Goal: Information Seeking & Learning: Check status

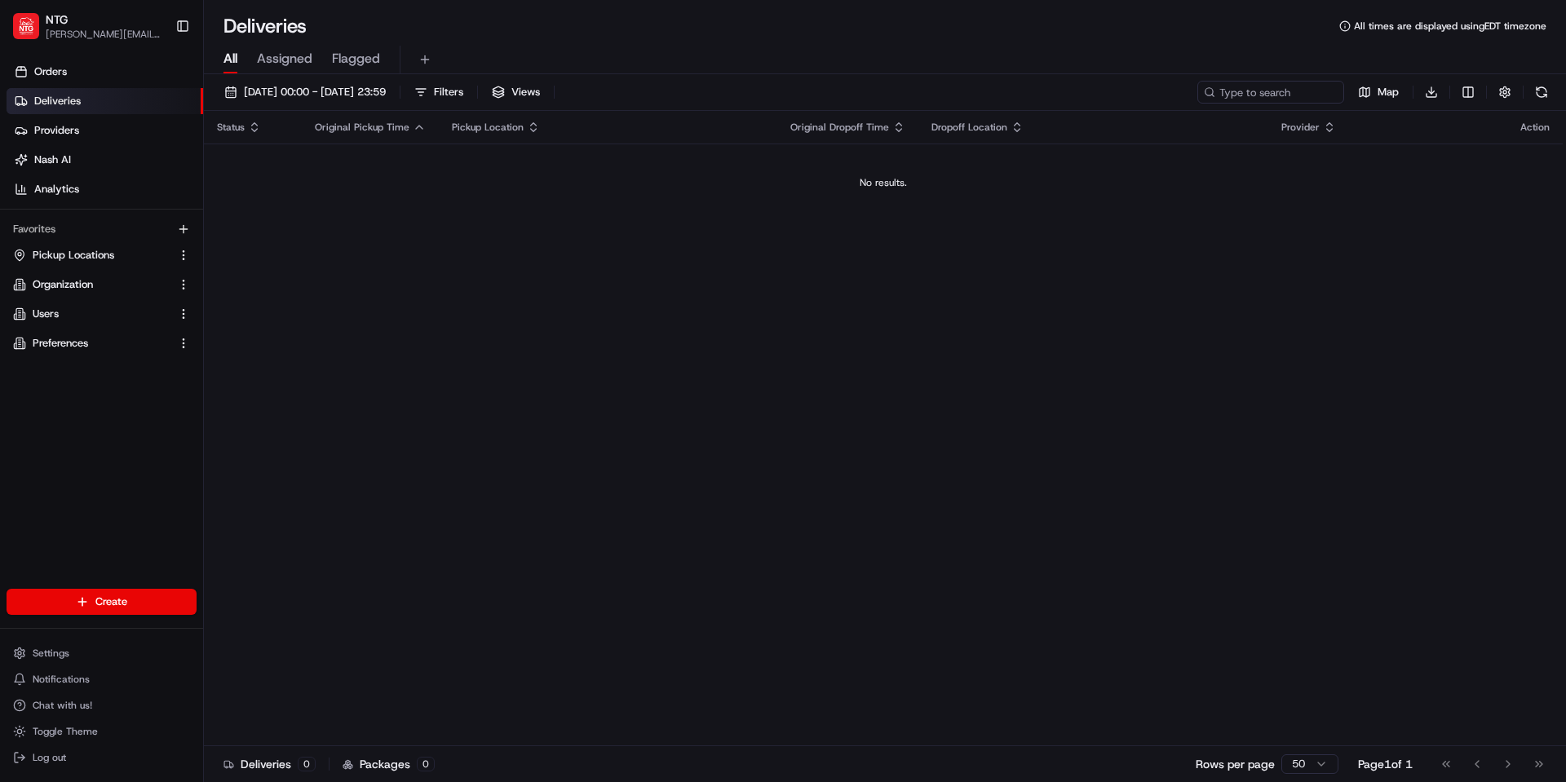
click at [51, 96] on span "Deliveries" at bounding box center [57, 101] width 47 height 15
click at [78, 74] on link "Orders" at bounding box center [105, 72] width 197 height 26
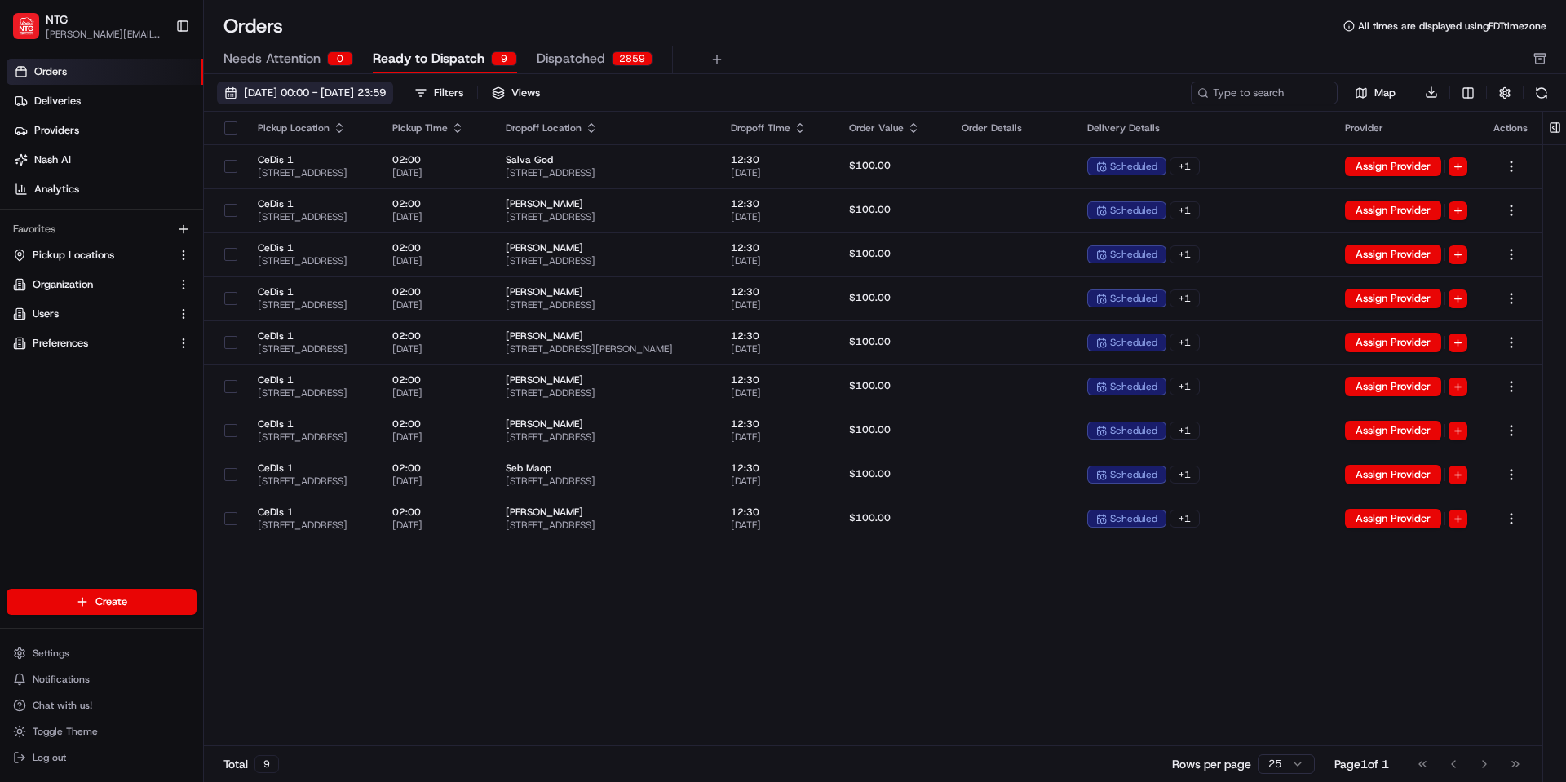
click at [381, 100] on span "08/01/2025 00:00 - 08/31/2025 23:59" at bounding box center [315, 93] width 142 height 15
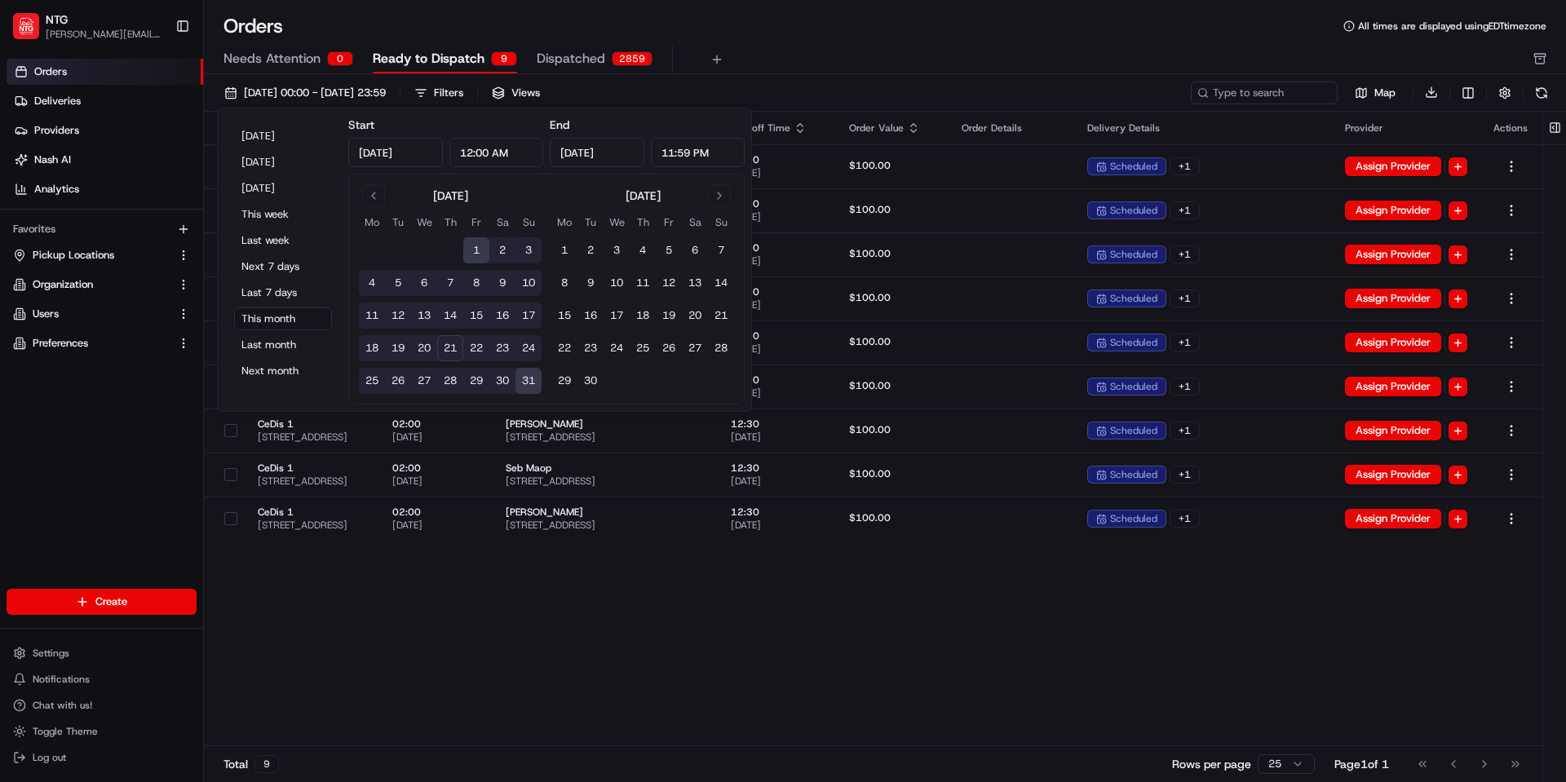
click at [448, 343] on button "21" at bounding box center [450, 348] width 26 height 26
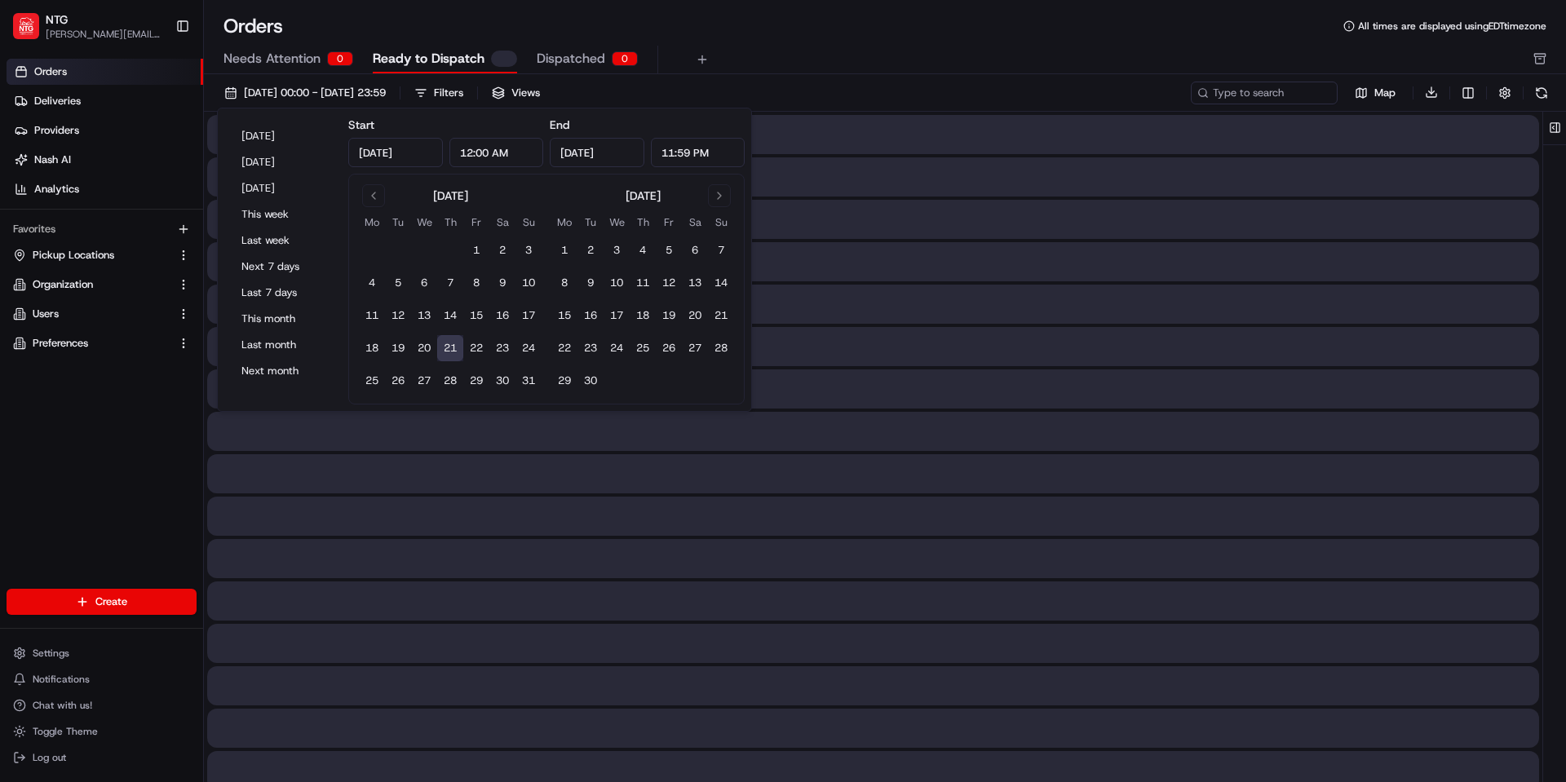
type input "Aug 21, 2025"
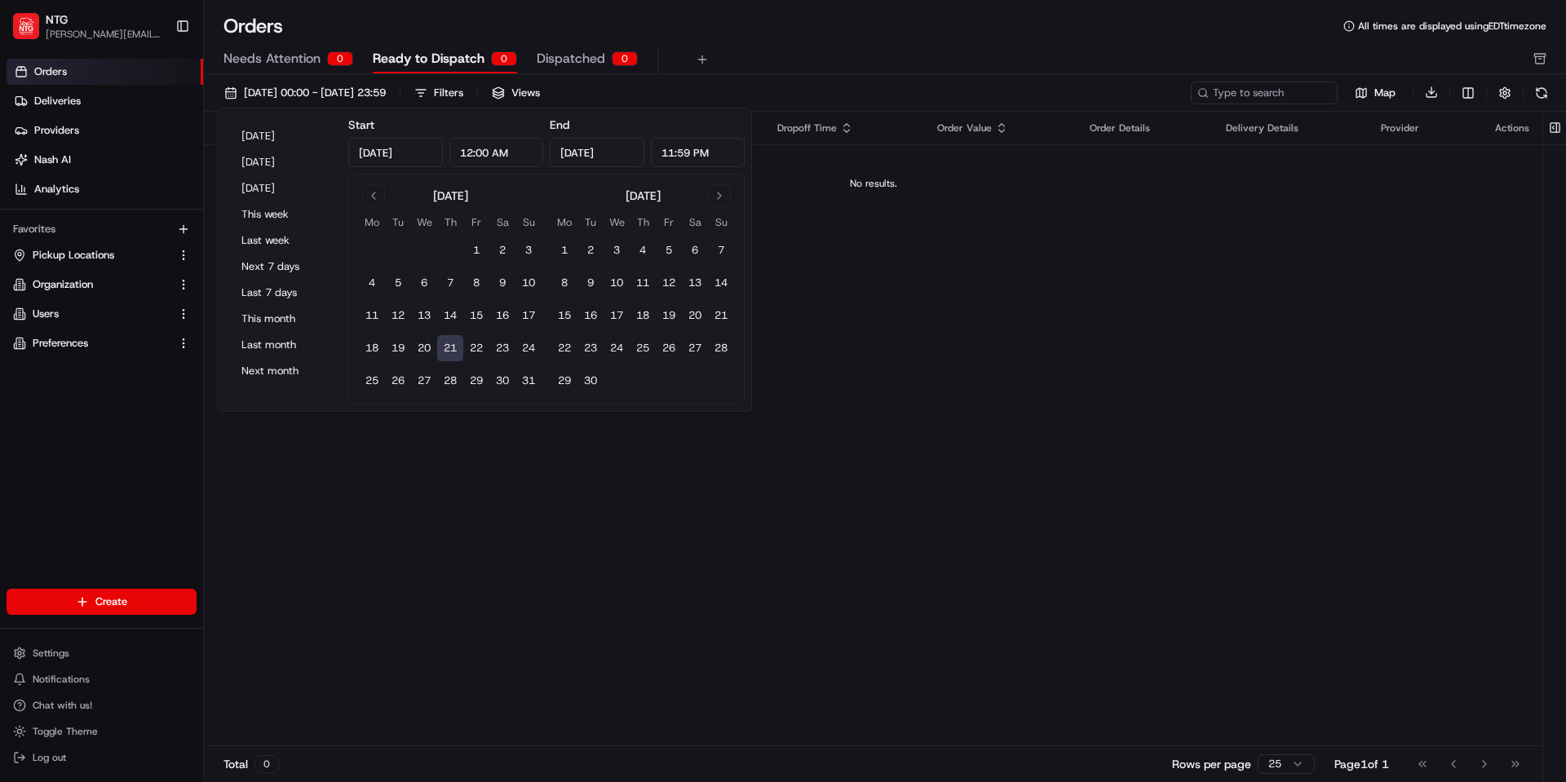
click at [449, 343] on button "21" at bounding box center [450, 348] width 26 height 26
click at [780, 40] on div "Orders All times are displayed using EDT timezone Needs Attention 0 Ready to Di…" at bounding box center [885, 43] width 1363 height 61
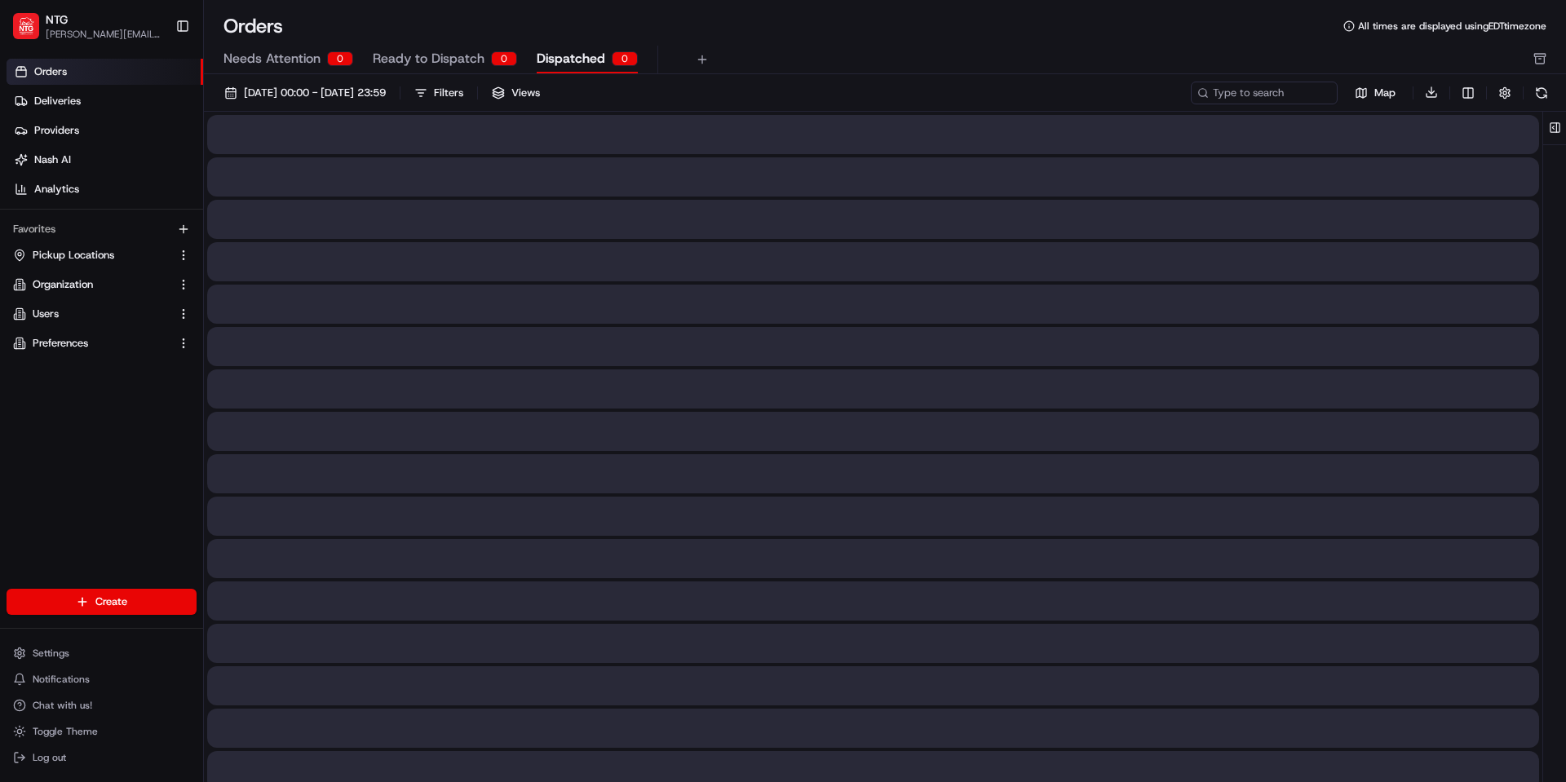
click at [574, 63] on span "Dispatched" at bounding box center [571, 59] width 69 height 20
click at [399, 59] on span "Ready to Dispatch" at bounding box center [429, 59] width 112 height 20
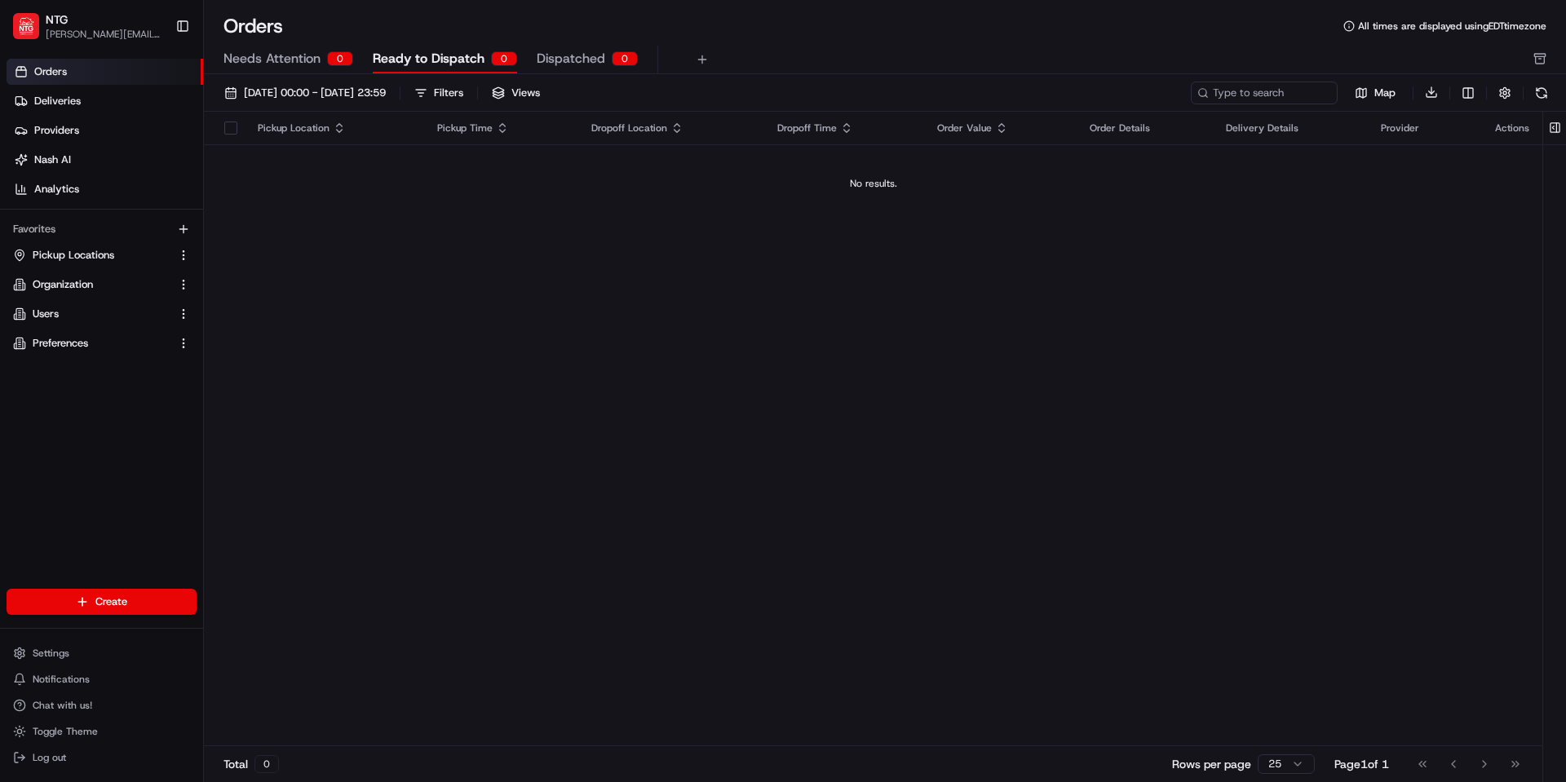
click at [289, 61] on span "Needs Attention" at bounding box center [272, 59] width 97 height 20
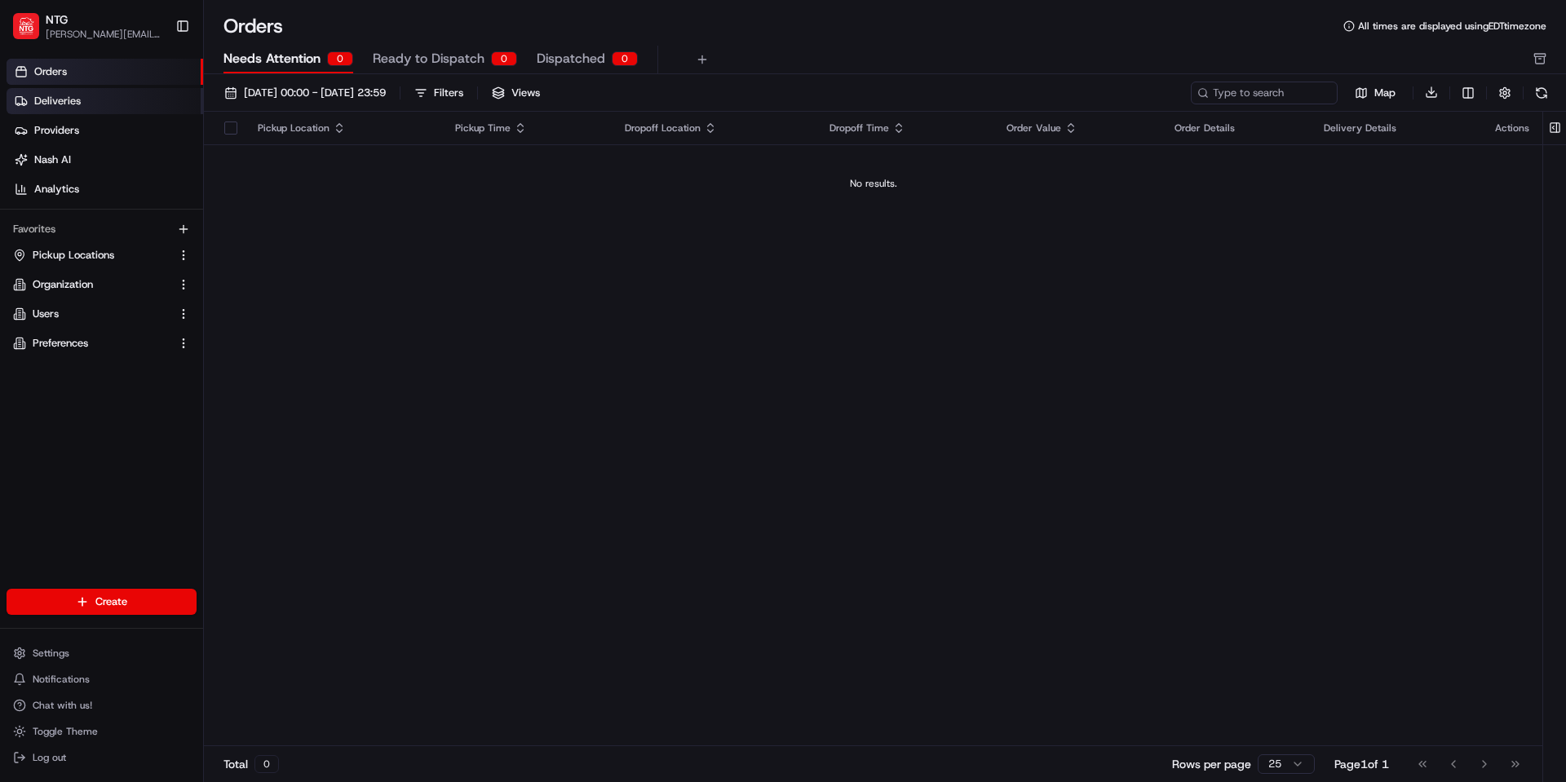
click at [77, 102] on span "Deliveries" at bounding box center [57, 101] width 47 height 15
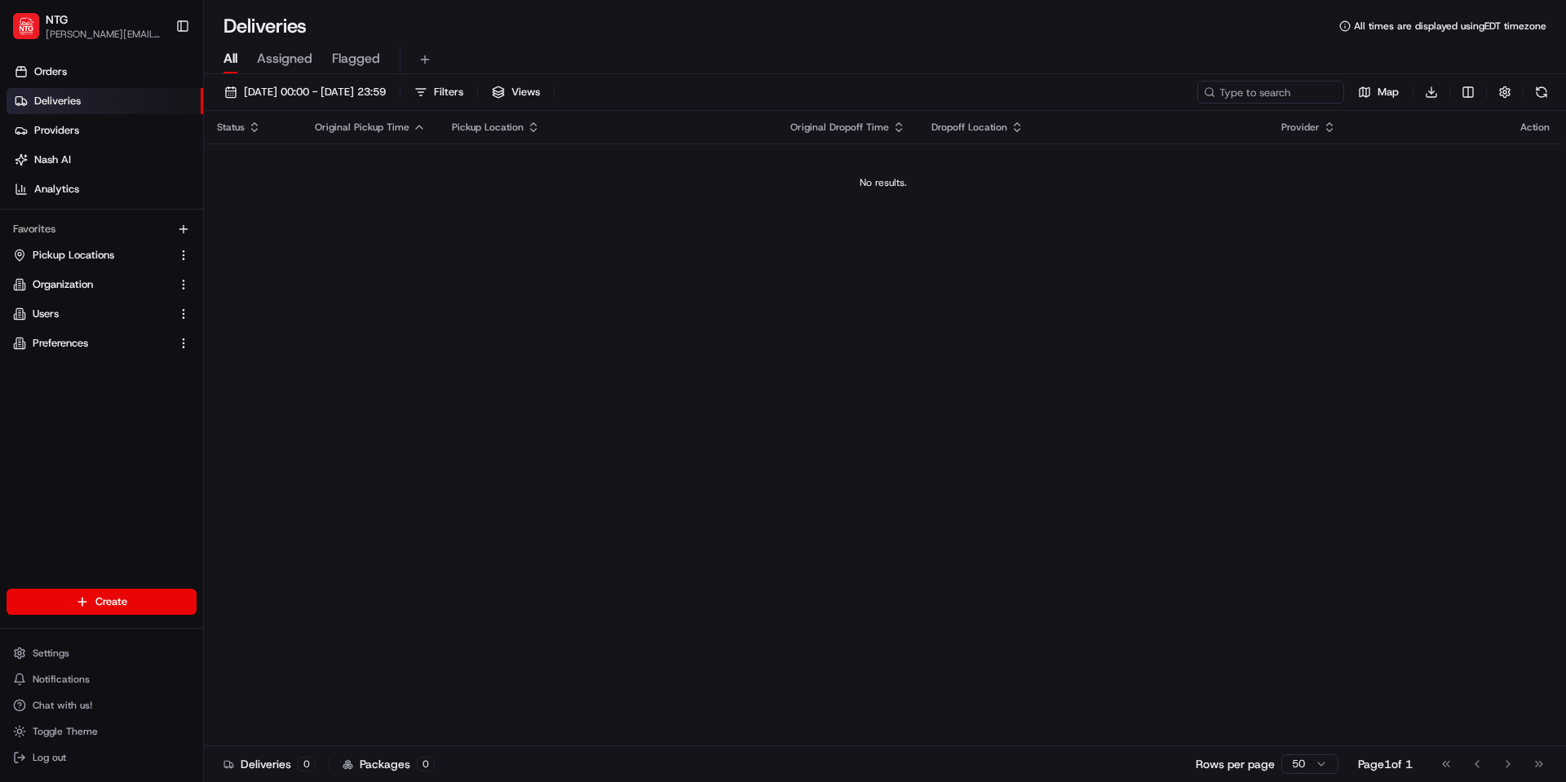
click at [942, 250] on div "Status Original Pickup Time Pickup Location Original Dropoff Time Dropoff Locat…" at bounding box center [883, 429] width 1359 height 636
click at [305, 68] on span "Assigned" at bounding box center [284, 59] width 55 height 20
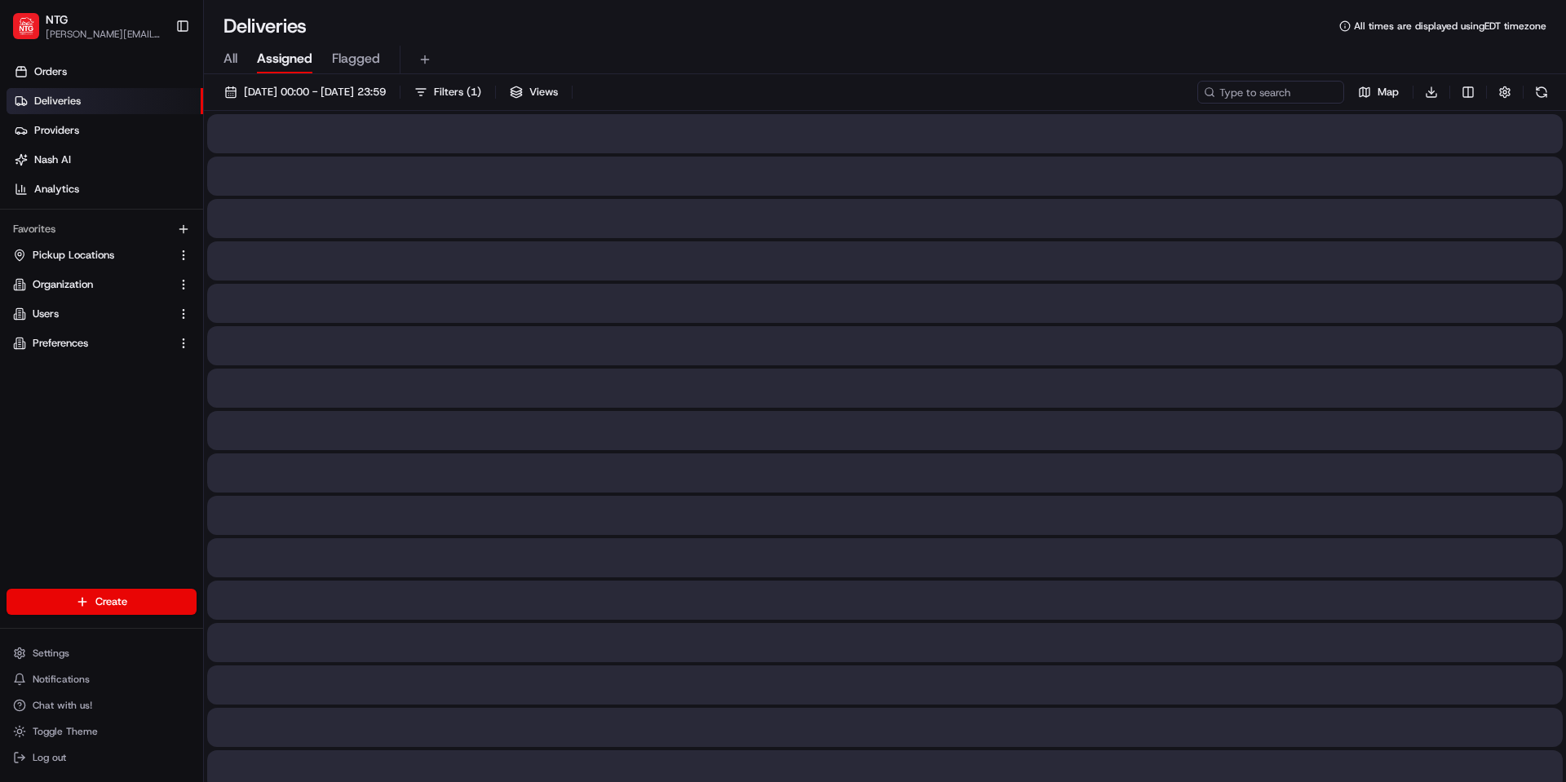
click at [355, 60] on span "Flagged" at bounding box center [356, 59] width 48 height 20
click at [64, 128] on span "Providers" at bounding box center [56, 130] width 45 height 15
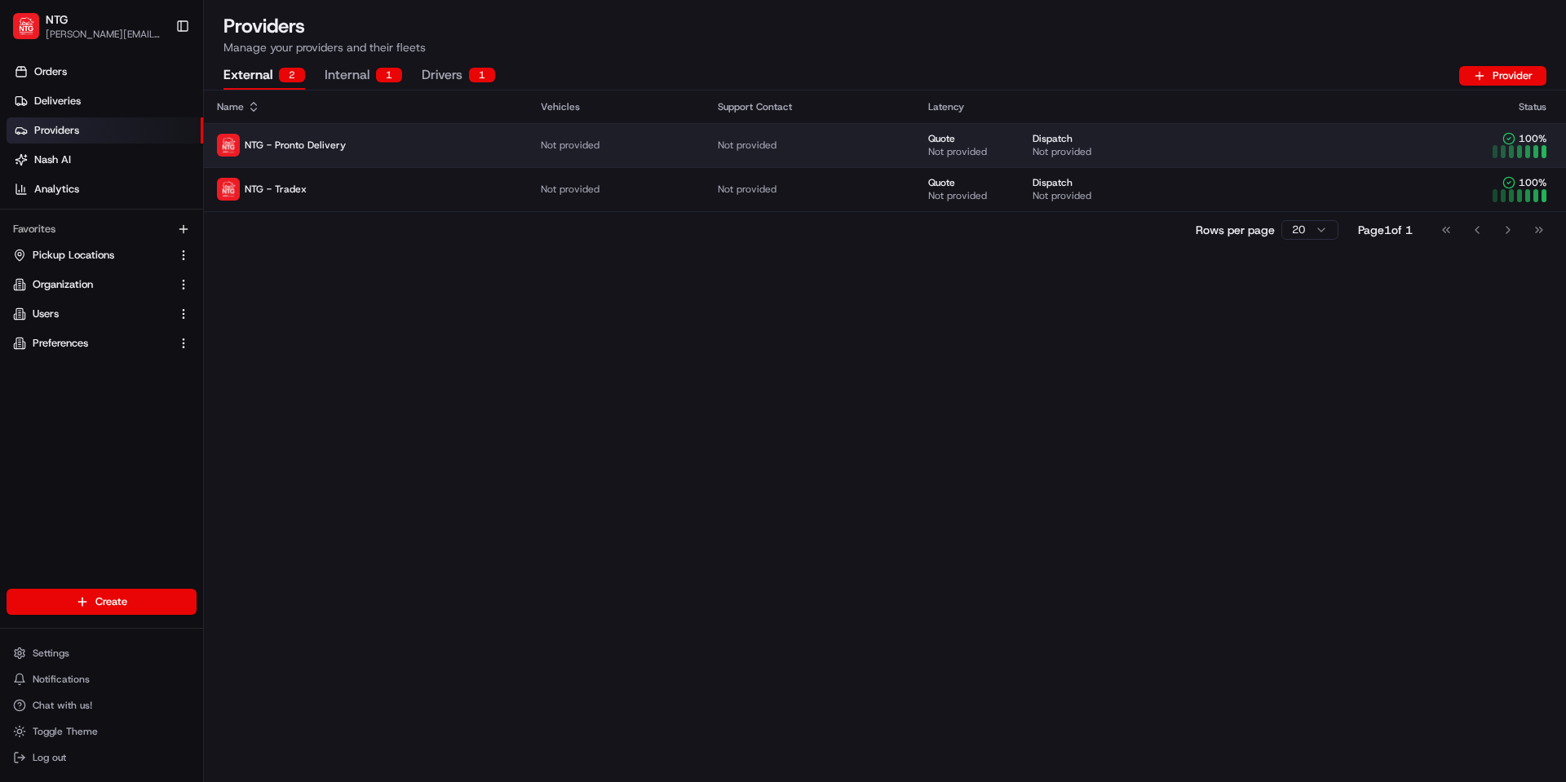
click at [592, 148] on span "Not provided" at bounding box center [570, 145] width 59 height 13
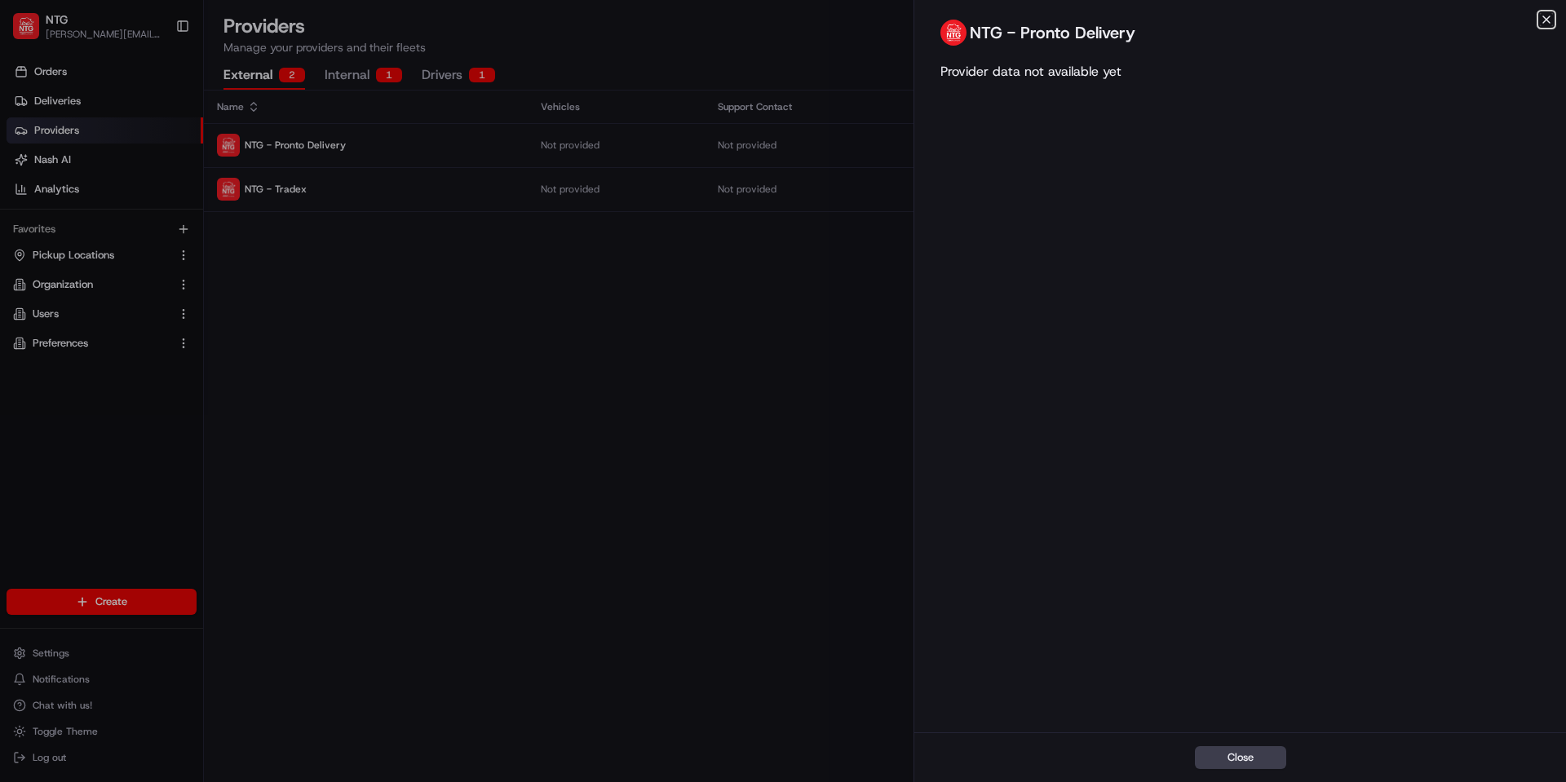
click at [1550, 19] on icon "button" at bounding box center [1546, 19] width 13 height 13
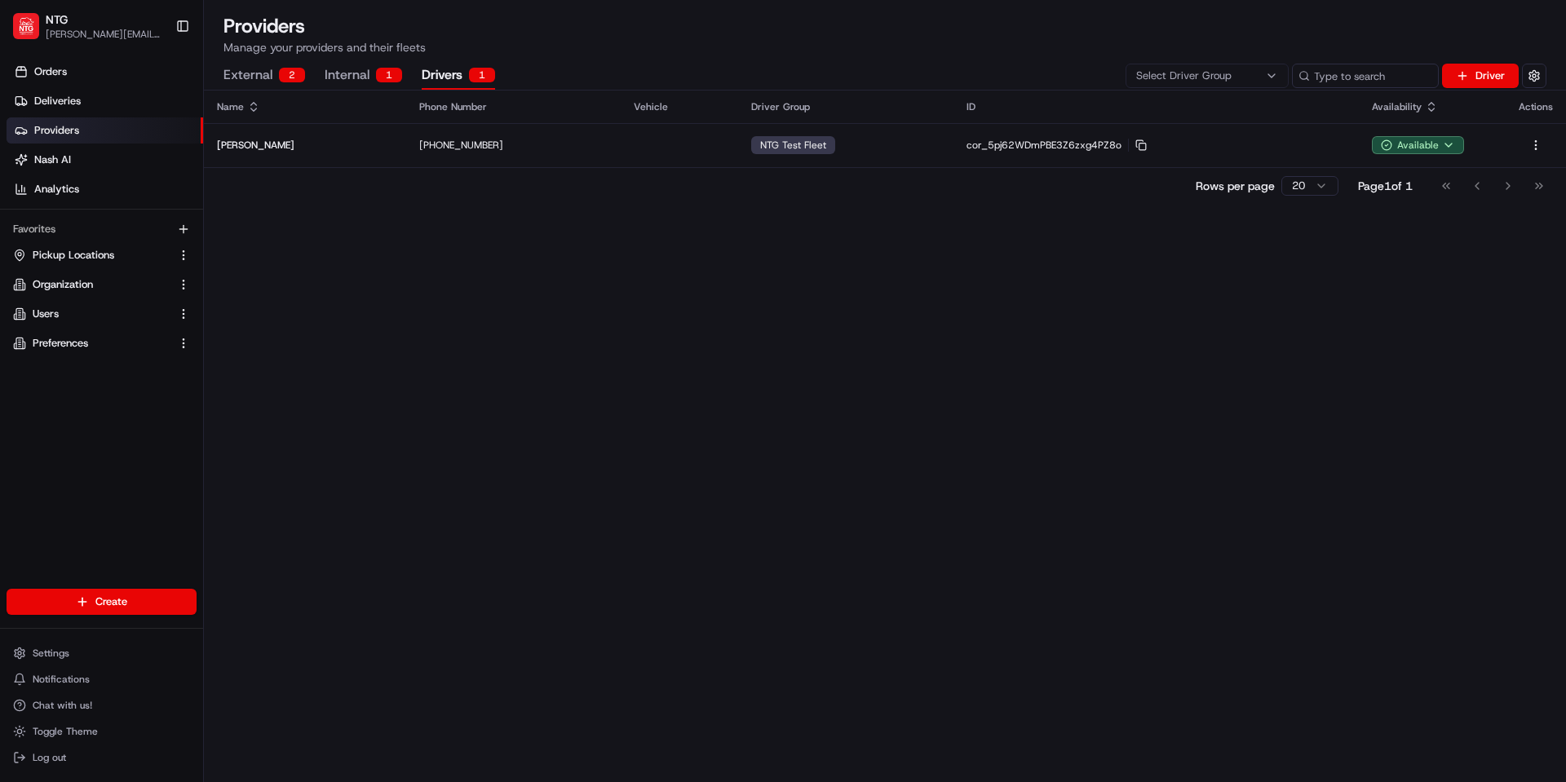
click at [422, 73] on button "Drivers 1" at bounding box center [458, 76] width 73 height 28
click at [350, 68] on button "Internal 1" at bounding box center [364, 76] width 78 height 28
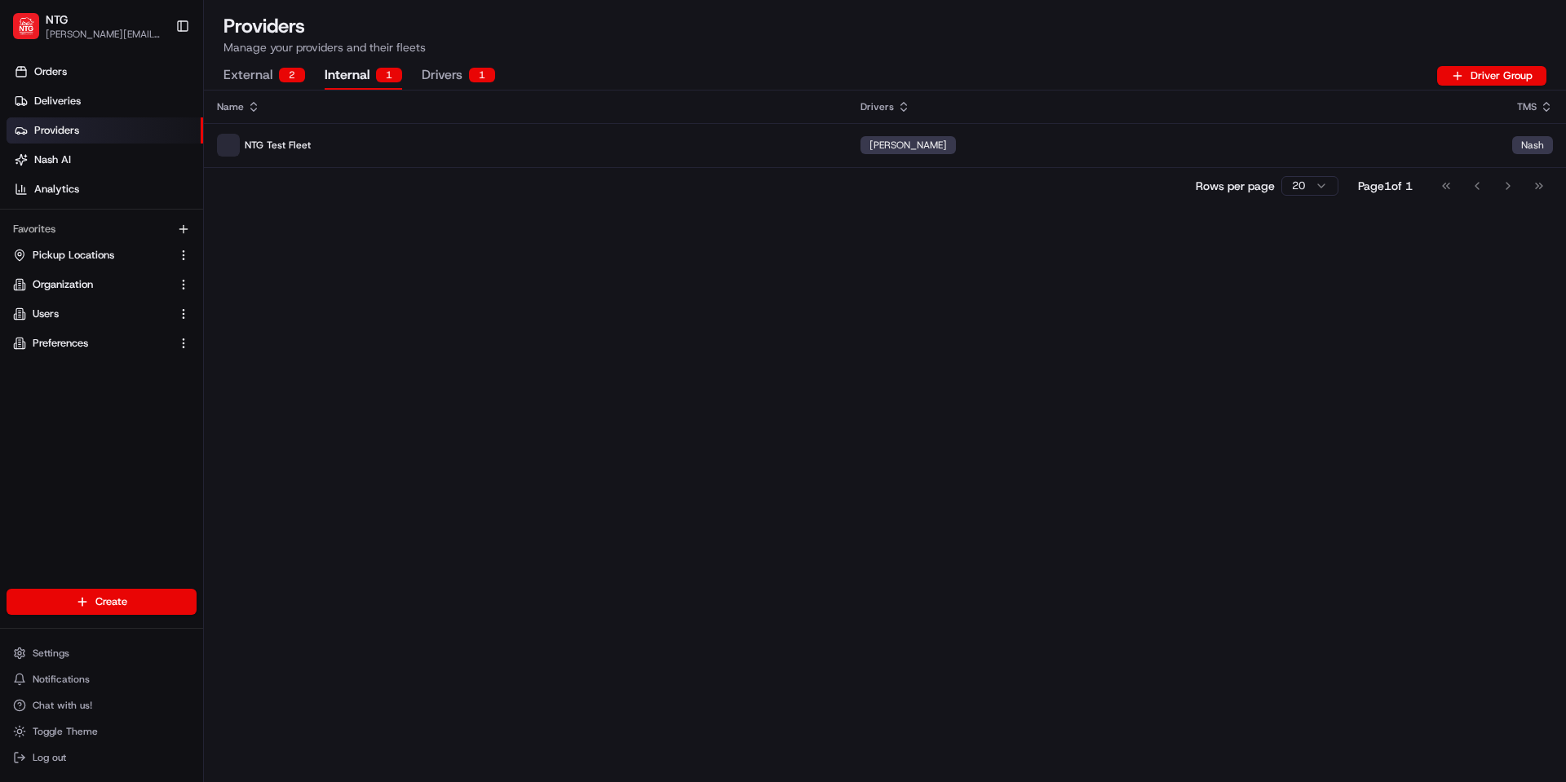
click at [271, 71] on button "External 2" at bounding box center [265, 76] width 82 height 28
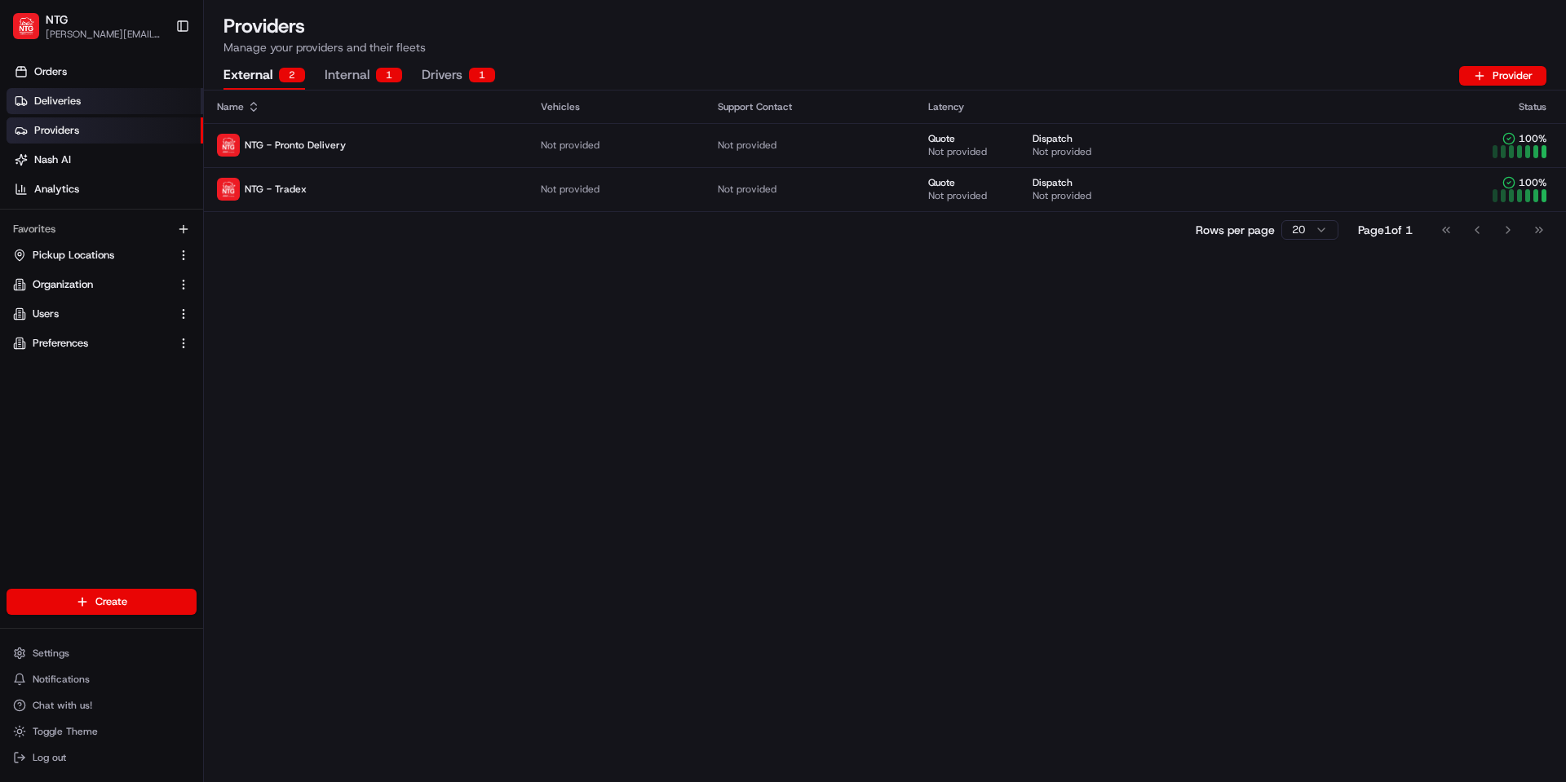
click at [64, 104] on span "Deliveries" at bounding box center [57, 101] width 47 height 15
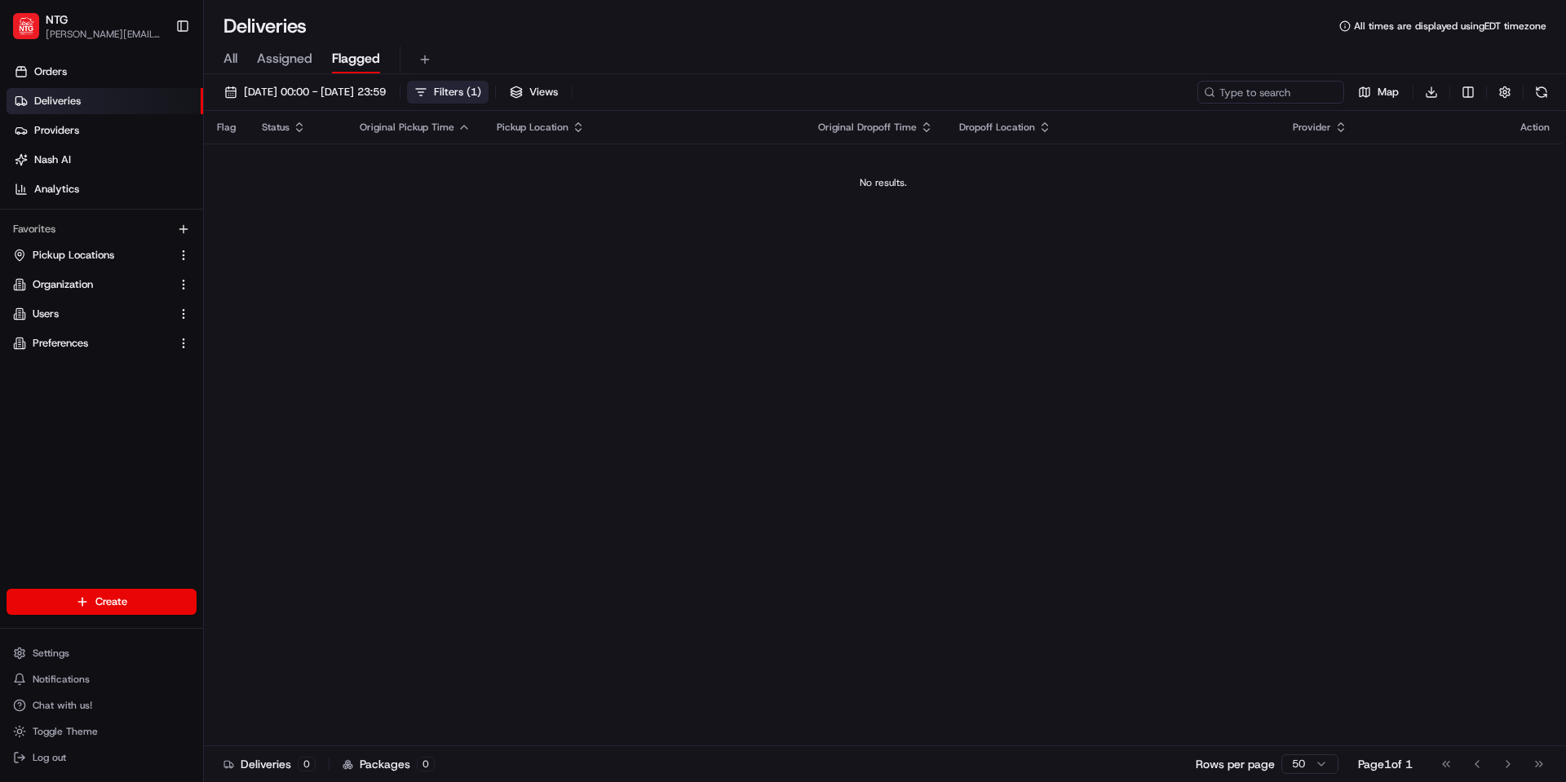
click at [481, 94] on span "Filters ( 1 )" at bounding box center [457, 92] width 47 height 15
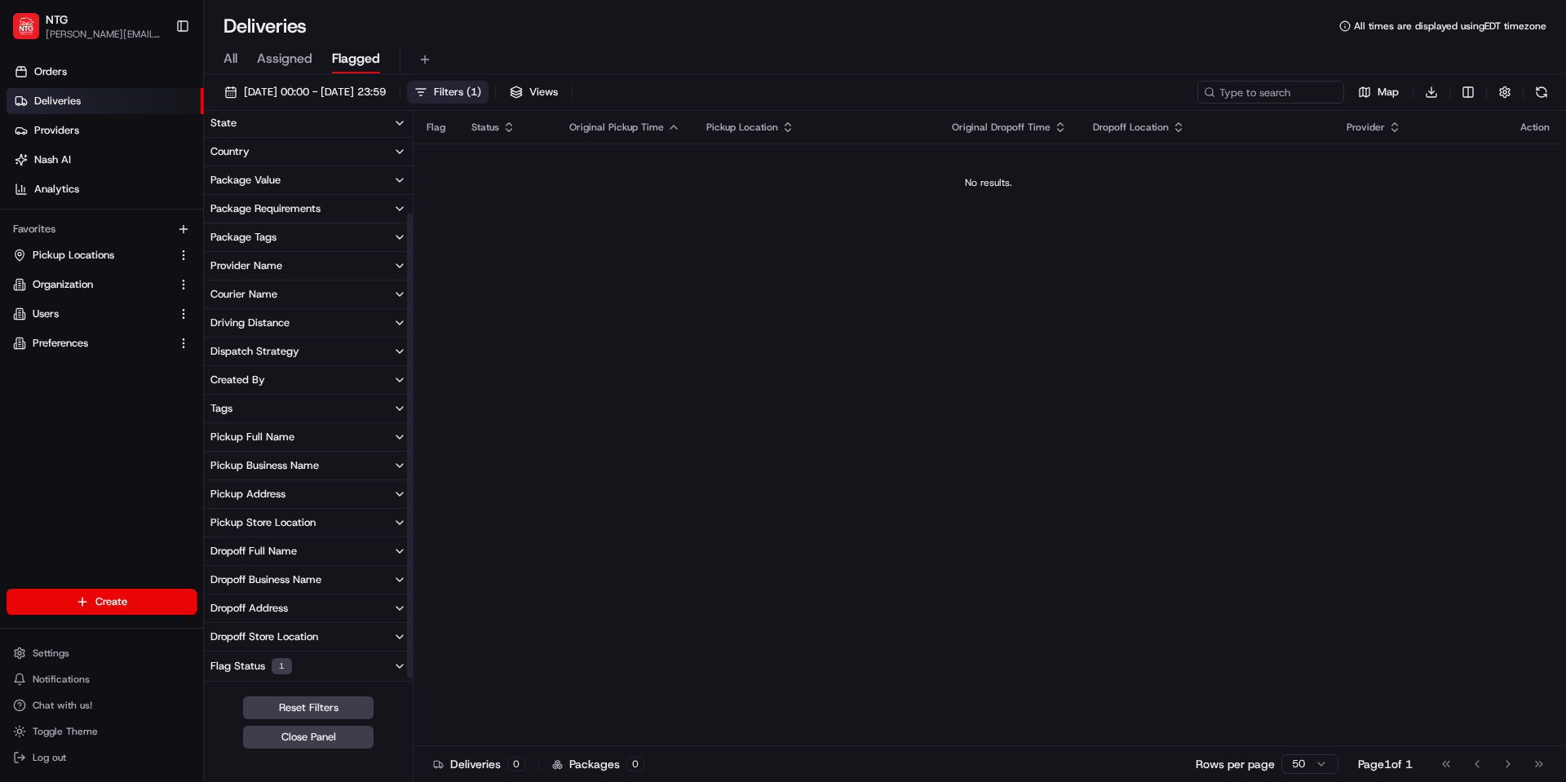
scroll to position [138, 0]
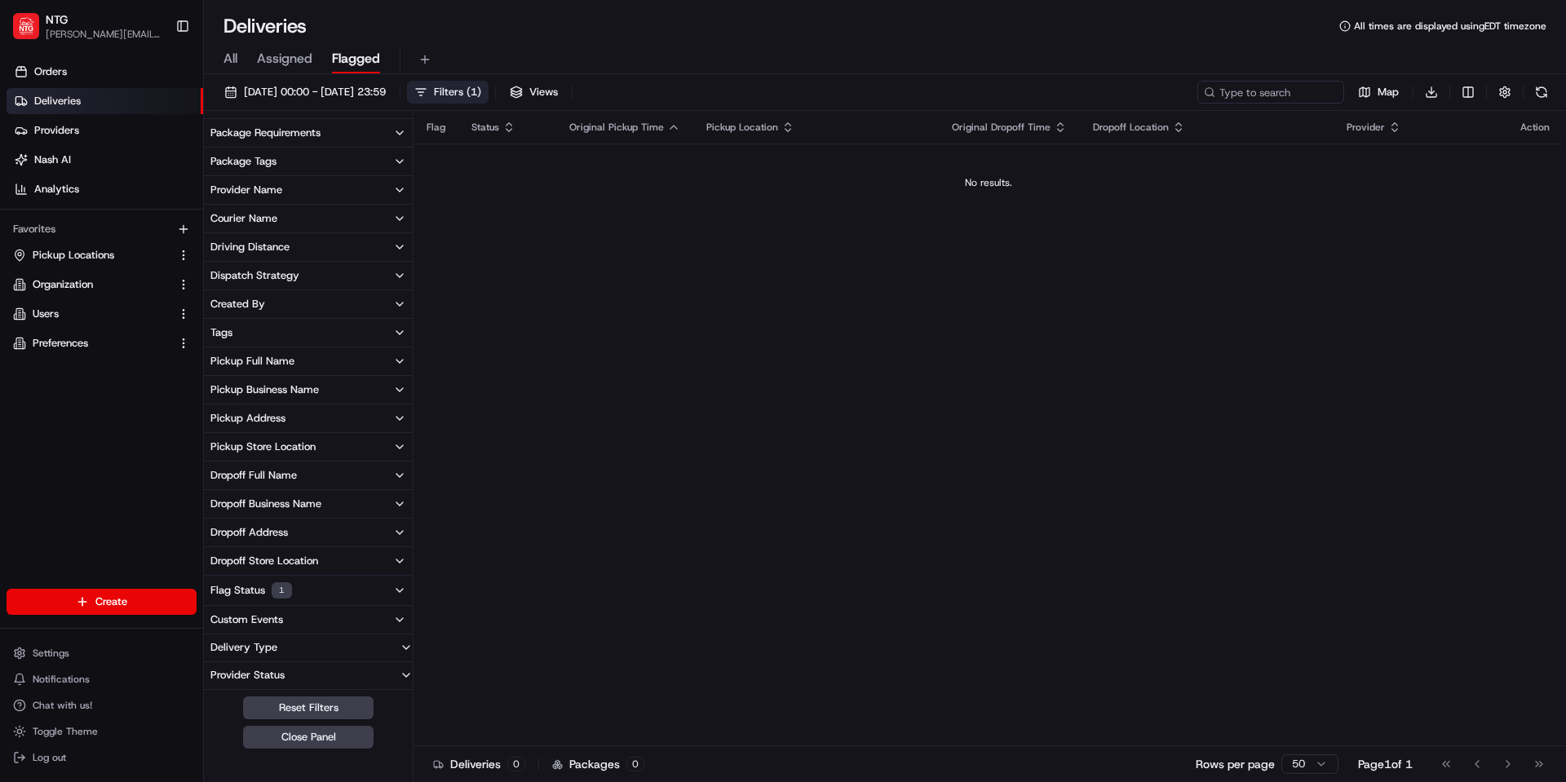
click at [321, 586] on button "Flag Status 1" at bounding box center [308, 590] width 209 height 29
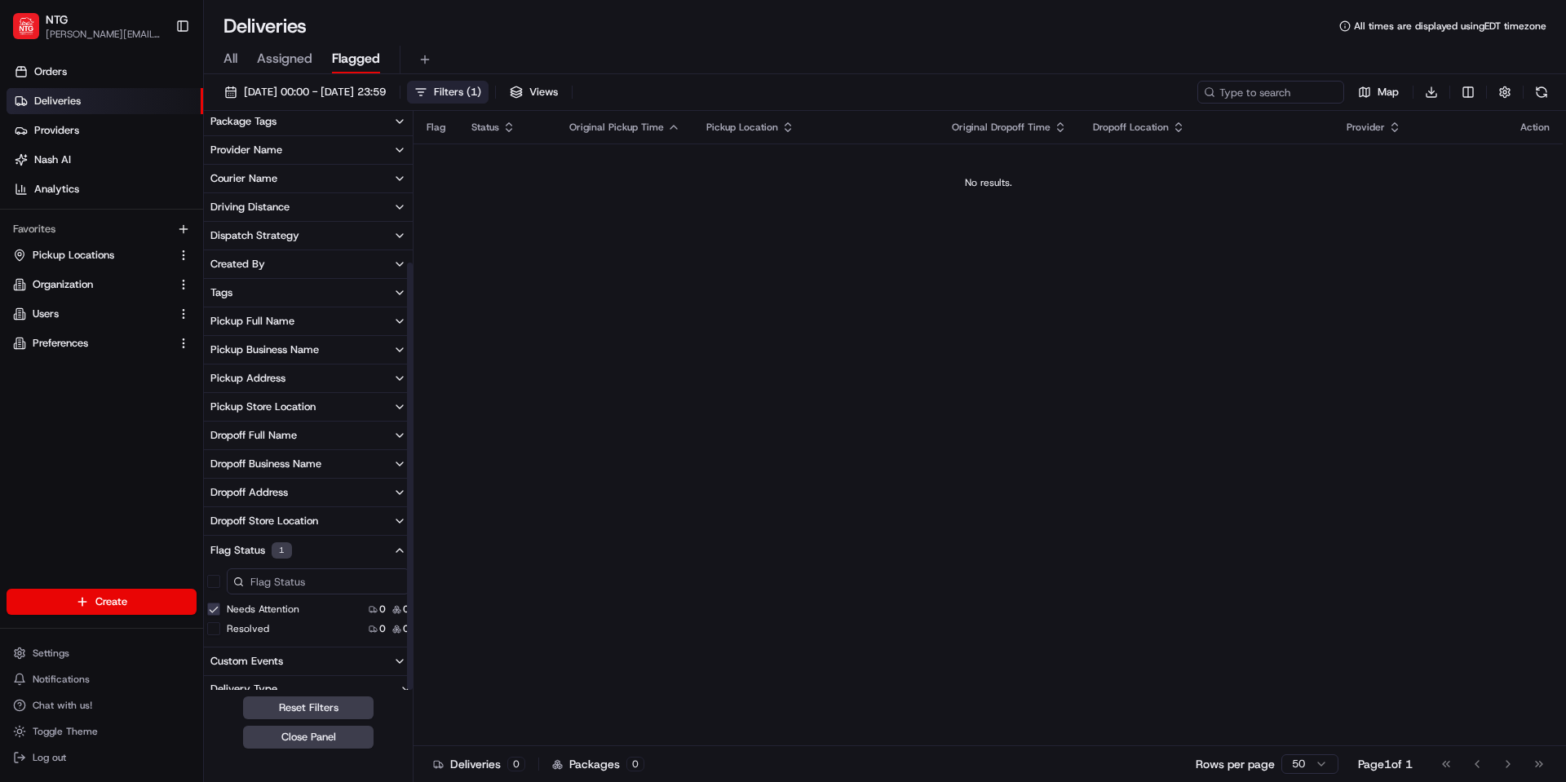
scroll to position [200, 0]
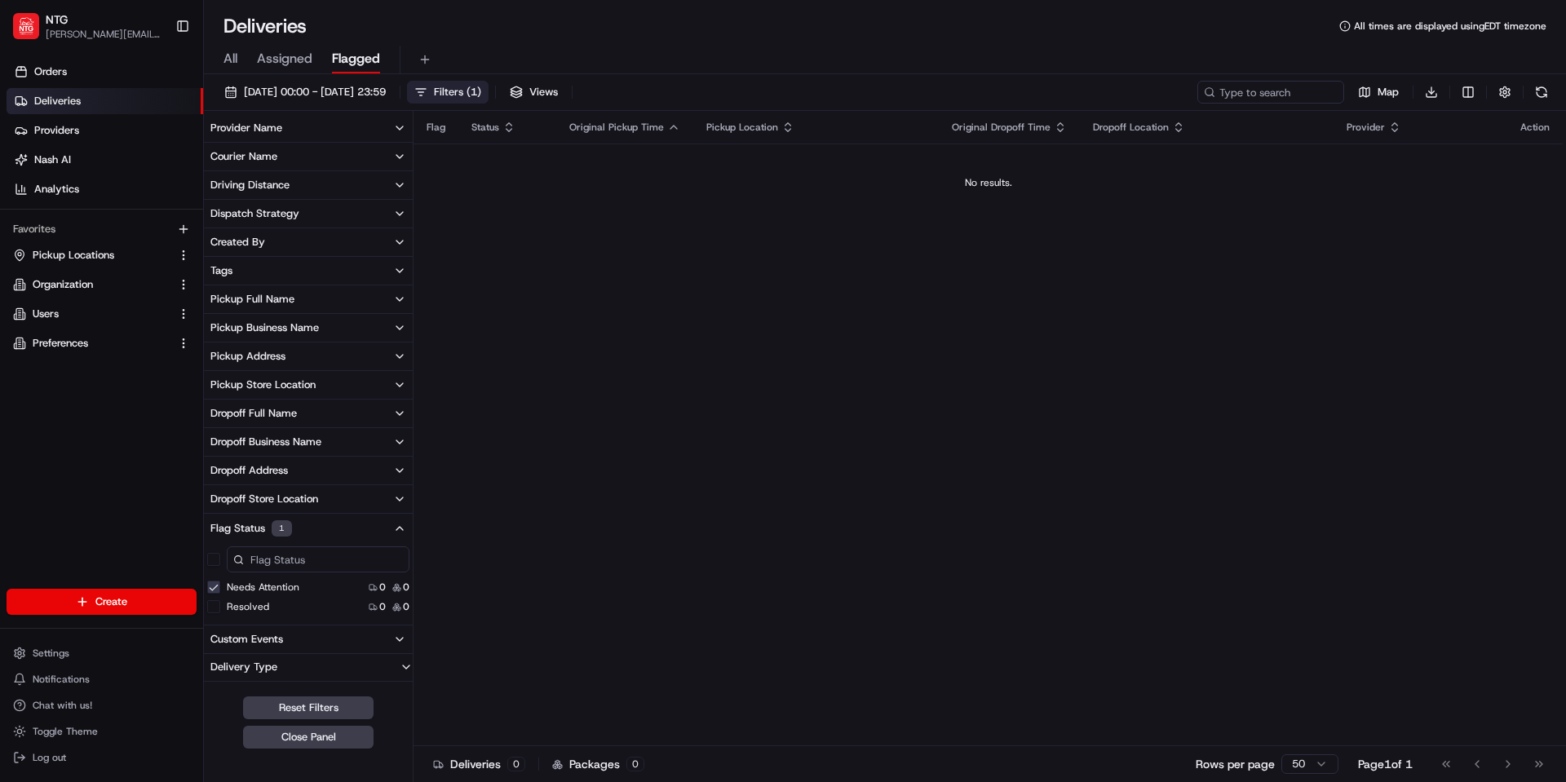
click at [210, 586] on button "Needs Attention" at bounding box center [213, 587] width 13 height 13
click at [300, 530] on button "Flag Status" at bounding box center [308, 528] width 209 height 28
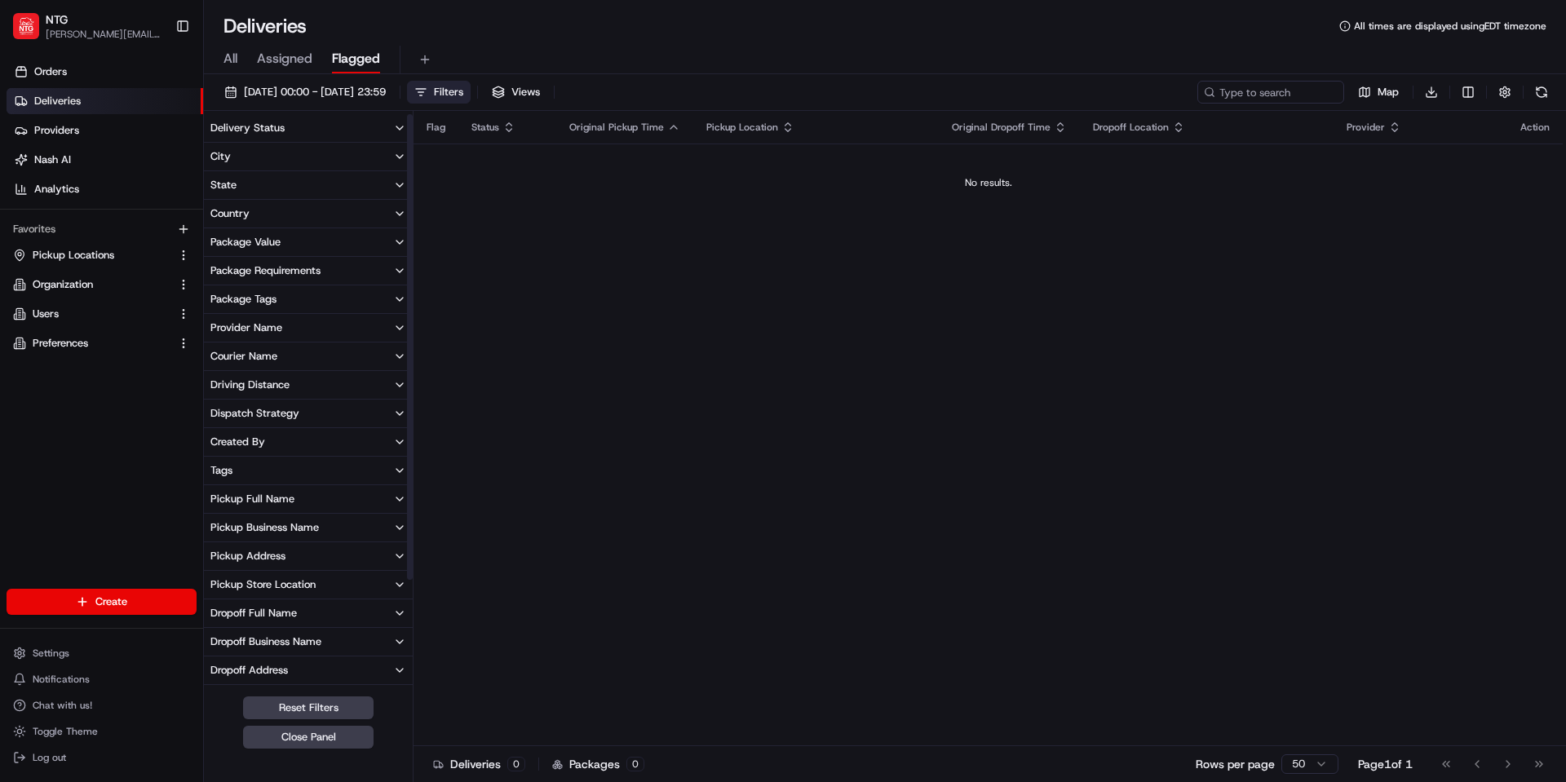
click at [653, 379] on div "Flag Status Original Pickup Time Pickup Location Original Dropoff Time Dropoff …" at bounding box center [989, 429] width 1150 height 636
click at [293, 55] on span "Assigned" at bounding box center [284, 59] width 55 height 20
click at [233, 56] on span "All" at bounding box center [231, 59] width 14 height 20
click at [356, 83] on button "[DATE] 00:00 - [DATE] 23:59" at bounding box center [305, 92] width 176 height 23
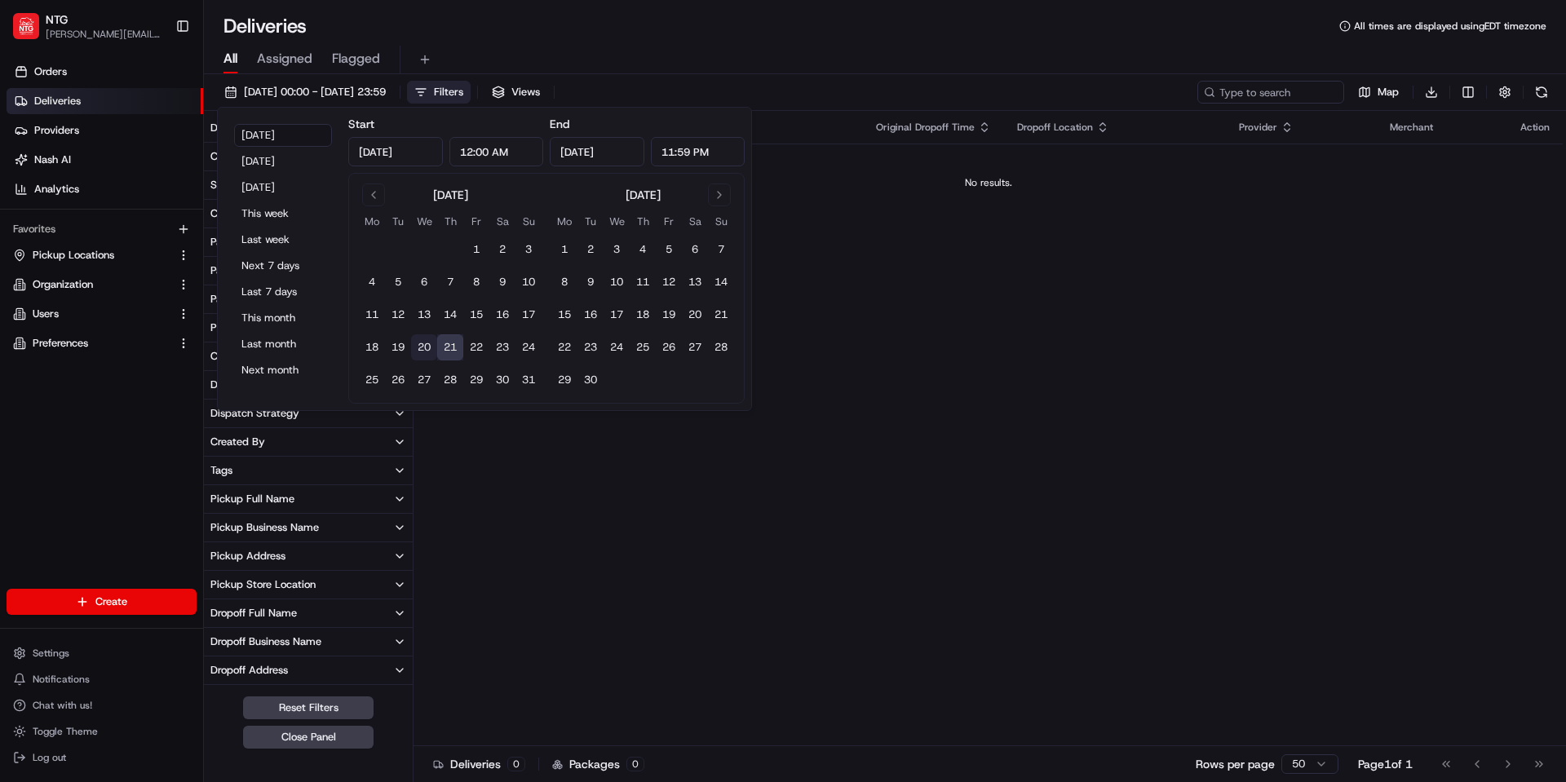
click at [429, 351] on button "20" at bounding box center [424, 348] width 26 height 26
type input "Aug 20, 2025"
click at [426, 347] on button "20" at bounding box center [424, 348] width 26 height 26
click at [822, 56] on div "All Assigned Flagged" at bounding box center [885, 60] width 1363 height 29
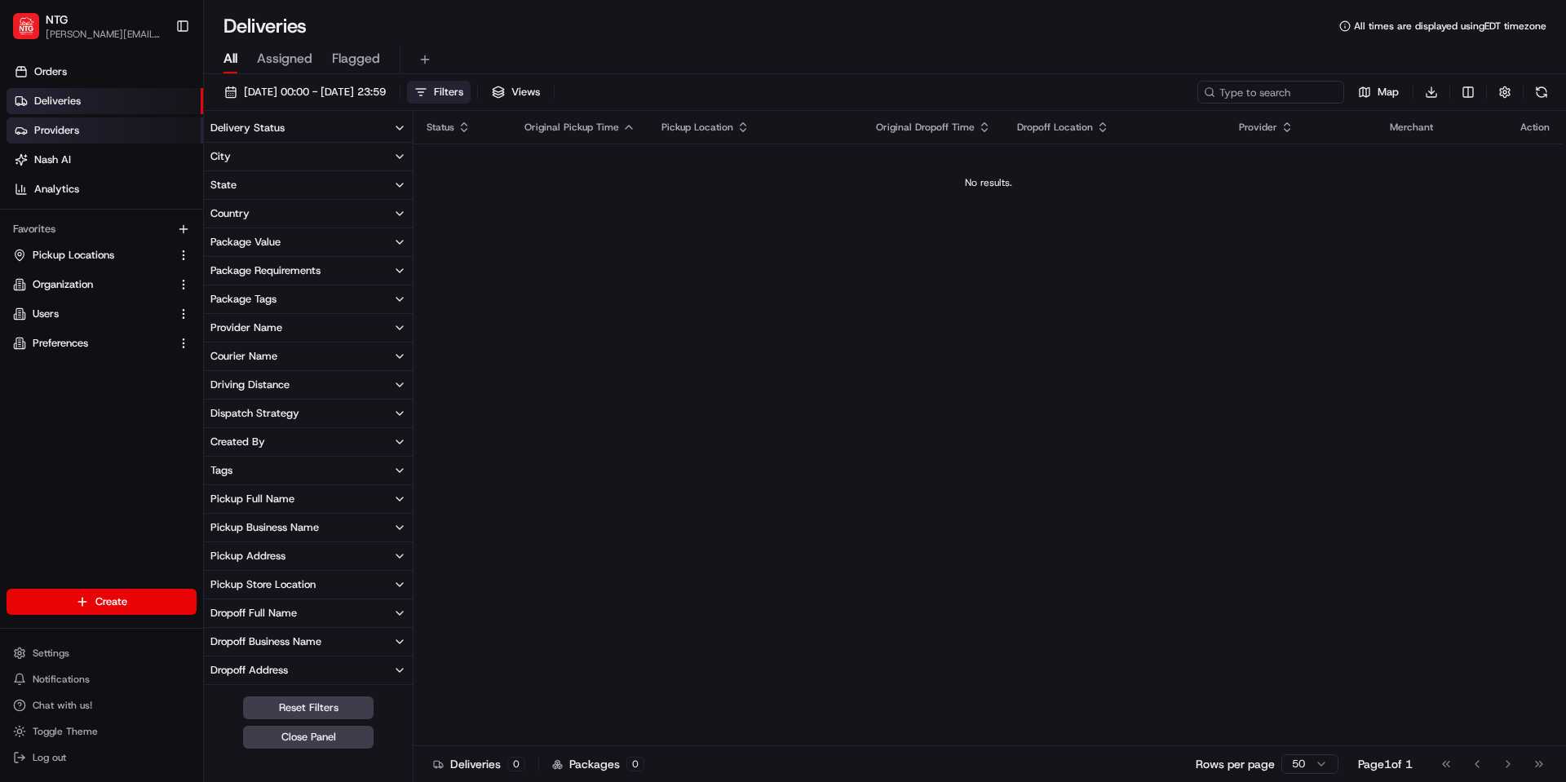
click at [57, 122] on link "Providers" at bounding box center [105, 130] width 197 height 26
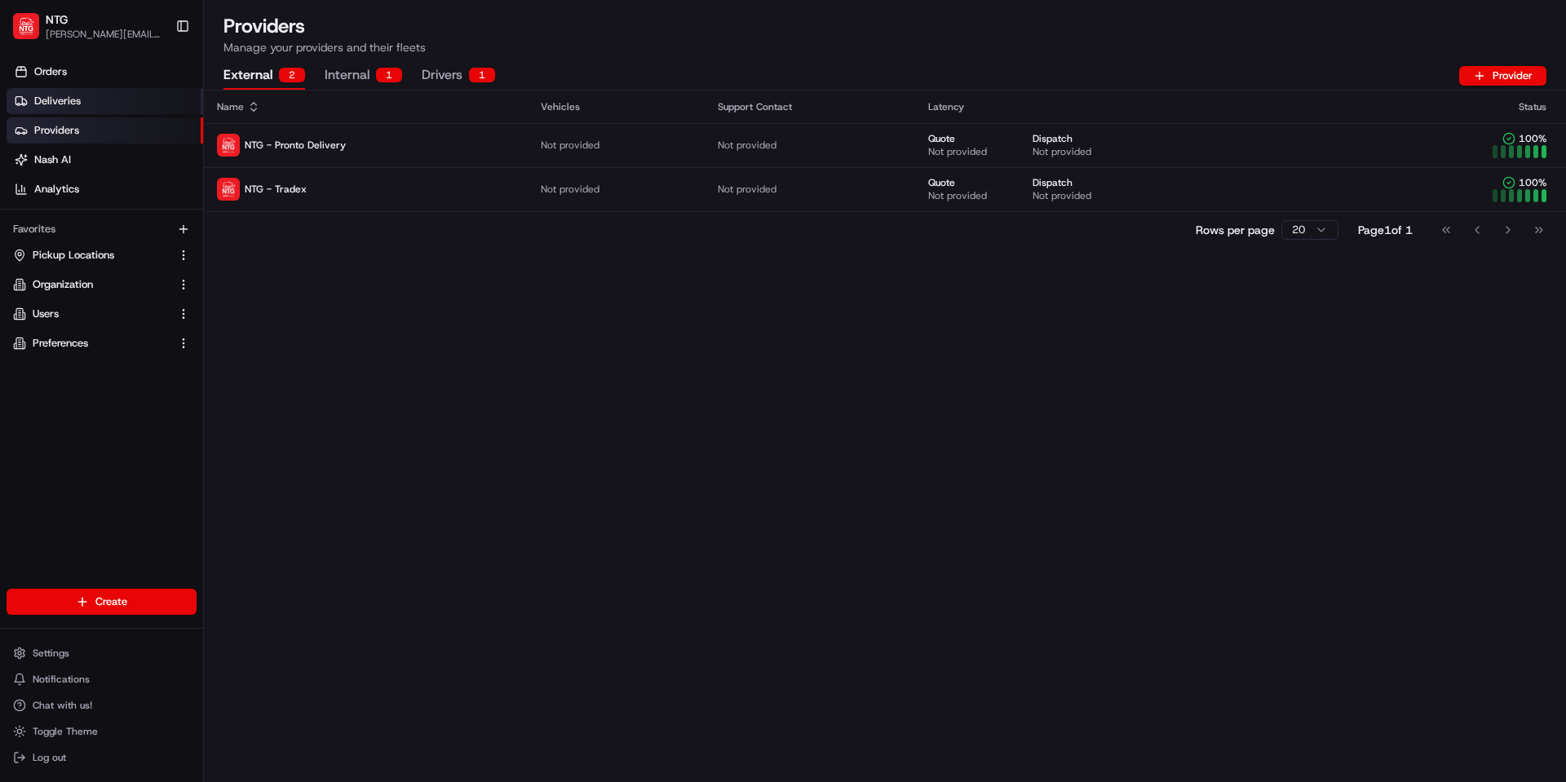
click at [82, 95] on link "Deliveries" at bounding box center [105, 101] width 197 height 26
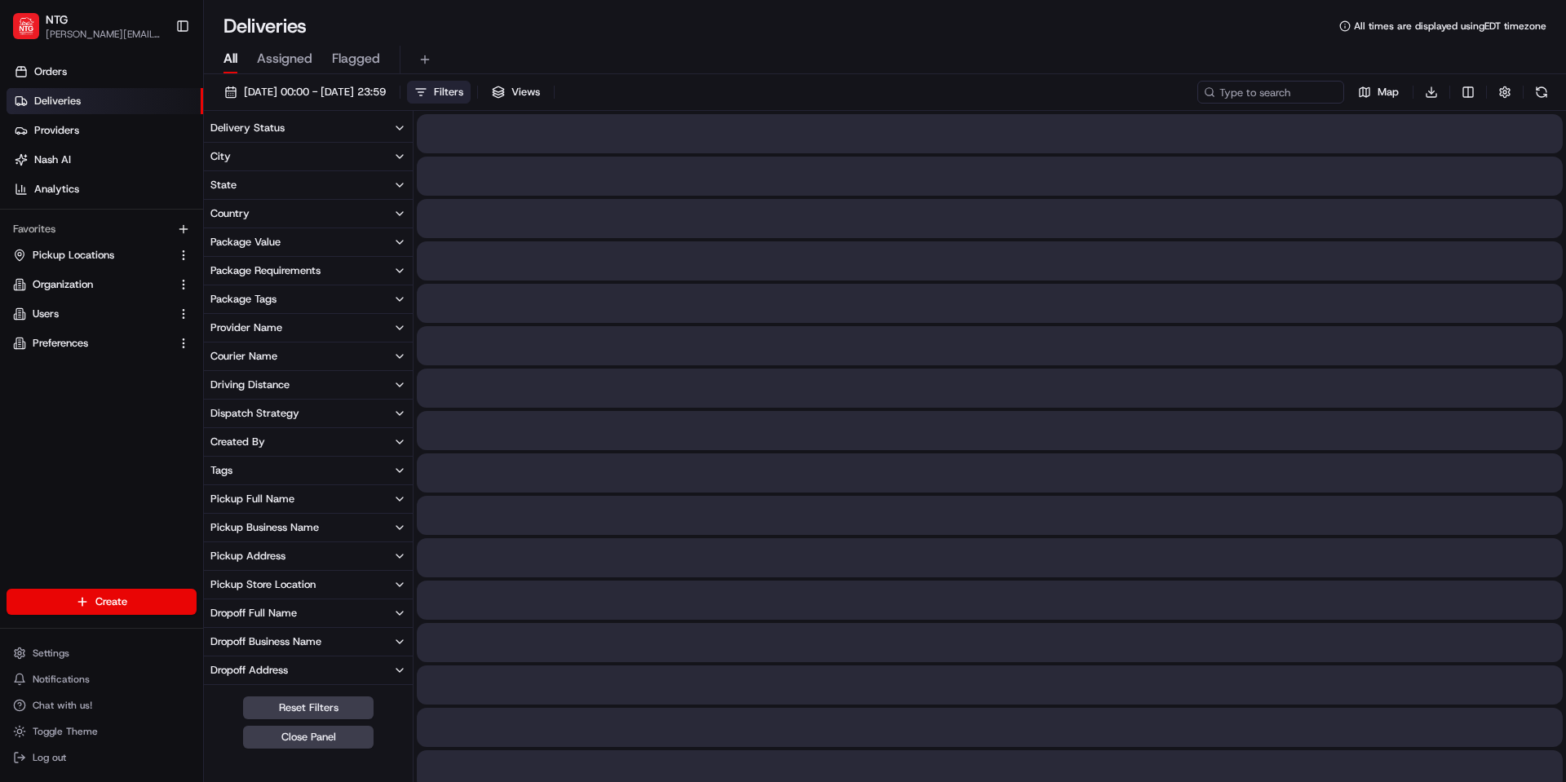
click at [82, 95] on link "Deliveries" at bounding box center [105, 101] width 197 height 26
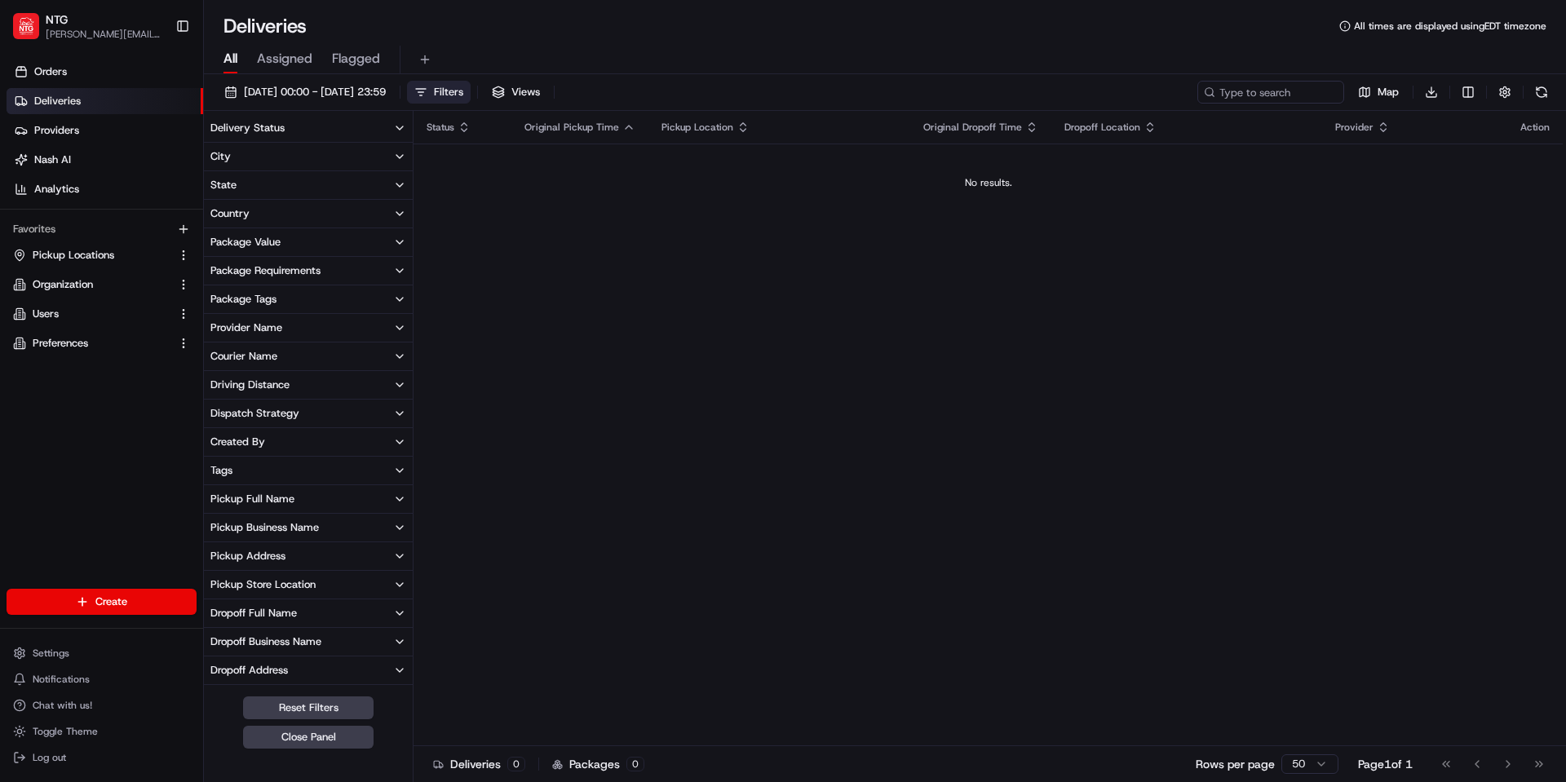
click at [471, 90] on button "Filters" at bounding box center [439, 92] width 64 height 23
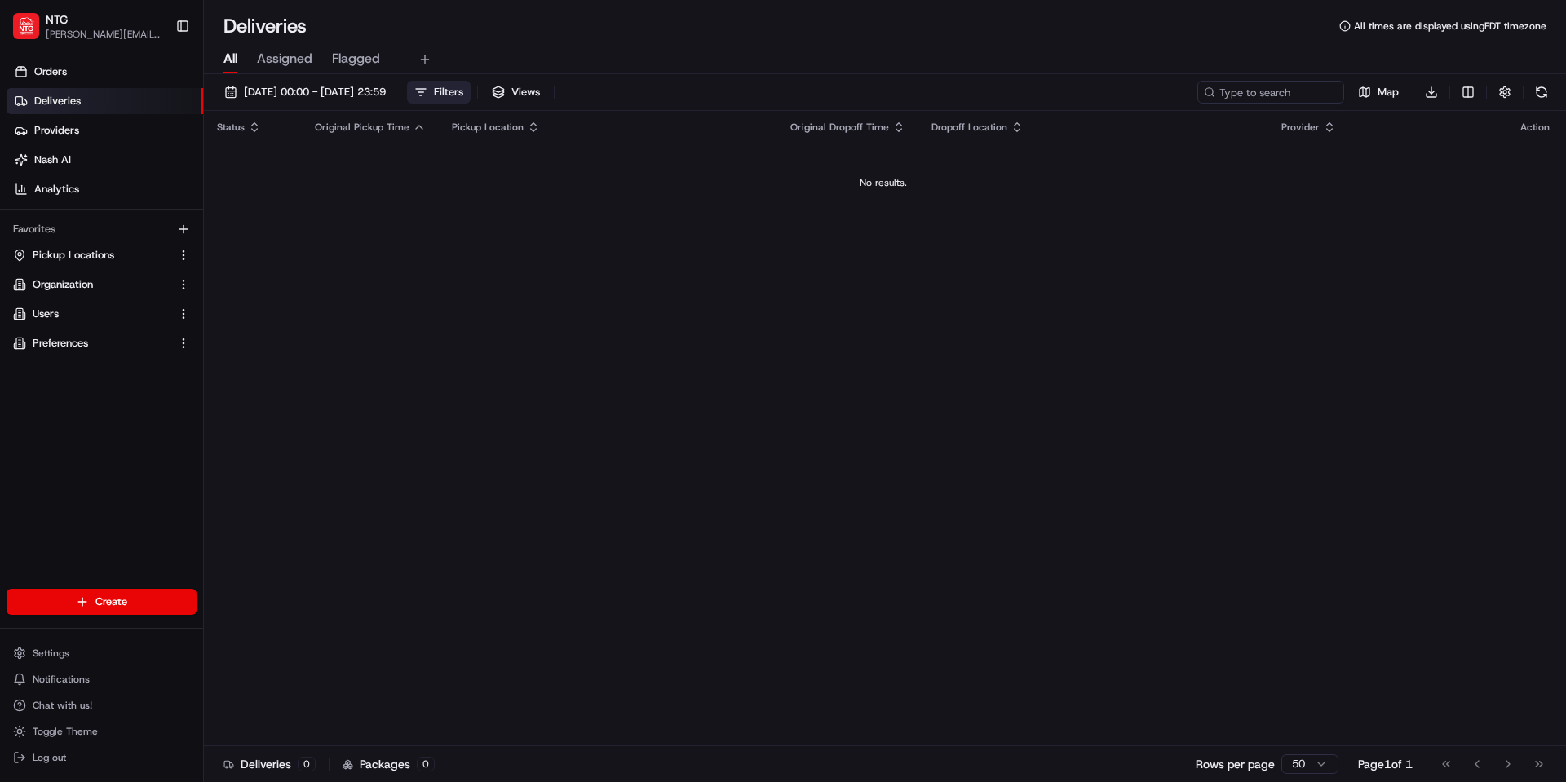
click at [471, 91] on button "Filters" at bounding box center [439, 92] width 64 height 23
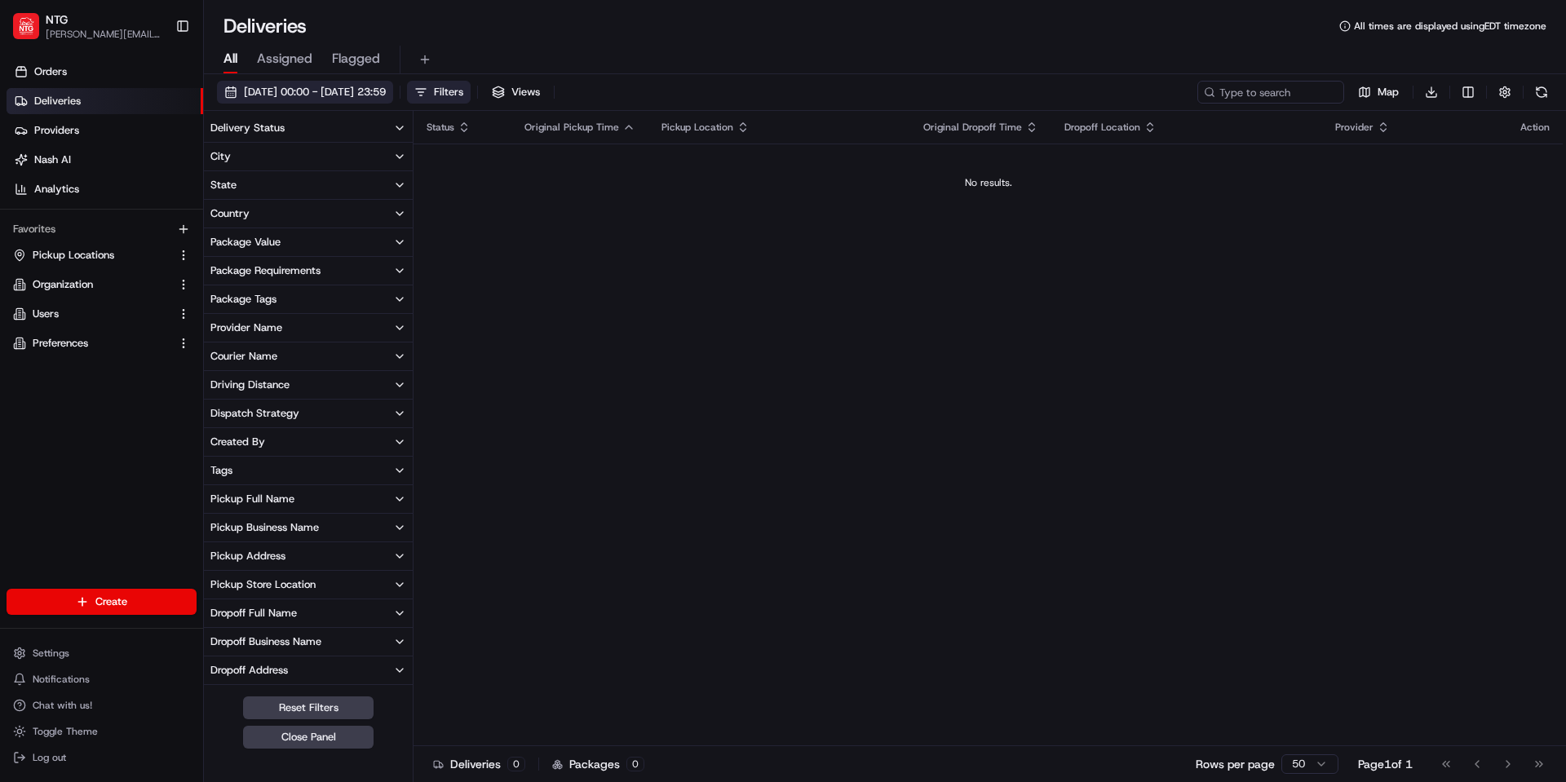
click at [351, 85] on span "08/20/2025 00:00 - 08/20/2025 23:59" at bounding box center [315, 92] width 142 height 15
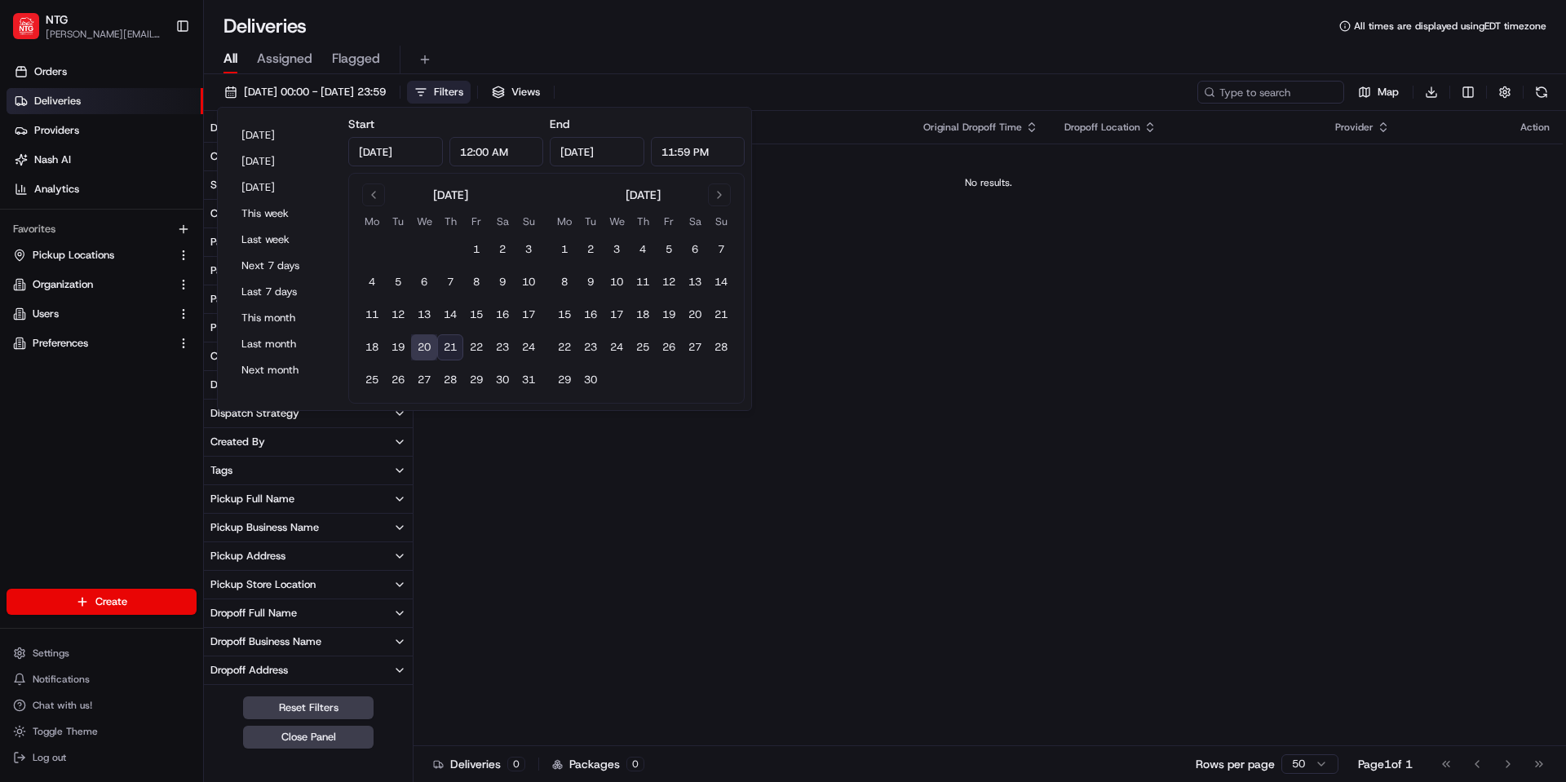
click at [450, 347] on button "21" at bounding box center [450, 348] width 26 height 26
type input "Aug 21, 2025"
click at [803, 42] on div "All Assigned Flagged" at bounding box center [885, 56] width 1363 height 35
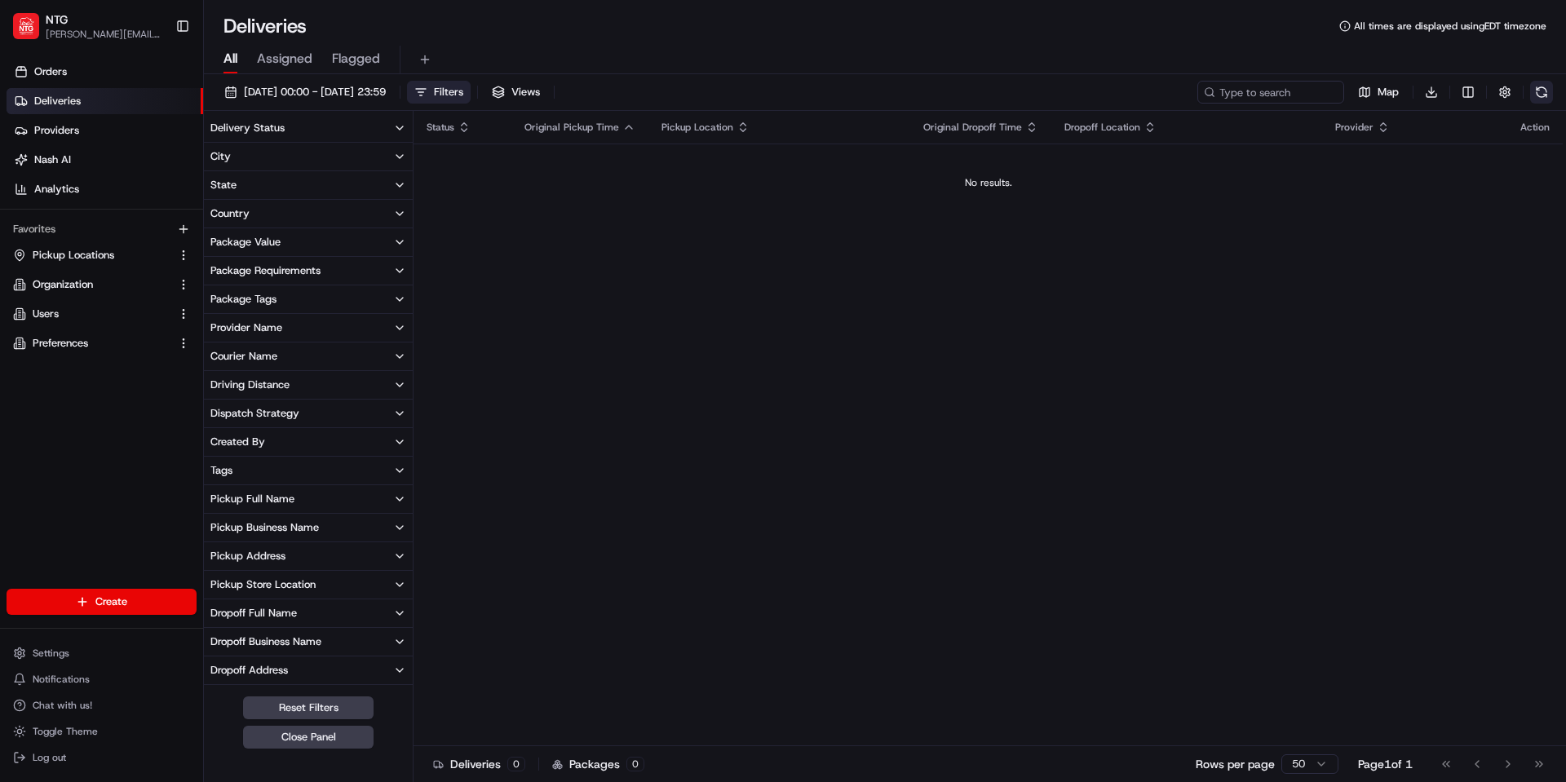
click at [1543, 90] on button at bounding box center [1542, 92] width 23 height 23
click at [1544, 95] on button at bounding box center [1542, 92] width 23 height 23
click at [1509, 91] on button "button" at bounding box center [1505, 92] width 23 height 23
click at [986, 38] on div "Deliveries All times are displayed using EDT timezone" at bounding box center [885, 26] width 1363 height 26
click at [55, 128] on span "Providers" at bounding box center [56, 130] width 45 height 15
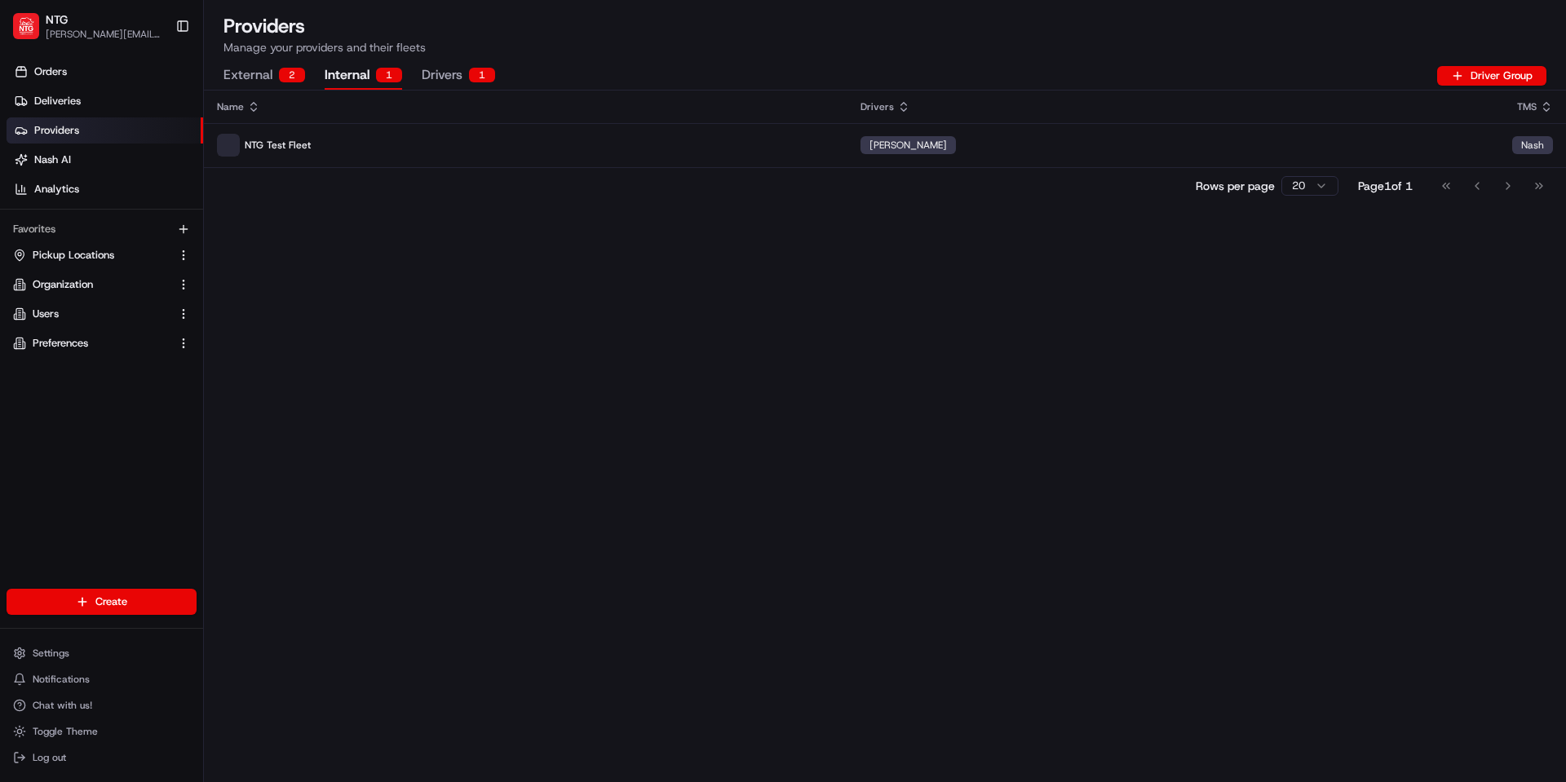
click at [343, 79] on button "Internal 1" at bounding box center [364, 76] width 78 height 28
click at [259, 82] on button "External 2" at bounding box center [265, 76] width 82 height 28
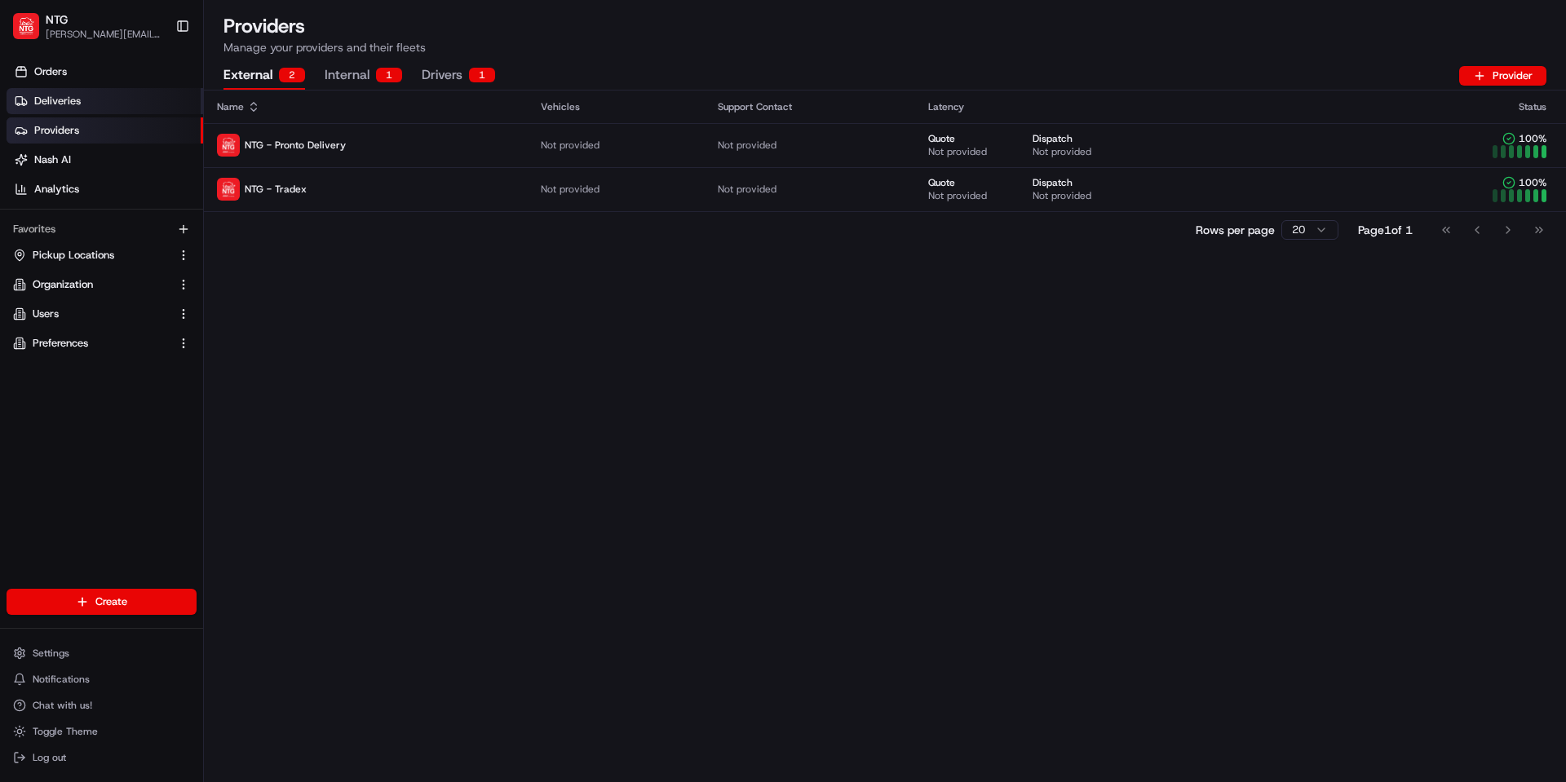
click at [85, 108] on link "Deliveries" at bounding box center [105, 101] width 197 height 26
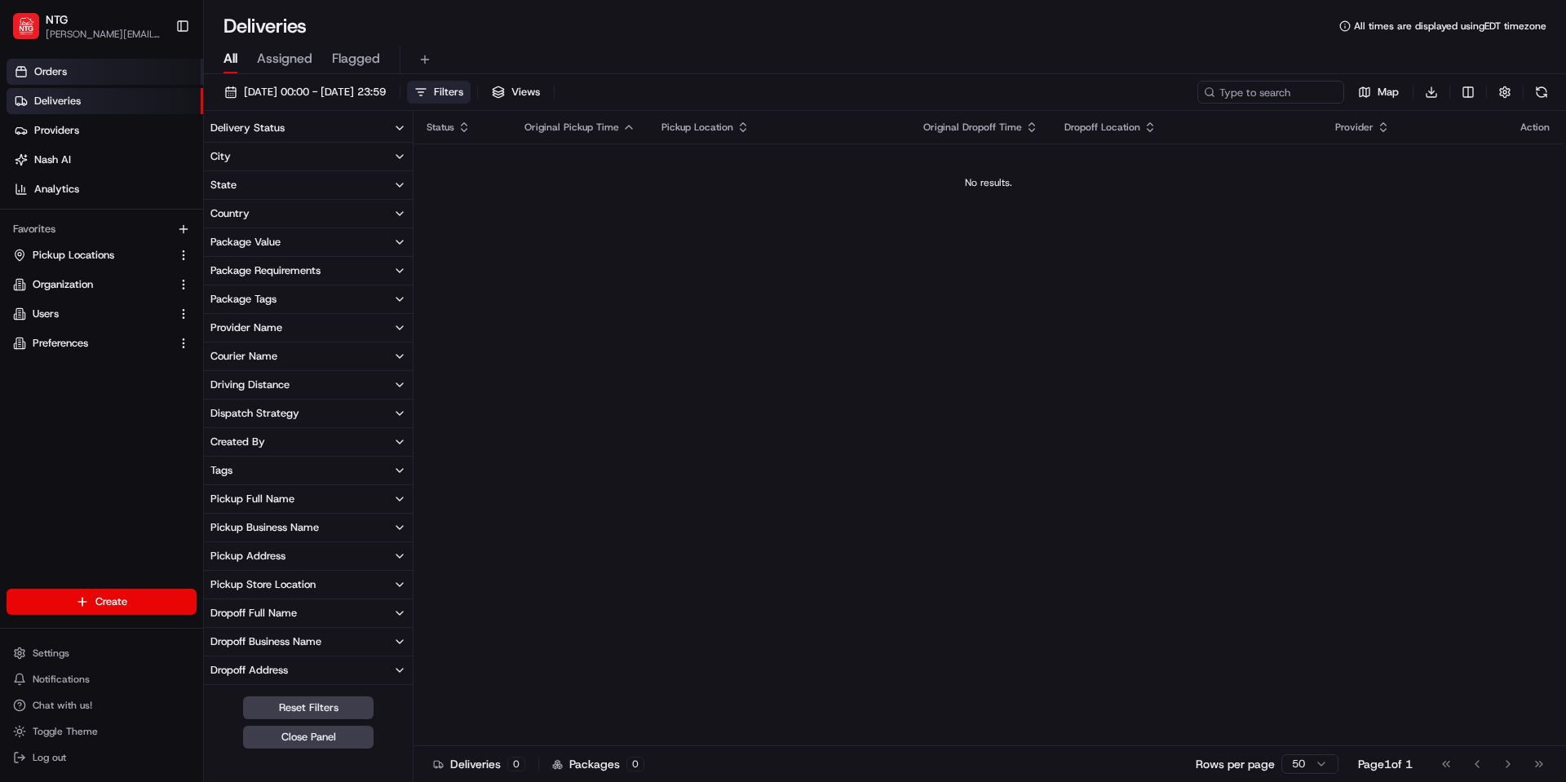
click at [72, 66] on link "Orders" at bounding box center [105, 72] width 197 height 26
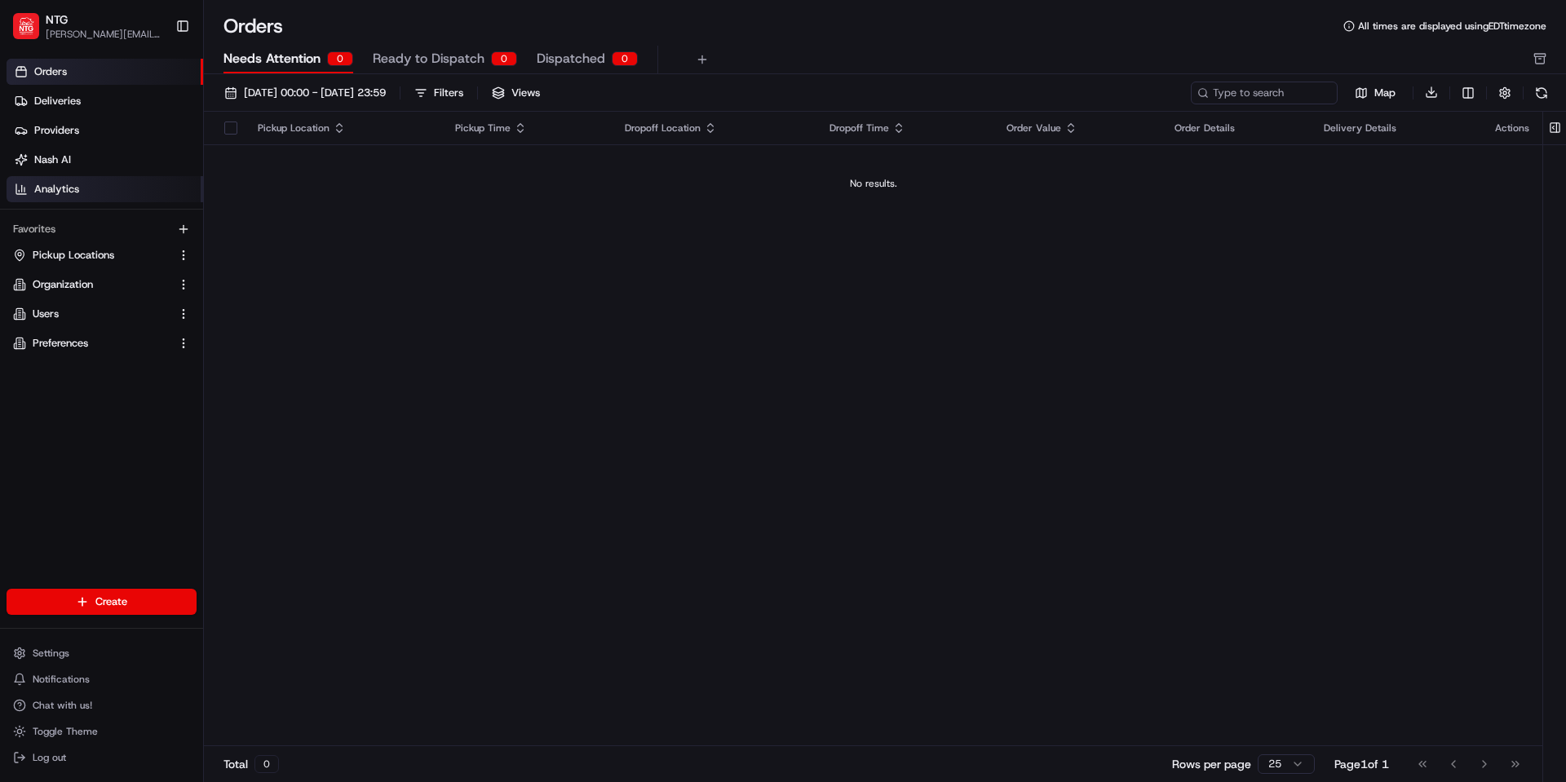
click at [79, 178] on link "Analytics" at bounding box center [105, 189] width 197 height 26
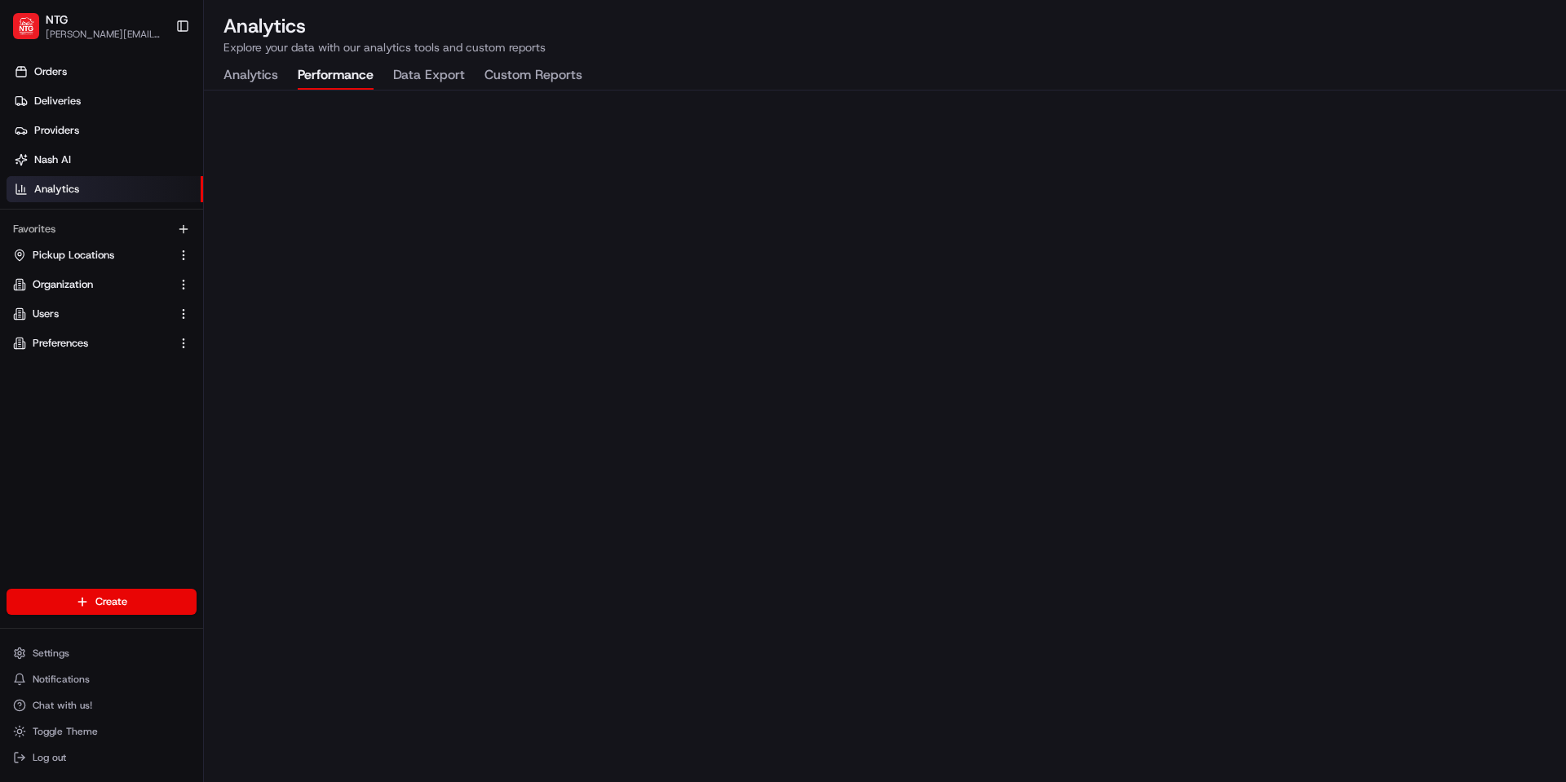
click at [336, 66] on button "Performance" at bounding box center [336, 76] width 76 height 28
click at [67, 136] on span "Providers" at bounding box center [56, 130] width 45 height 15
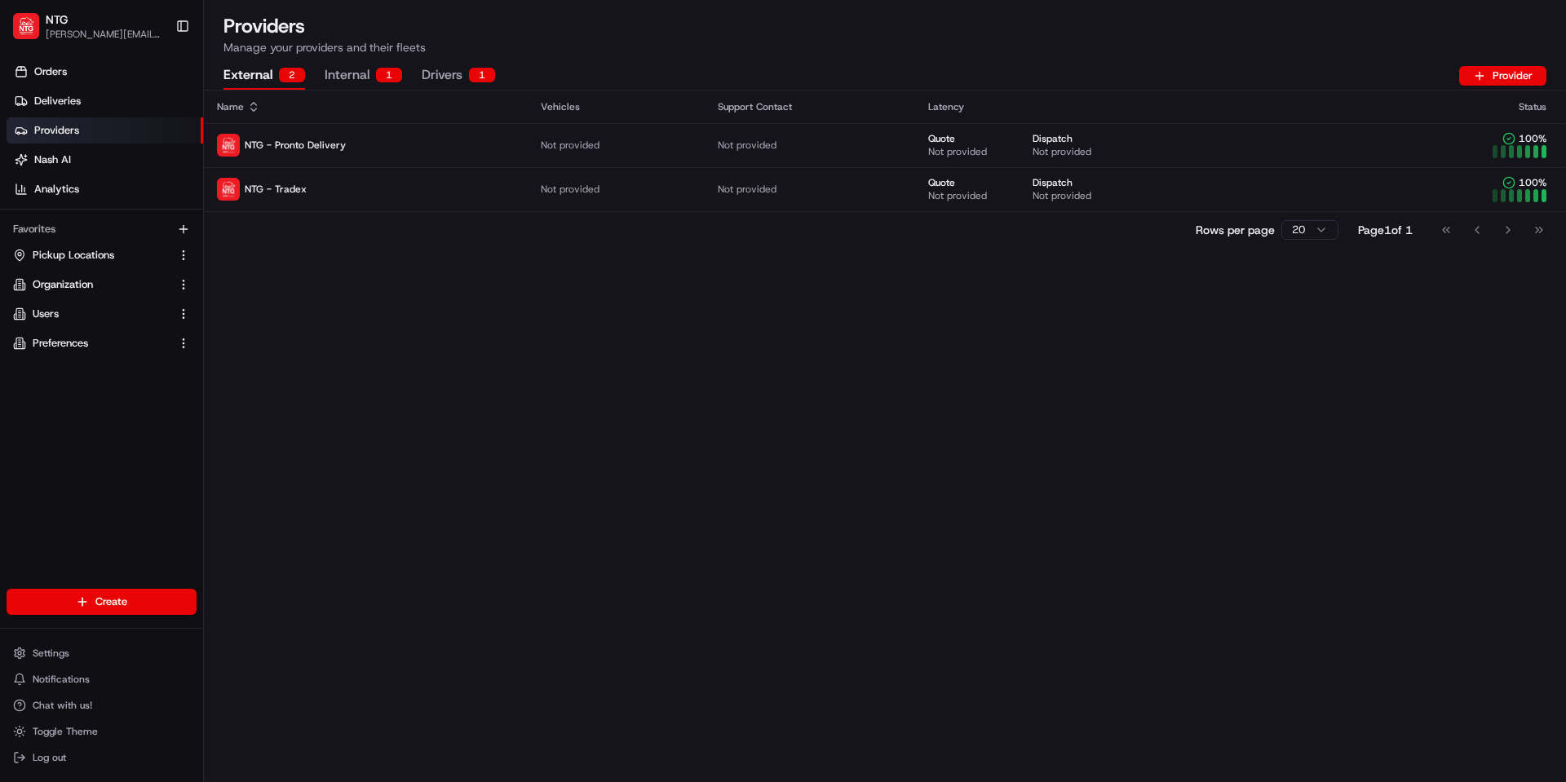
click at [80, 116] on ul "Orders Deliveries Providers Nash AI Analytics" at bounding box center [105, 131] width 197 height 144
click at [82, 96] on link "Deliveries" at bounding box center [105, 101] width 197 height 26
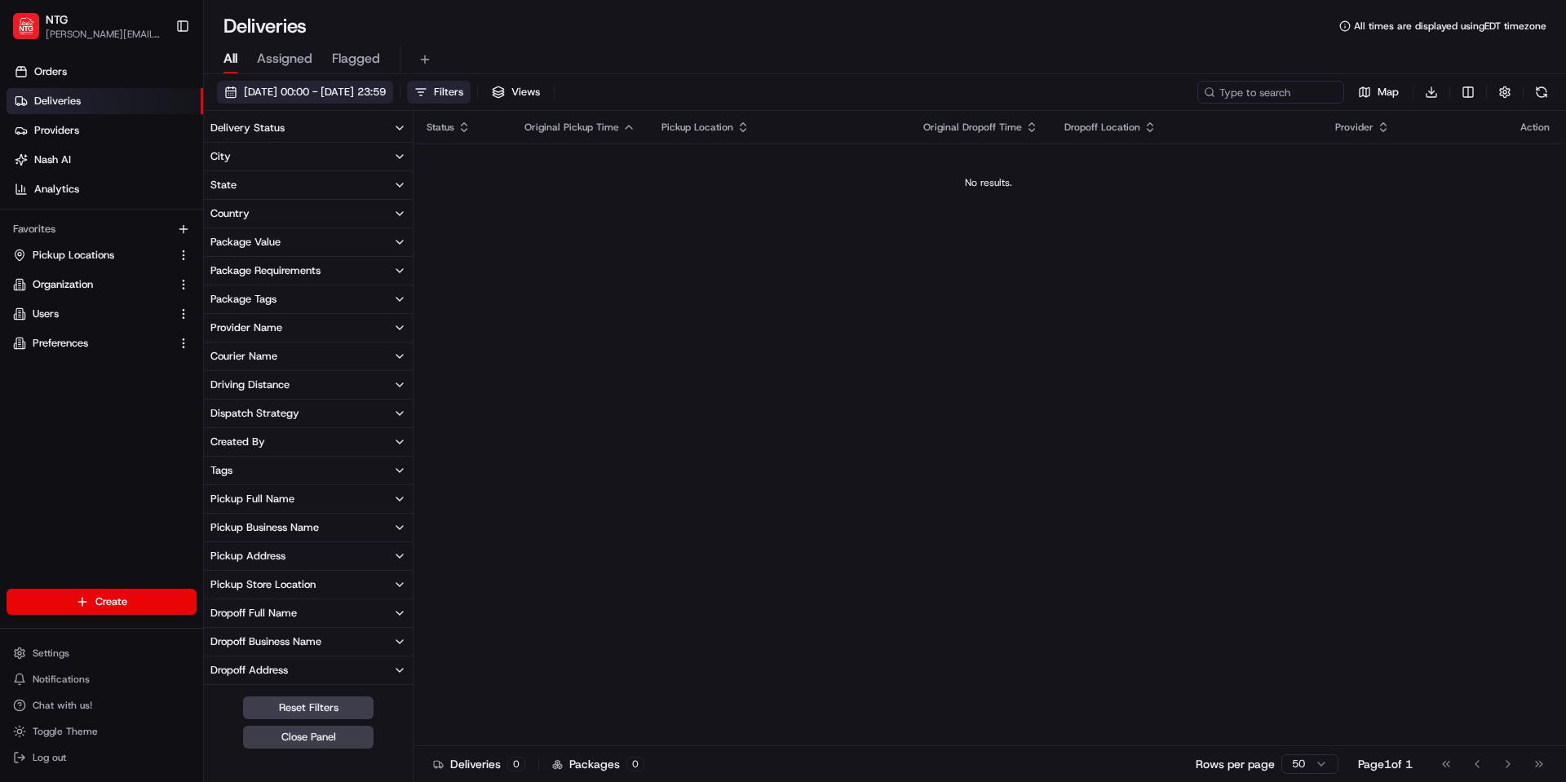
click at [343, 92] on span "[DATE] 00:00 - [DATE] 23:59" at bounding box center [315, 92] width 142 height 15
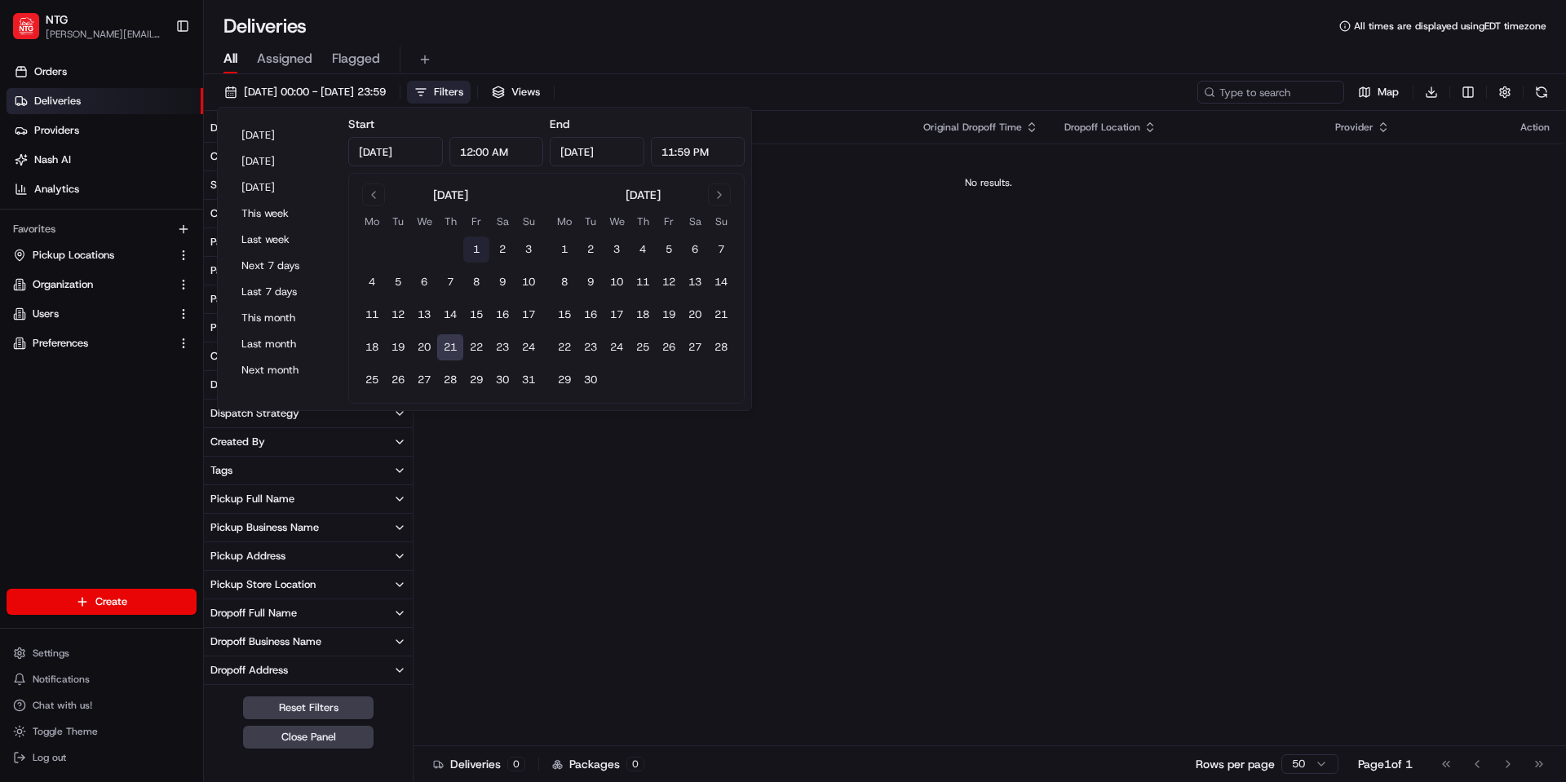
click at [475, 242] on button "1" at bounding box center [476, 250] width 26 height 26
type input "Aug 1, 2025"
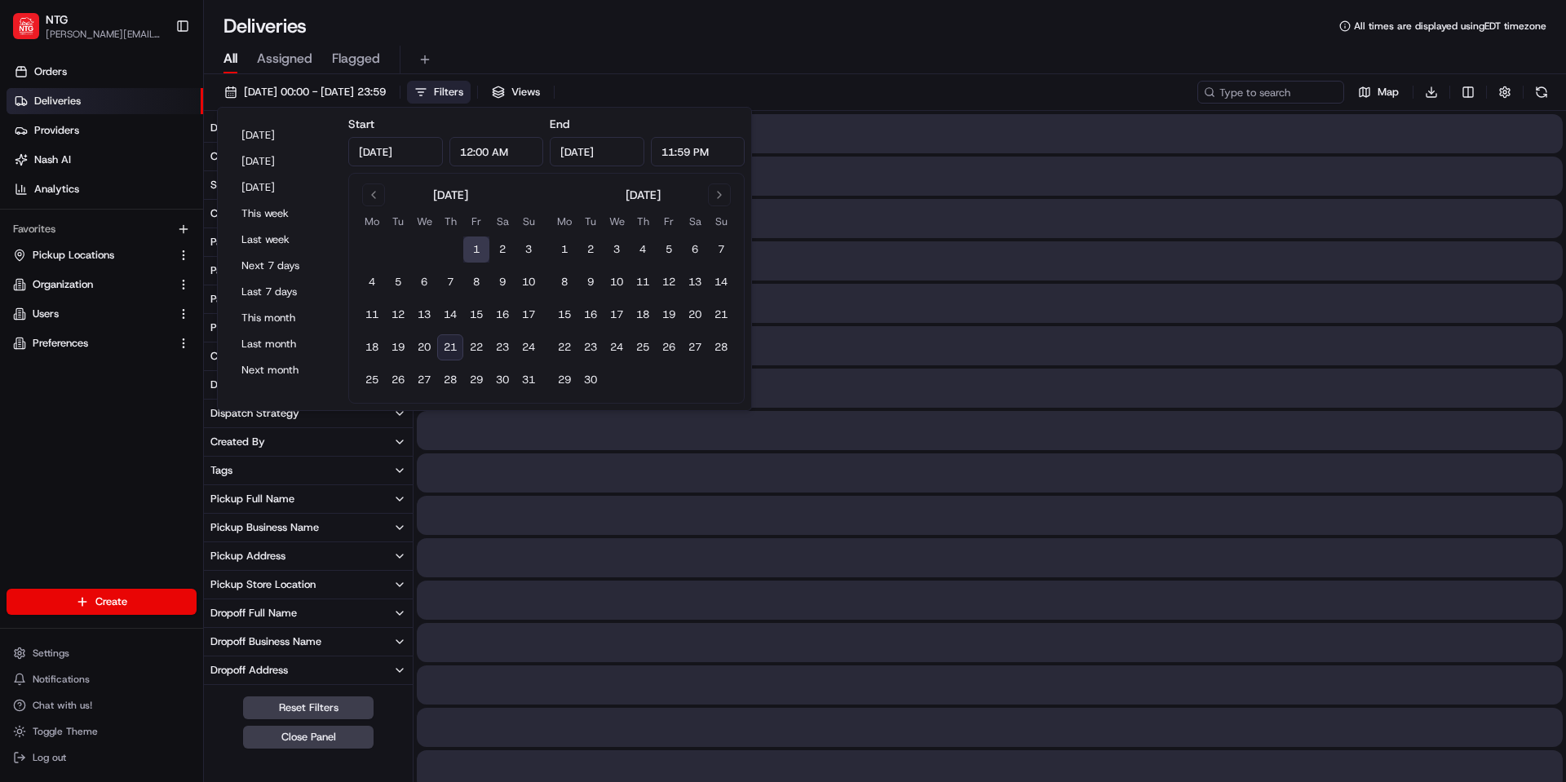
click at [446, 342] on button "21" at bounding box center [450, 348] width 26 height 26
type input "Aug 21, 2025"
click at [880, 67] on div "All Assigned Flagged" at bounding box center [885, 60] width 1363 height 29
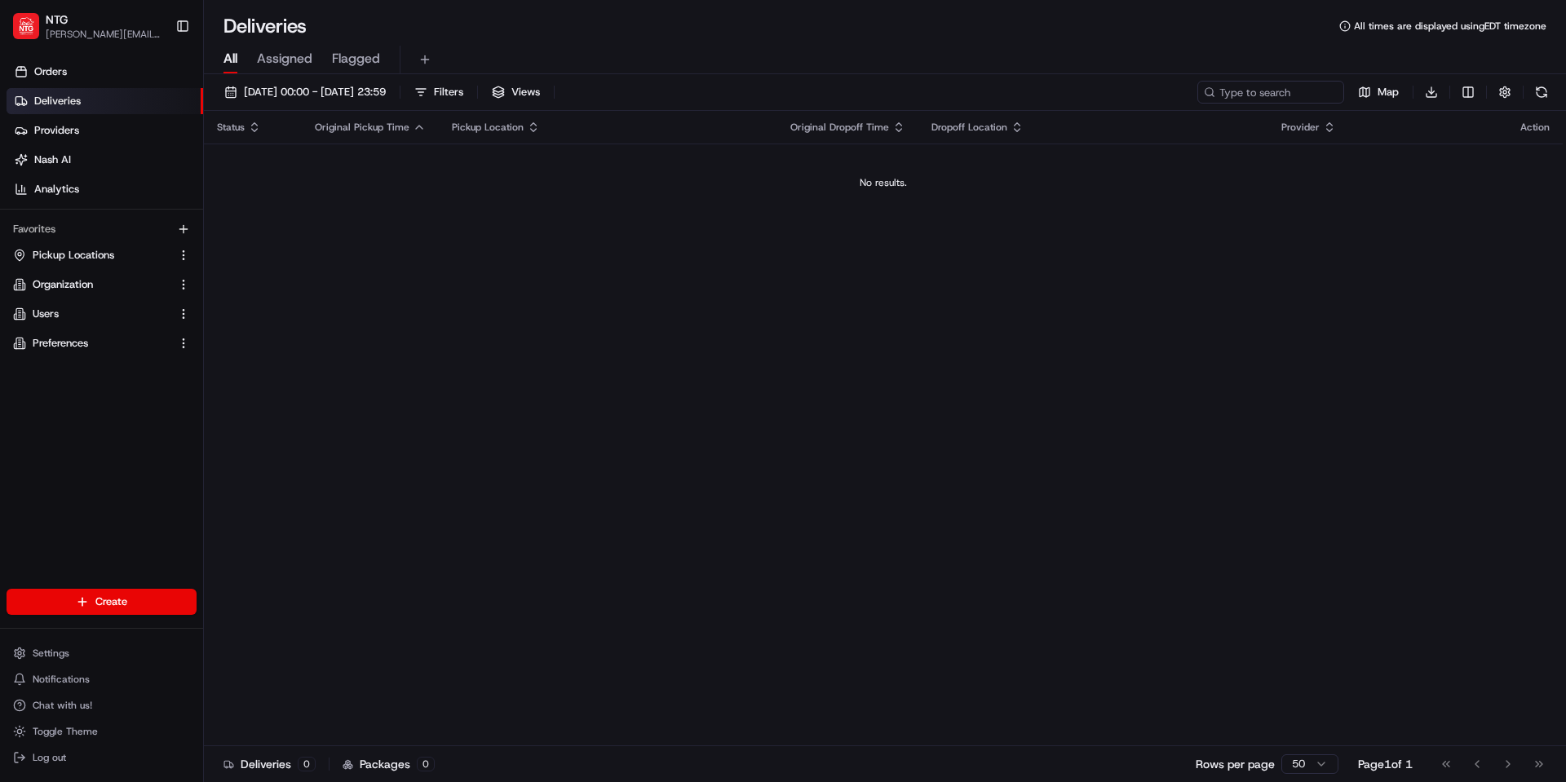
drag, startPoint x: 0, startPoint y: 0, endPoint x: 443, endPoint y: 271, distance: 519.3
click at [375, 256] on div "Status Original Pickup Time Pickup Location Original Dropoff Time Dropoff Locat…" at bounding box center [883, 429] width 1359 height 636
drag, startPoint x: 375, startPoint y: 256, endPoint x: 287, endPoint y: 223, distance: 94.3
click at [306, 227] on div "Status Original Pickup Time Pickup Location Original Dropoff Time Dropoff Locat…" at bounding box center [883, 429] width 1359 height 636
click at [49, 125] on span "Providers" at bounding box center [56, 130] width 45 height 15
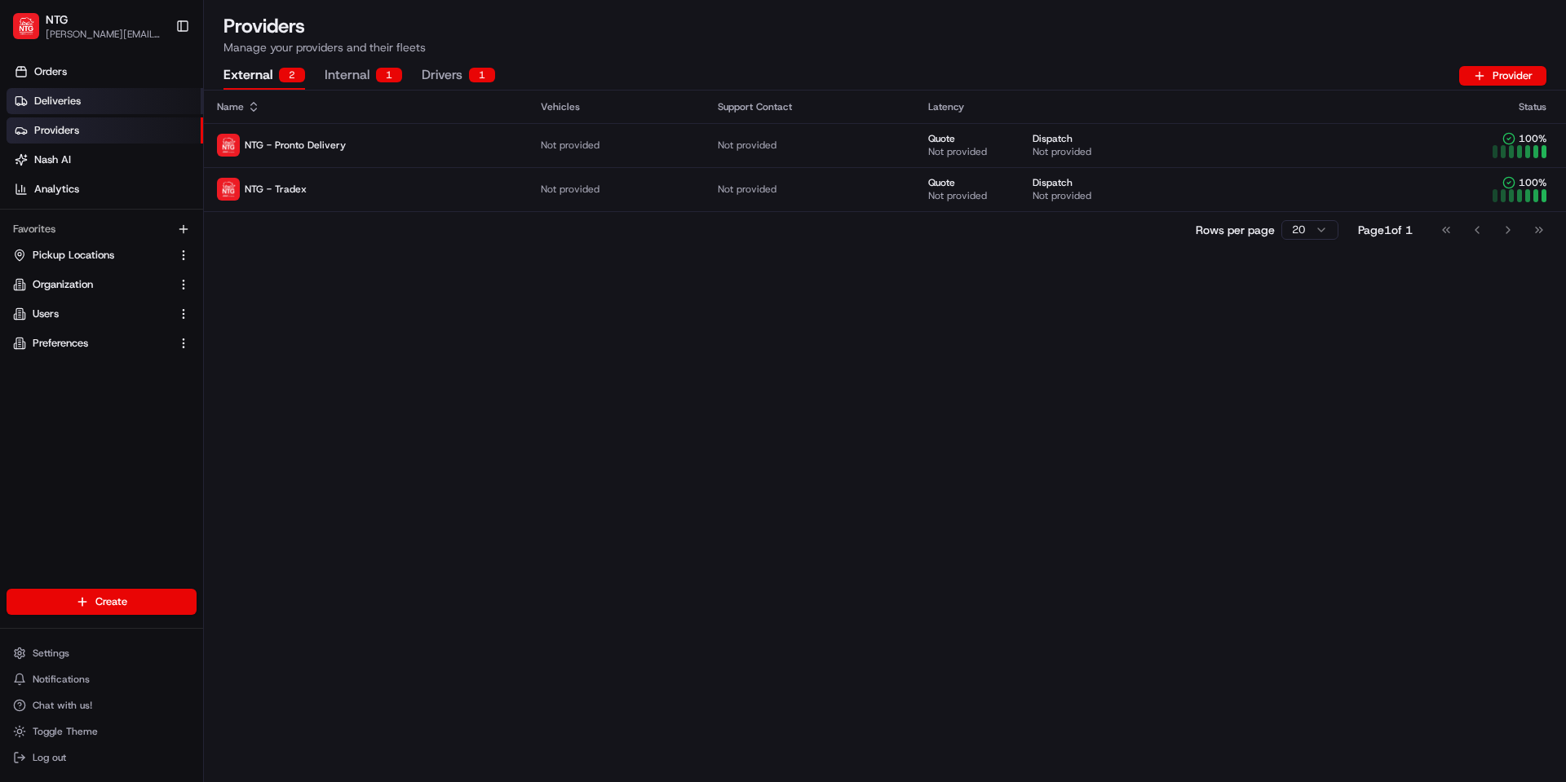
click at [94, 102] on link "Deliveries" at bounding box center [105, 101] width 197 height 26
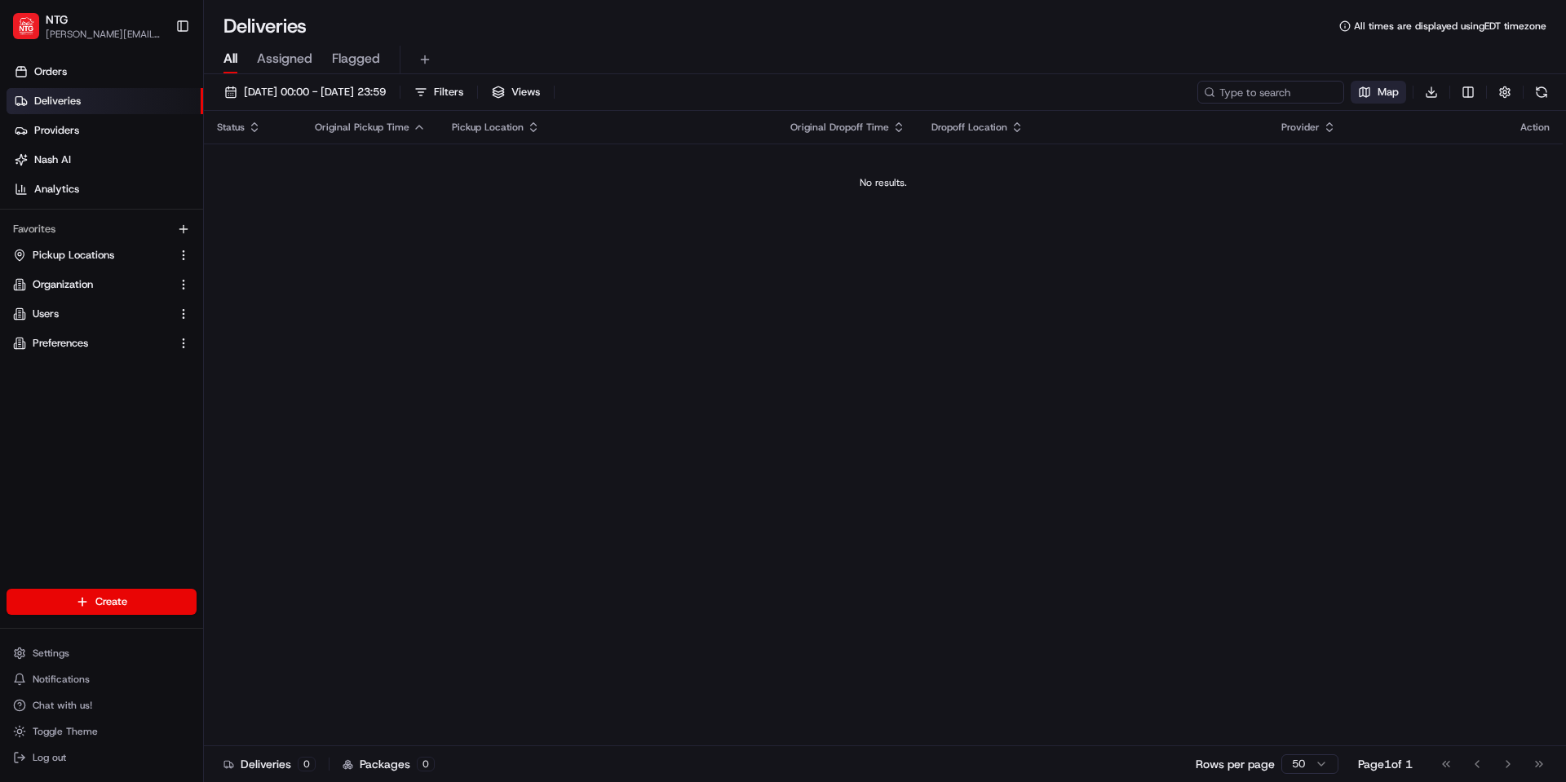
click at [1400, 86] on button "Map" at bounding box center [1378, 92] width 55 height 23
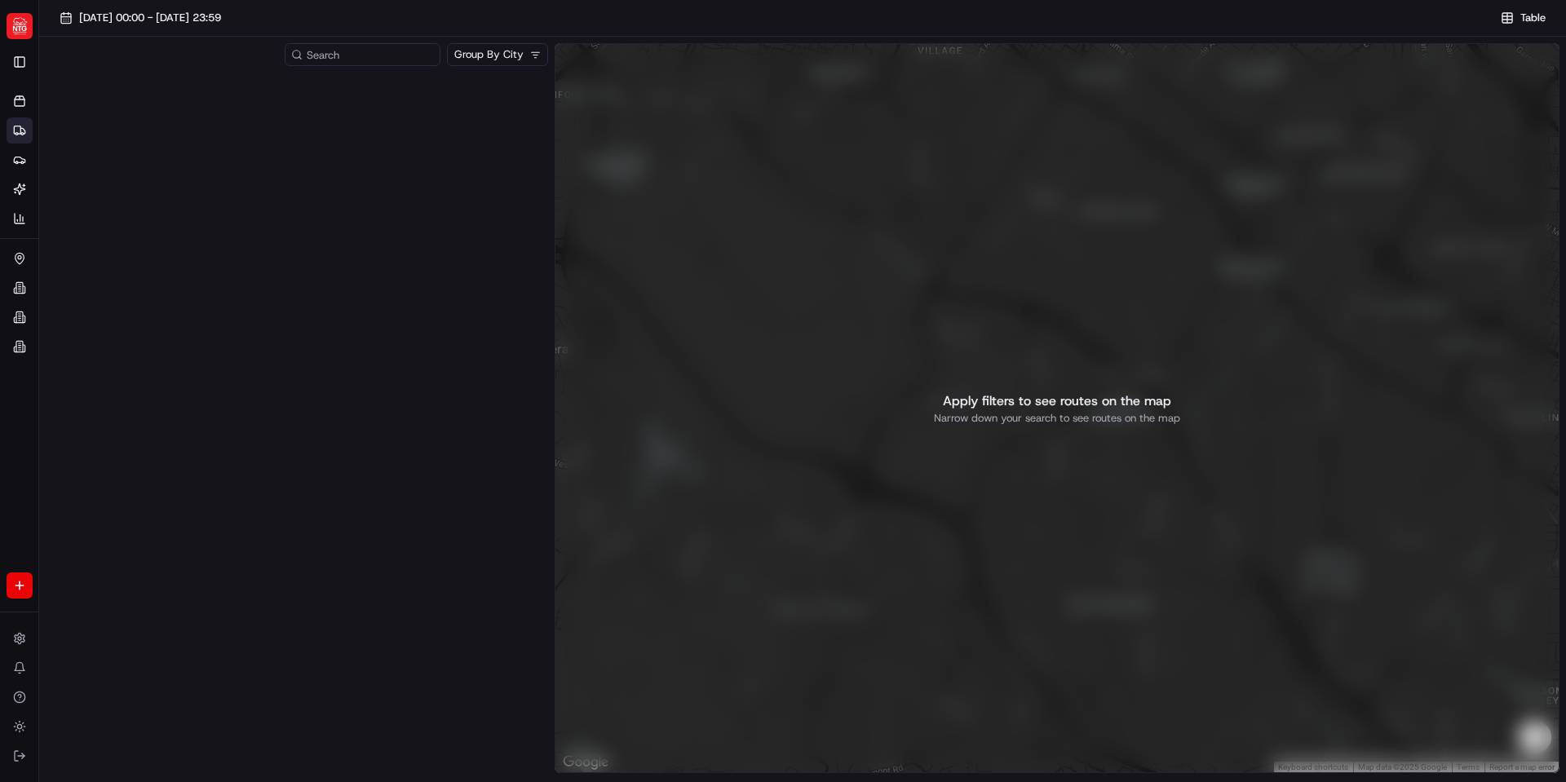
click at [500, 59] on html "NTG brandyn.cummings@ntgfreight.com Toggle Sidebar Orders Deliveries Providers …" at bounding box center [783, 391] width 1566 height 782
click at [21, 593] on html "NTG brandyn.cummings@ntgfreight.com Toggle Sidebar Orders Deliveries Providers …" at bounding box center [783, 391] width 1566 height 782
click at [20, 518] on html "NTG brandyn.cummings@ntgfreight.com Toggle Sidebar Orders Deliveries Providers …" at bounding box center [783, 391] width 1566 height 782
click at [13, 164] on icon at bounding box center [19, 159] width 13 height 13
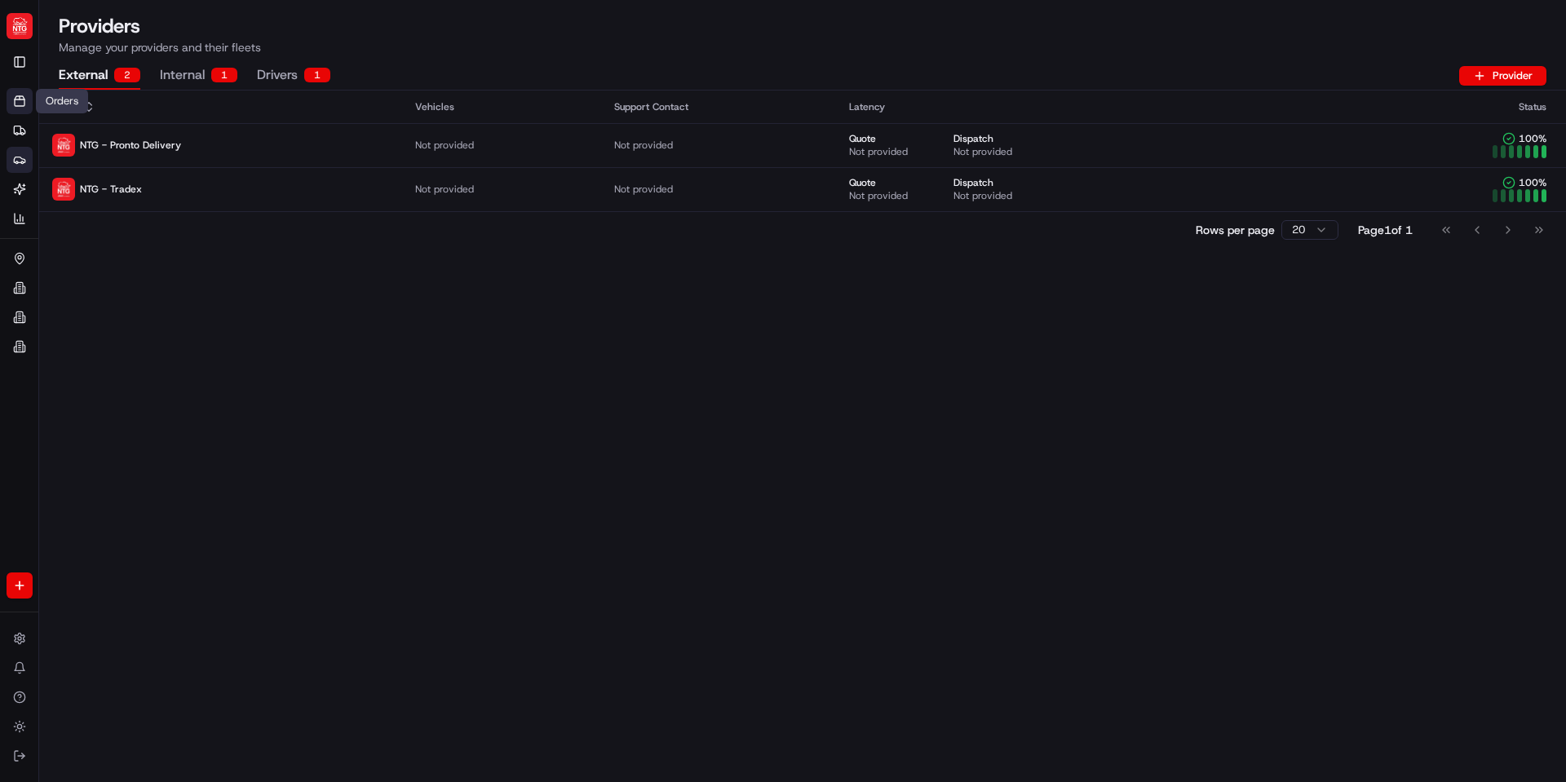
click at [7, 91] on link "Orders" at bounding box center [20, 101] width 26 height 26
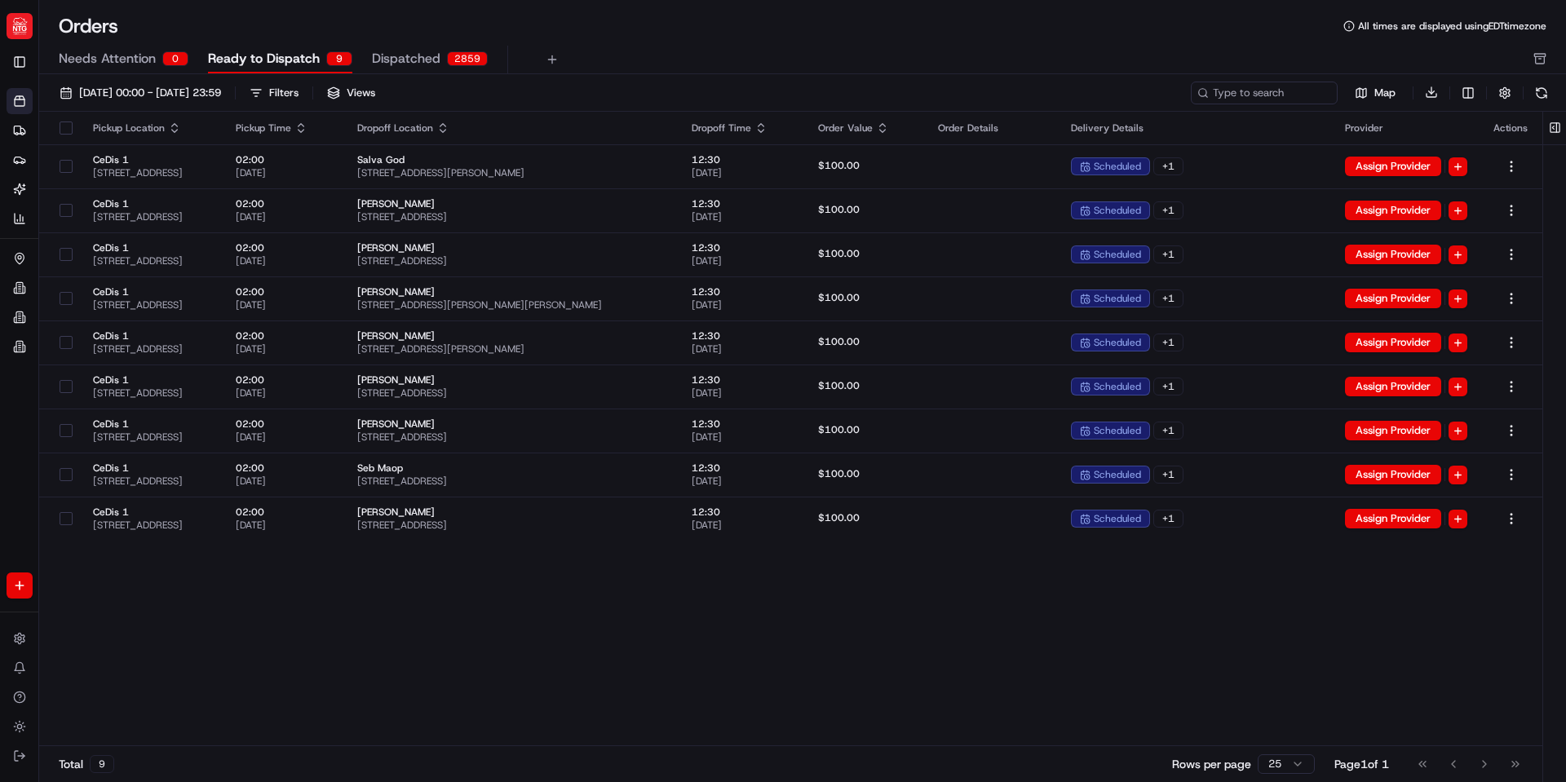
click at [418, 60] on span "Dispatched" at bounding box center [406, 59] width 69 height 20
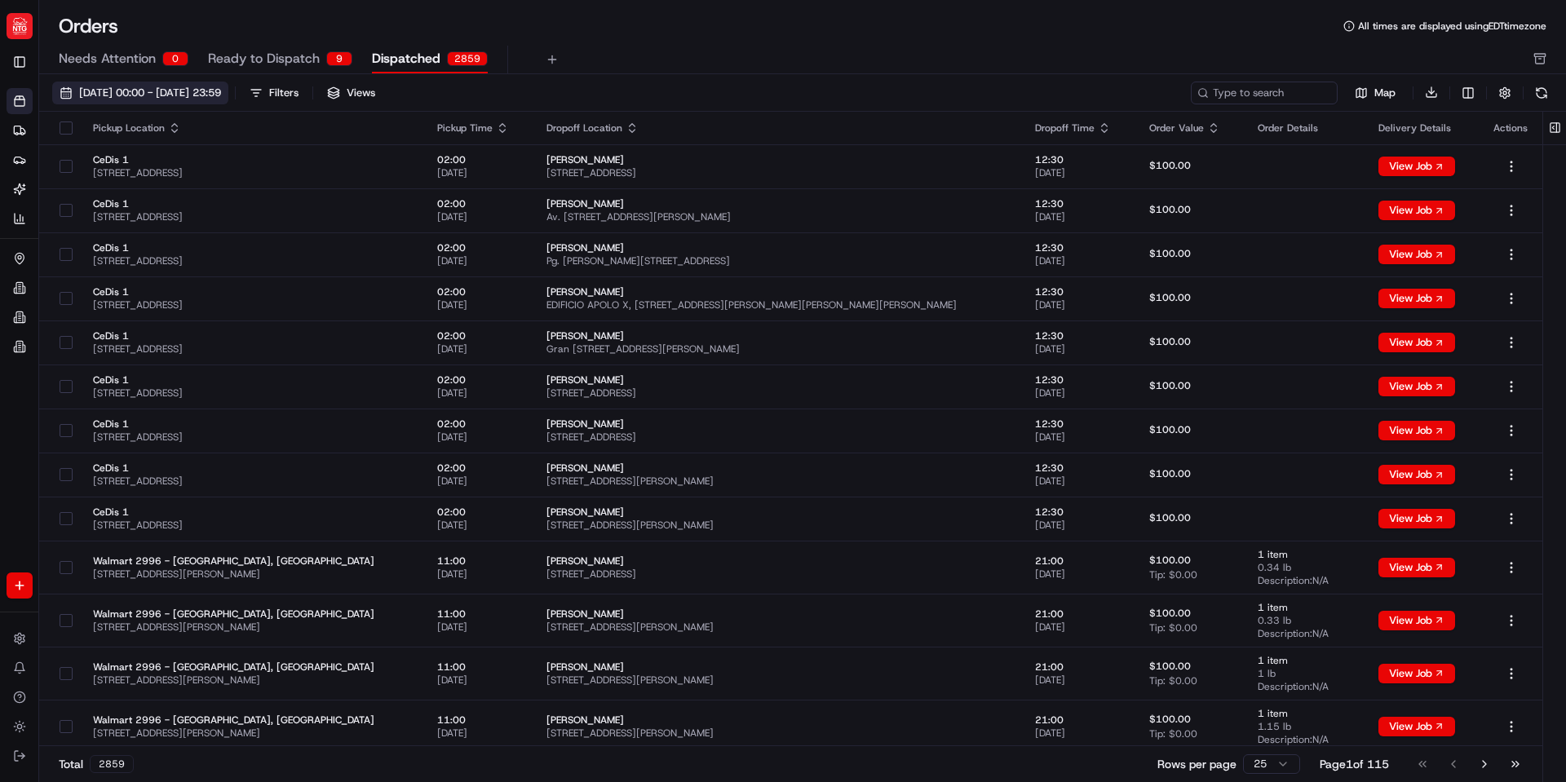
click at [159, 91] on span "08/01/2025 00:00 - 08/31/2025 23:59" at bounding box center [150, 93] width 142 height 15
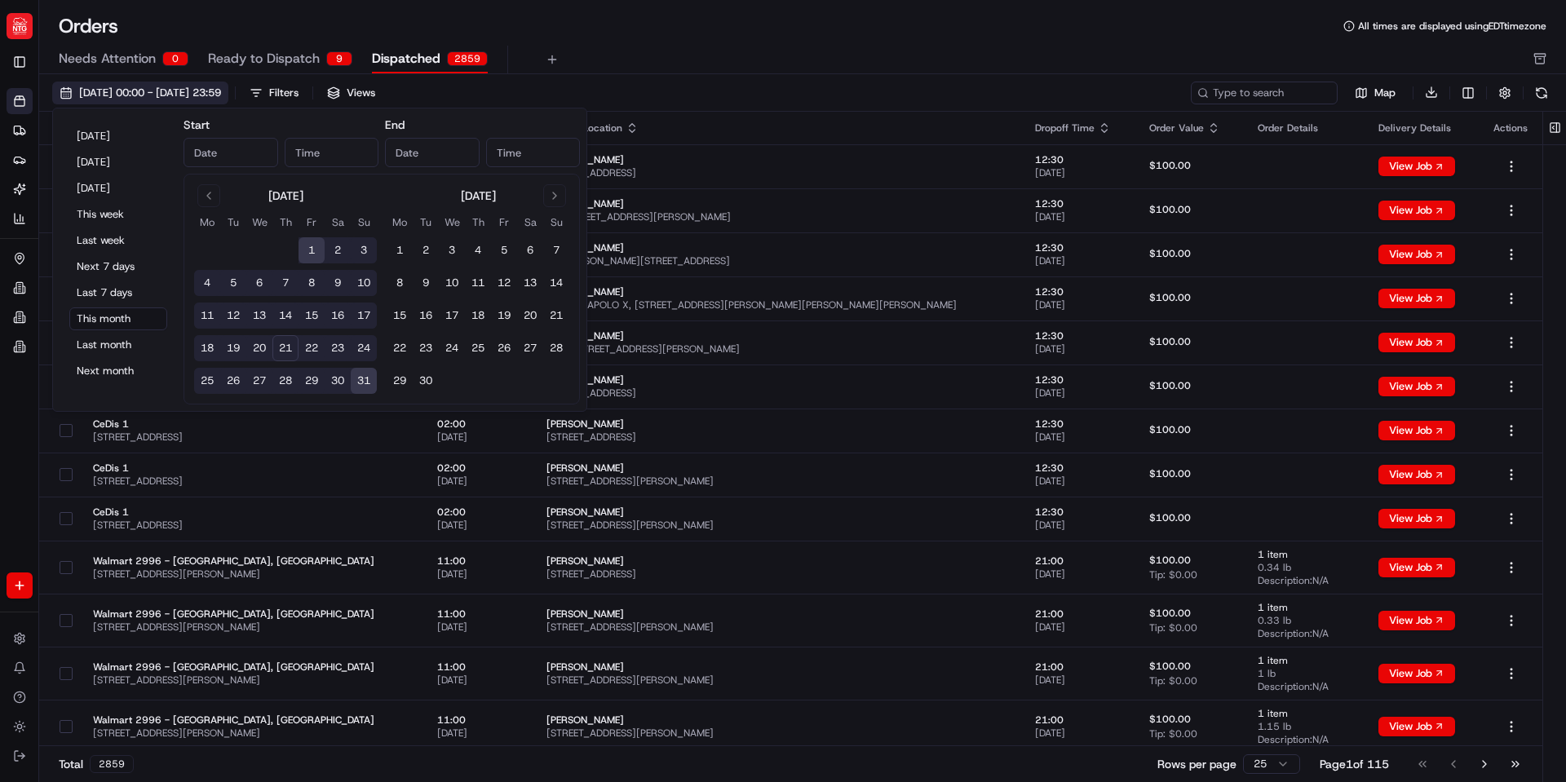
type input "Aug 1, 2025"
type input "12:00 AM"
type input "Aug 31, 2025"
type input "11:59 PM"
click at [728, 74] on div "08/01/2025 00:00 - 08/31/2025 23:59 Filters Views Map Download Pickup Location …" at bounding box center [802, 434] width 1527 height 720
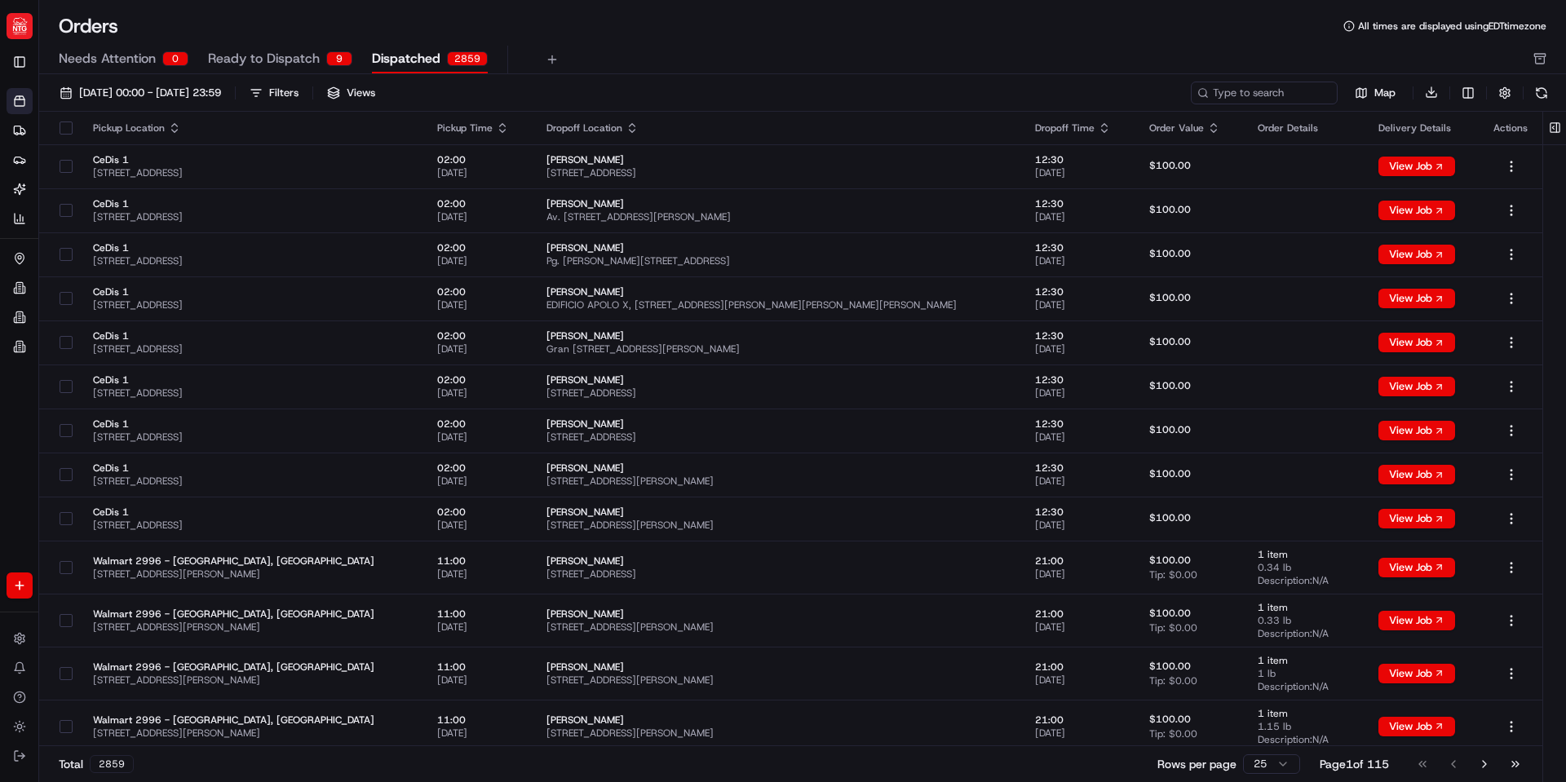
click at [509, 125] on icon "button" at bounding box center [502, 128] width 13 height 13
click at [590, 173] on button "Pickup Start Time (Latest)" at bounding box center [542, 172] width 149 height 20
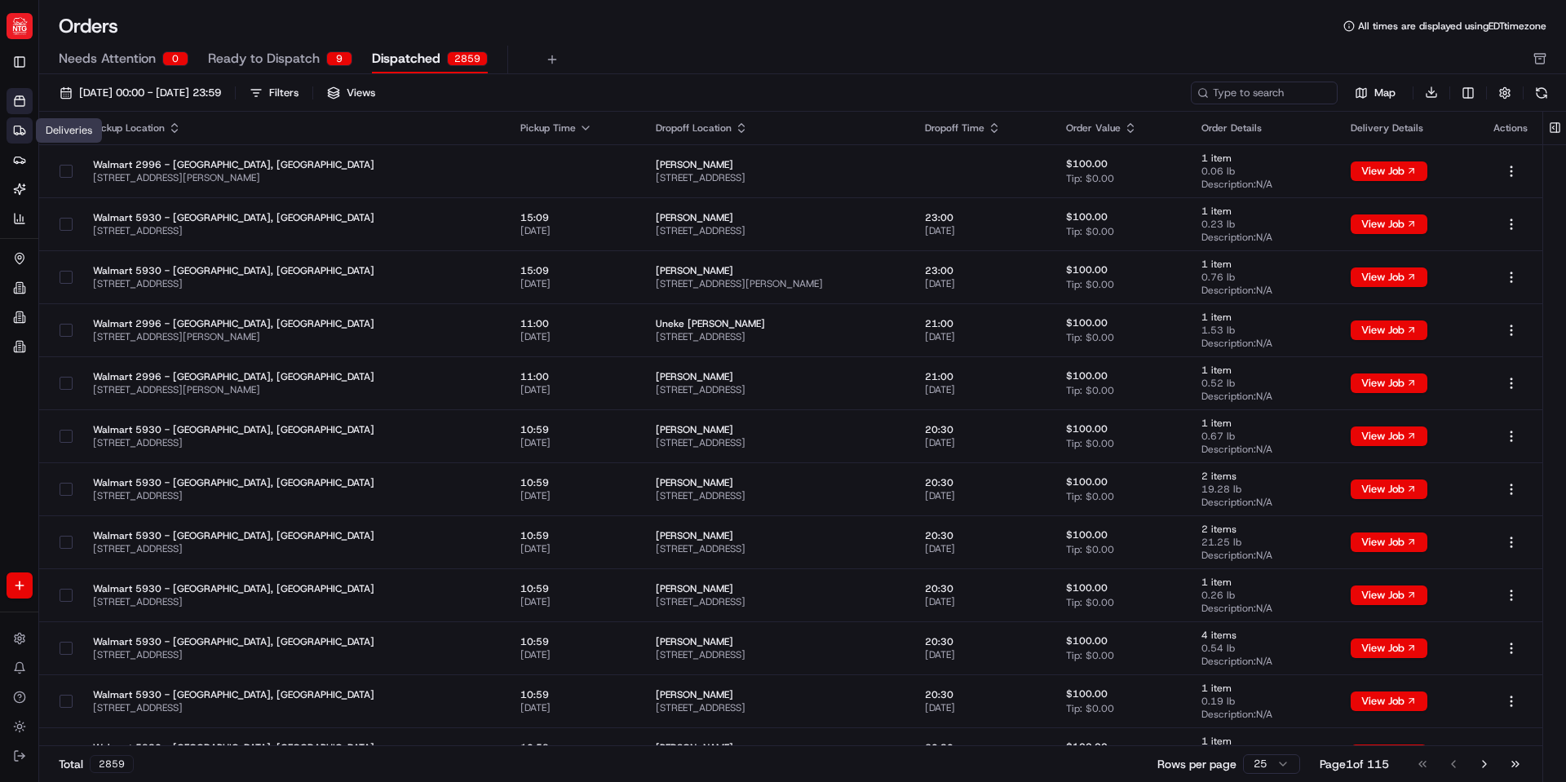
click at [24, 131] on icon at bounding box center [22, 131] width 4 height 6
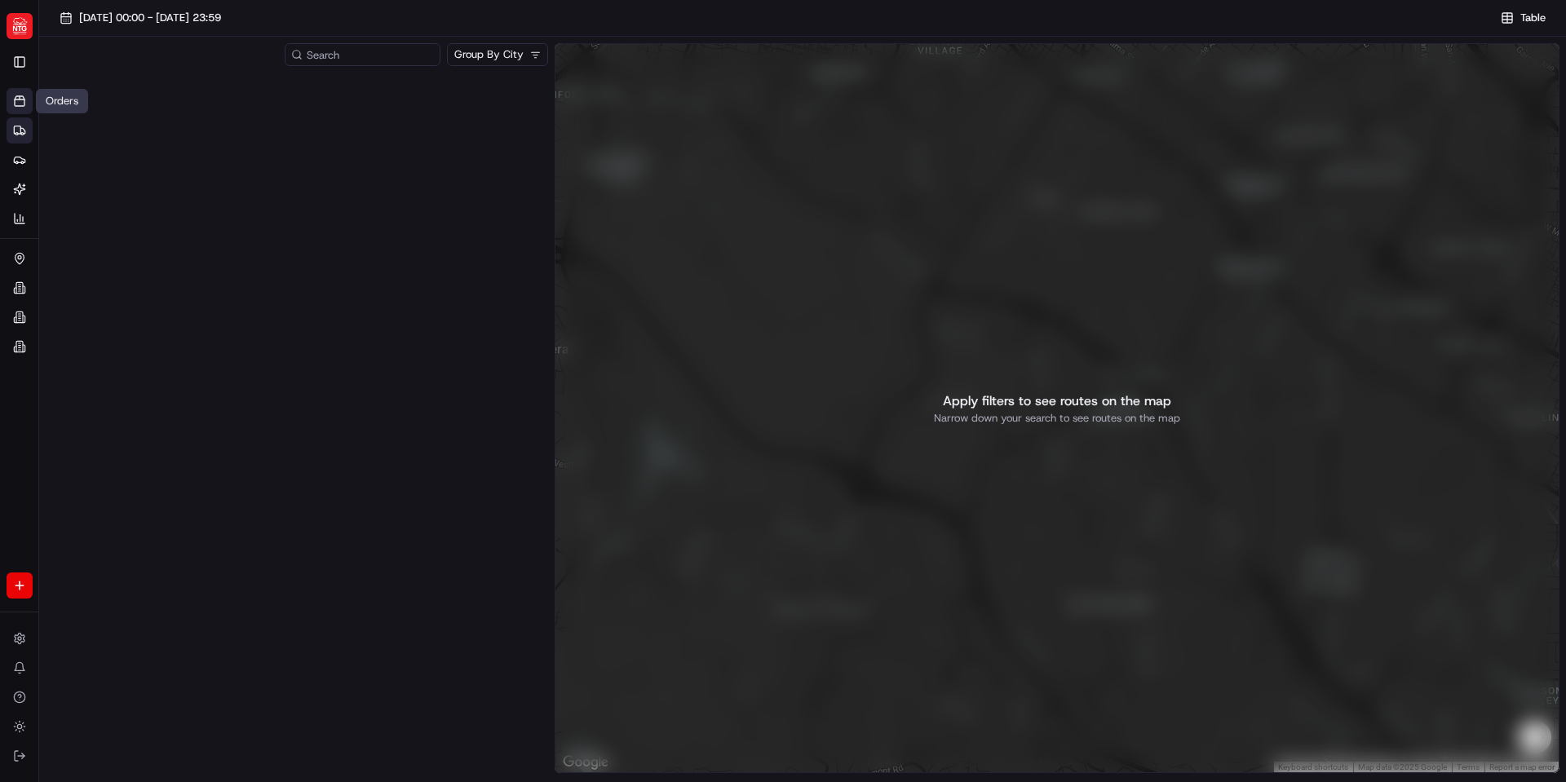
click at [7, 91] on link "Orders" at bounding box center [20, 101] width 26 height 26
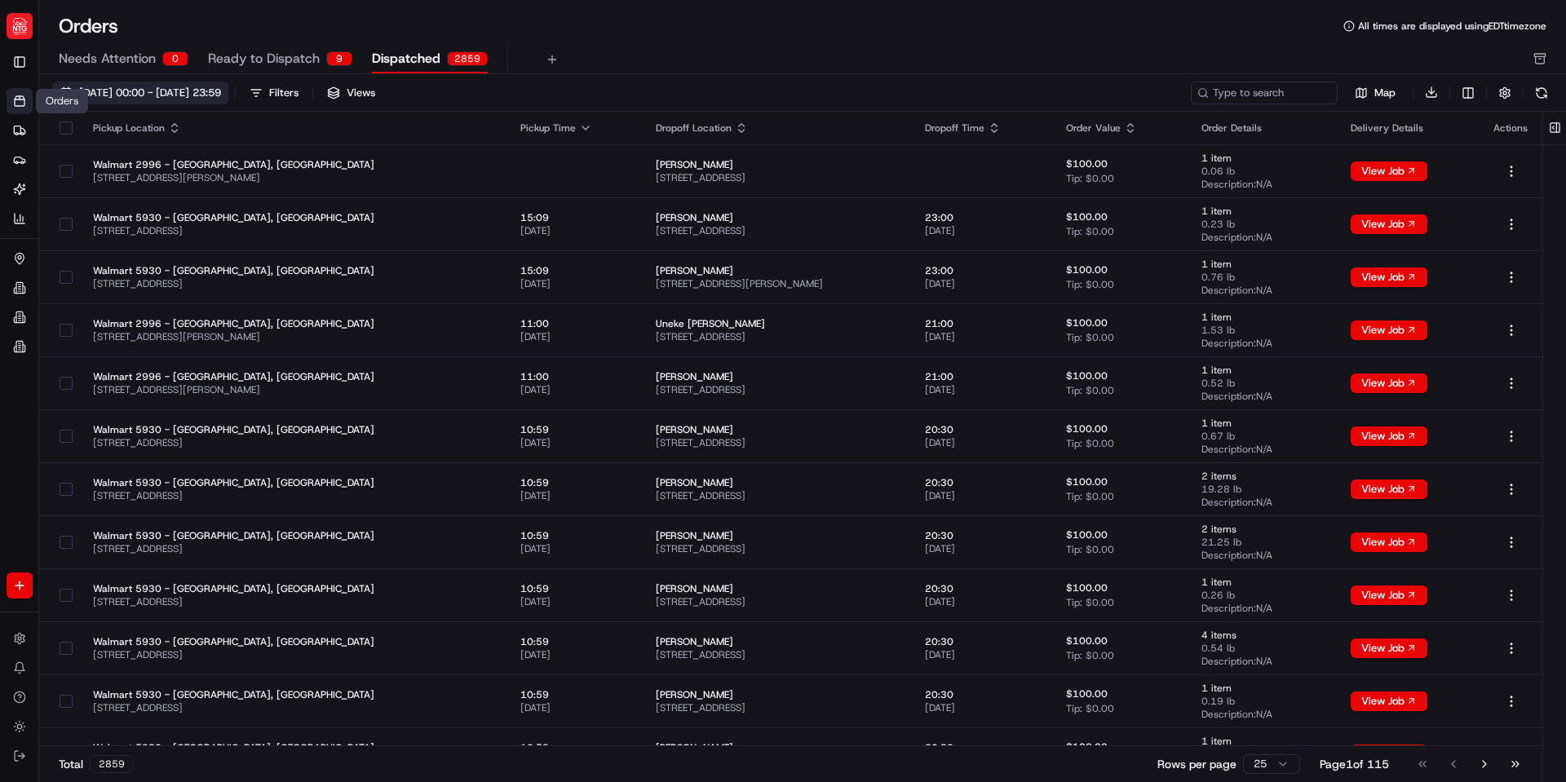
click at [221, 93] on span "08/01/2025 00:00 - 08/31/2025 23:59" at bounding box center [150, 93] width 142 height 15
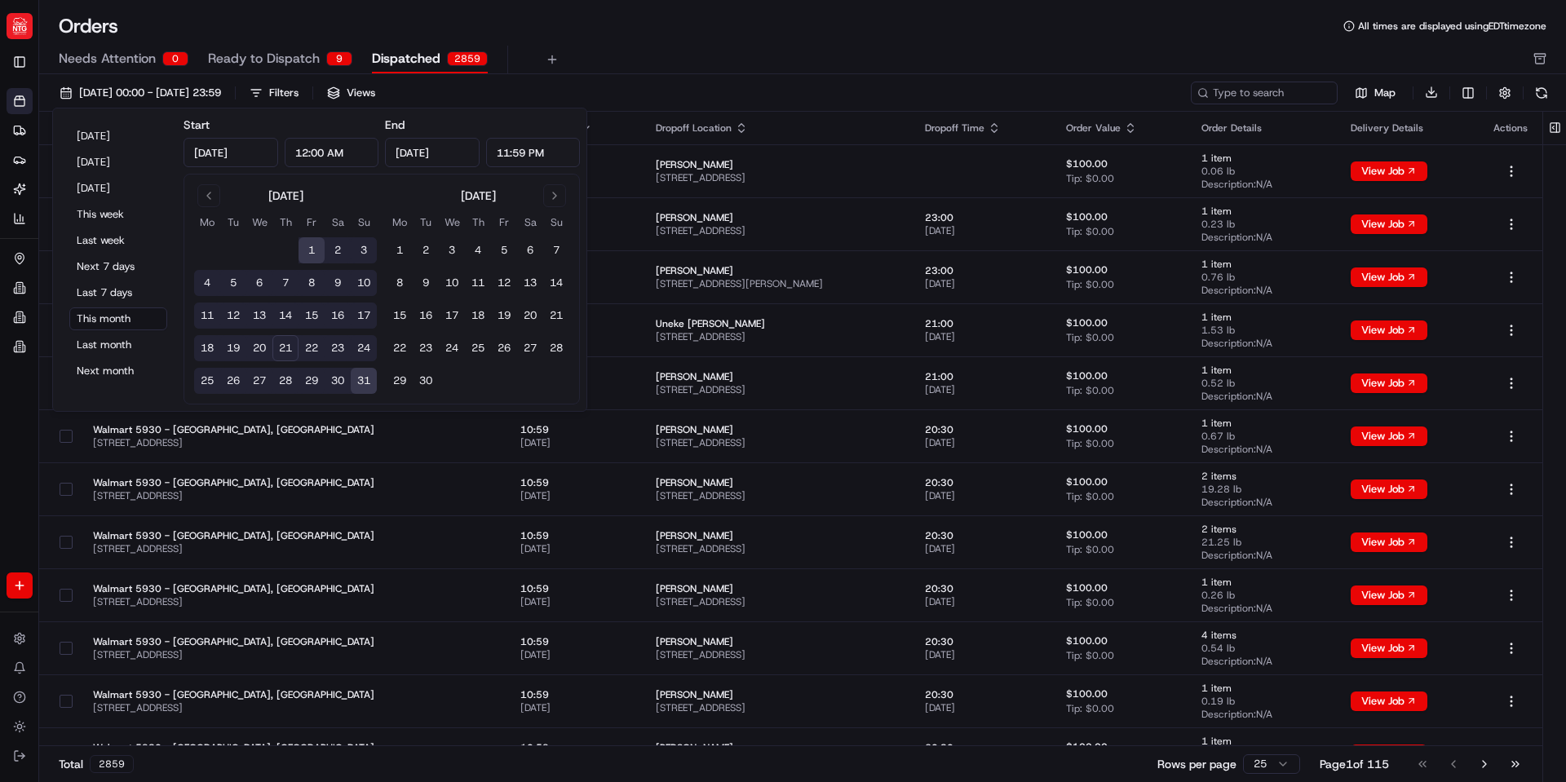
click at [286, 348] on button "21" at bounding box center [286, 348] width 26 height 26
type input "Aug 21, 2025"
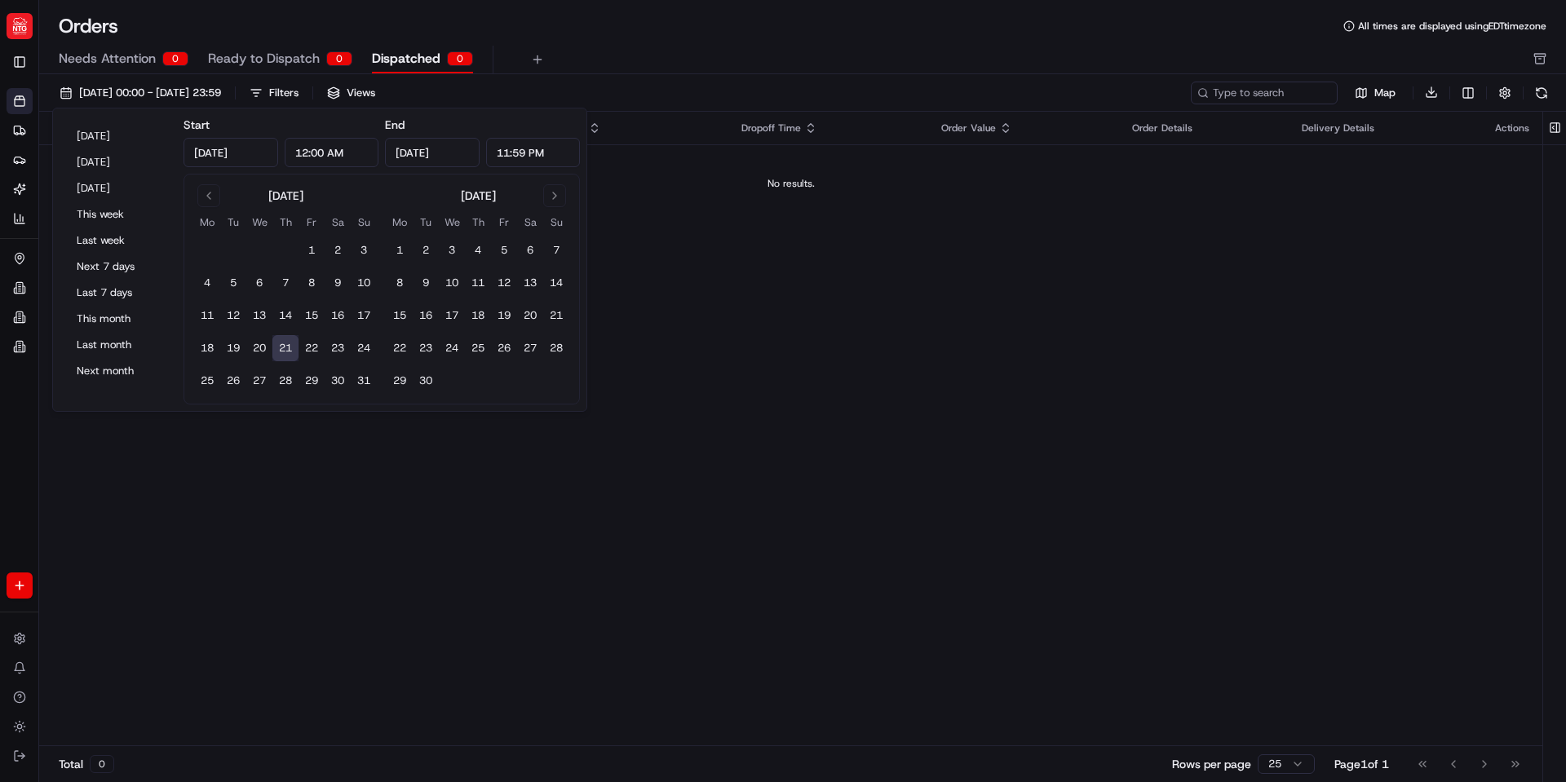
click at [286, 349] on button "21" at bounding box center [286, 348] width 26 height 26
click at [710, 56] on div "Needs Attention 0 Ready to Dispatch 0 Dispatched 0" at bounding box center [791, 60] width 1465 height 28
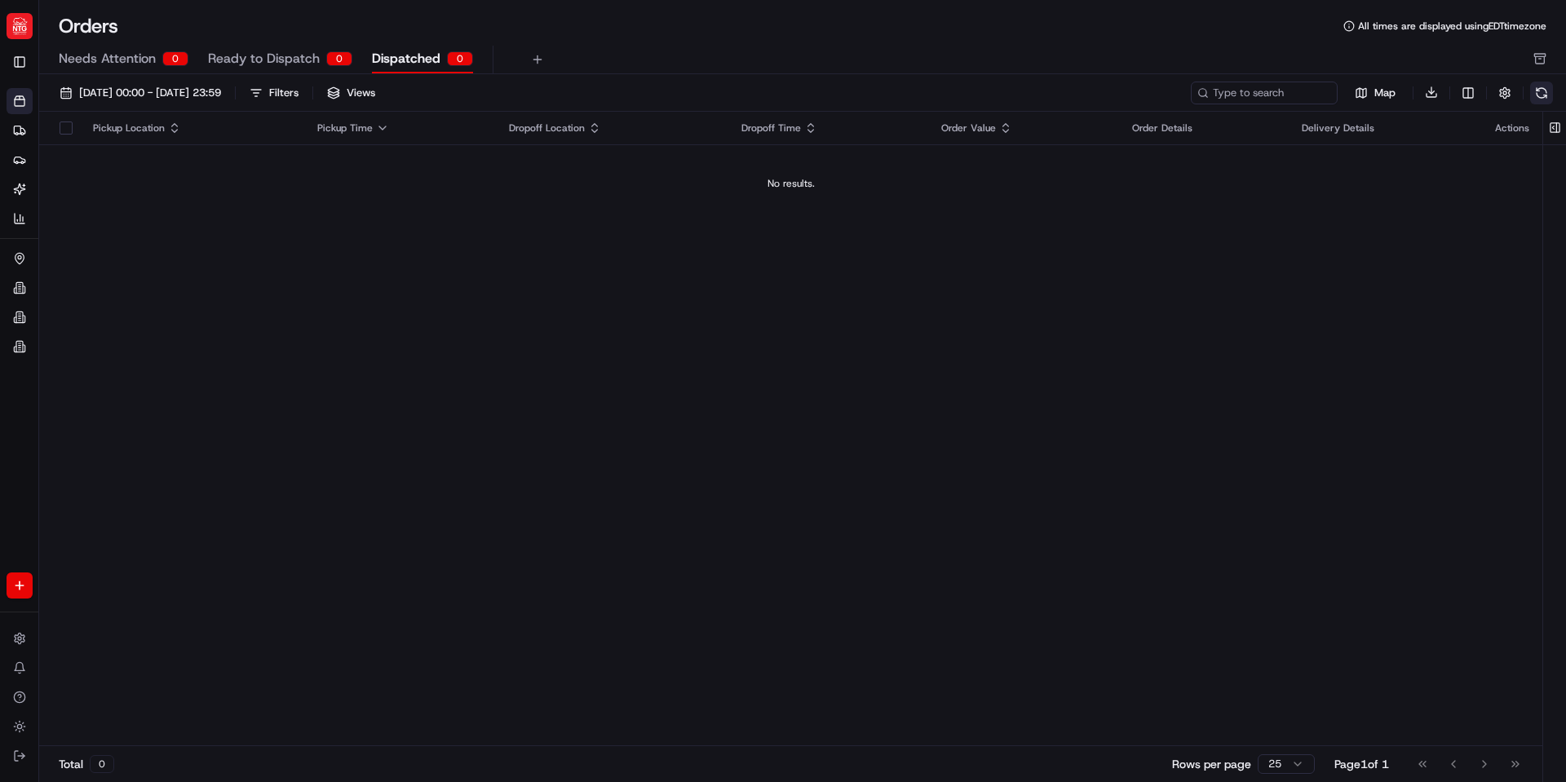
click at [1535, 90] on button at bounding box center [1542, 93] width 23 height 23
click at [1509, 86] on button "button" at bounding box center [1505, 93] width 23 height 23
click at [1185, 35] on div "Orders All times are displayed using EDT timezone" at bounding box center [802, 26] width 1527 height 26
click at [299, 93] on div "Filters" at bounding box center [283, 93] width 29 height 15
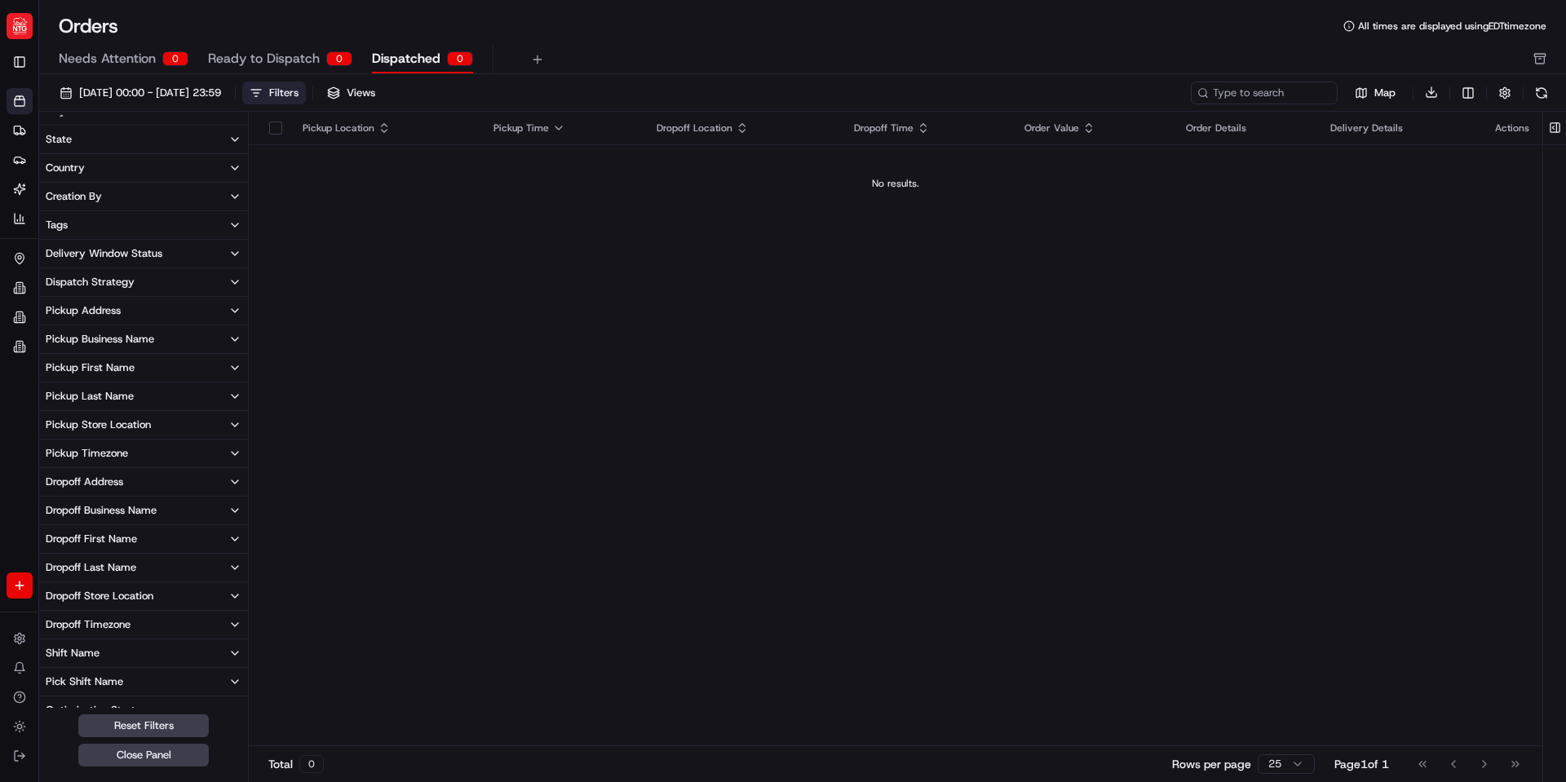
scroll to position [35, 0]
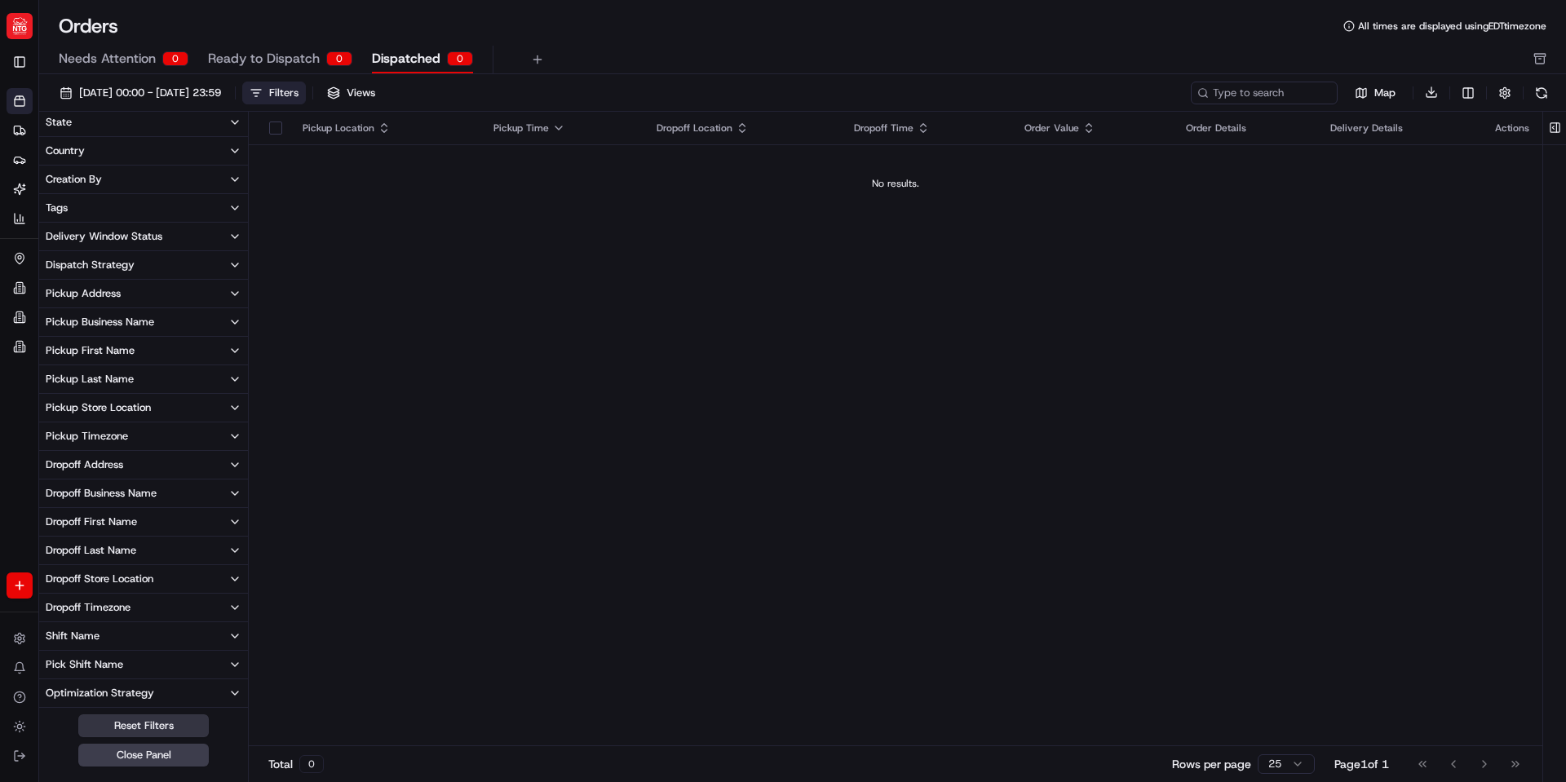
click at [162, 729] on button "Reset Filters" at bounding box center [143, 726] width 131 height 23
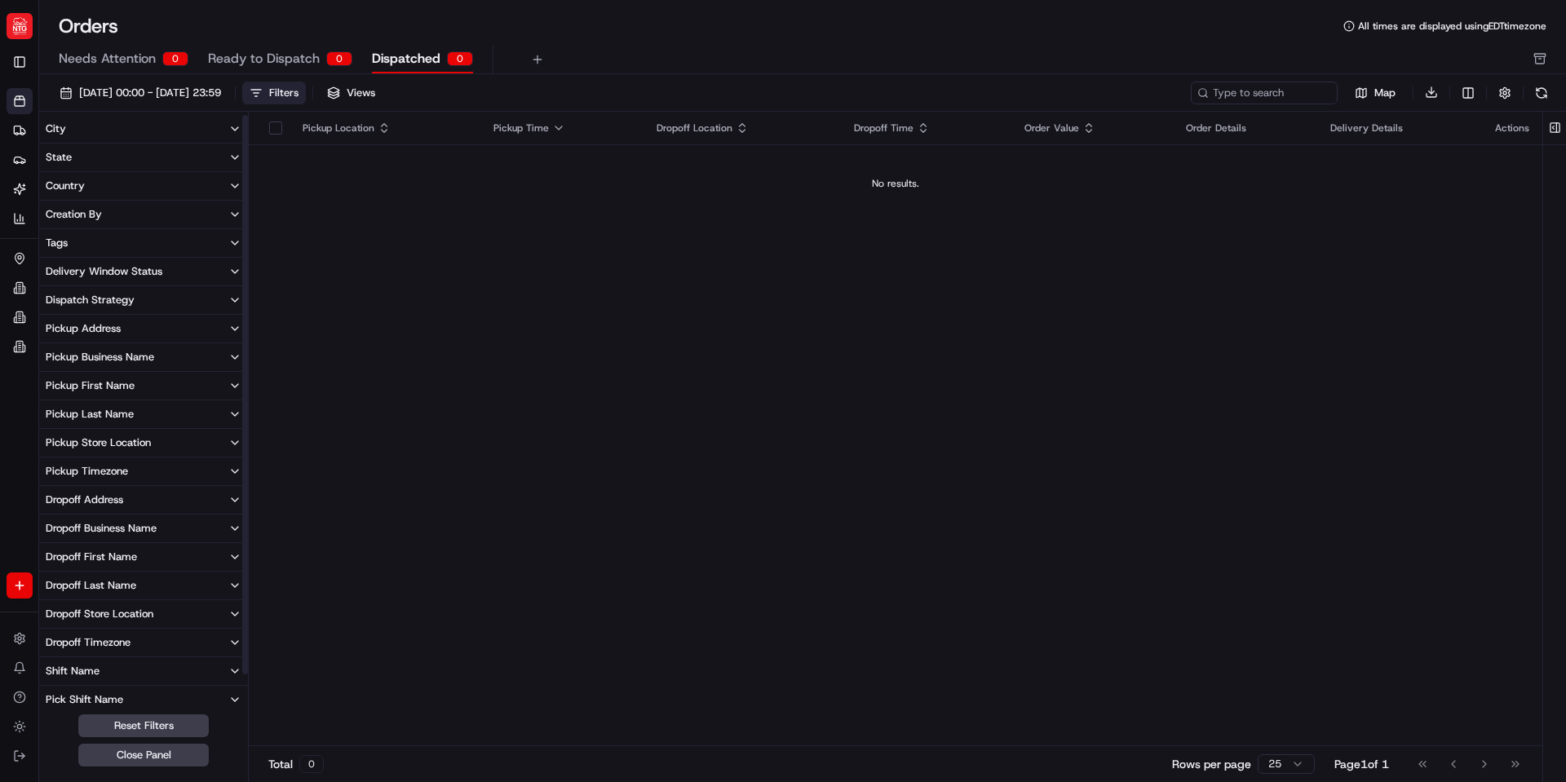
click at [457, 443] on div "Pickup Location Pickup Time Dropoff Location Dropoff Time Order Value Order Det…" at bounding box center [896, 430] width 1294 height 636
click at [25, 125] on icon at bounding box center [19, 130] width 13 height 13
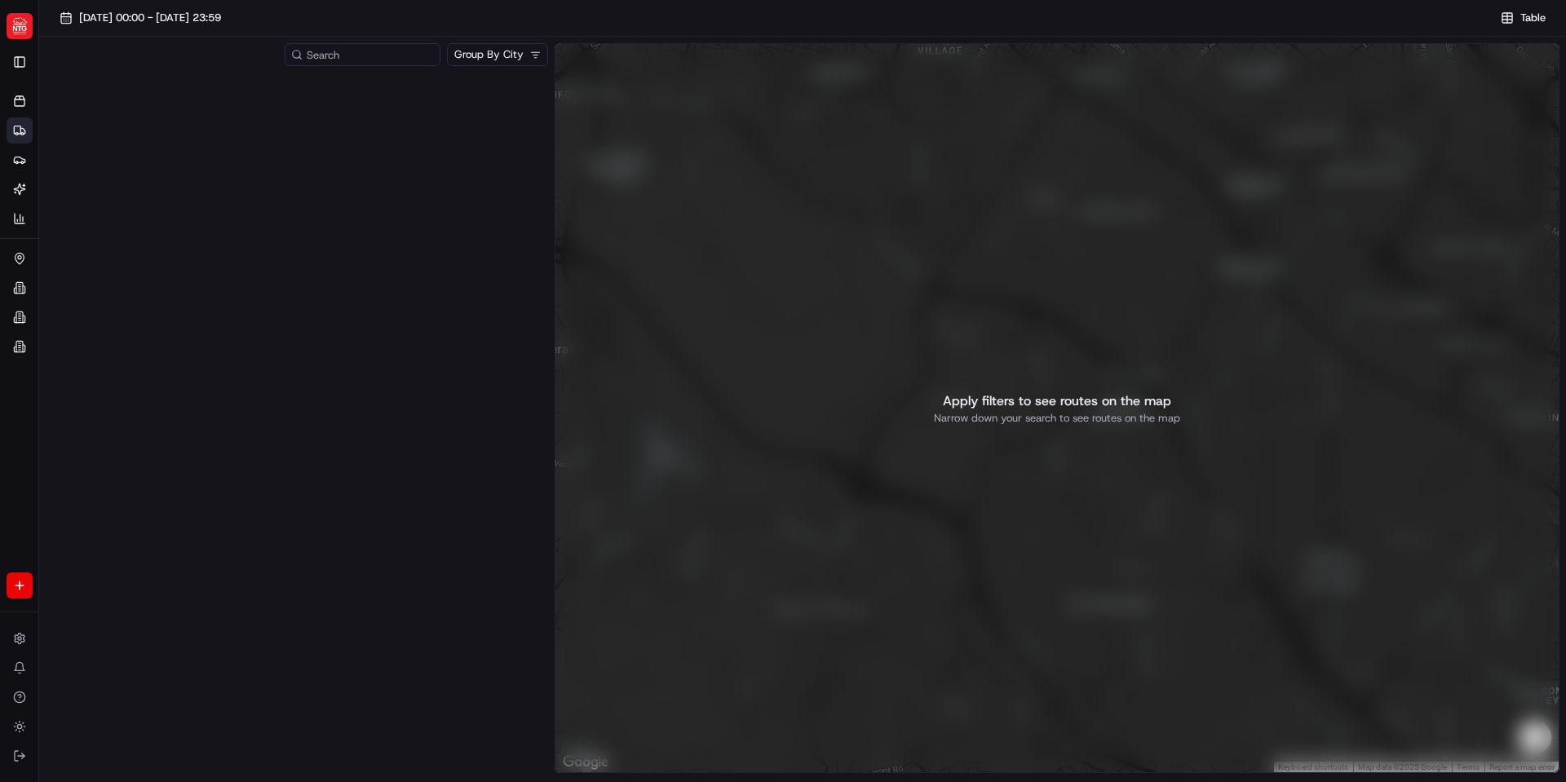
click at [516, 53] on html "NTG brandyn.cummings@ntgfreight.com Toggle Sidebar Orders Deliveries Providers …" at bounding box center [783, 391] width 1566 height 782
click at [221, 16] on span "[DATE] 00:00 - [DATE] 23:59" at bounding box center [150, 18] width 142 height 15
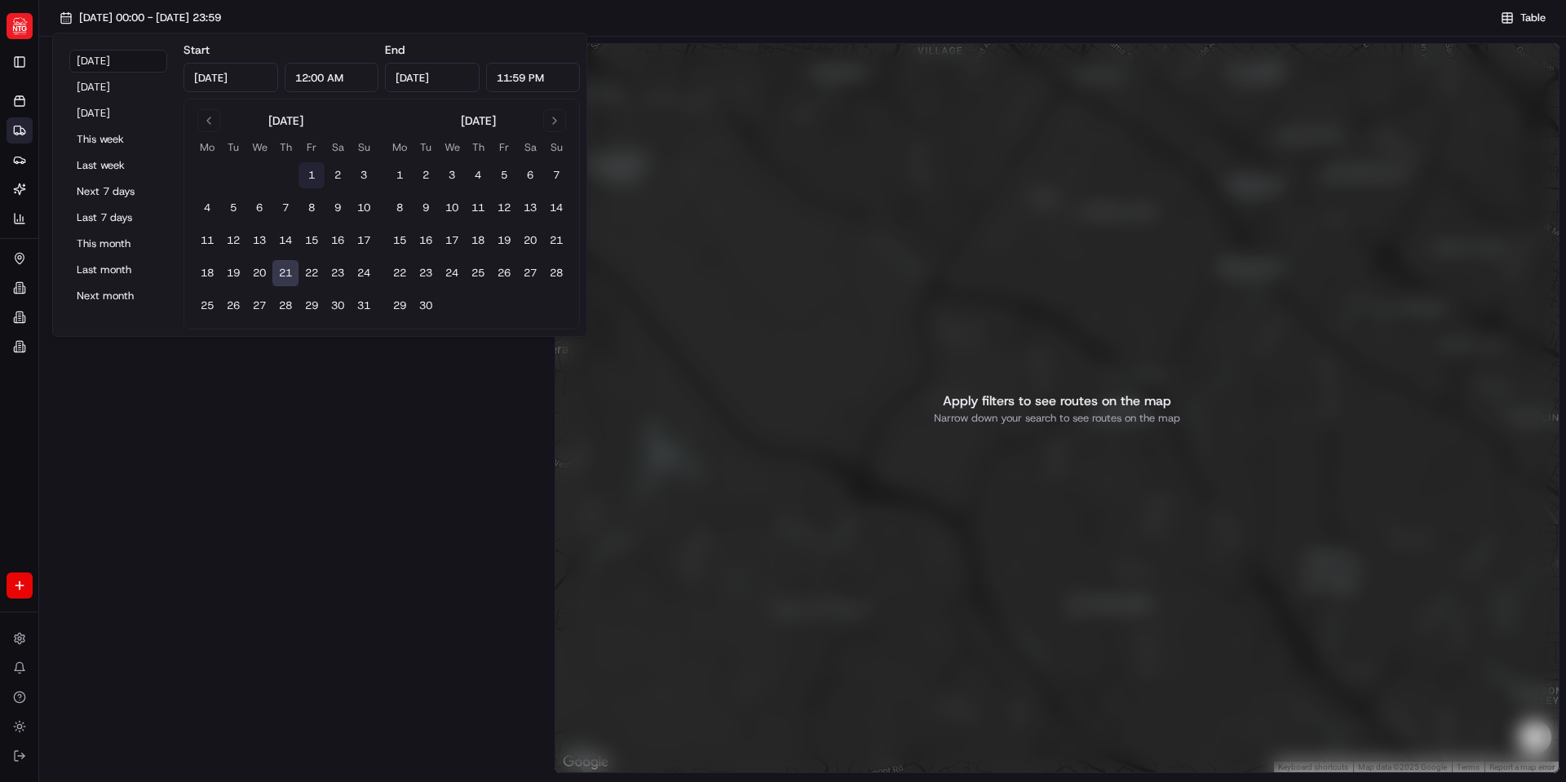
click at [308, 170] on button "1" at bounding box center [312, 175] width 26 height 26
type input "Aug 1, 2025"
click at [361, 303] on button "31" at bounding box center [364, 306] width 26 height 26
type input "Aug 31, 2025"
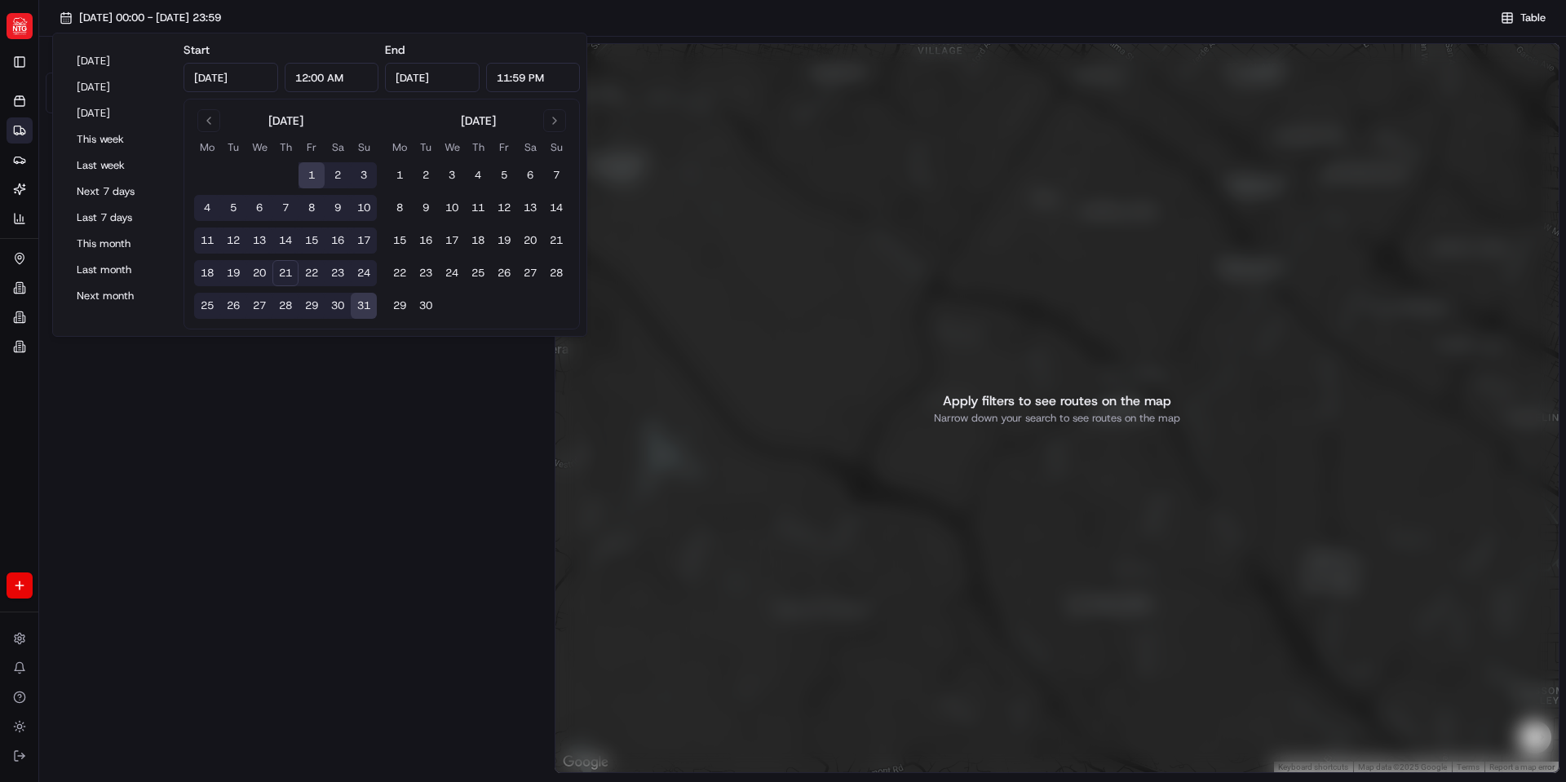
click at [379, 475] on div "No Store Location 106 route s" at bounding box center [297, 425] width 503 height 704
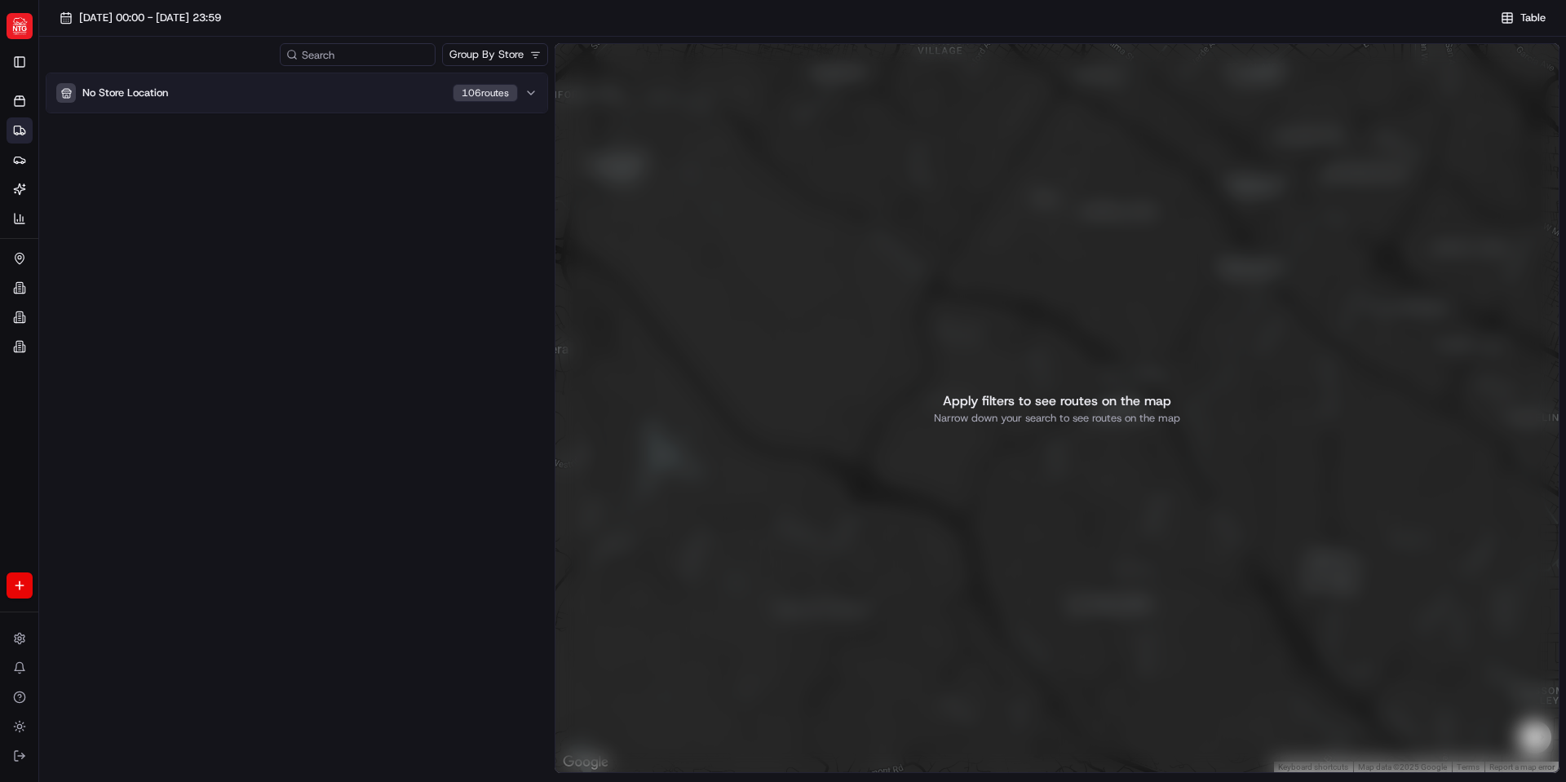
click at [357, 93] on div "No Store Location 106 route s" at bounding box center [287, 93] width 462 height 20
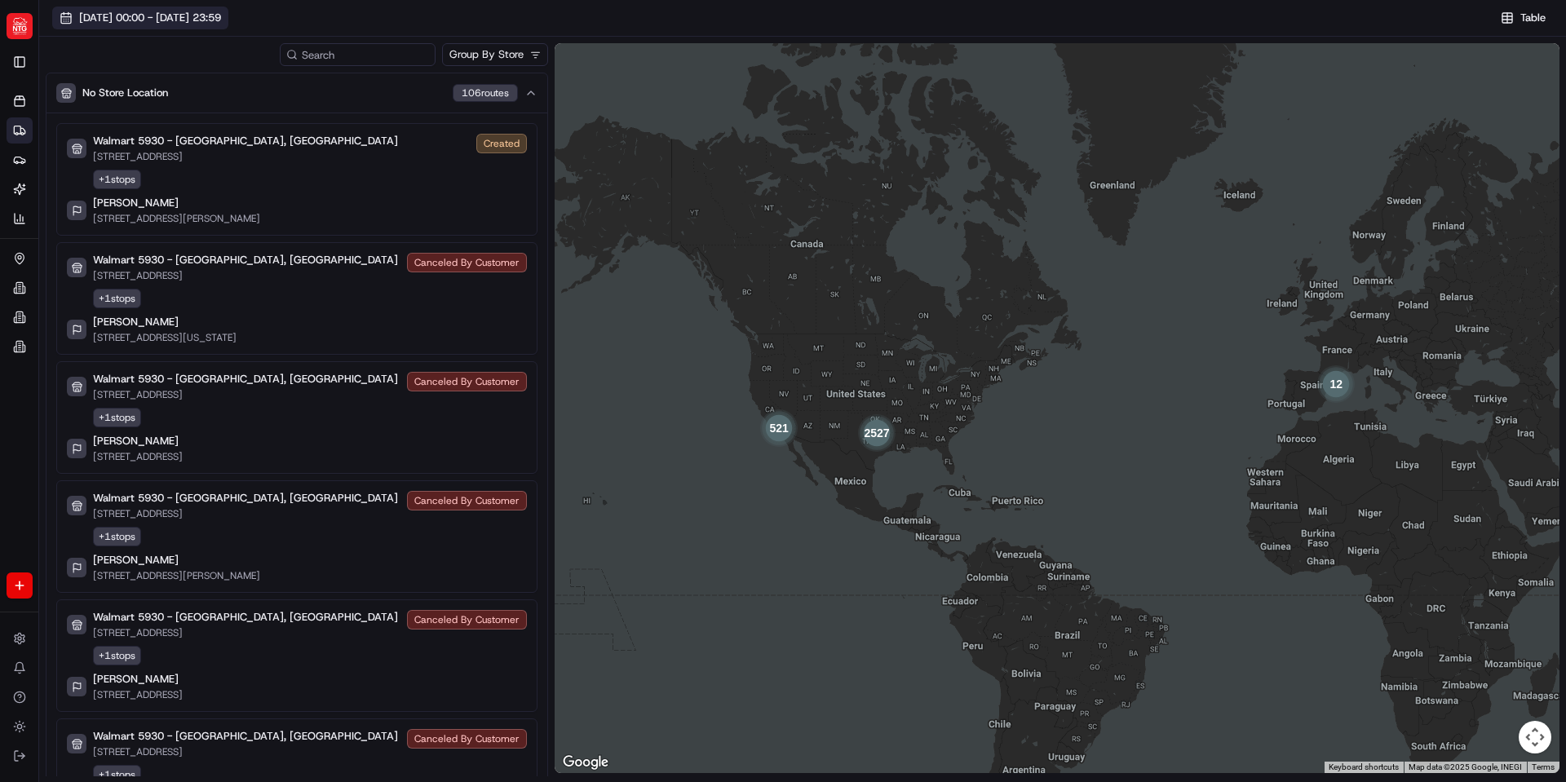
click at [202, 14] on span "08/01/2025 00:00 - 08/31/2025 23:59" at bounding box center [150, 18] width 142 height 15
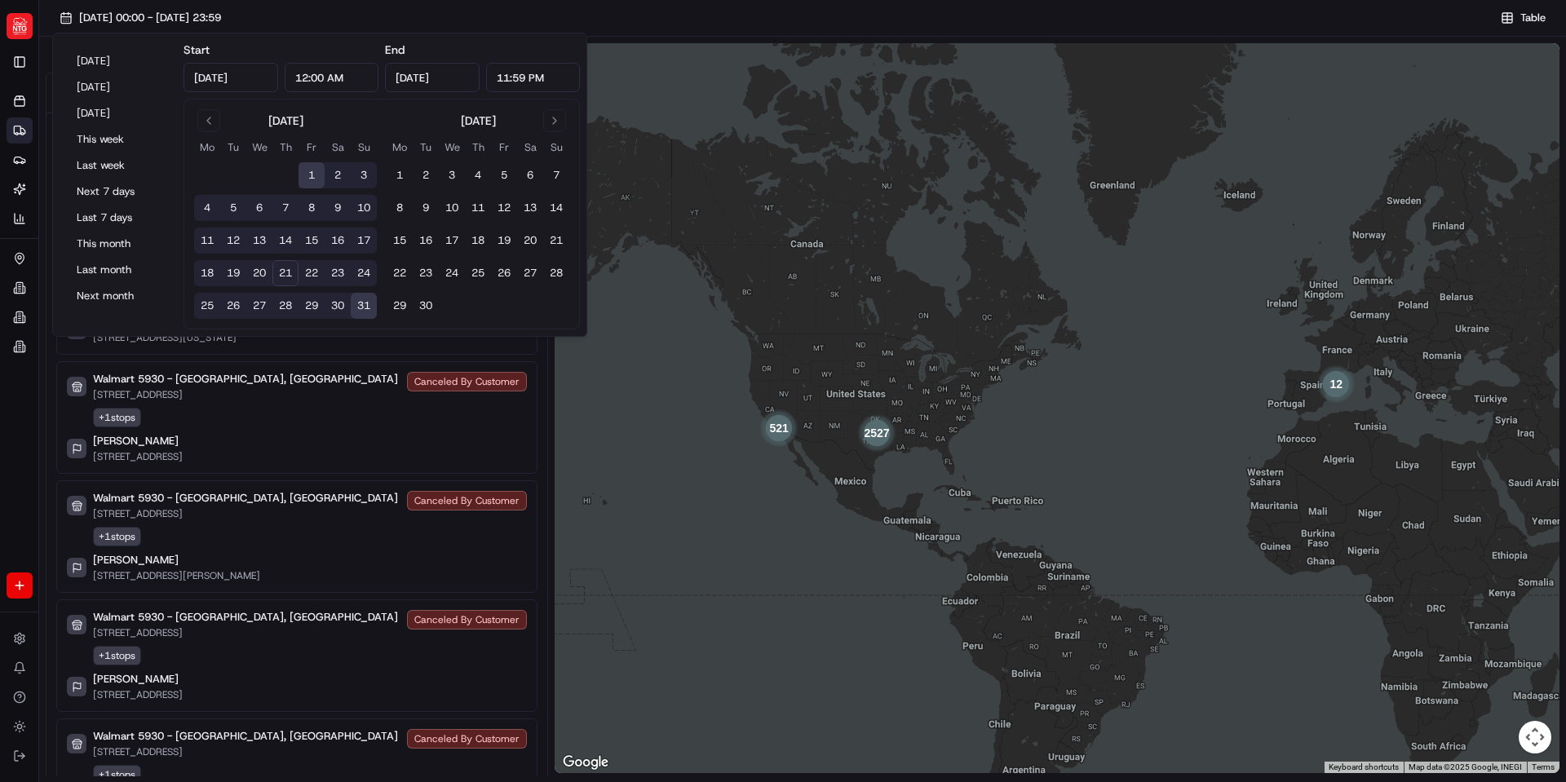
click at [211, 268] on button "18" at bounding box center [207, 273] width 26 height 26
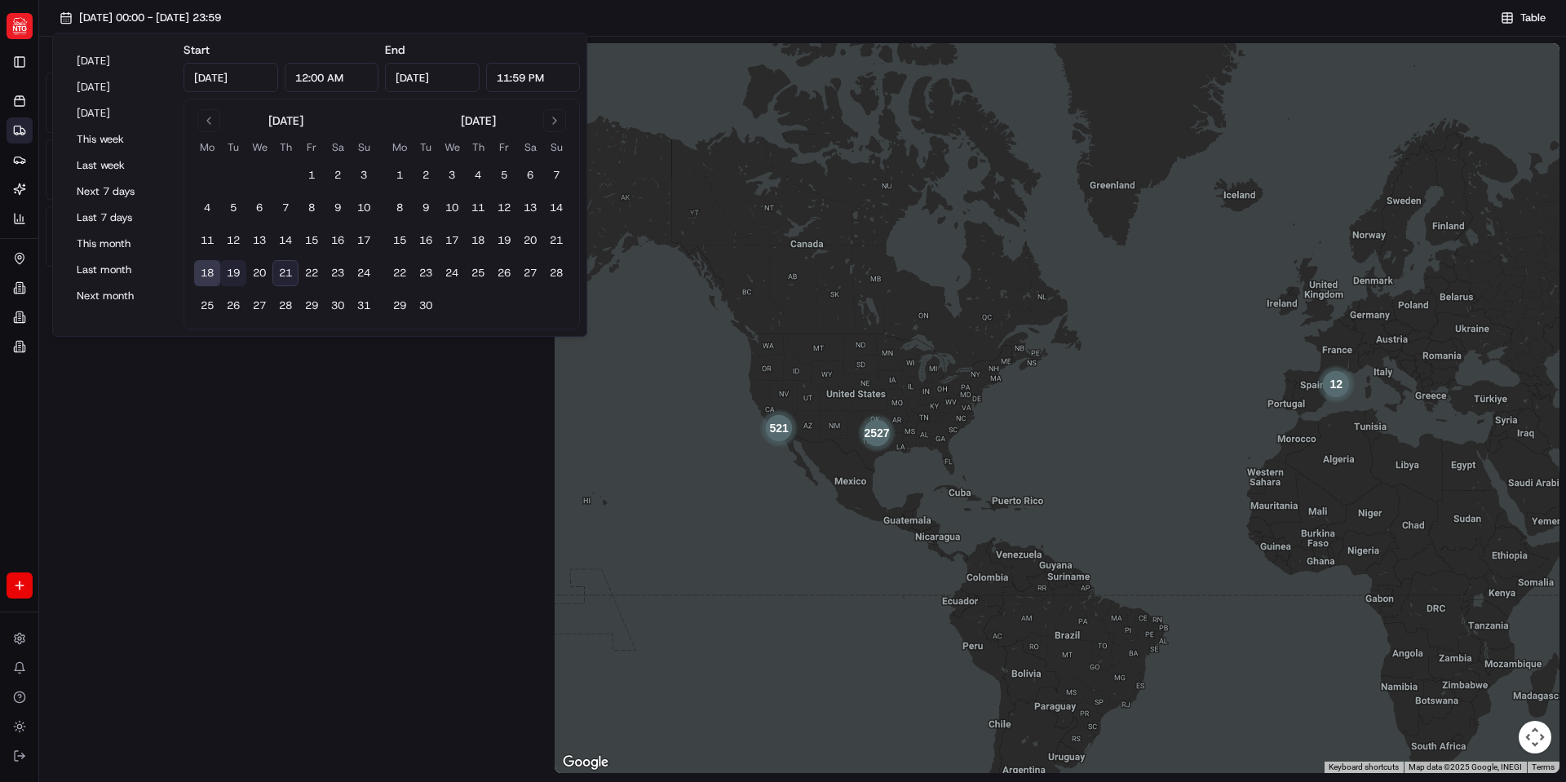
type input "Aug 18, 2025"
click at [360, 271] on button "24" at bounding box center [364, 273] width 26 height 26
type input "Aug 24, 2025"
click at [410, 383] on div at bounding box center [297, 425] width 503 height 704
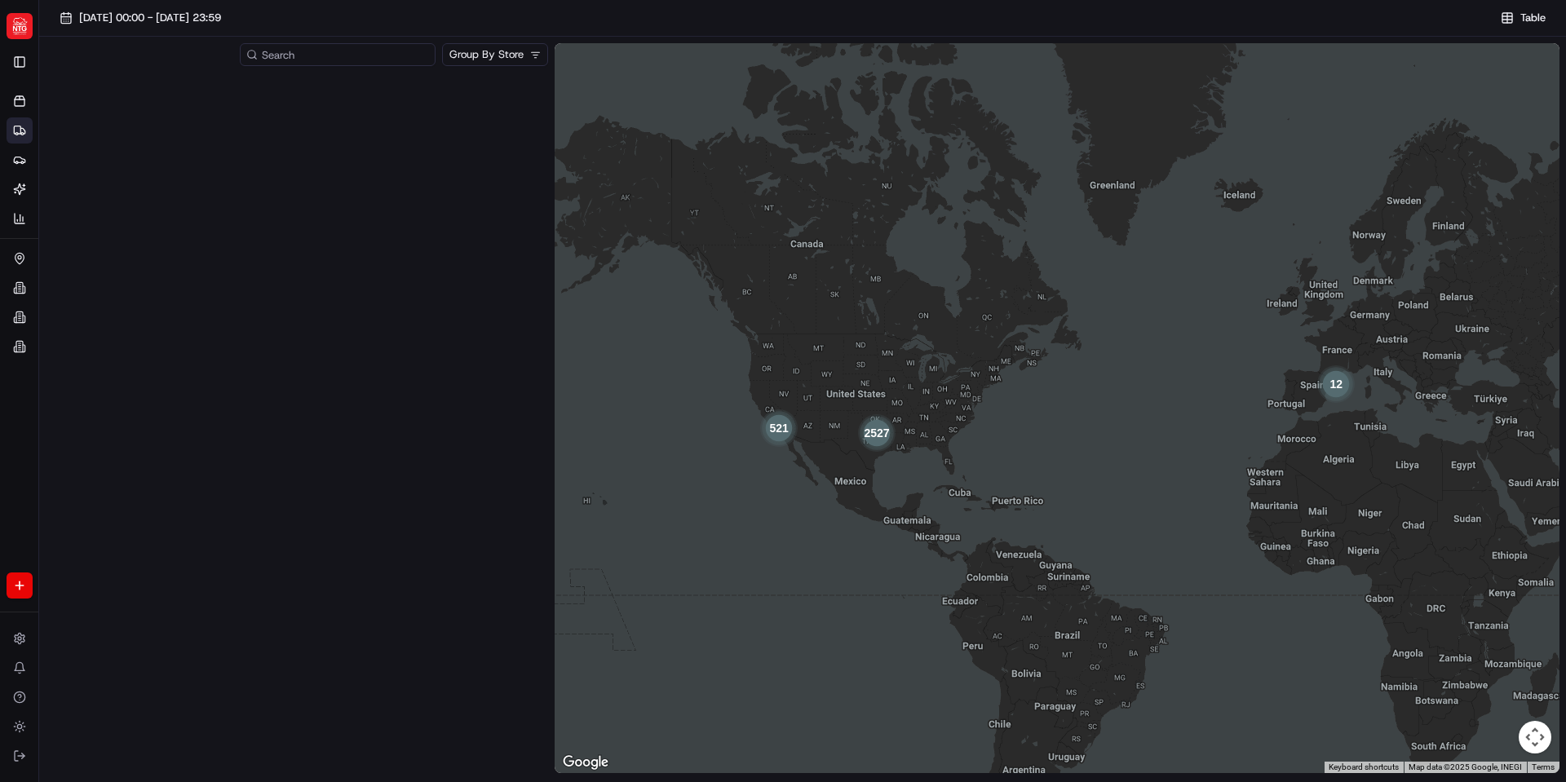
click at [342, 61] on input at bounding box center [338, 54] width 196 height 23
click at [220, 27] on button "08/18/2025 00:00 - 08/24/2025 23:59" at bounding box center [140, 18] width 176 height 23
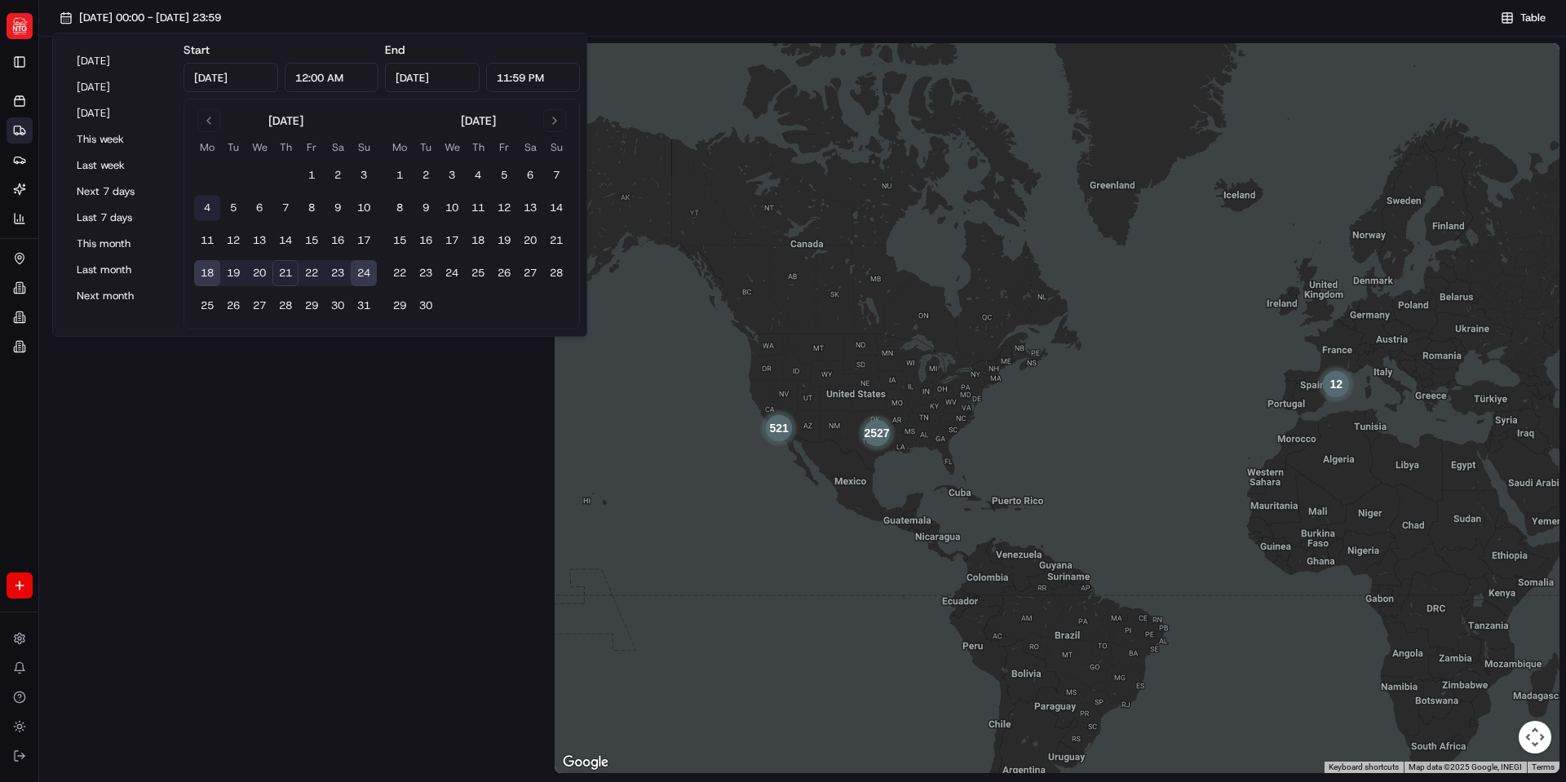
click at [205, 210] on button "4" at bounding box center [207, 208] width 26 height 26
type input "Aug 4, 2025"
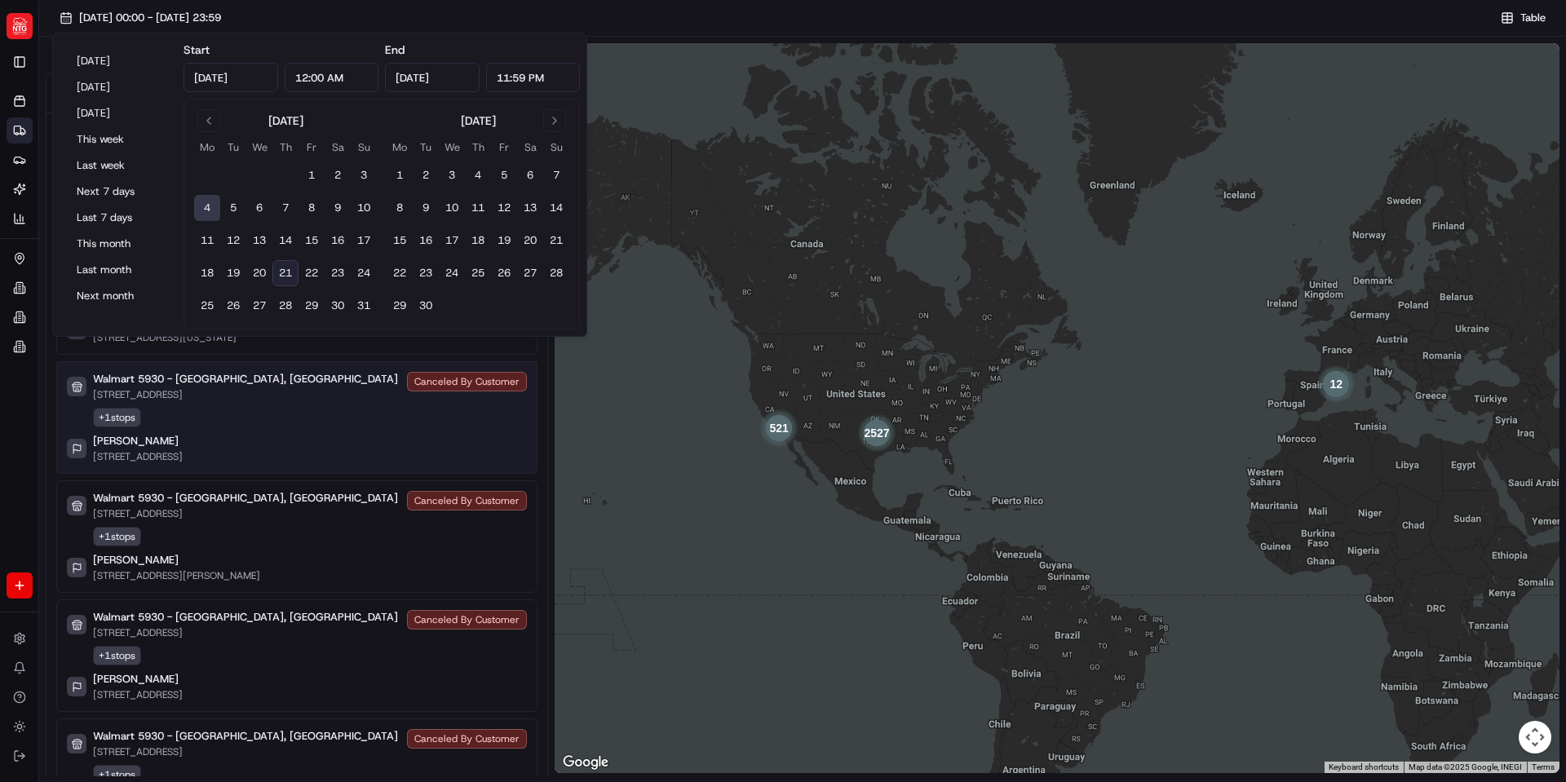
click at [327, 378] on div "Walmart 5930 - [GEOGRAPHIC_DATA], [GEOGRAPHIC_DATA]" at bounding box center [245, 379] width 305 height 15
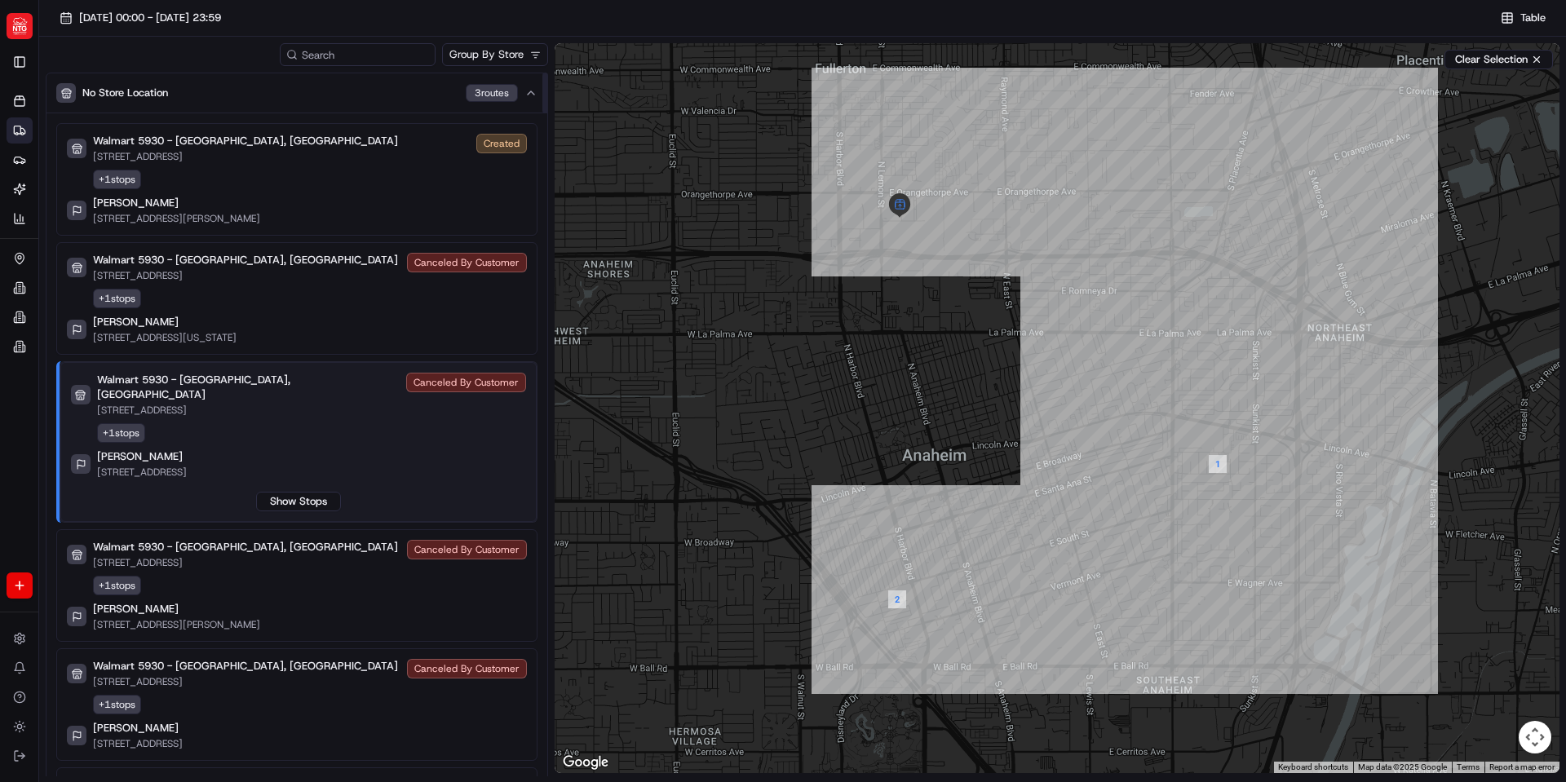
click at [337, 379] on div "Walmart 5930 - Anaheim, CA 88 E ORANGETHORPE AVE, ANAHEIM, CA 92801, US Cancele…" at bounding box center [298, 395] width 455 height 44
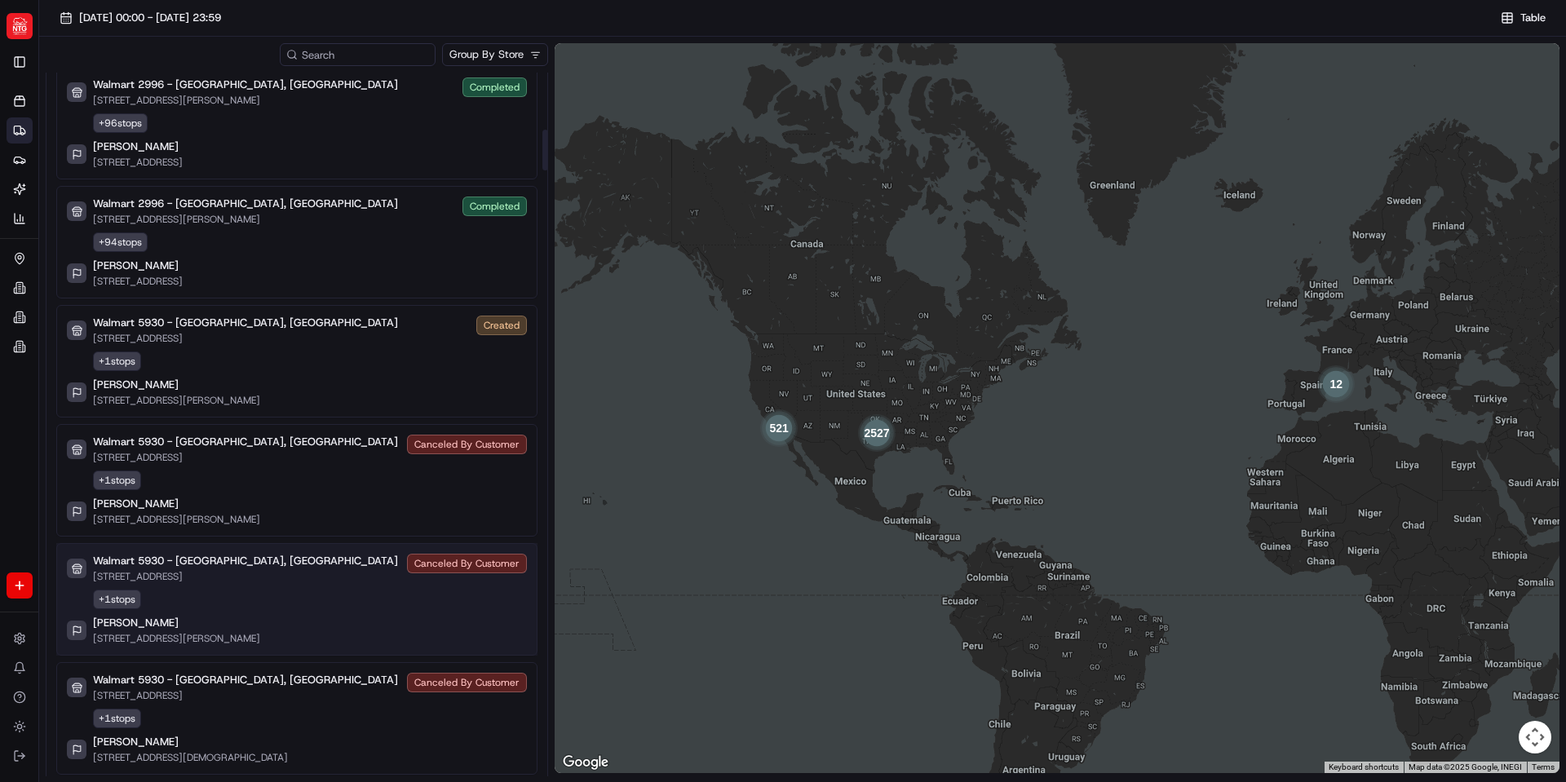
scroll to position [979, 0]
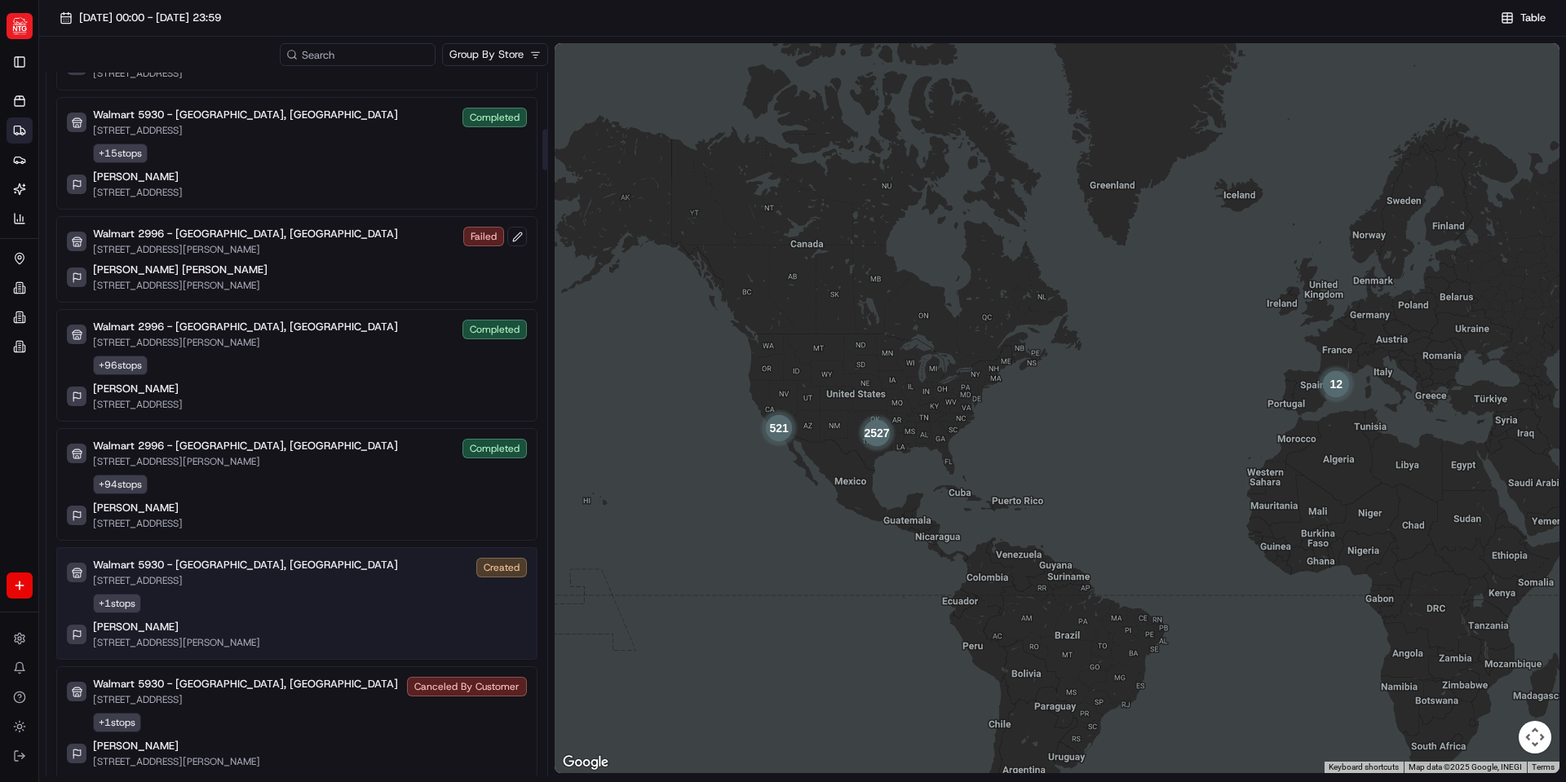
click at [383, 588] on div "Walmart 5930 - Anaheim, CA 88 E ORANGETHORPE AVE, ANAHEIM, CA 92801, US Created…" at bounding box center [297, 603] width 460 height 91
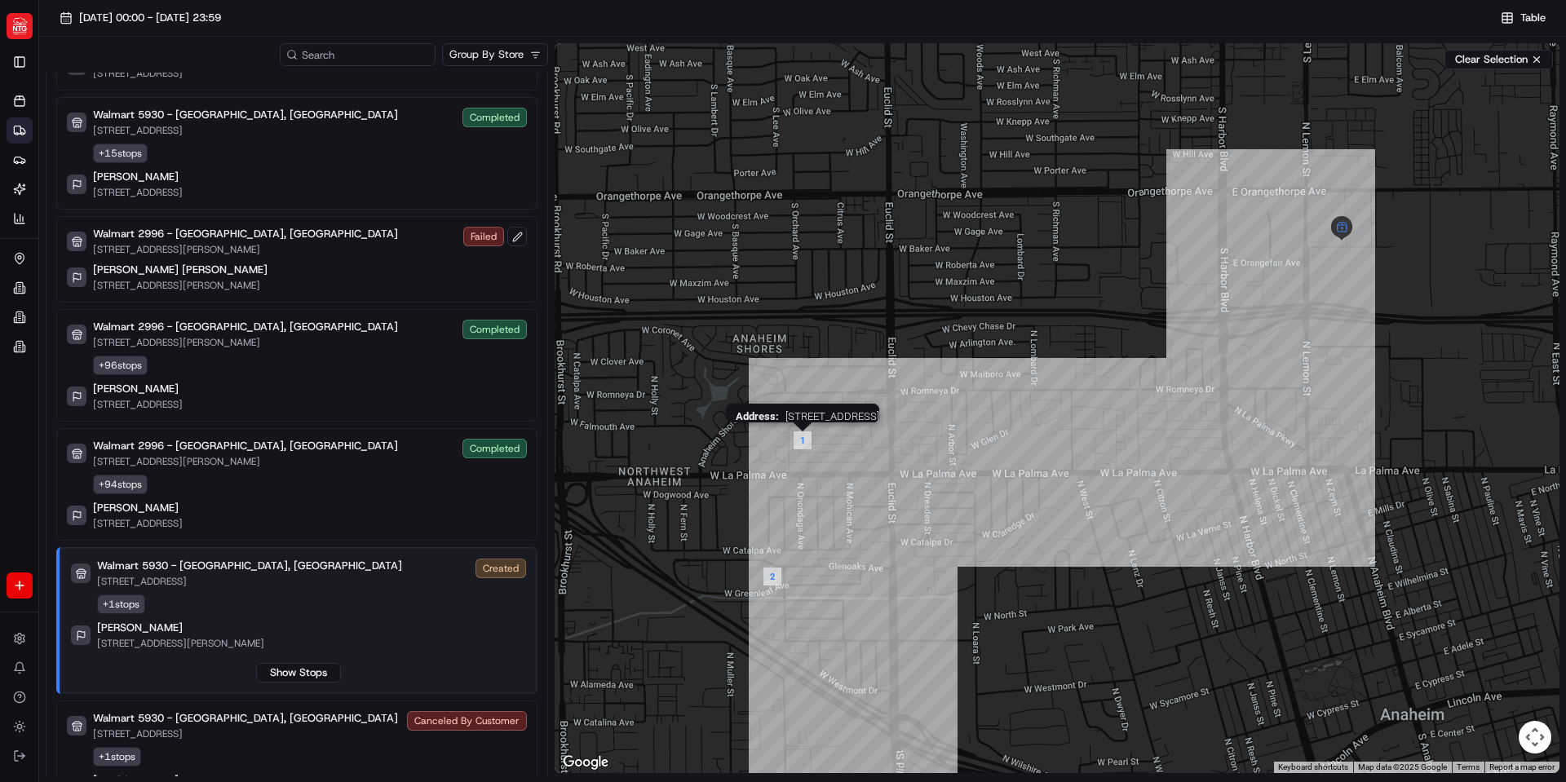
click at [803, 442] on img "waypoint-job_bdU6v6AKmQTnH2cgUVxAA8" at bounding box center [803, 441] width 18 height 18
click at [1342, 232] on img "pickup-job_bdU6v6AKmQTnH2cgUVxAA8" at bounding box center [1342, 228] width 24 height 24
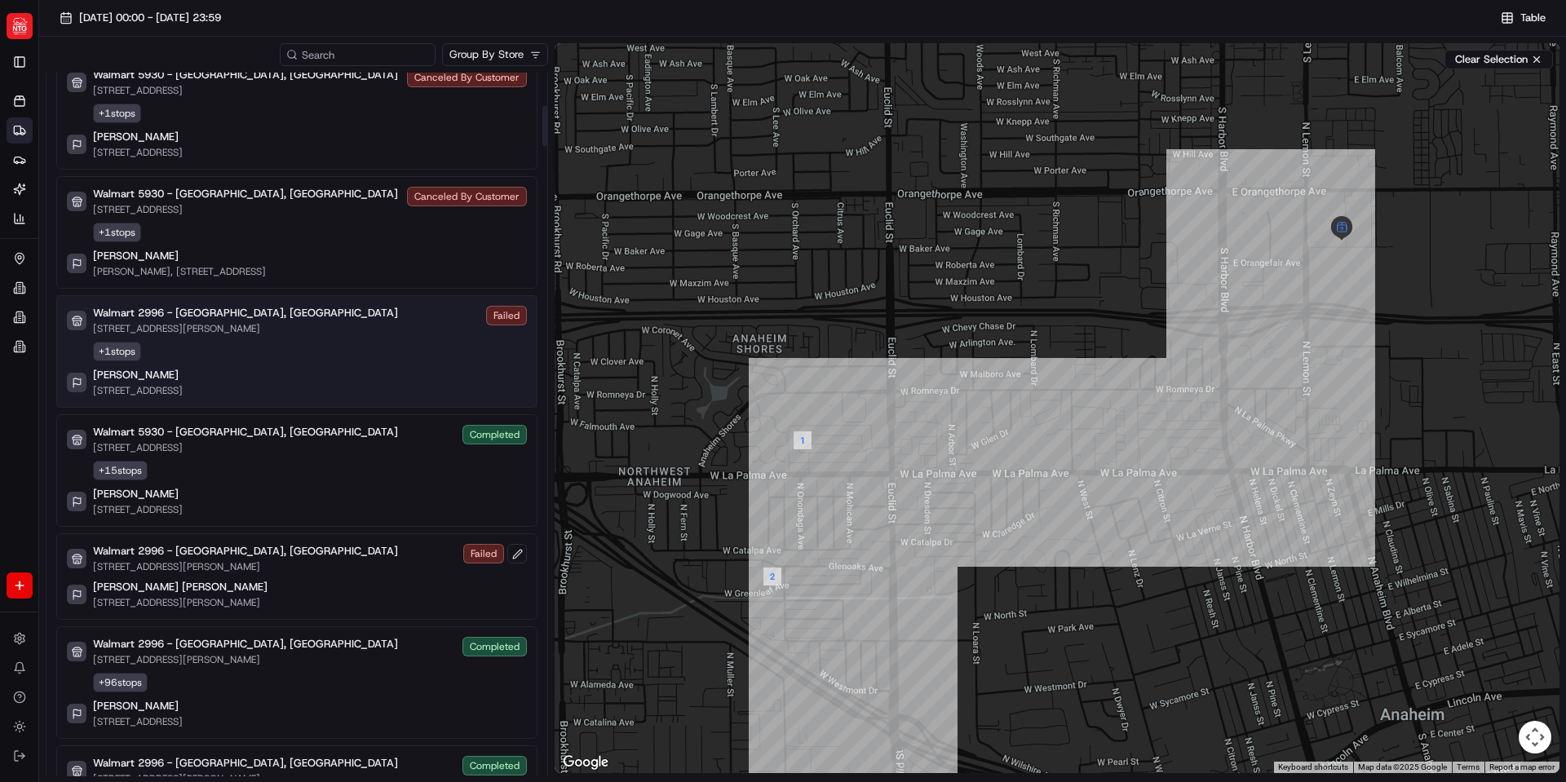
scroll to position [571, 0]
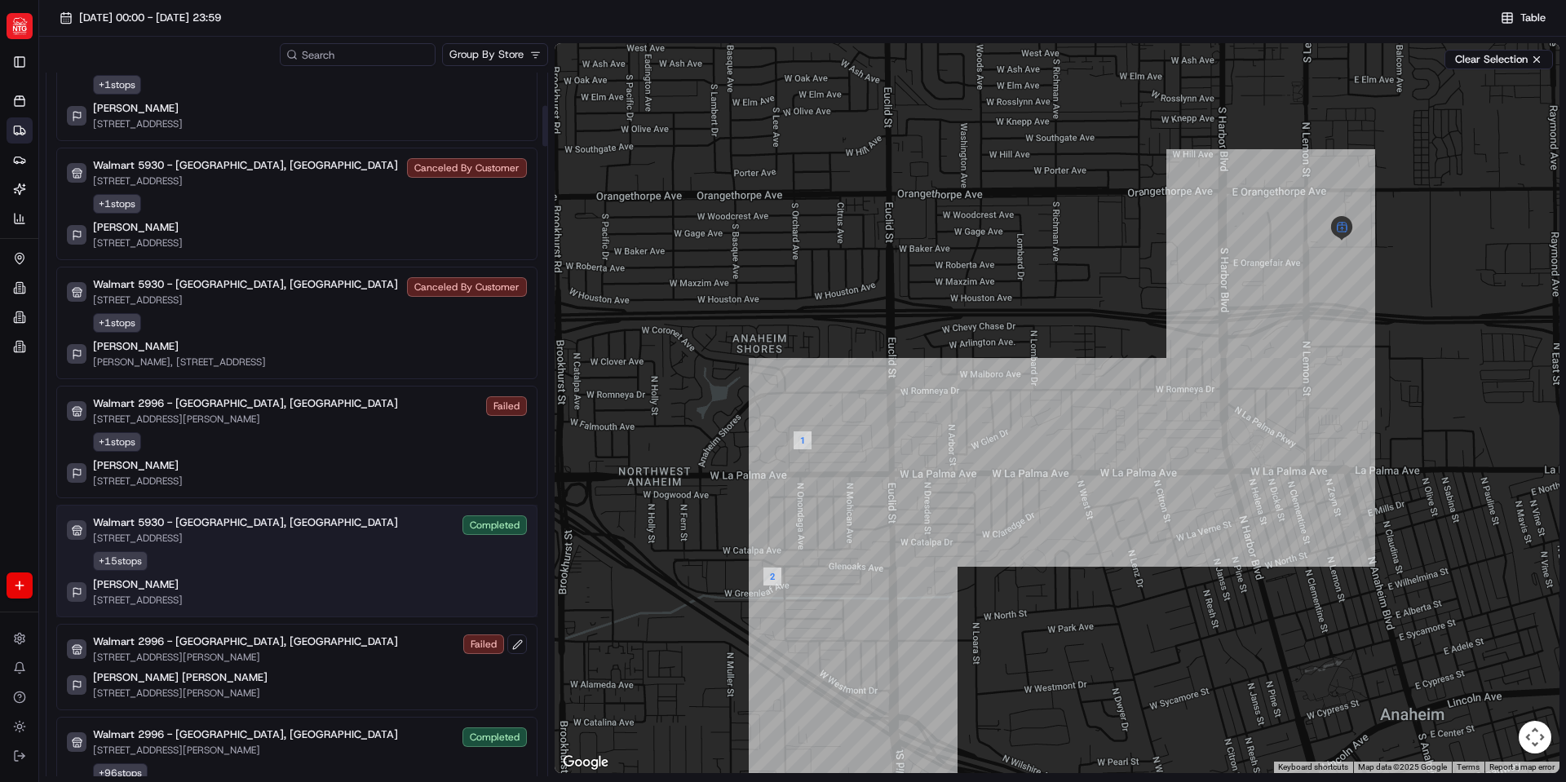
click at [75, 592] on icon at bounding box center [77, 592] width 11 height 11
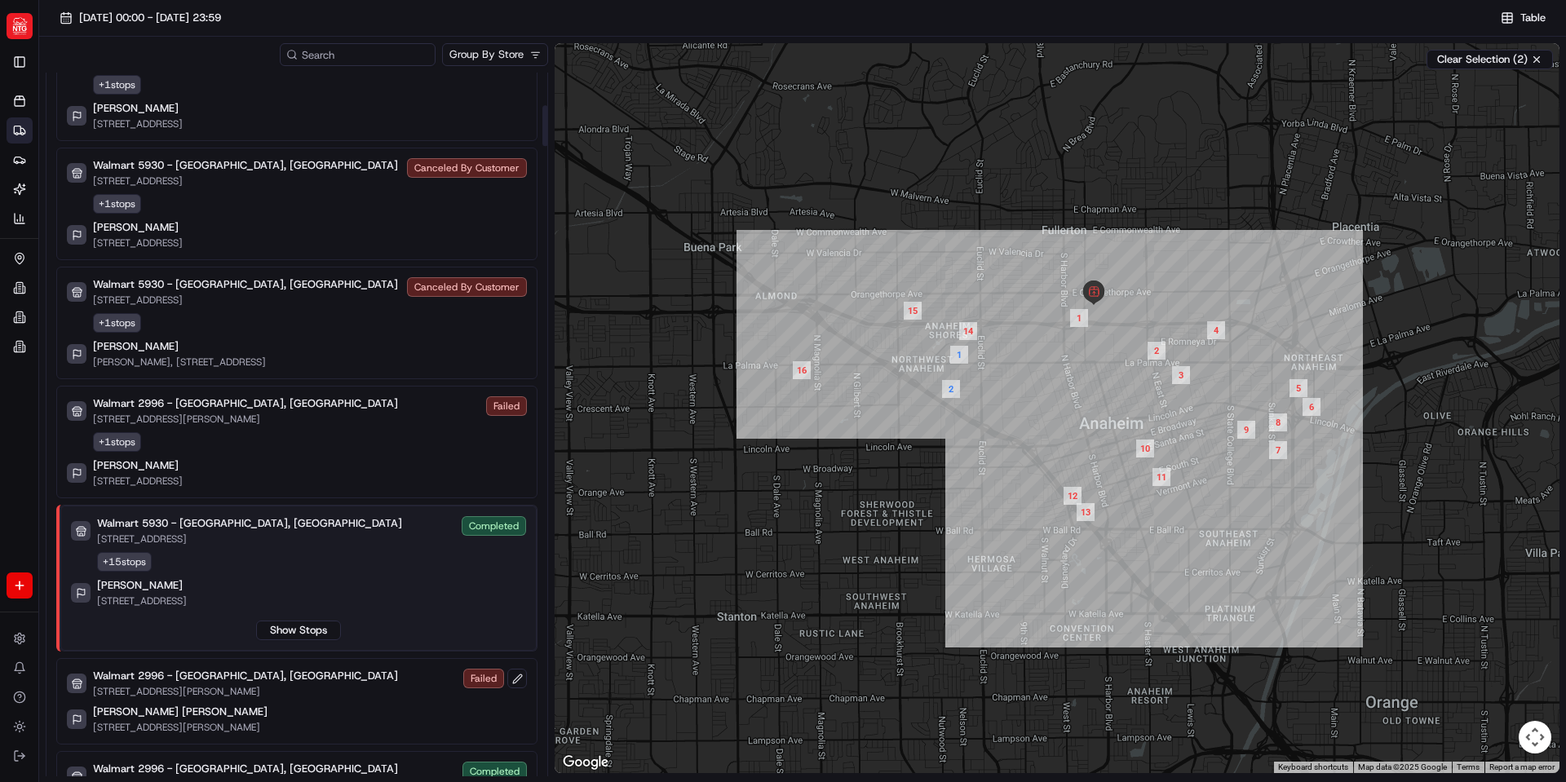
click at [82, 593] on icon at bounding box center [81, 593] width 11 height 11
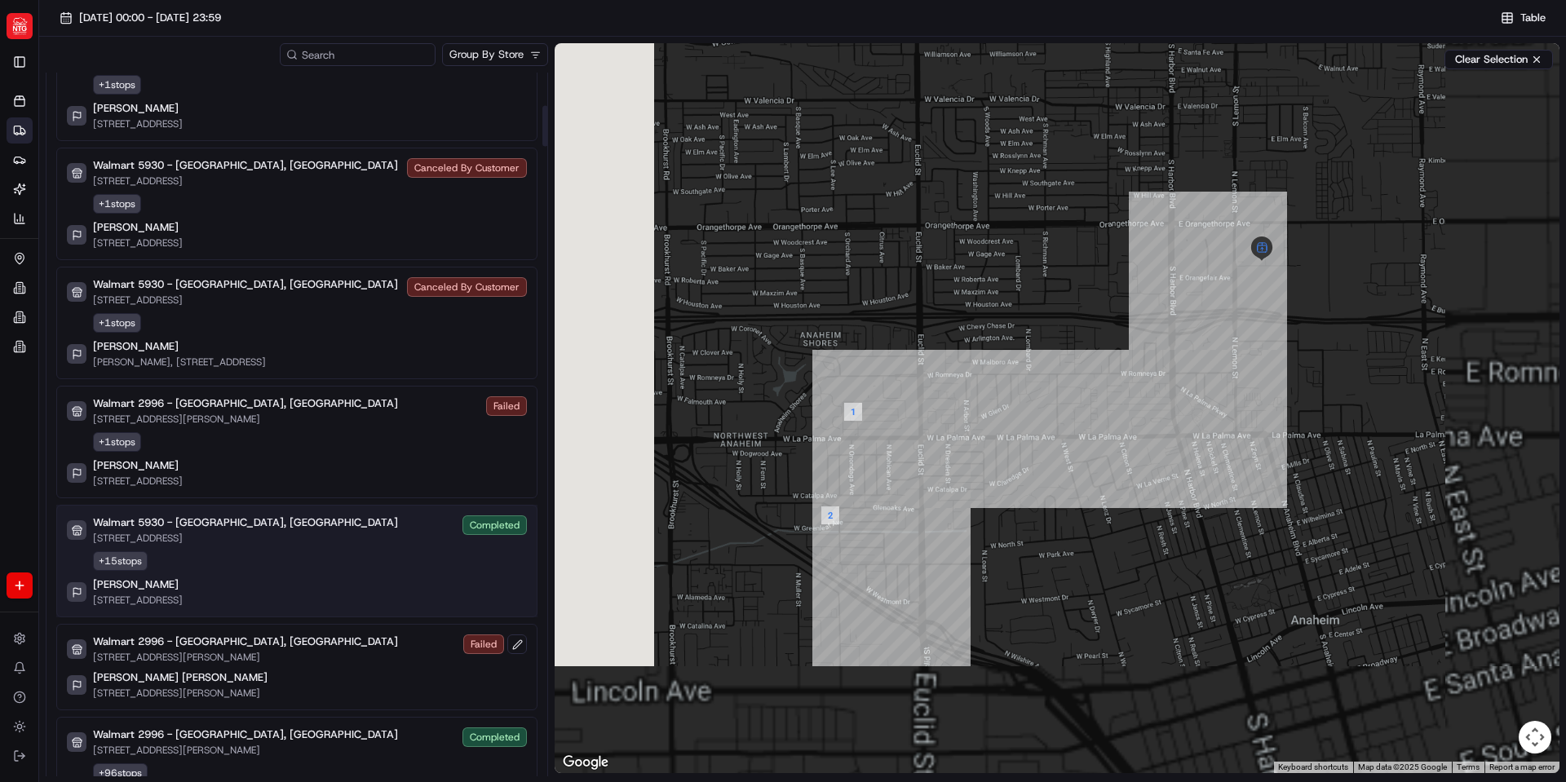
click at [119, 561] on div "+ 15 stops" at bounding box center [120, 562] width 55 height 20
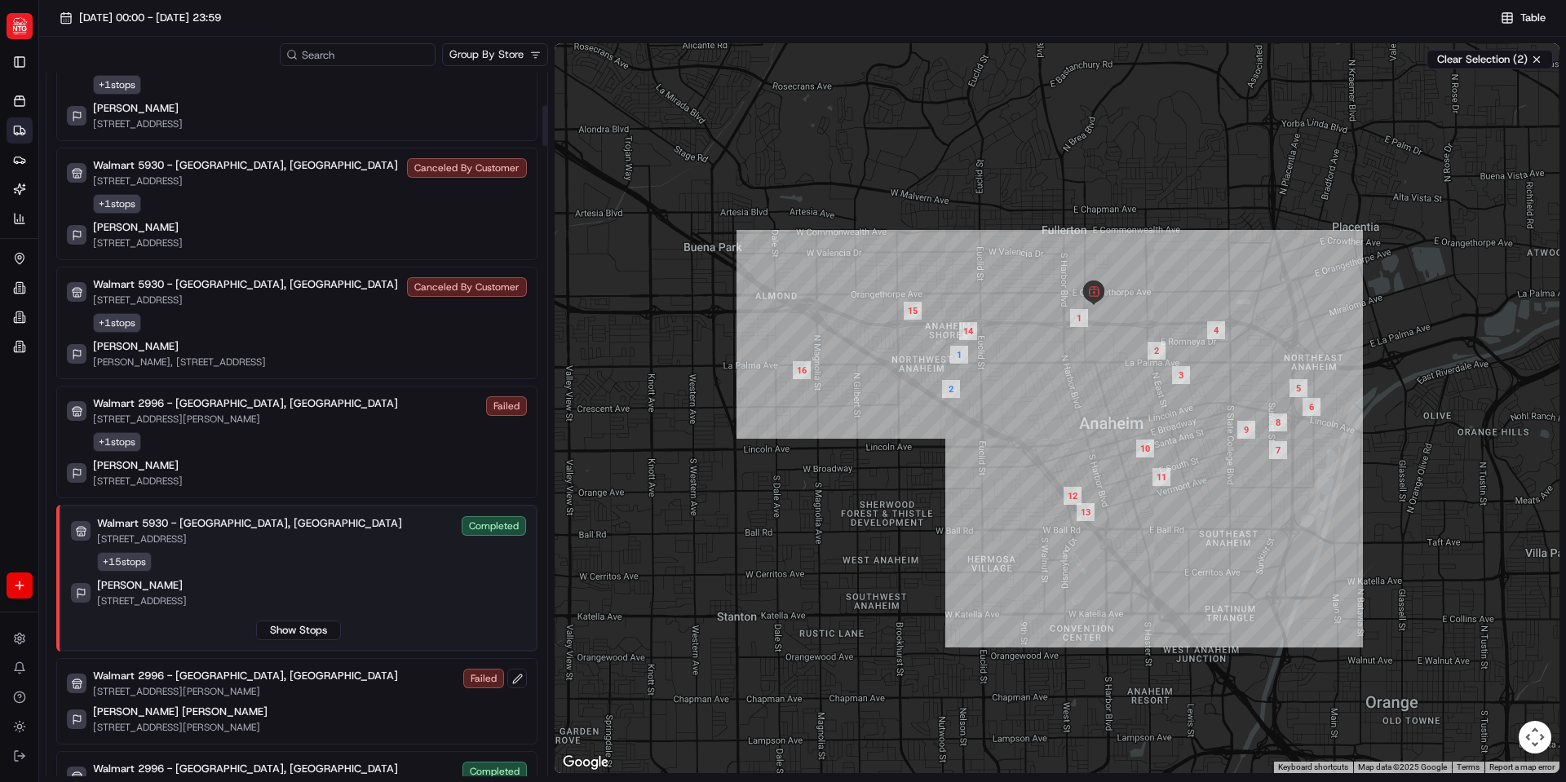
click at [508, 521] on div "Completed" at bounding box center [494, 526] width 64 height 20
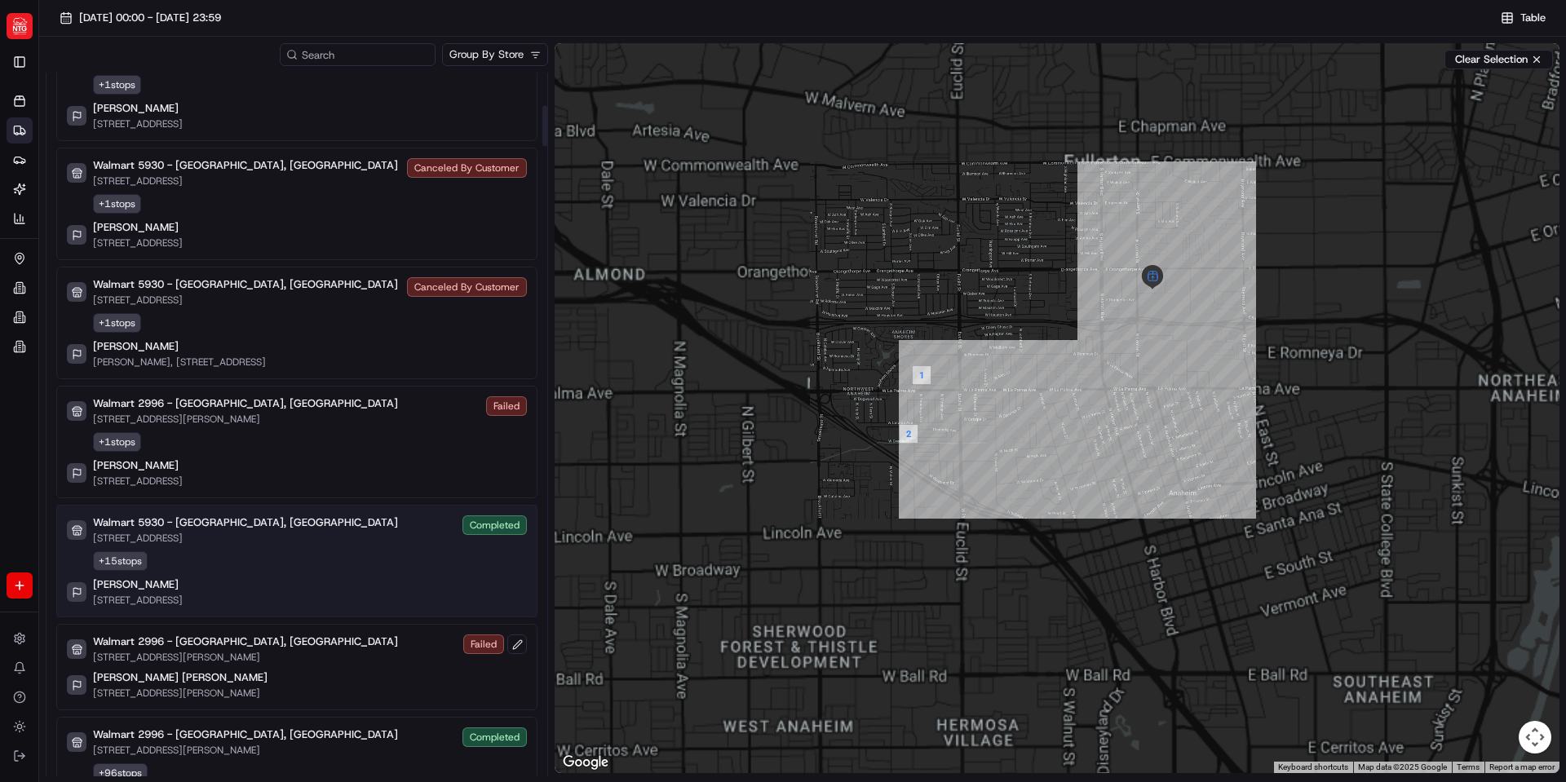
click at [498, 525] on div "Completed" at bounding box center [495, 526] width 64 height 20
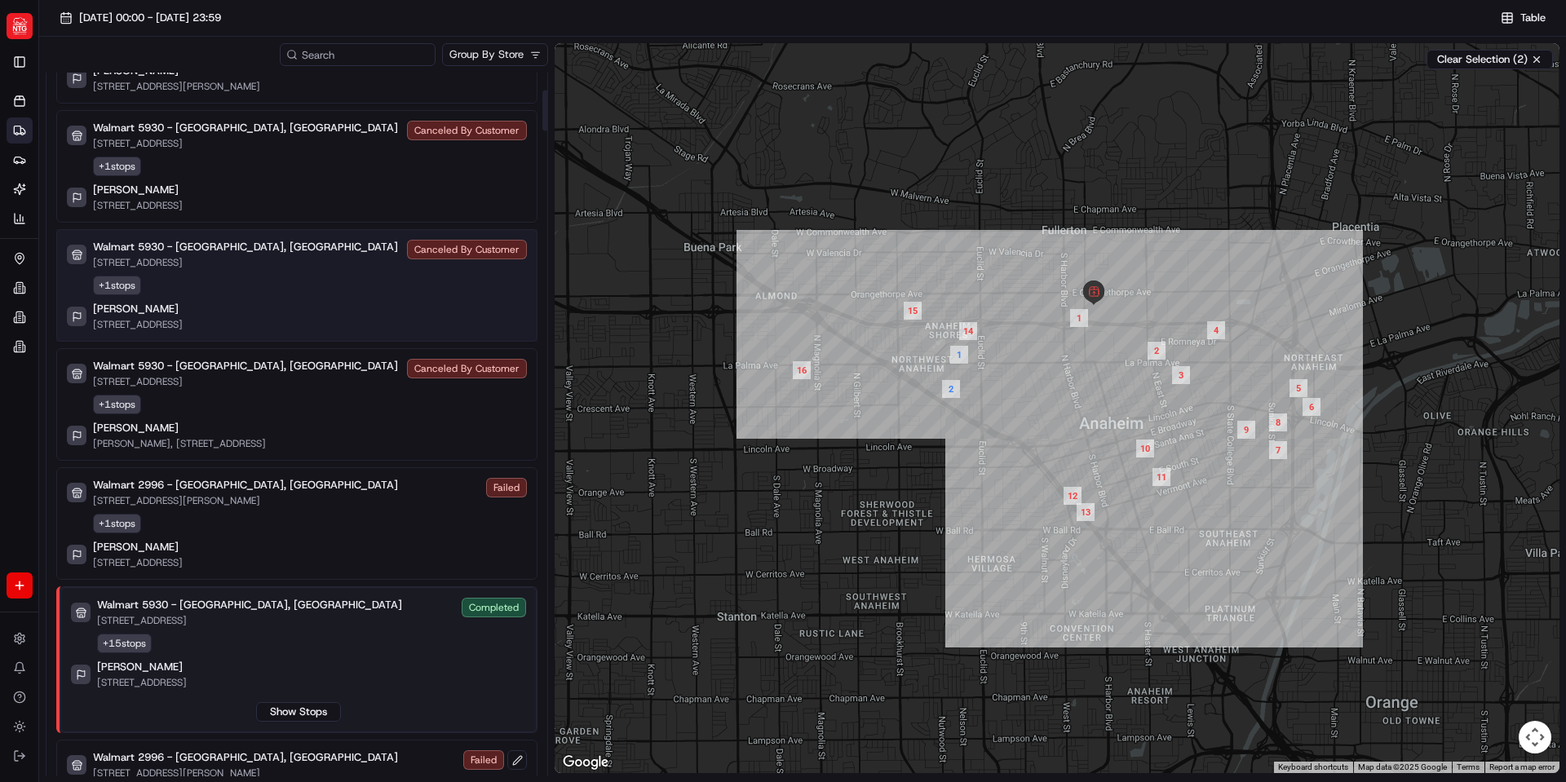
scroll to position [0, 0]
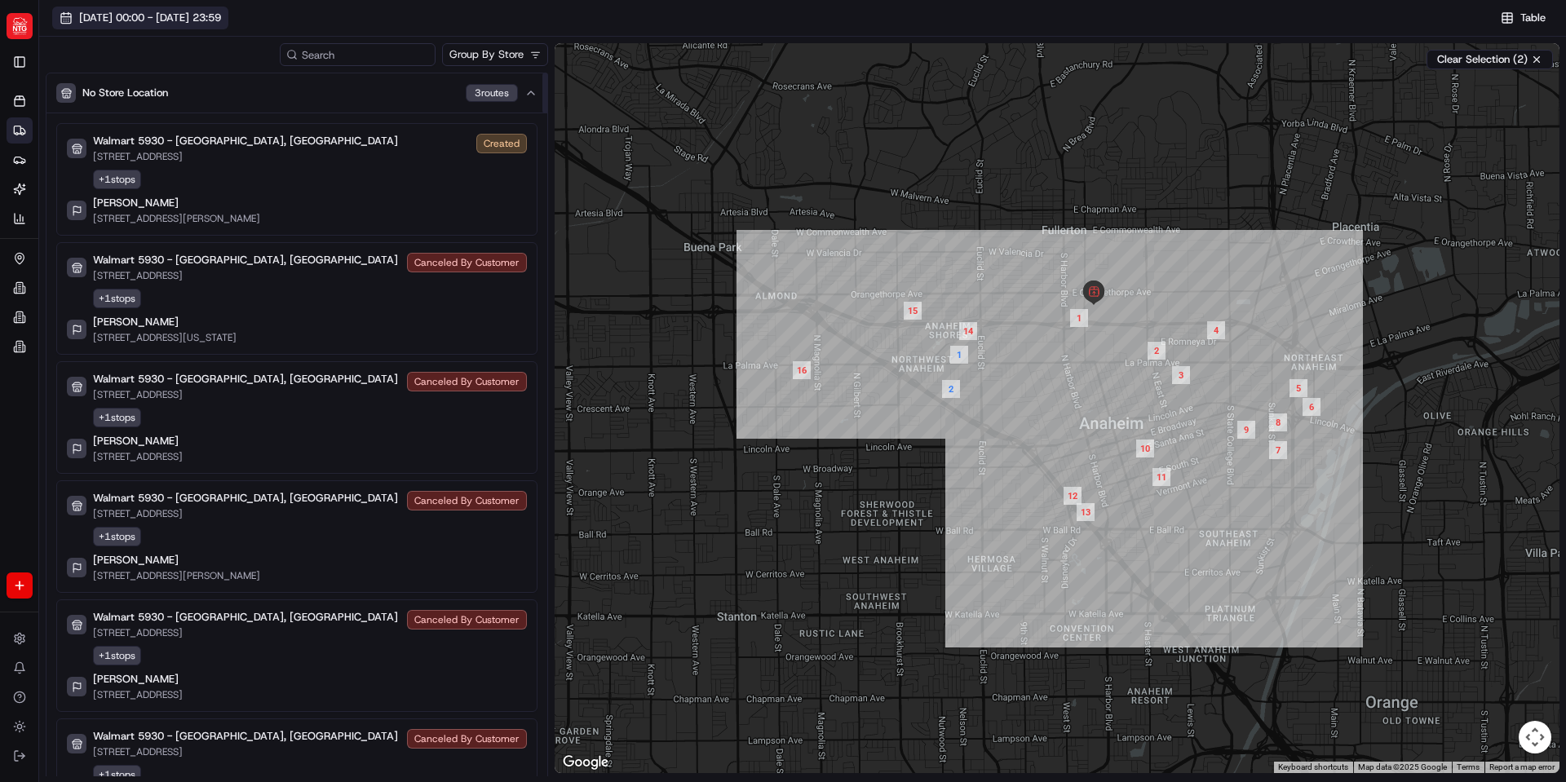
click at [188, 14] on span "08/04/2025 00:00 - 08/04/2025 23:59" at bounding box center [150, 18] width 142 height 15
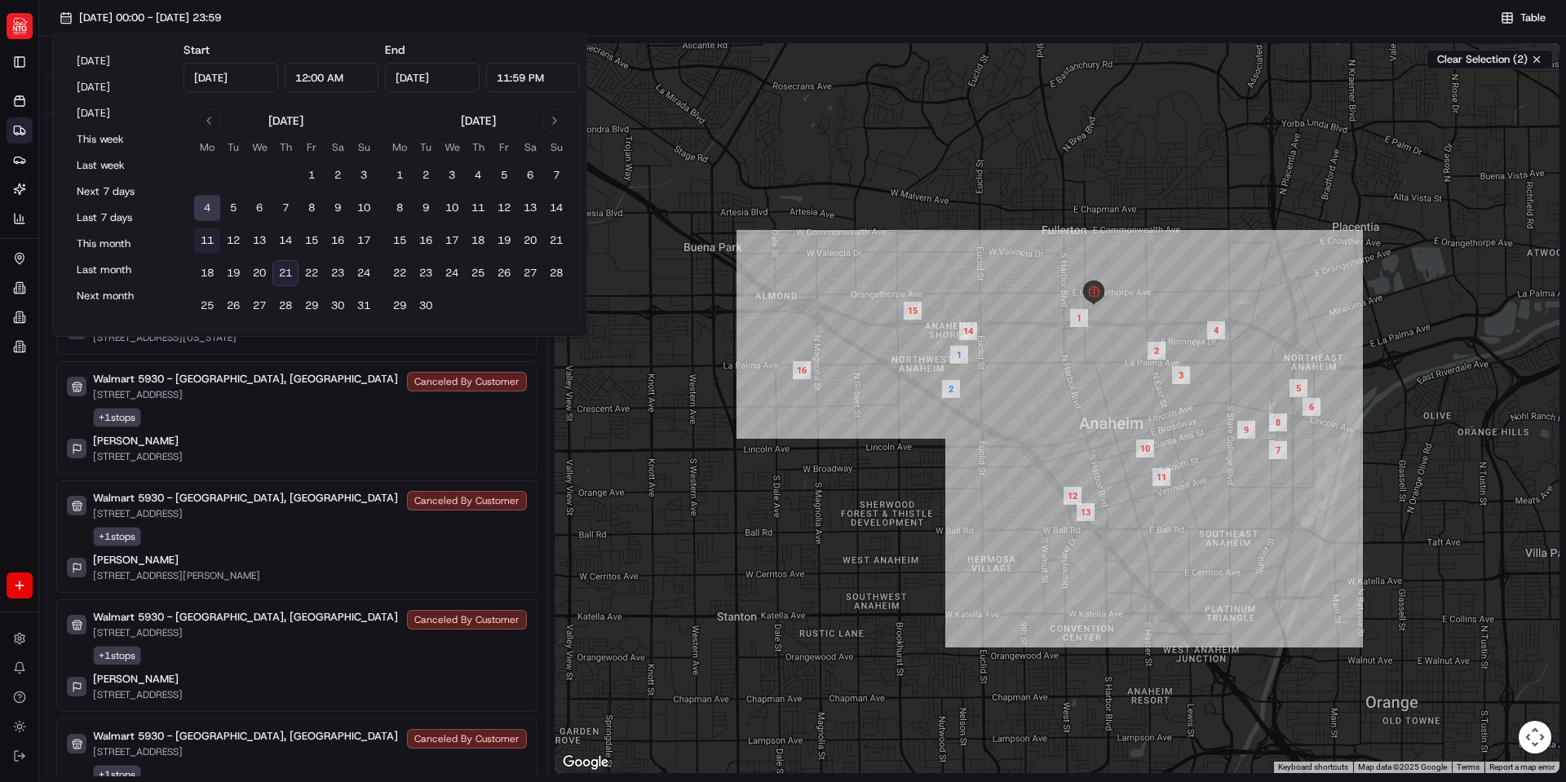
click at [208, 233] on button "11" at bounding box center [207, 241] width 26 height 26
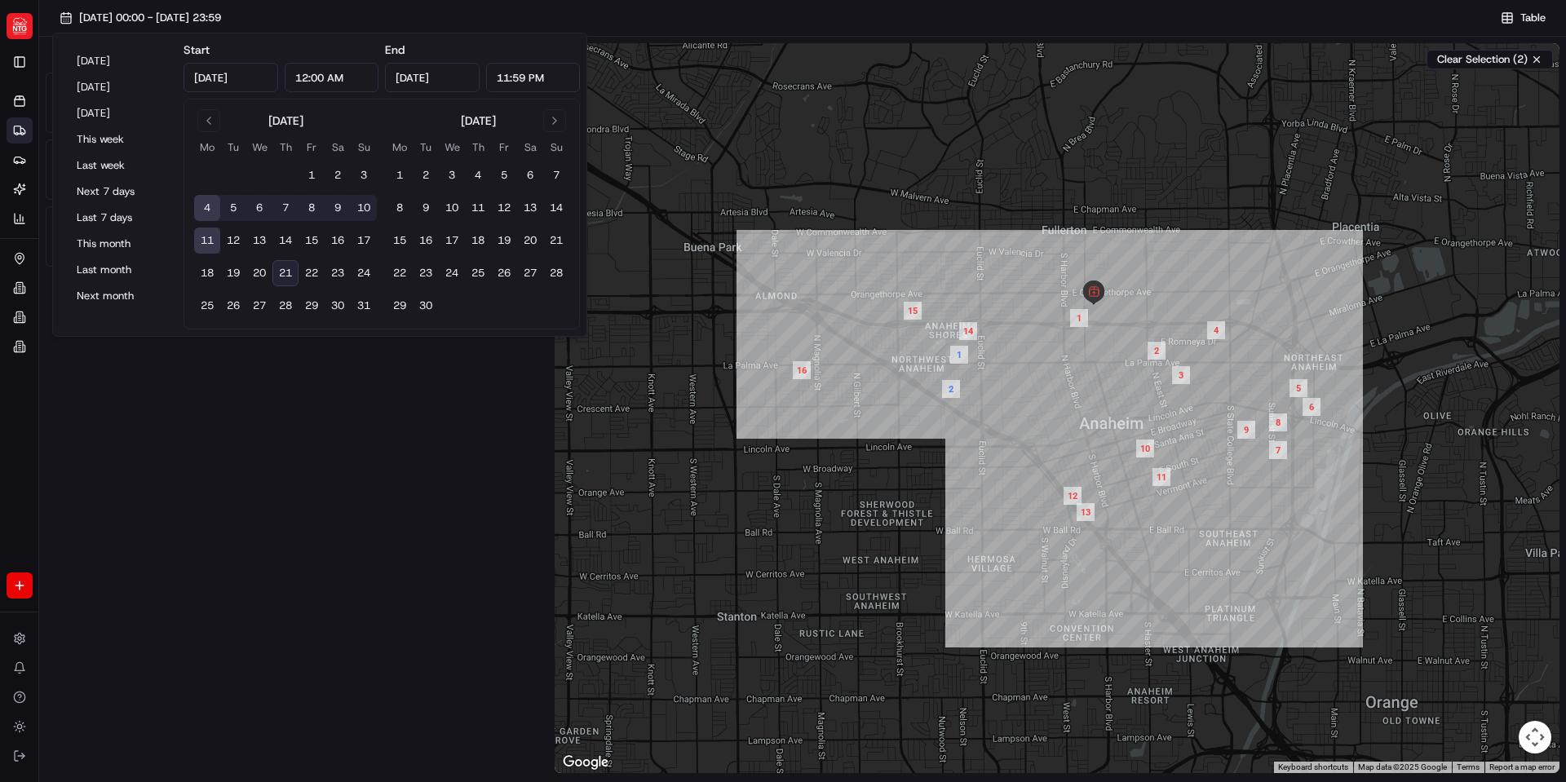
type input "Aug 11, 2025"
click at [285, 264] on button "21" at bounding box center [286, 273] width 26 height 26
type input "Aug 21, 2025"
click at [8, 475] on div "Orders Deliveries Providers Nash AI Analytics Favorites Pickup Locations Organi…" at bounding box center [34, 355] width 69 height 547
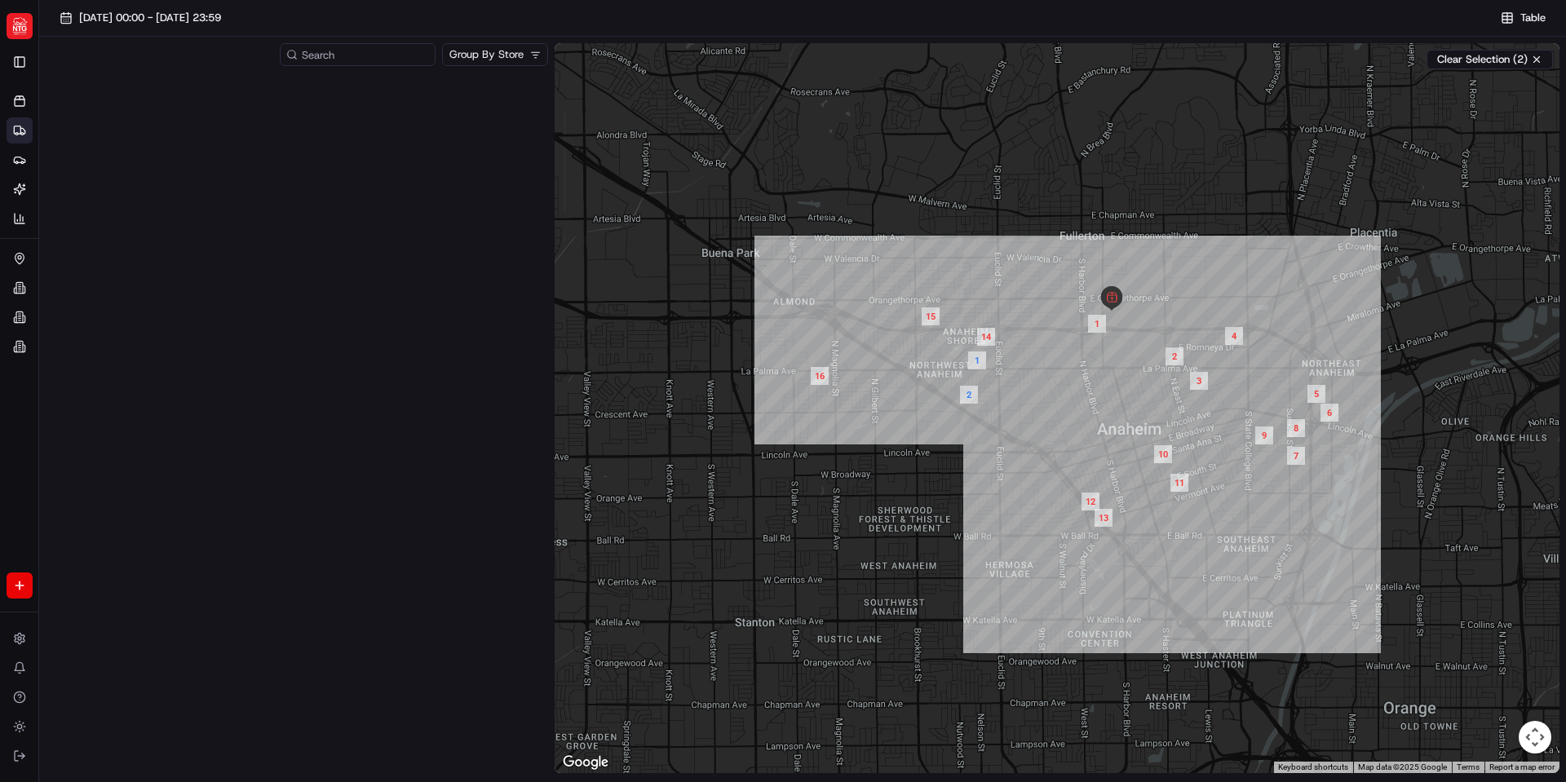
click at [1004, 415] on div at bounding box center [1057, 408] width 1005 height 730
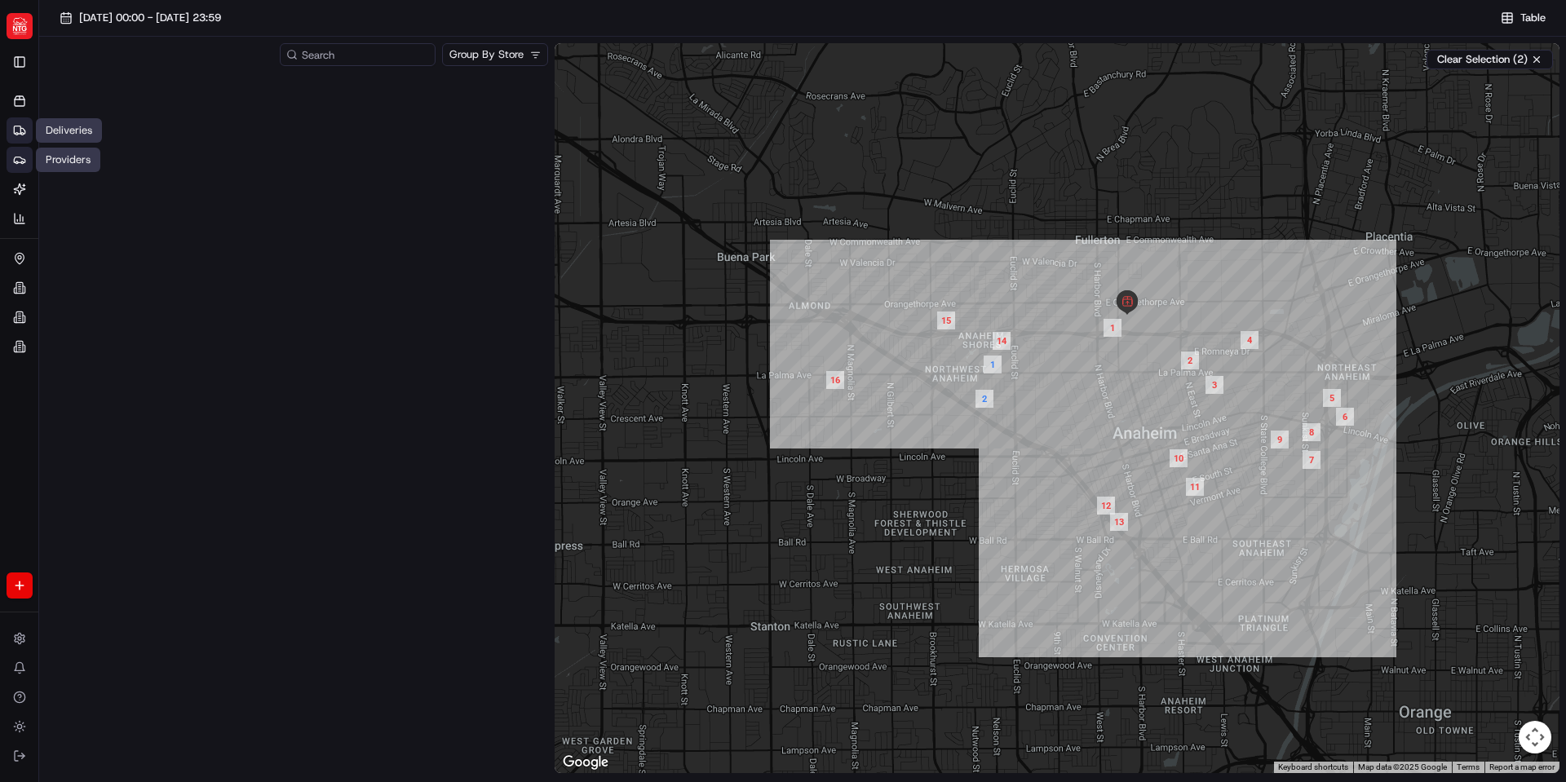
click at [16, 166] on icon at bounding box center [19, 159] width 13 height 13
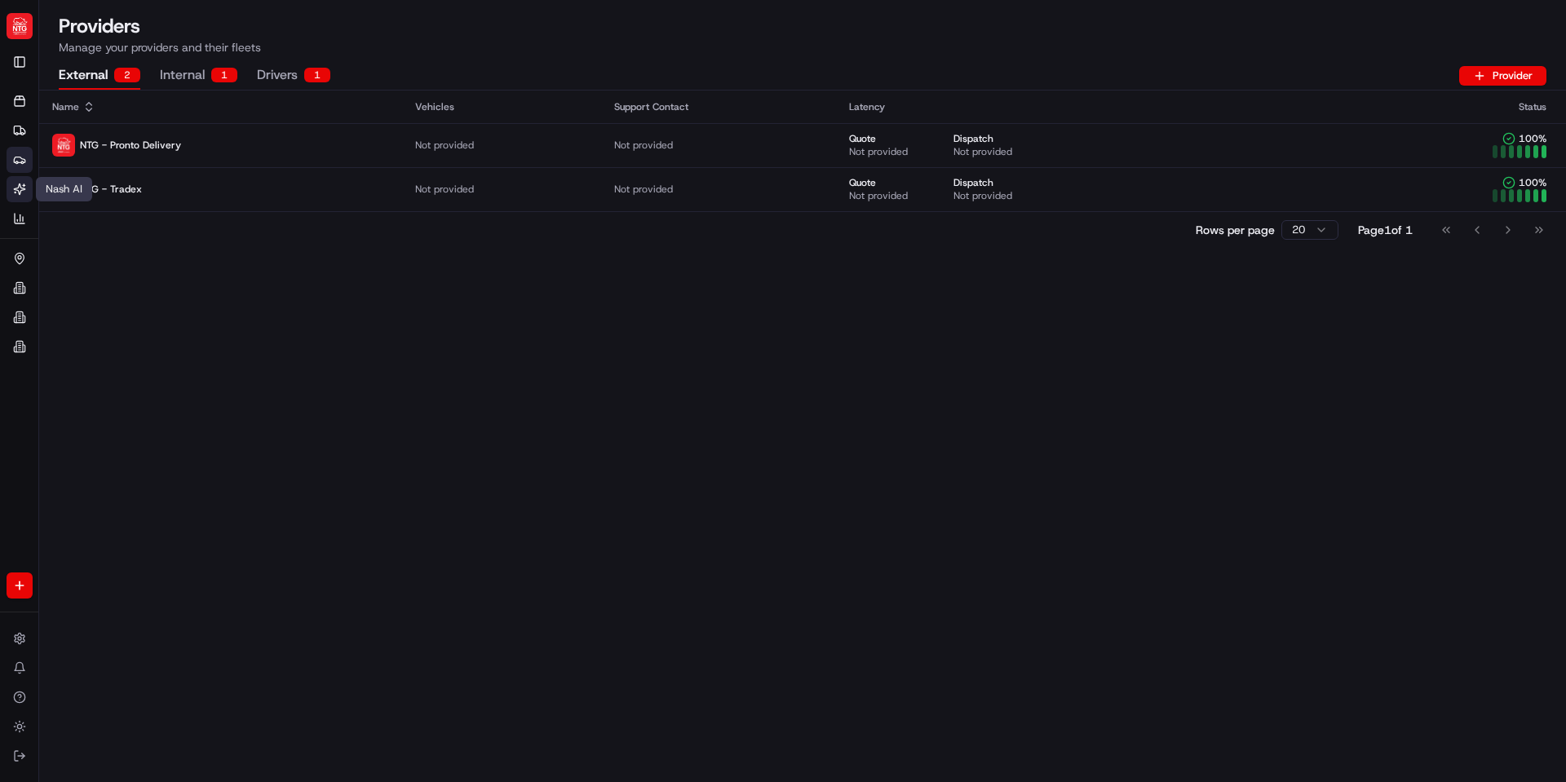
click at [16, 191] on icon at bounding box center [19, 189] width 13 height 13
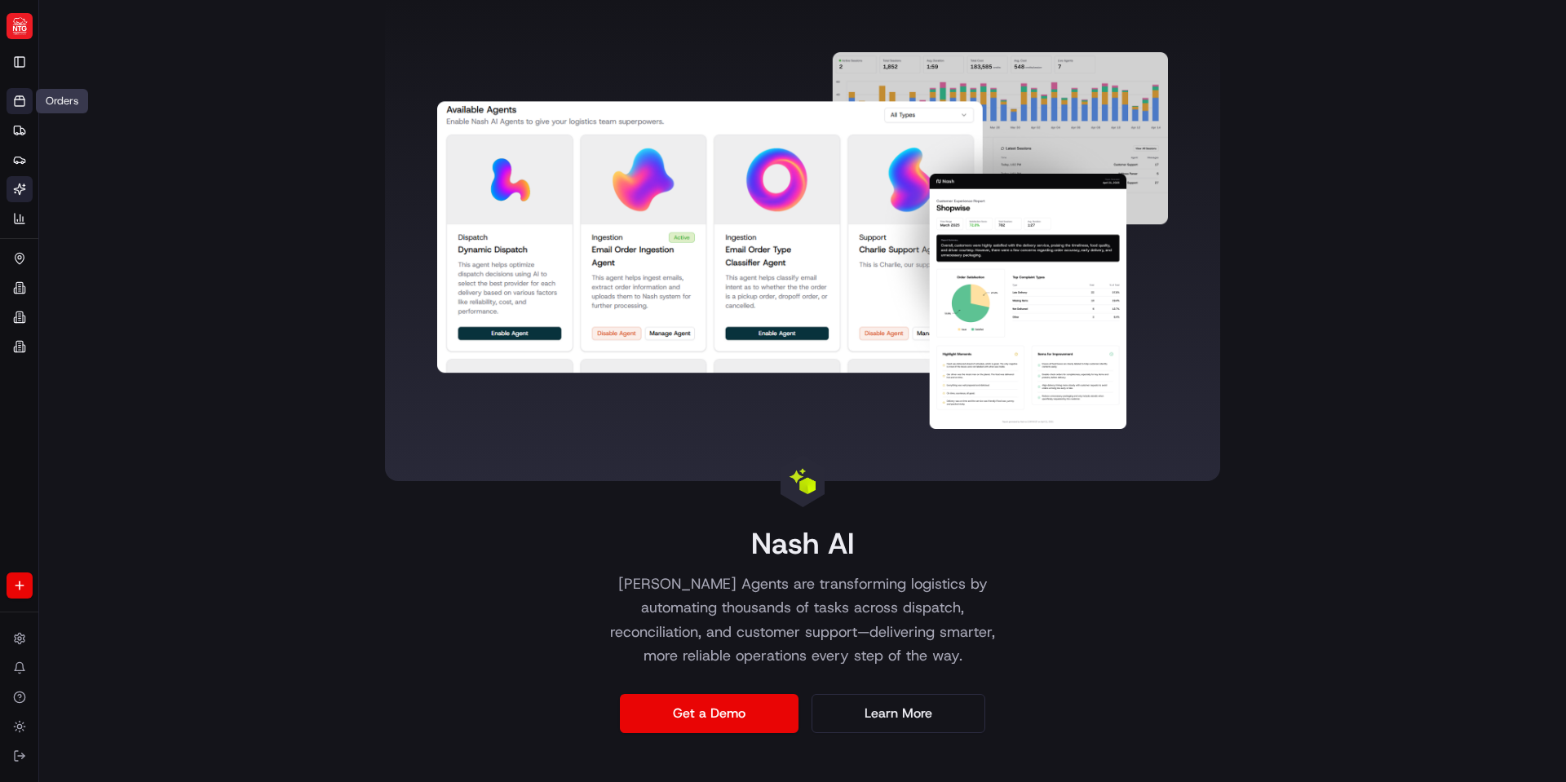
click at [23, 96] on icon at bounding box center [20, 97] width 10 height 3
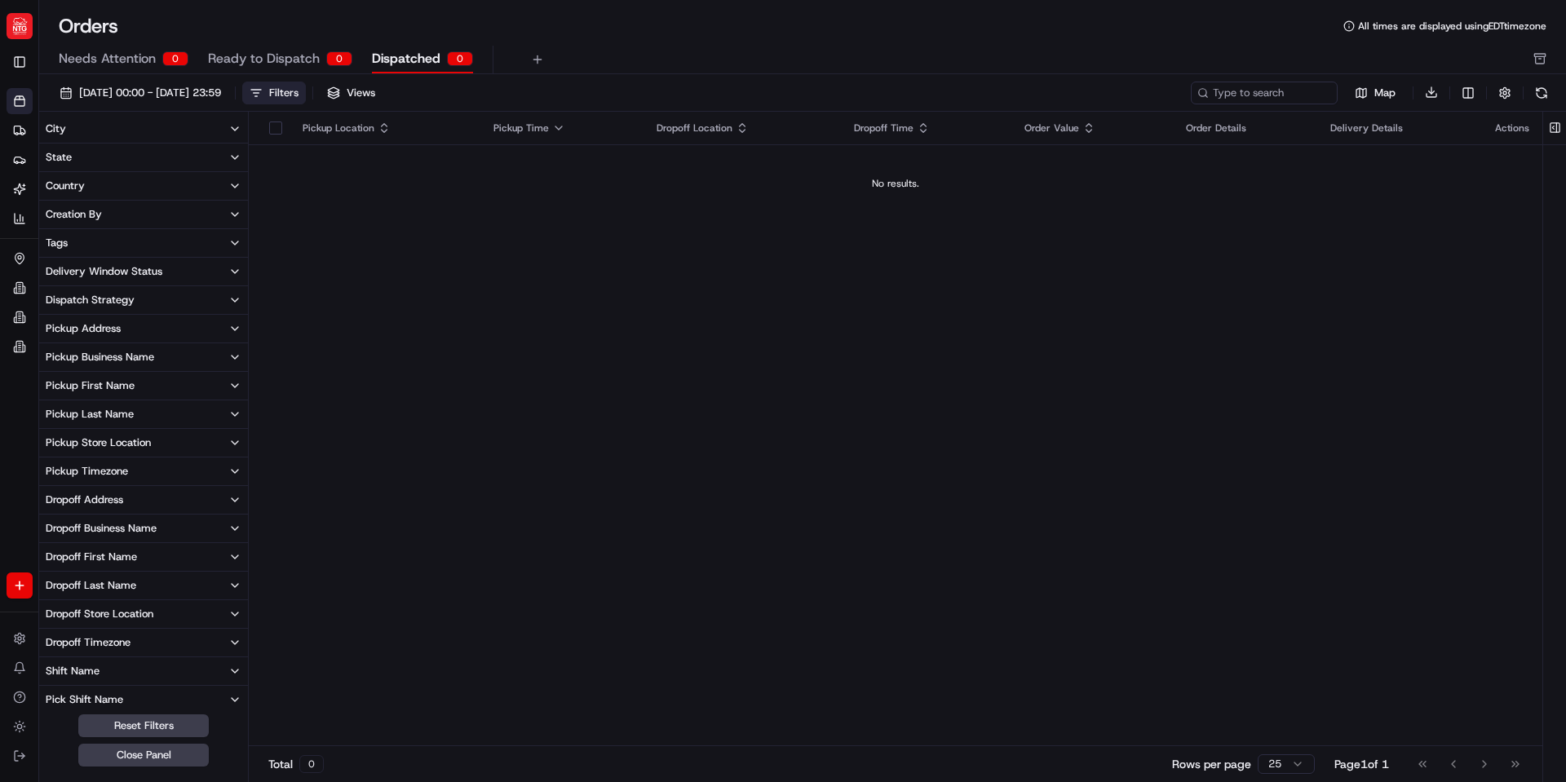
click at [330, 60] on div "0" at bounding box center [339, 58] width 26 height 15
click at [408, 58] on span "Dispatched" at bounding box center [406, 59] width 69 height 20
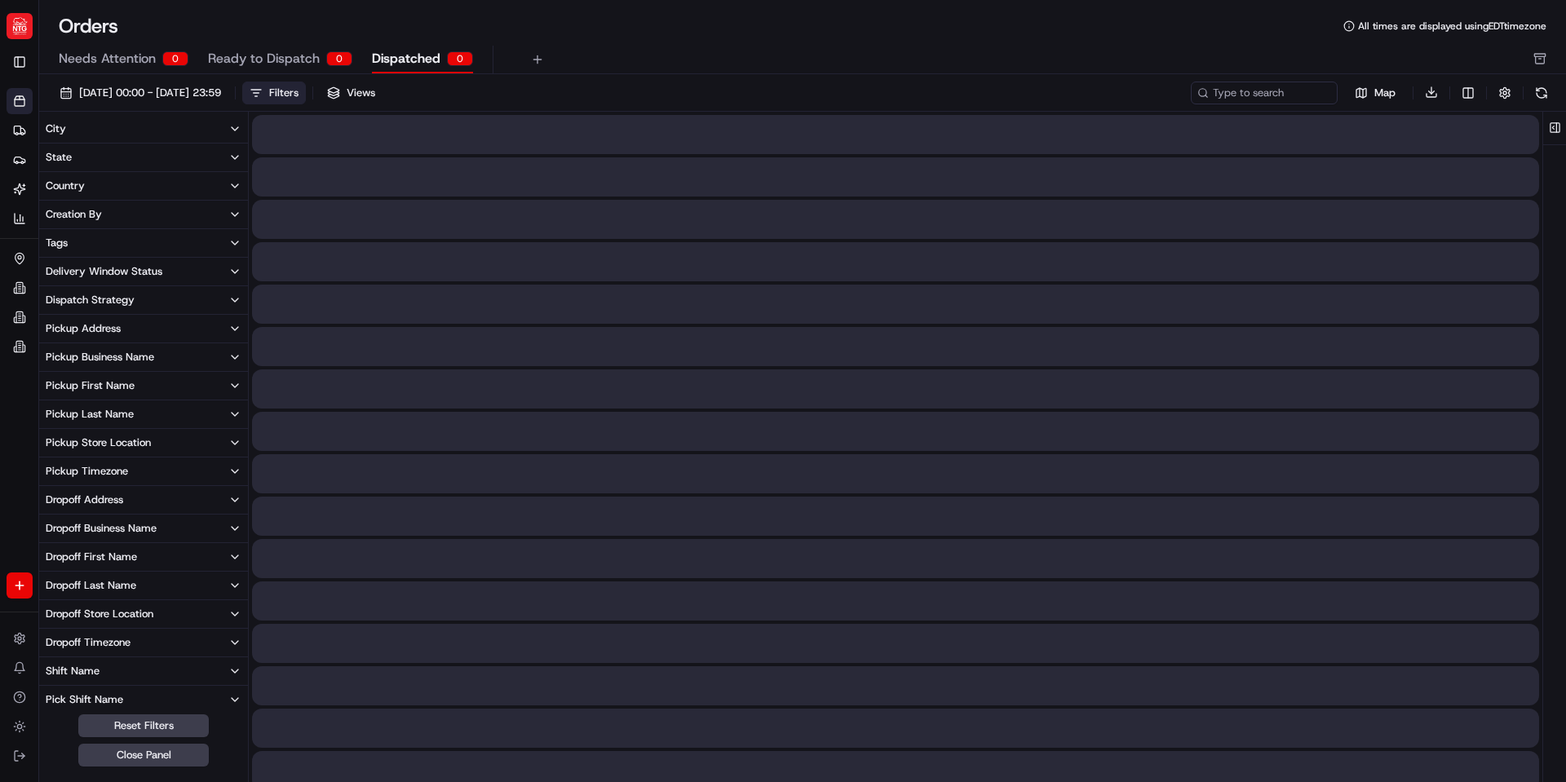
click at [251, 46] on button "Ready to Dispatch 0" at bounding box center [280, 60] width 144 height 28
click at [134, 51] on span "Needs Attention" at bounding box center [107, 59] width 97 height 20
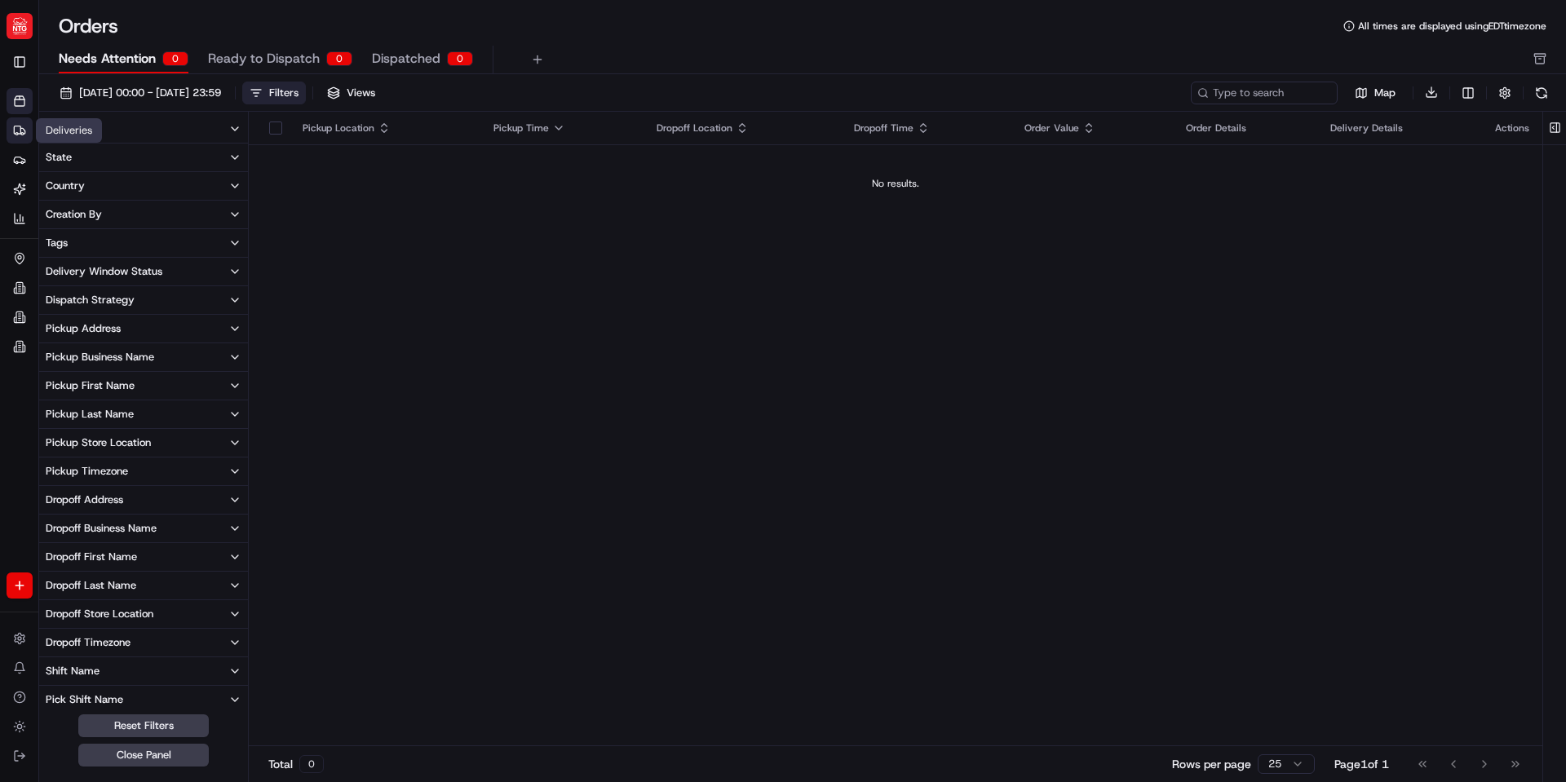
click at [18, 130] on icon at bounding box center [19, 130] width 13 height 13
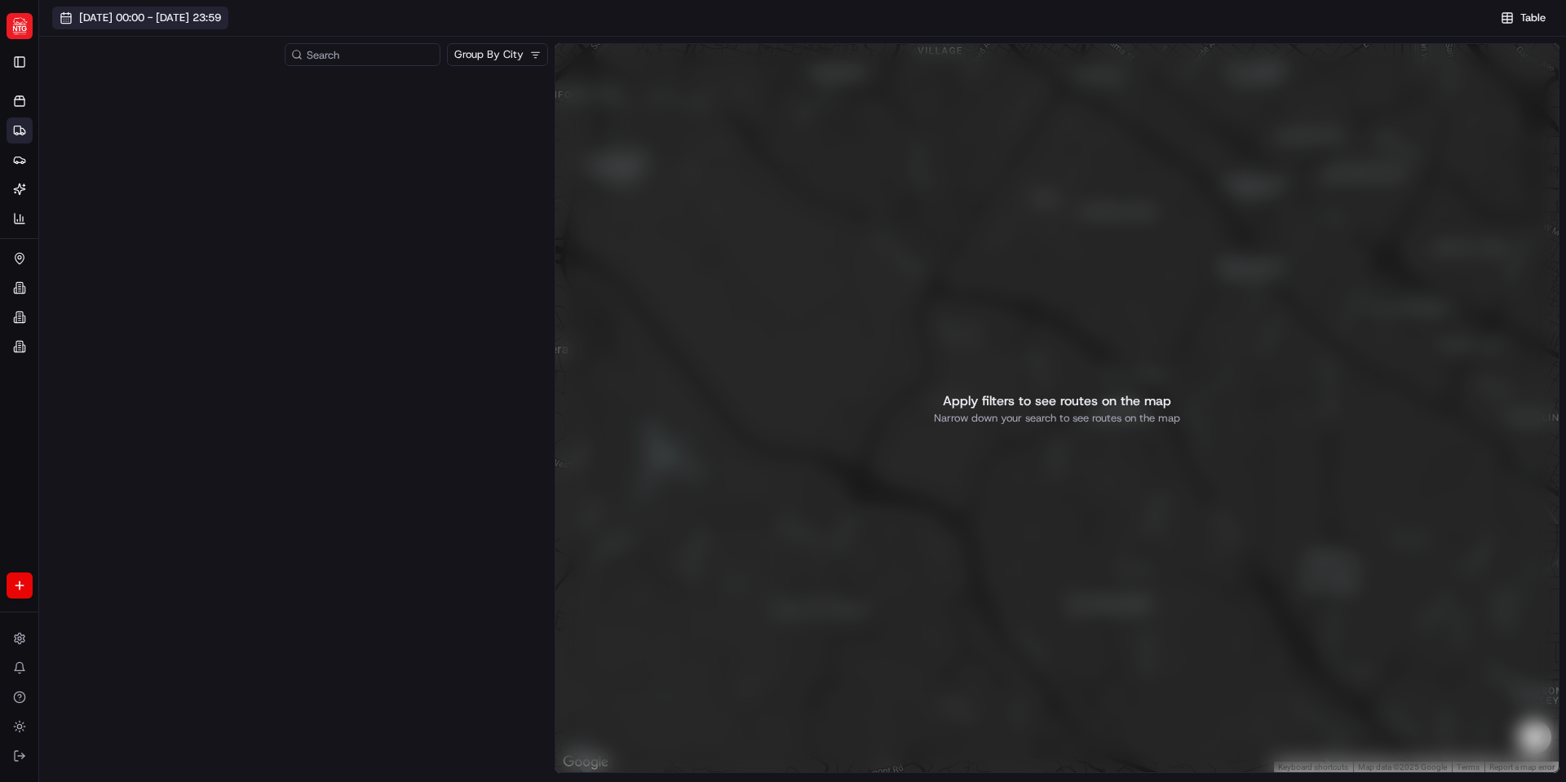
click at [219, 21] on span "[DATE] 00:00 - [DATE] 23:59" at bounding box center [150, 18] width 142 height 15
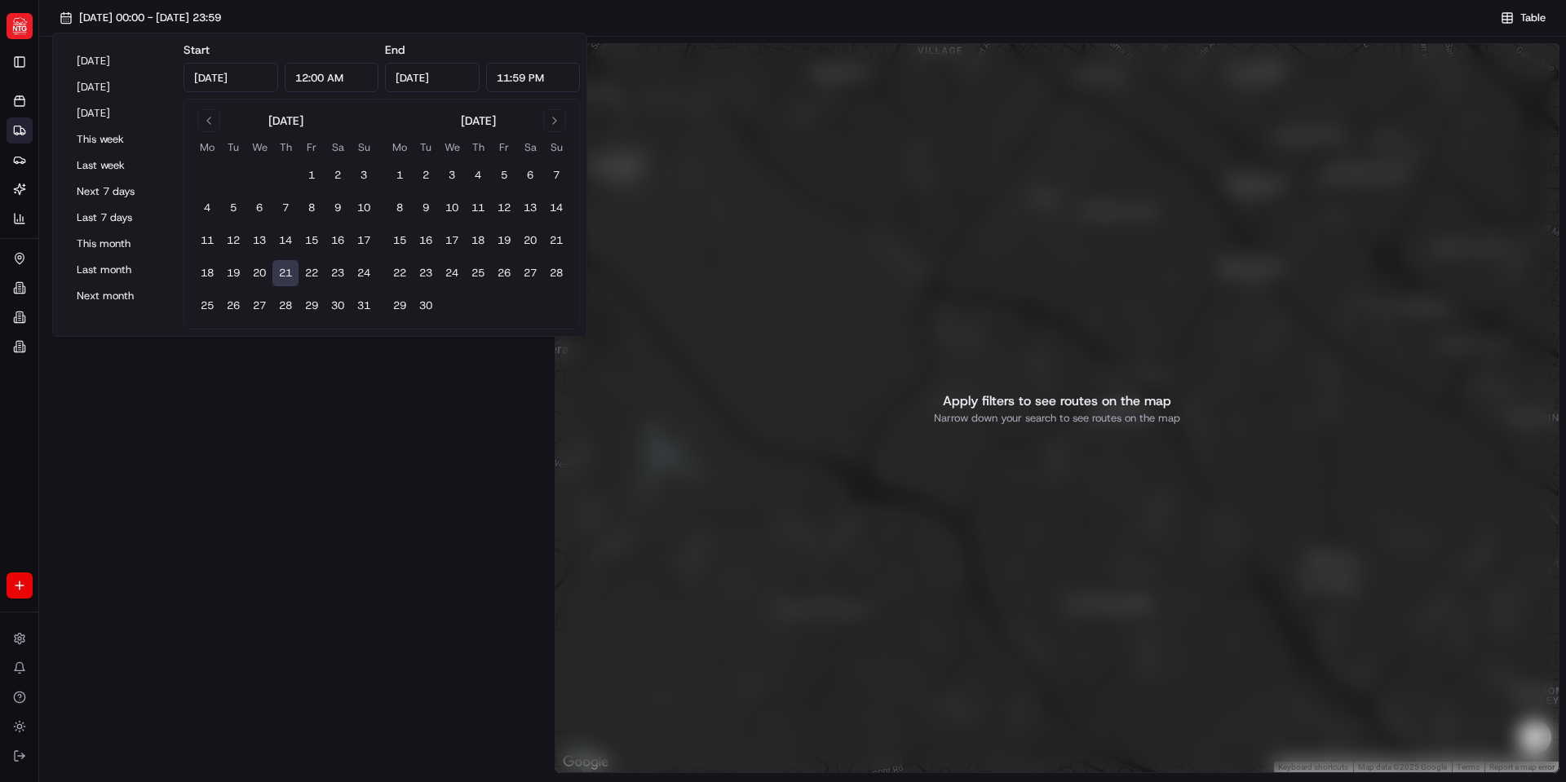
click at [386, 19] on div "08/21/2025 00:00 - 08/21/2025 23:59 Table" at bounding box center [802, 22] width 1527 height 30
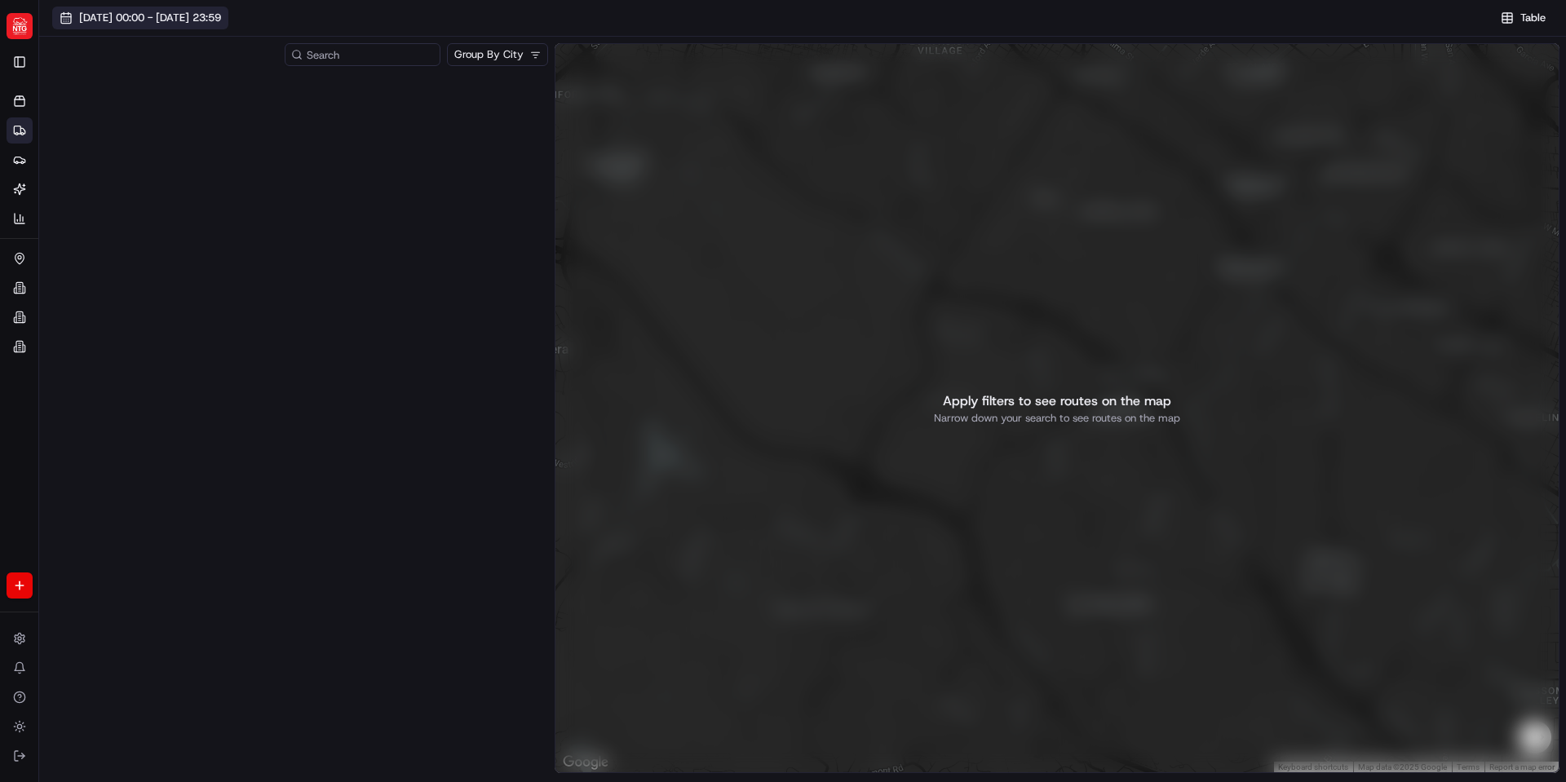
click at [188, 13] on span "[DATE] 00:00 - [DATE] 23:59" at bounding box center [150, 18] width 142 height 15
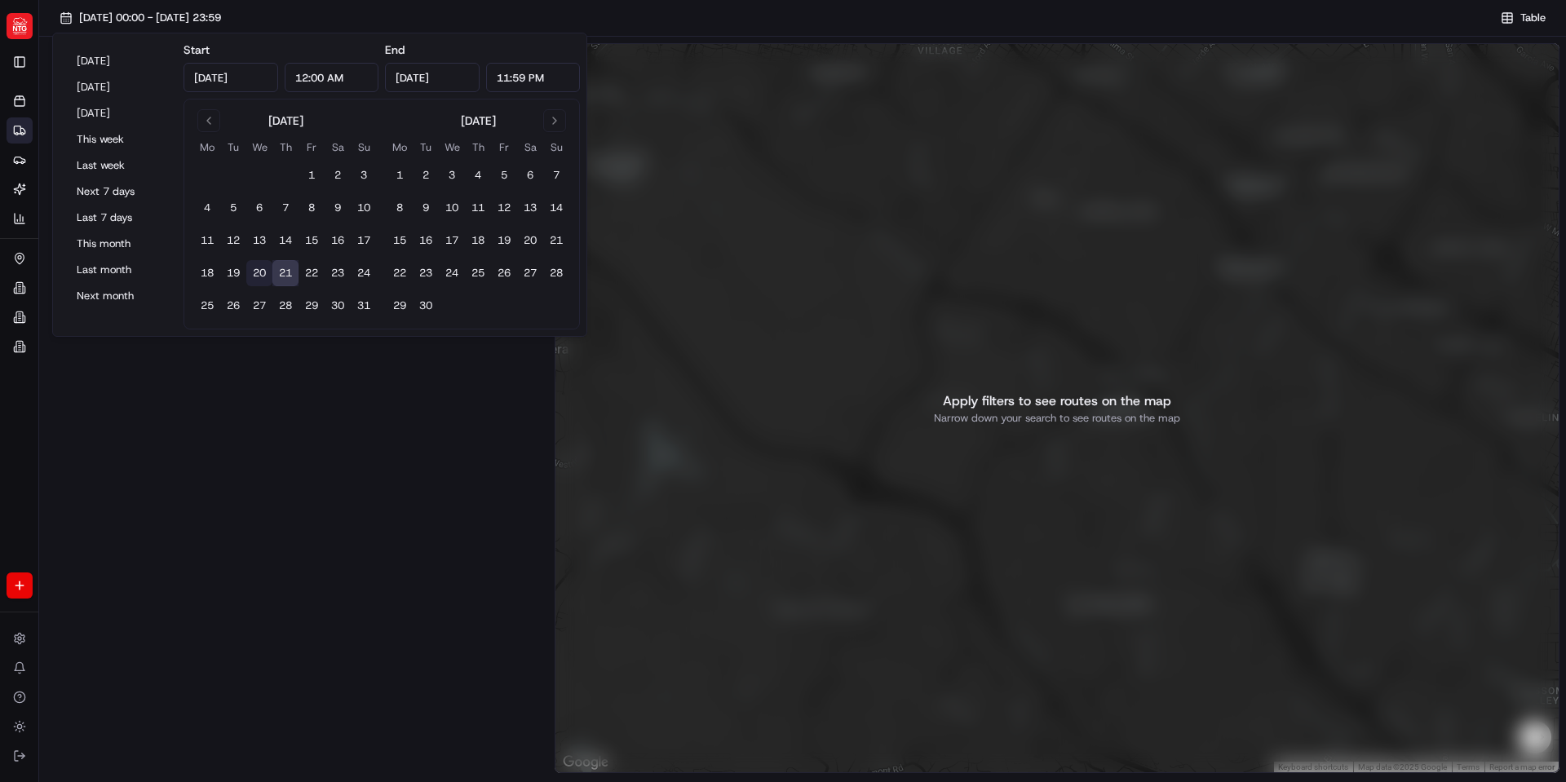
click at [262, 277] on button "20" at bounding box center [259, 273] width 26 height 26
type input "Aug 20, 2025"
click at [286, 277] on button "21" at bounding box center [286, 273] width 26 height 26
type input "Aug 21, 2025"
click at [348, 513] on div at bounding box center [297, 425] width 503 height 704
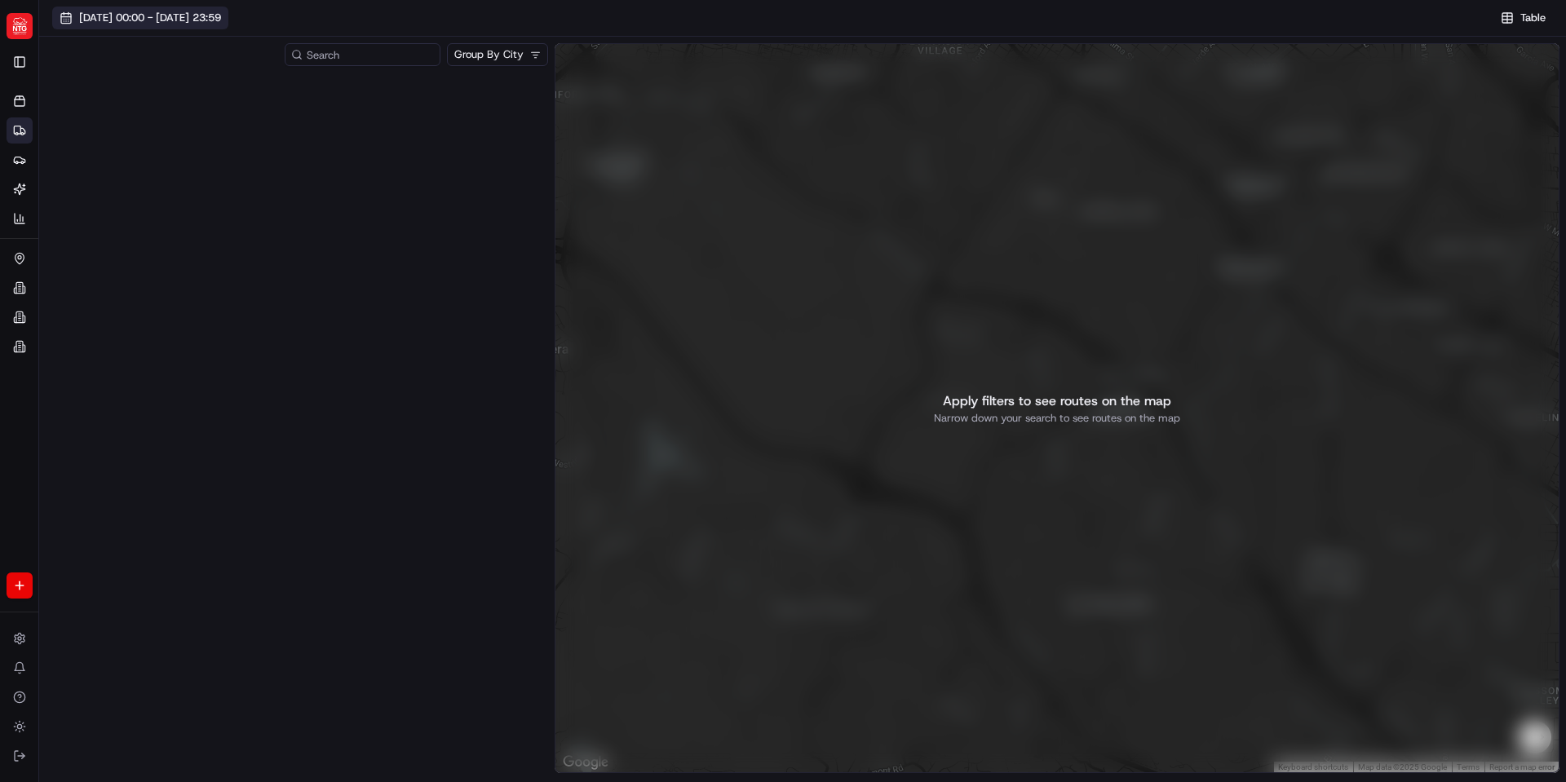
click at [178, 14] on span "08/20/2025 00:00 - 08/21/2025 23:59" at bounding box center [150, 18] width 142 height 15
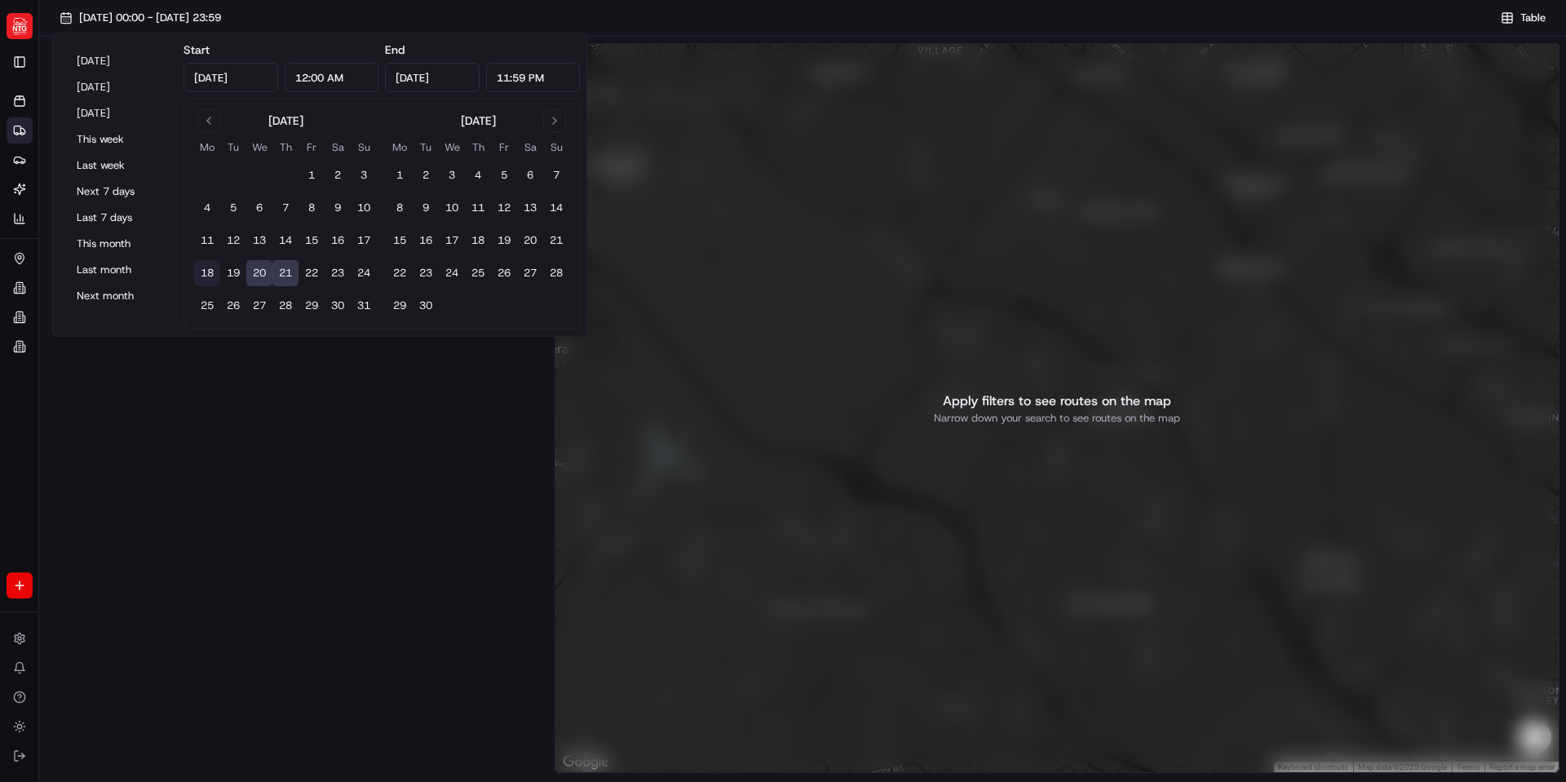
click at [210, 271] on button "18" at bounding box center [207, 273] width 26 height 26
type input "Aug 18, 2025"
click at [285, 269] on button "21" at bounding box center [286, 273] width 26 height 26
type input "Aug 21, 2025"
click at [388, 466] on div at bounding box center [297, 425] width 503 height 704
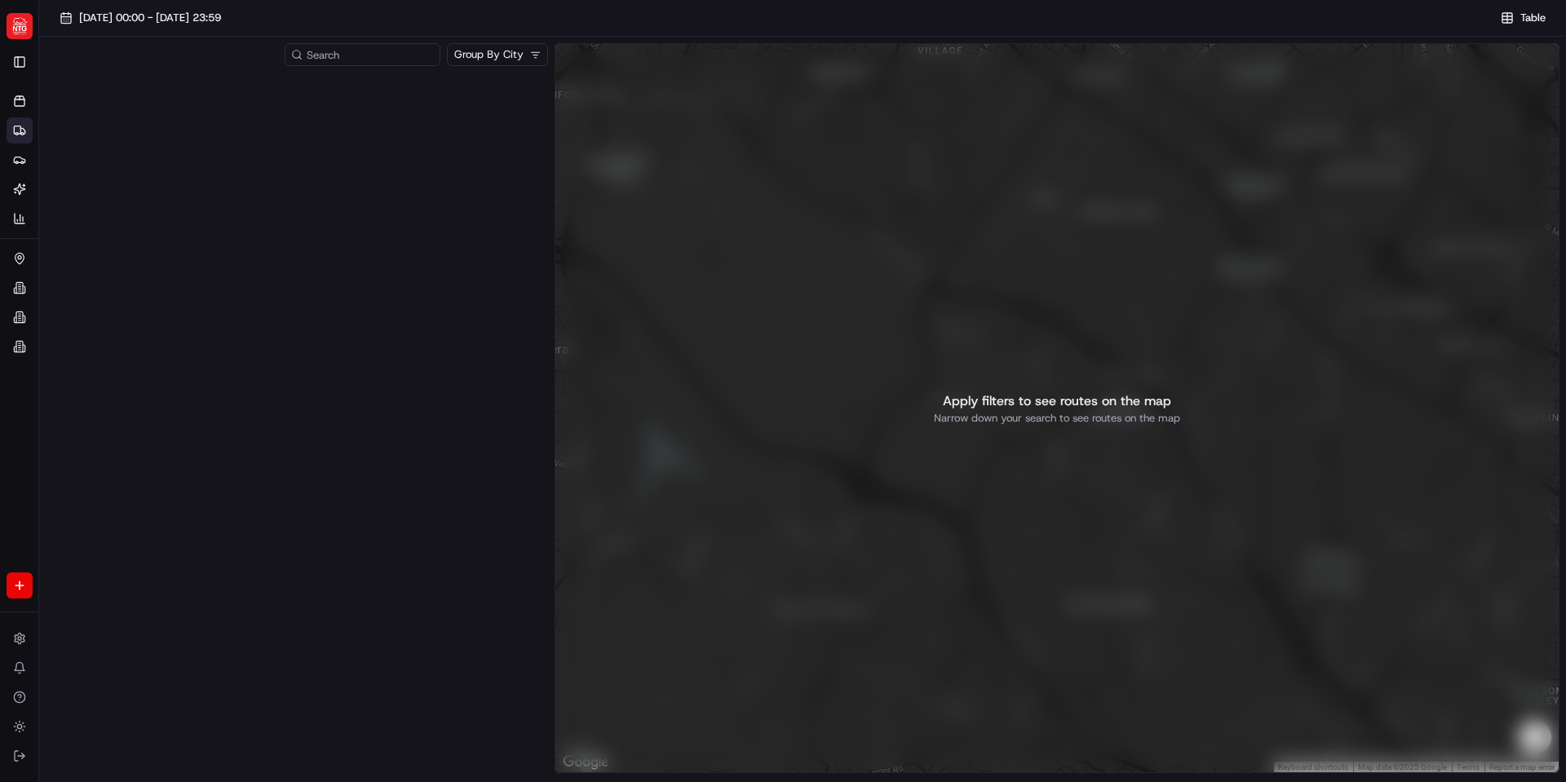
click at [519, 61] on html "NTG brandyn.cummings@ntgfreight.com Toggle Sidebar Orders Deliveries Providers …" at bounding box center [783, 391] width 1566 height 782
click at [507, 54] on html "NTG brandyn.cummings@ntgfreight.com Toggle Sidebar Orders Deliveries Providers …" at bounding box center [783, 391] width 1566 height 782
click at [511, 47] on html "NTG brandyn.cummings@ntgfreight.com Toggle Sidebar Orders Deliveries Providers …" at bounding box center [783, 391] width 1566 height 782
click at [463, 260] on div at bounding box center [297, 425] width 503 height 704
click at [1523, 14] on span "Table" at bounding box center [1533, 18] width 25 height 15
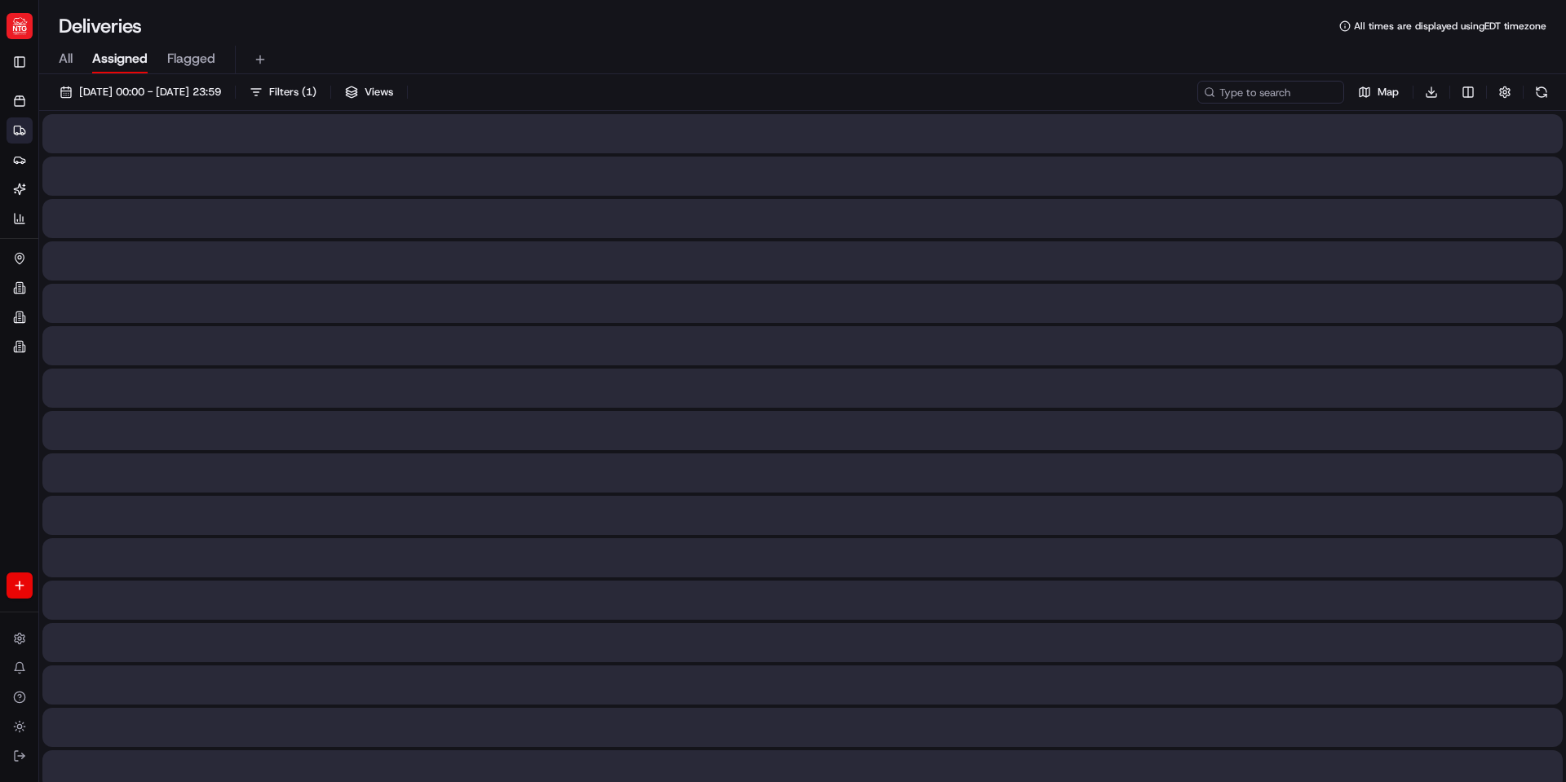
click at [127, 65] on span "Assigned" at bounding box center [119, 59] width 55 height 20
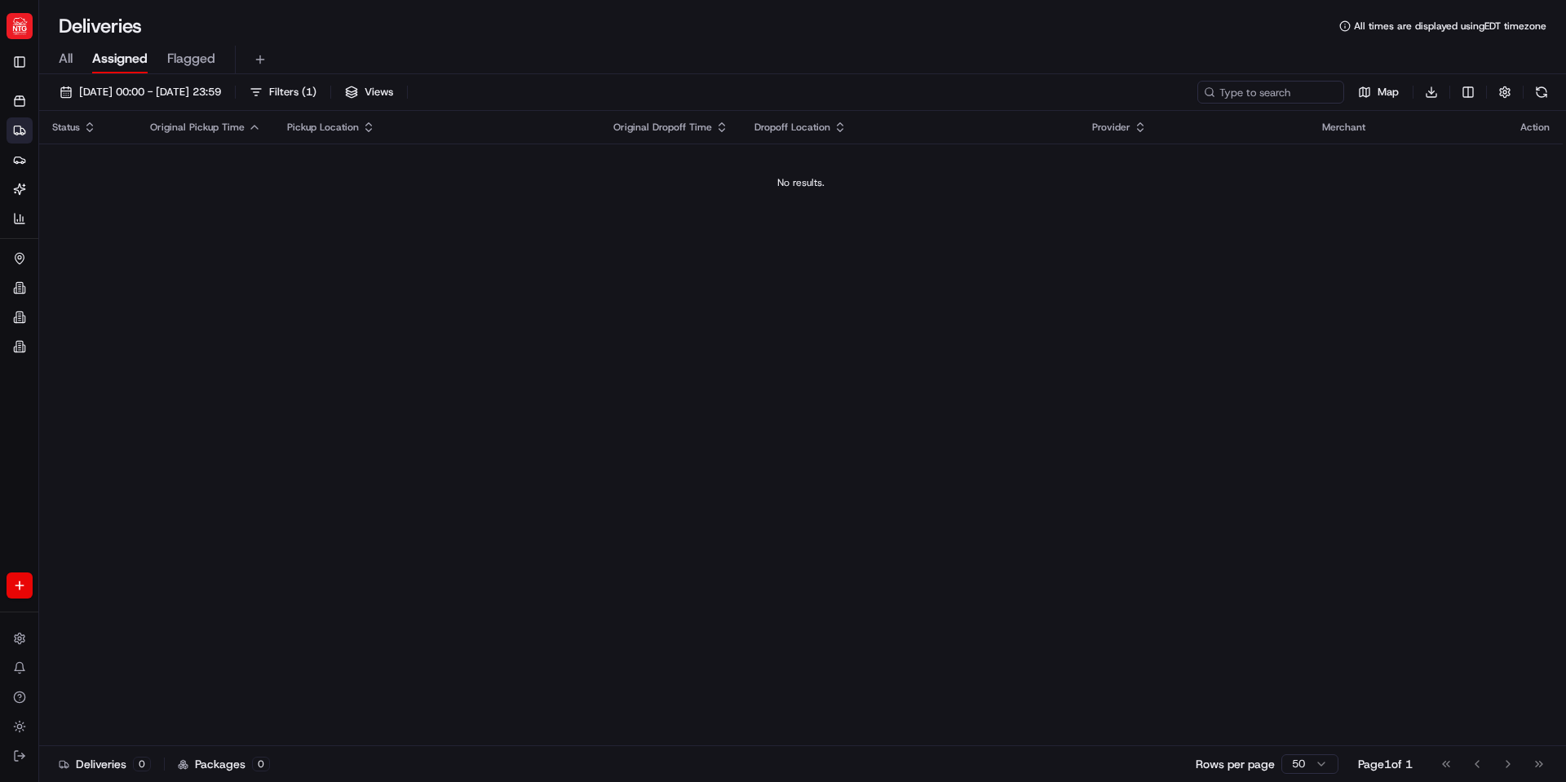
click at [193, 63] on span "Flagged" at bounding box center [191, 59] width 48 height 20
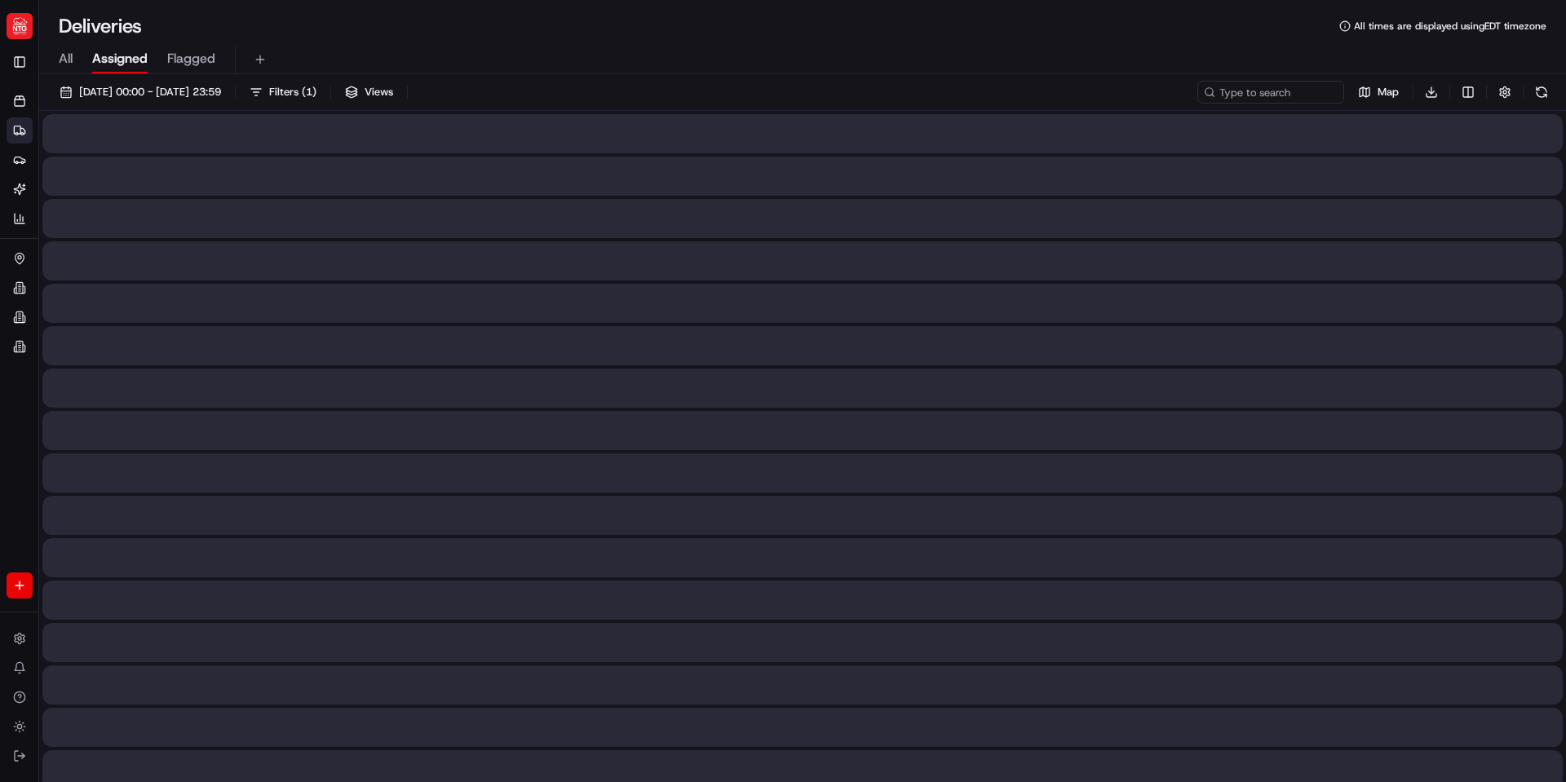
click at [120, 65] on span "Assigned" at bounding box center [119, 59] width 55 height 20
click at [62, 63] on span "All" at bounding box center [66, 59] width 14 height 20
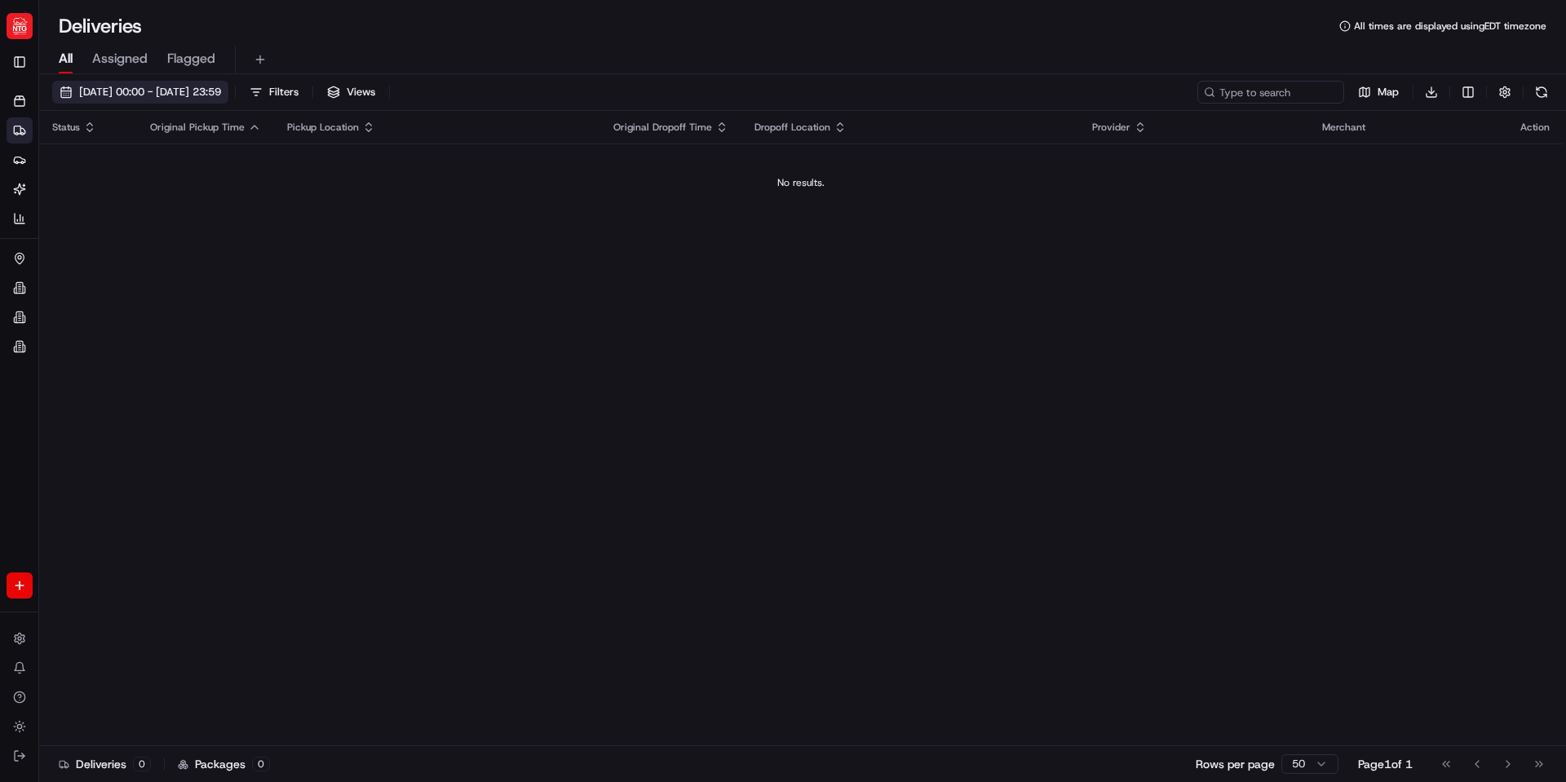
click at [188, 86] on span "08/18/2025 00:00 - 08/21/2025 23:59" at bounding box center [150, 92] width 142 height 15
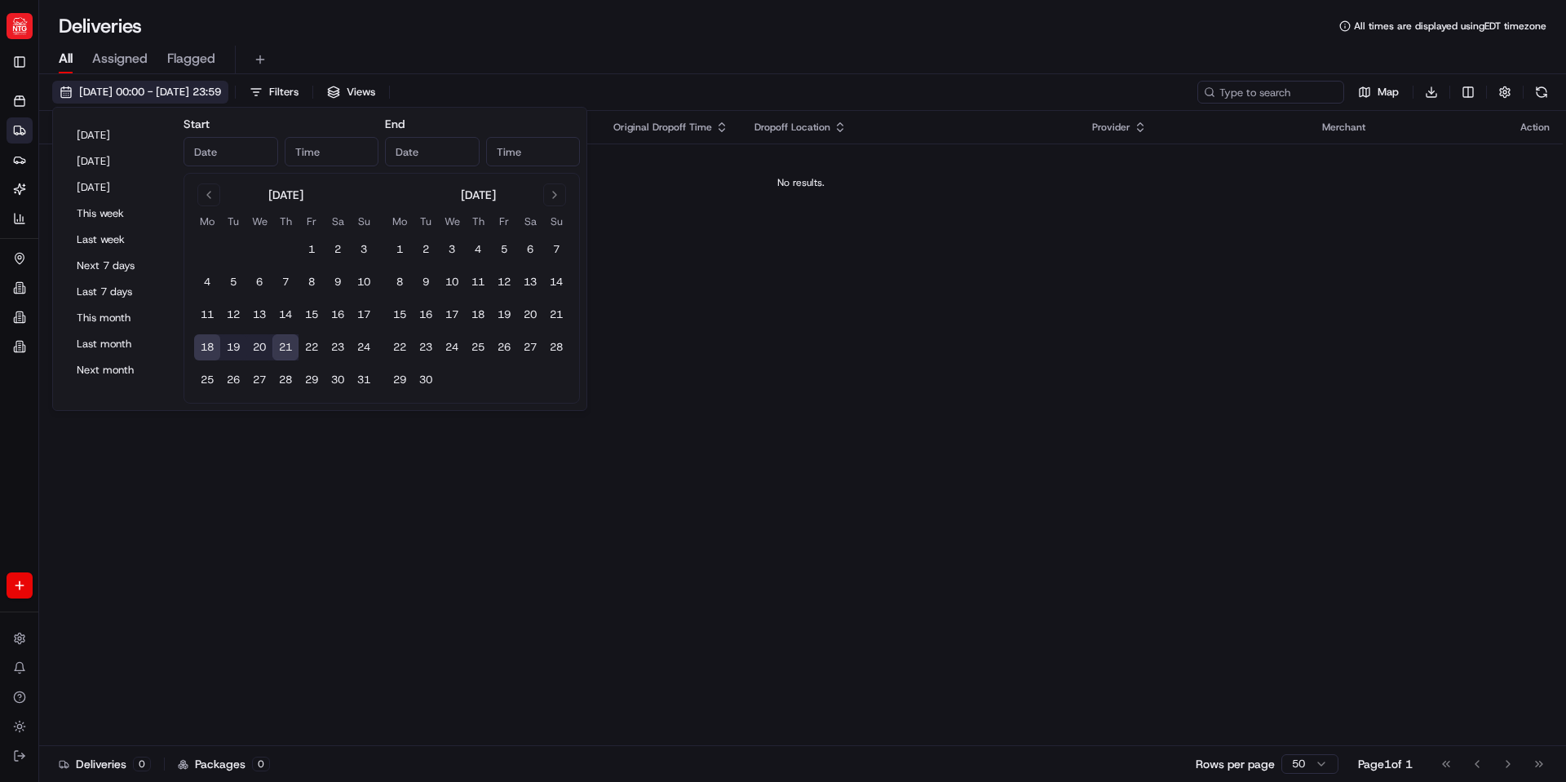
type input "Aug 18, 2025"
type input "12:00 AM"
type input "Aug 21, 2025"
type input "11:59 PM"
click at [207, 276] on button "4" at bounding box center [207, 282] width 26 height 26
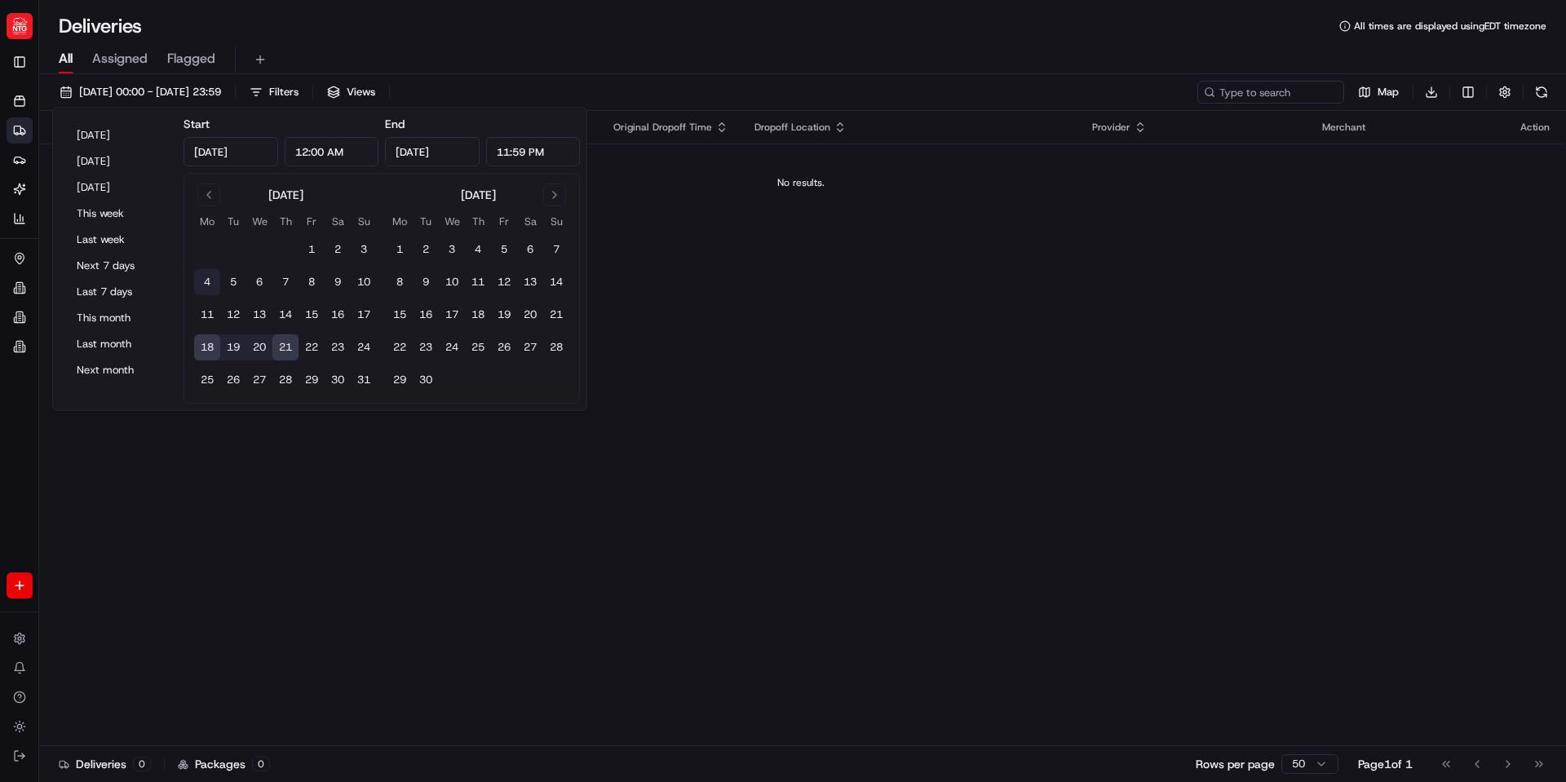
type input "Aug 4, 2025"
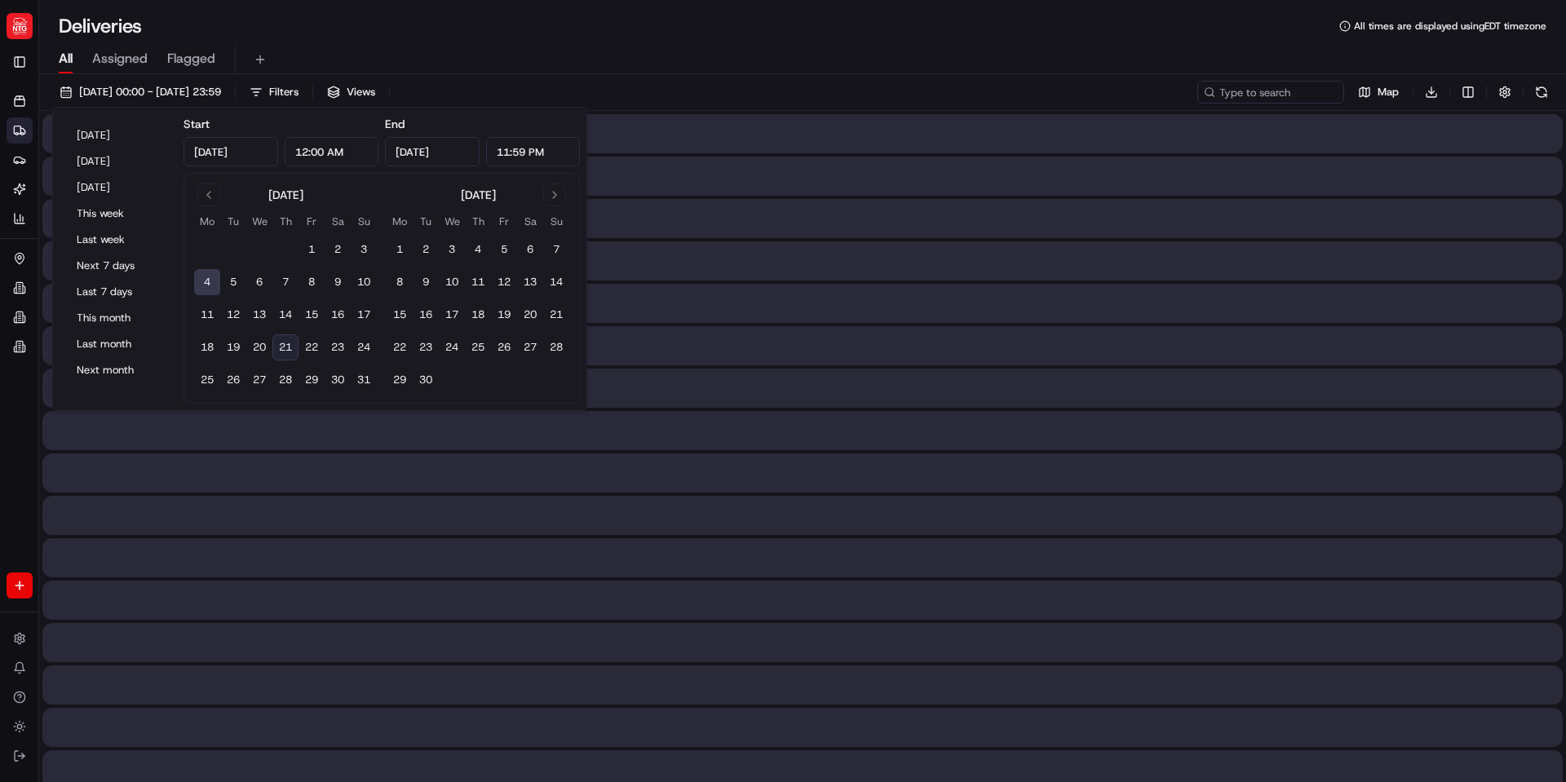
click at [292, 343] on button "21" at bounding box center [286, 348] width 26 height 26
type input "Aug 21, 2025"
click at [414, 33] on div "Deliveries All times are displayed using EDT timezone" at bounding box center [802, 26] width 1527 height 26
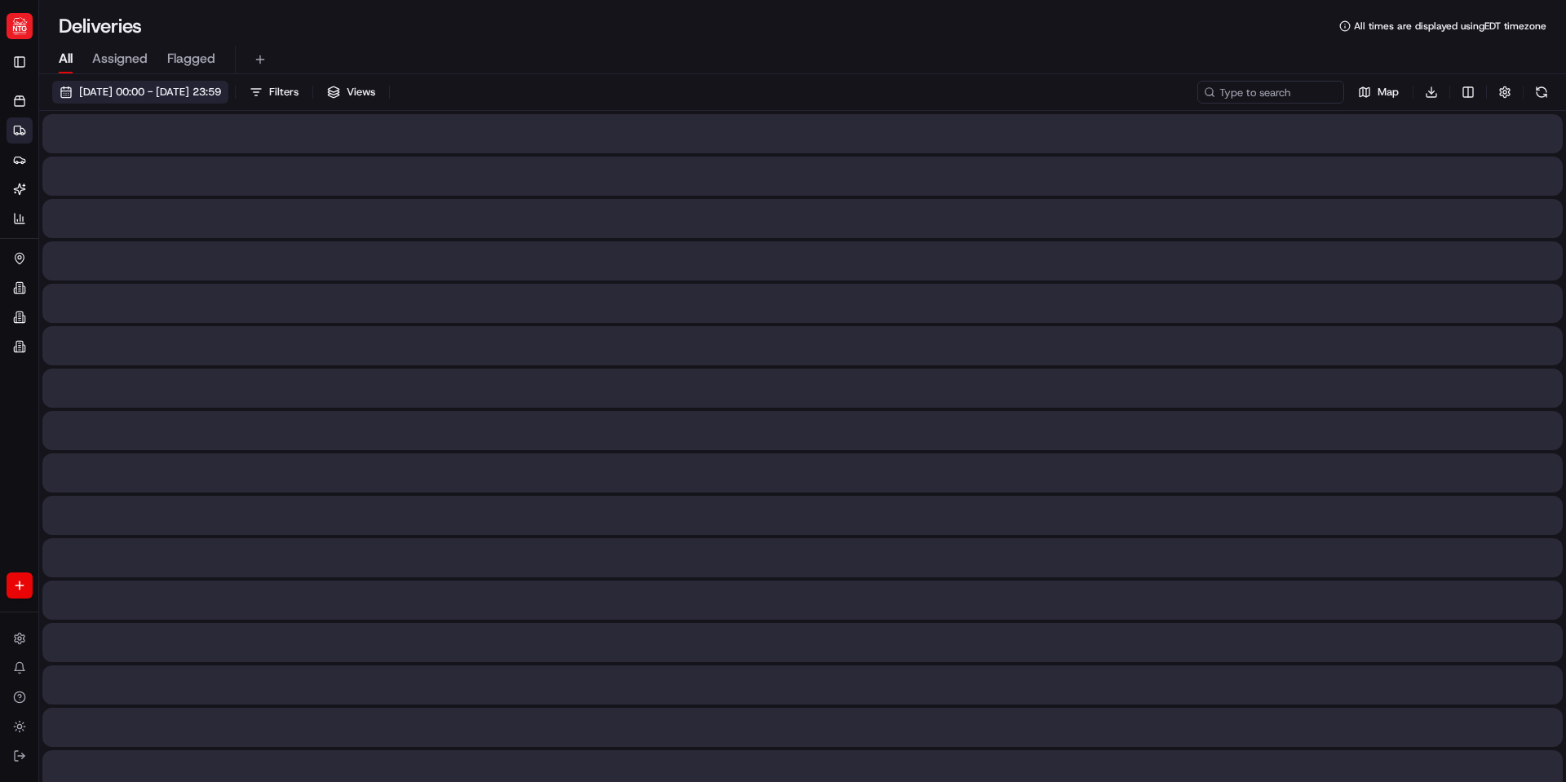
click at [221, 96] on span "08/04/2025 00:00 - 08/21/2025 23:59" at bounding box center [150, 92] width 142 height 15
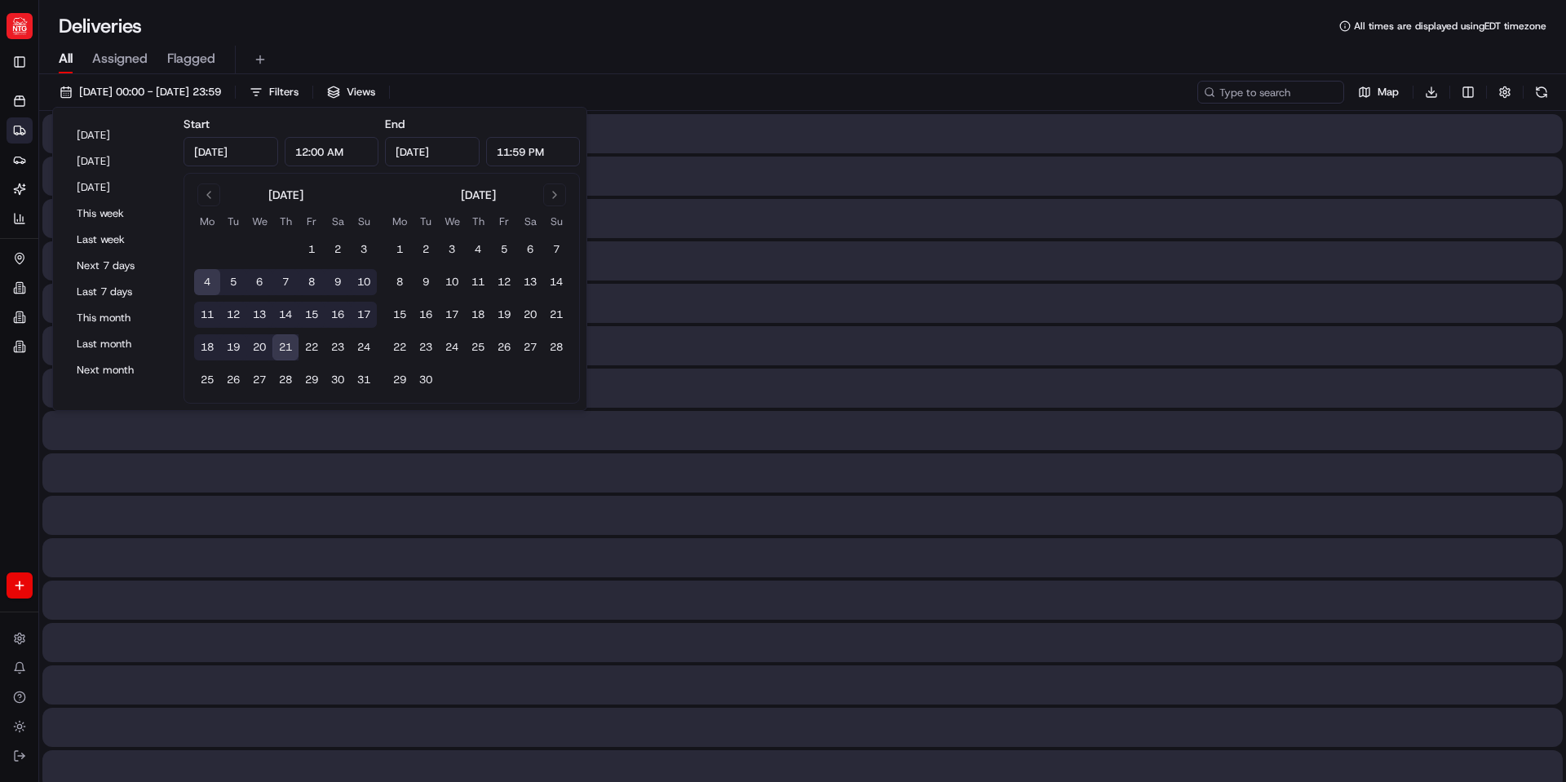
click at [397, 3] on div "Deliveries All times are displayed using EDT timezone All Assigned Flagged 08/0…" at bounding box center [802, 391] width 1527 height 782
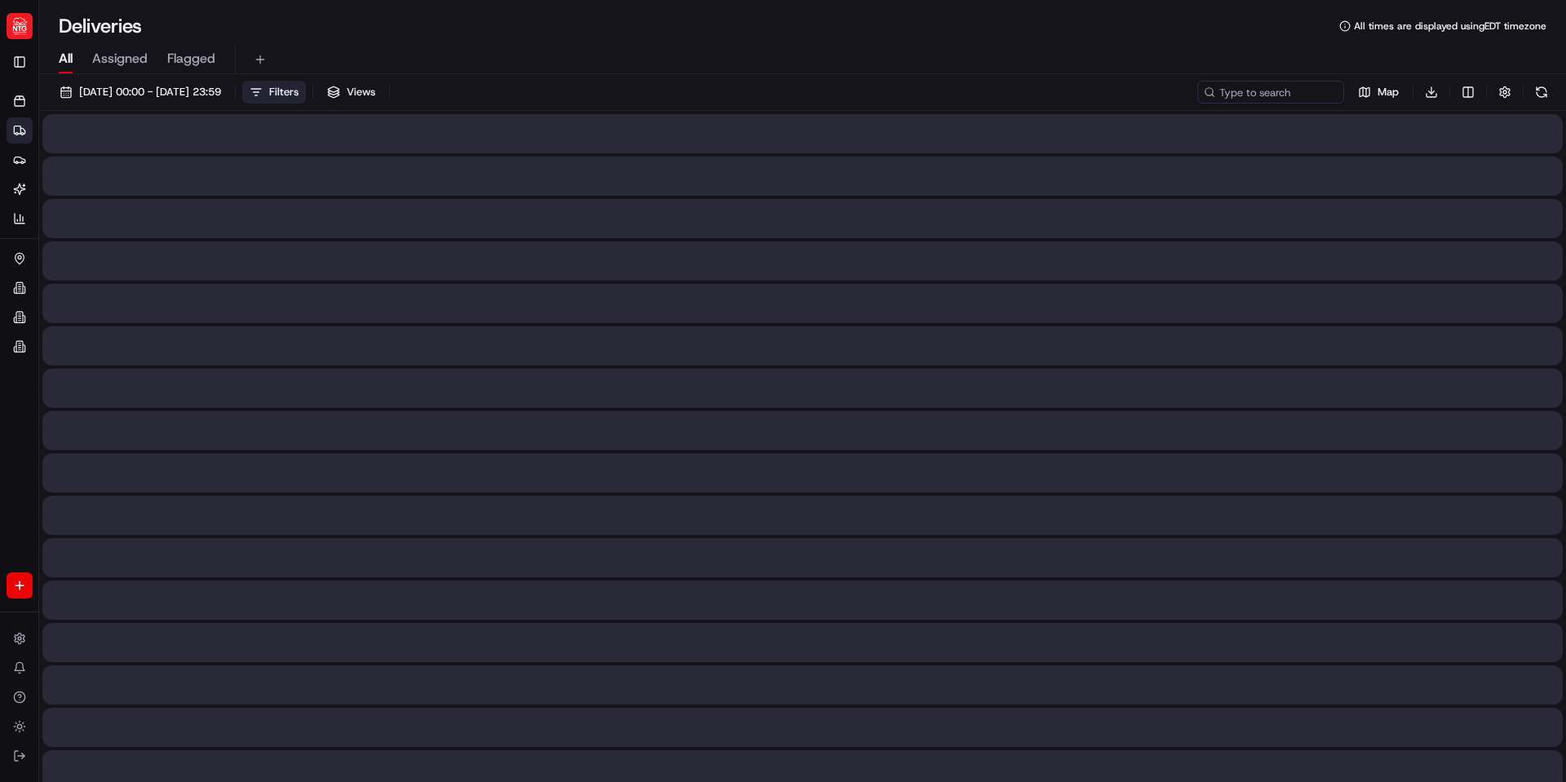
click at [299, 97] on span "Filters" at bounding box center [283, 92] width 29 height 15
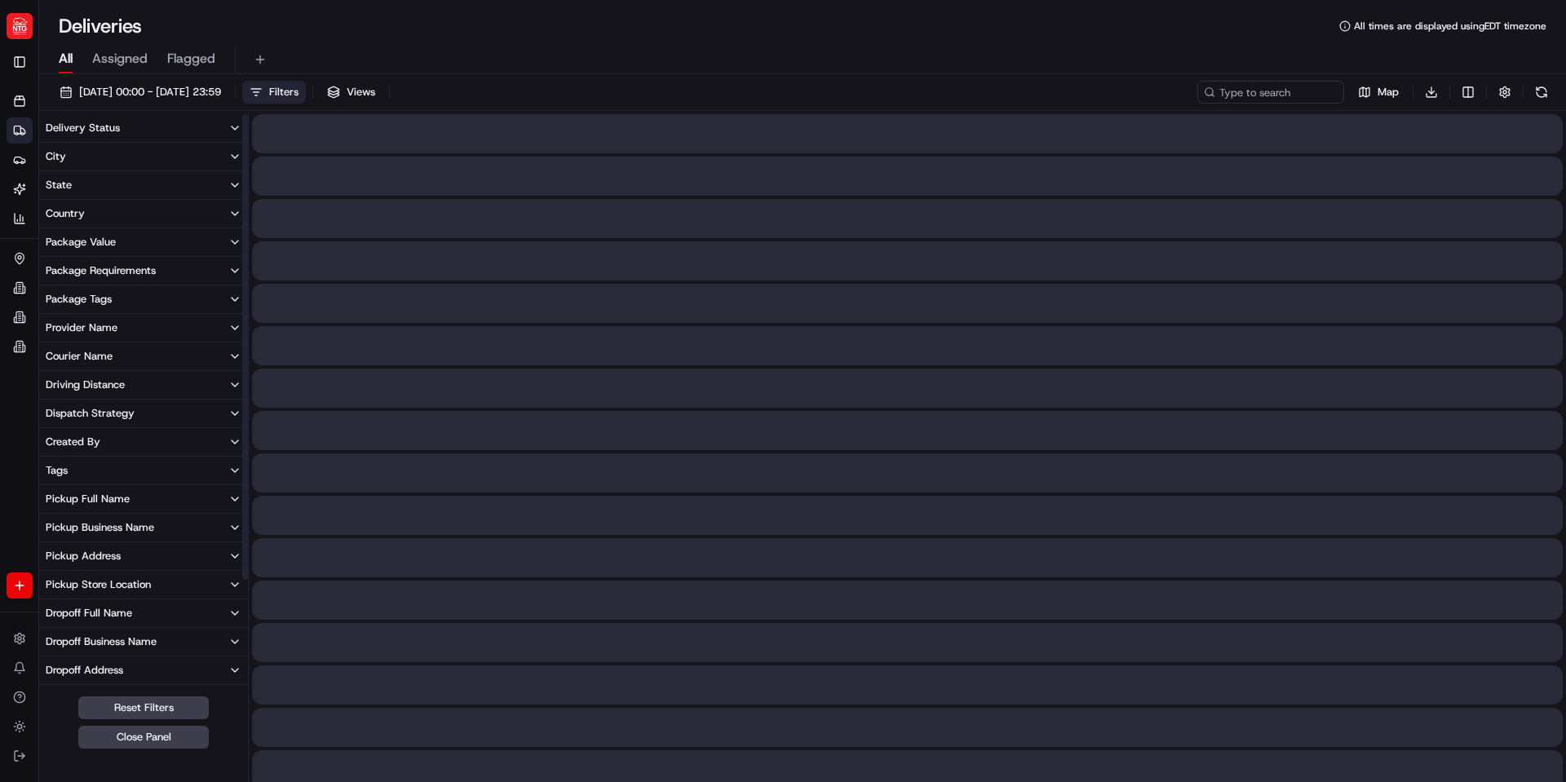
click at [299, 91] on span "Filters" at bounding box center [283, 92] width 29 height 15
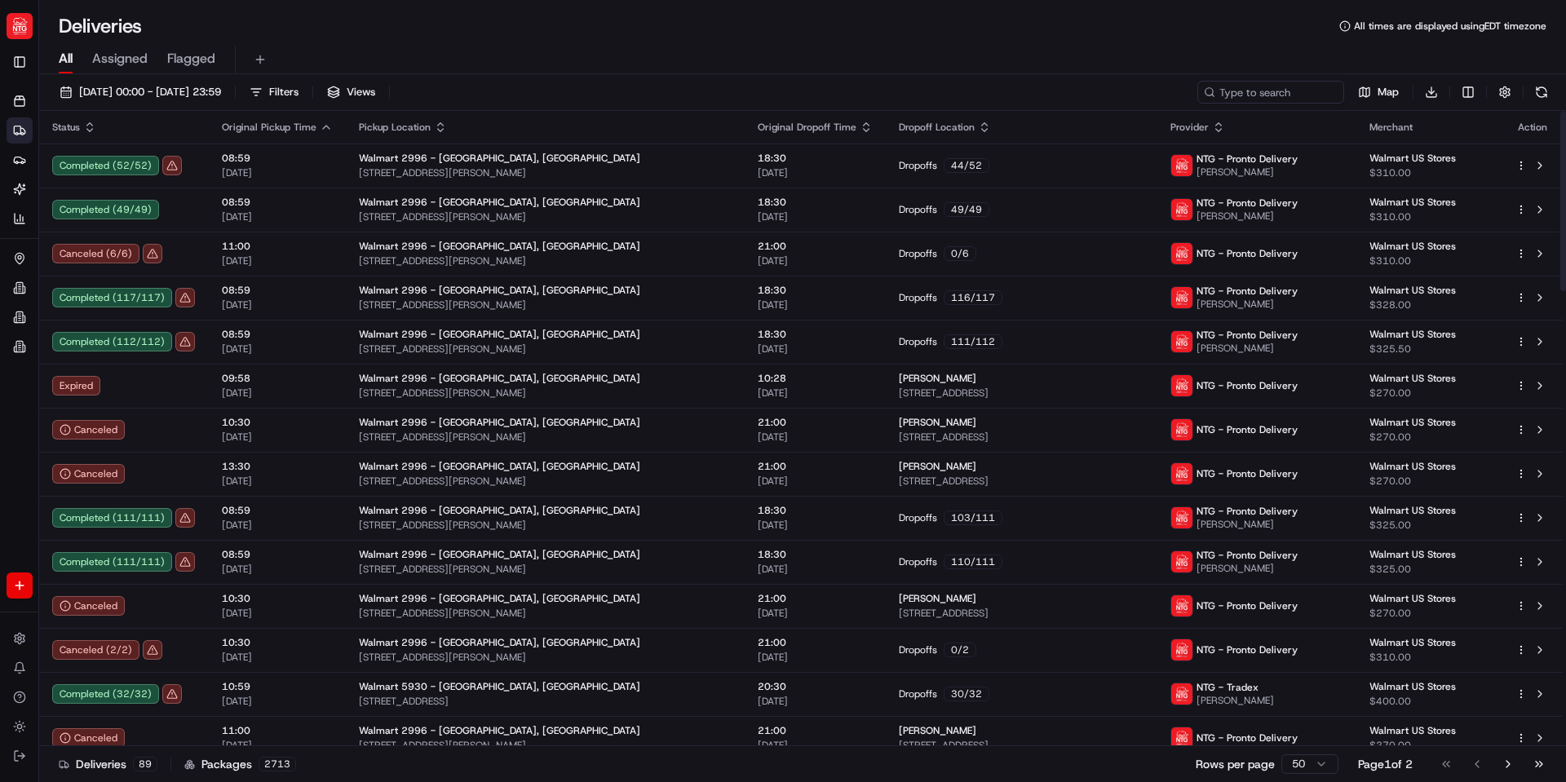
click at [860, 126] on icon "button" at bounding box center [866, 127] width 13 height 13
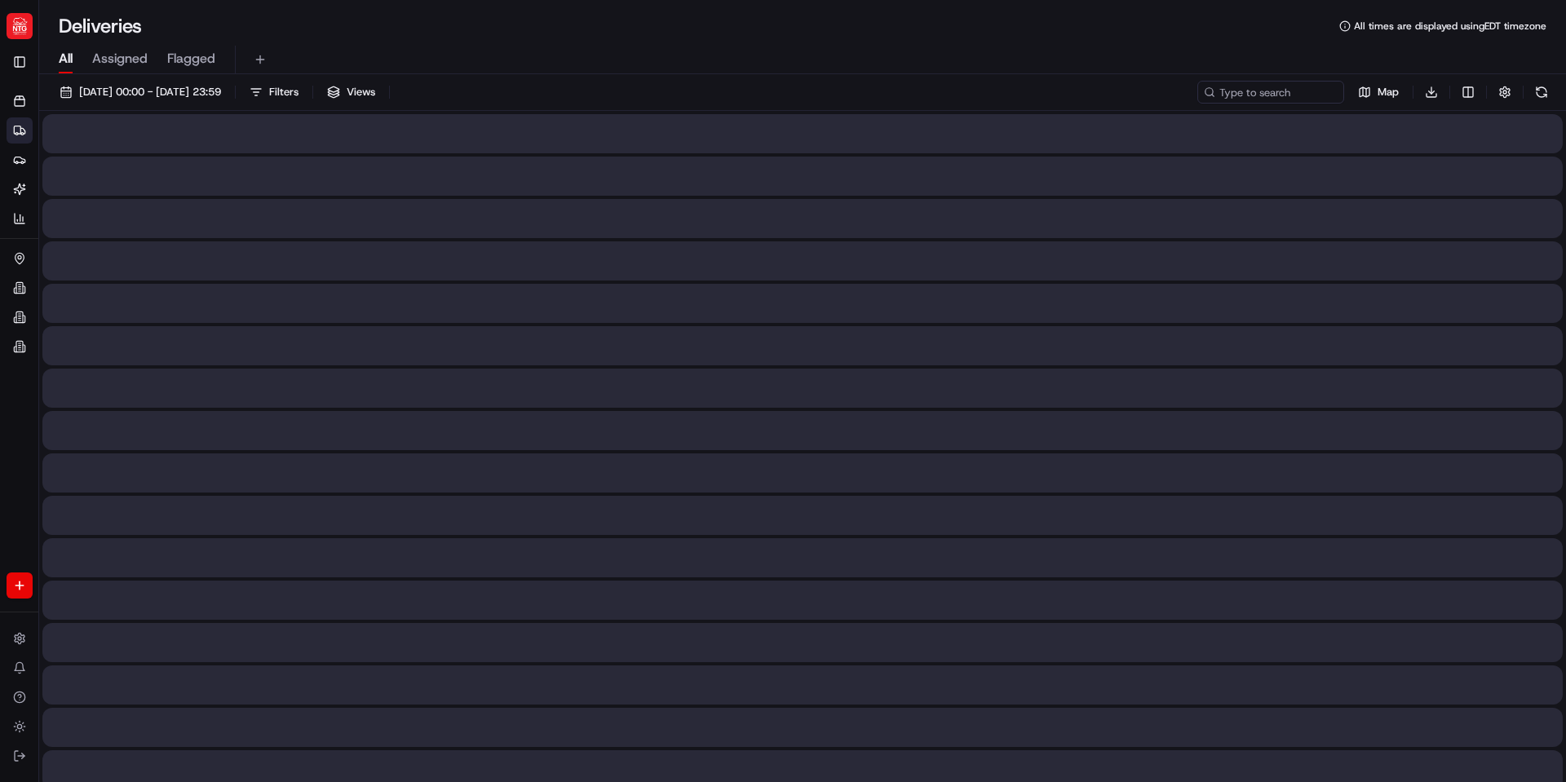
drag, startPoint x: 948, startPoint y: 182, endPoint x: 933, endPoint y: 43, distance: 139.6
click at [933, 43] on div "All Assigned Flagged" at bounding box center [802, 56] width 1527 height 35
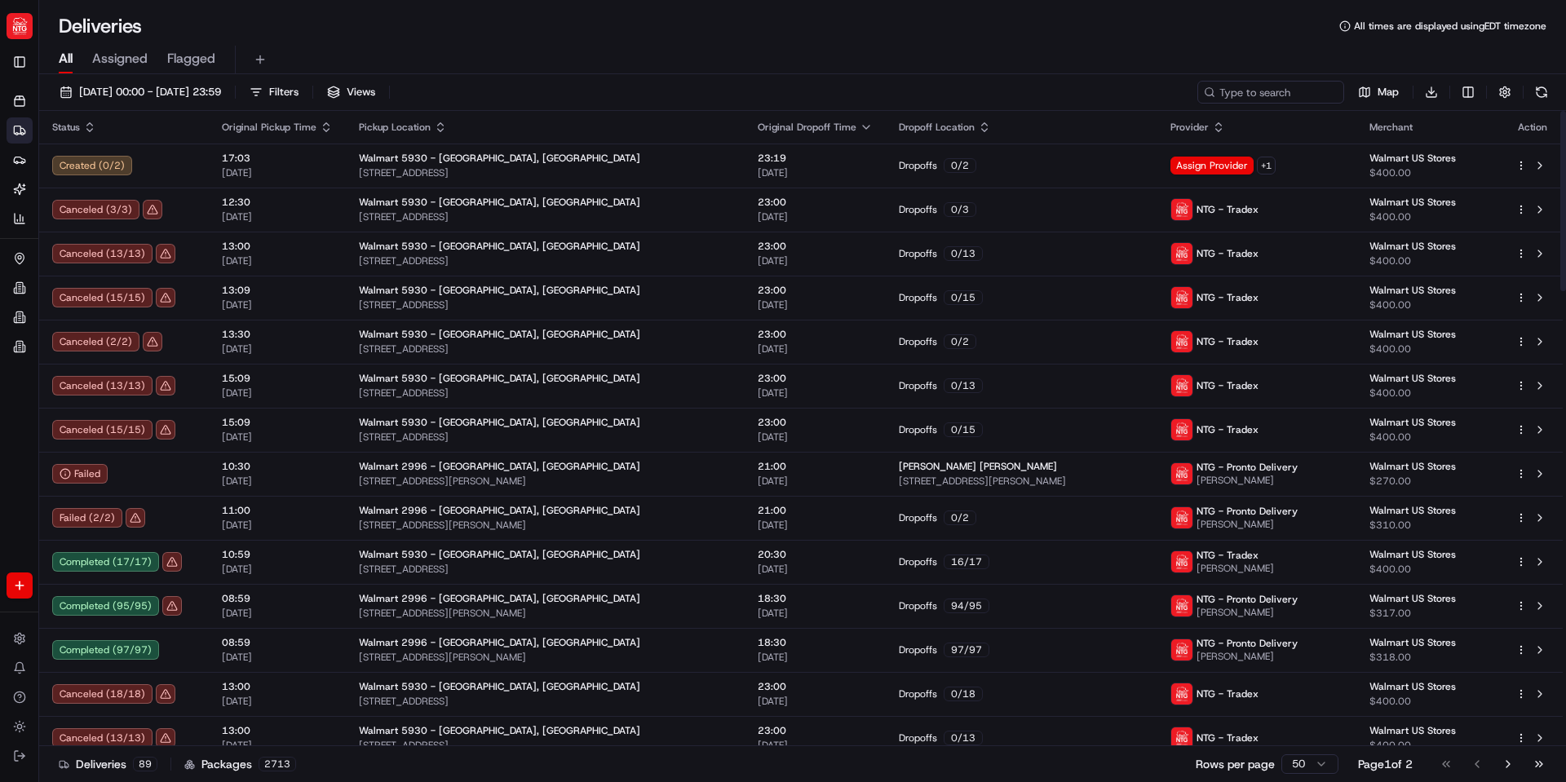
click at [1230, 21] on div "Deliveries All times are displayed using EDT timezone" at bounding box center [802, 26] width 1527 height 26
click at [18, 140] on link "Deliveries" at bounding box center [20, 130] width 26 height 26
click at [18, 104] on icon at bounding box center [19, 101] width 13 height 13
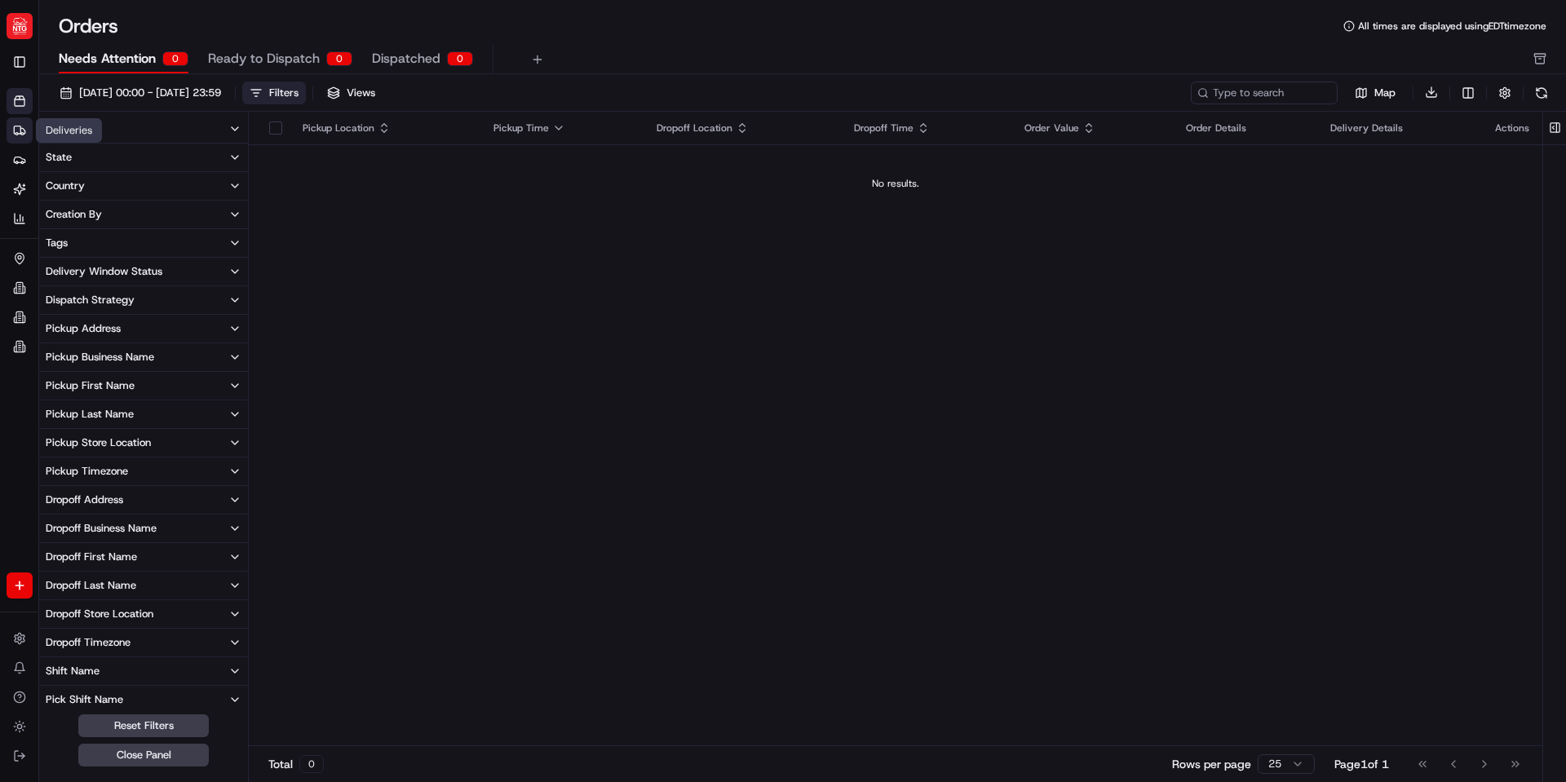
click at [11, 127] on link "Deliveries" at bounding box center [20, 130] width 26 height 26
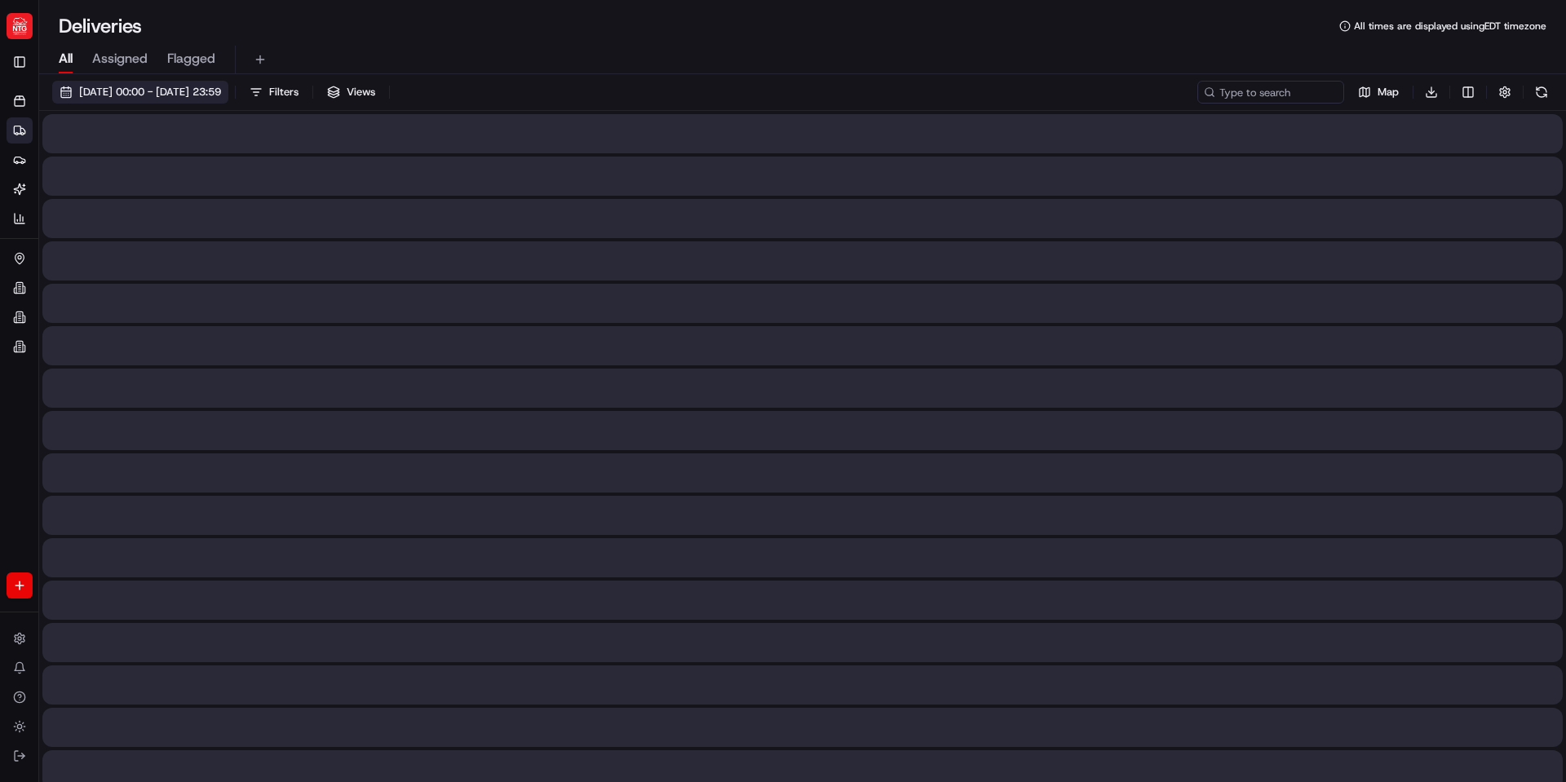
click at [185, 89] on span "08/04/2025 00:00 - 08/21/2025 23:59" at bounding box center [150, 92] width 142 height 15
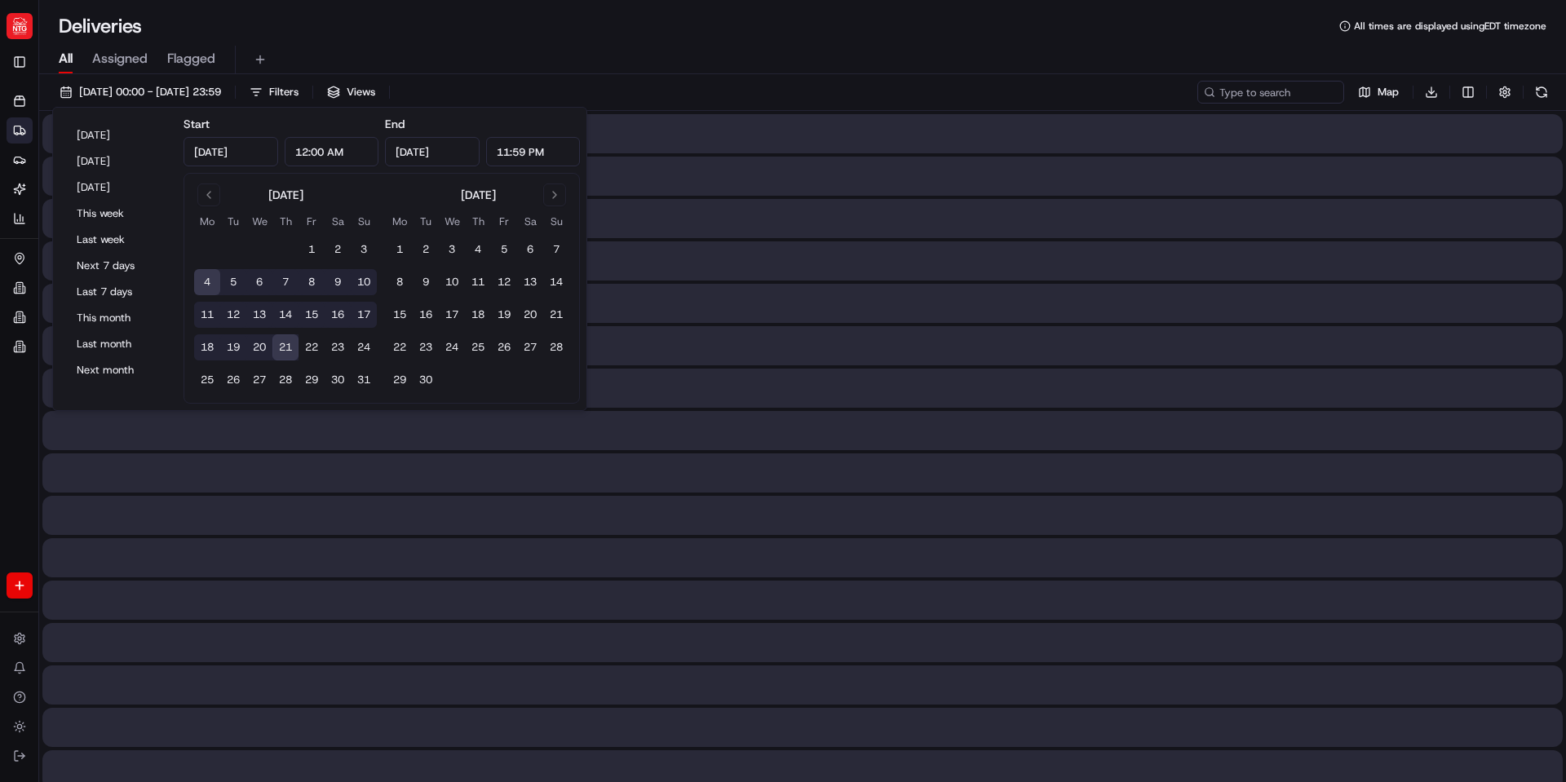
click at [287, 348] on button "21" at bounding box center [286, 348] width 26 height 26
type input "Aug 21, 2025"
click at [286, 348] on button "21" at bounding box center [286, 348] width 26 height 26
click at [636, 51] on div "All Assigned Flagged" at bounding box center [802, 60] width 1527 height 29
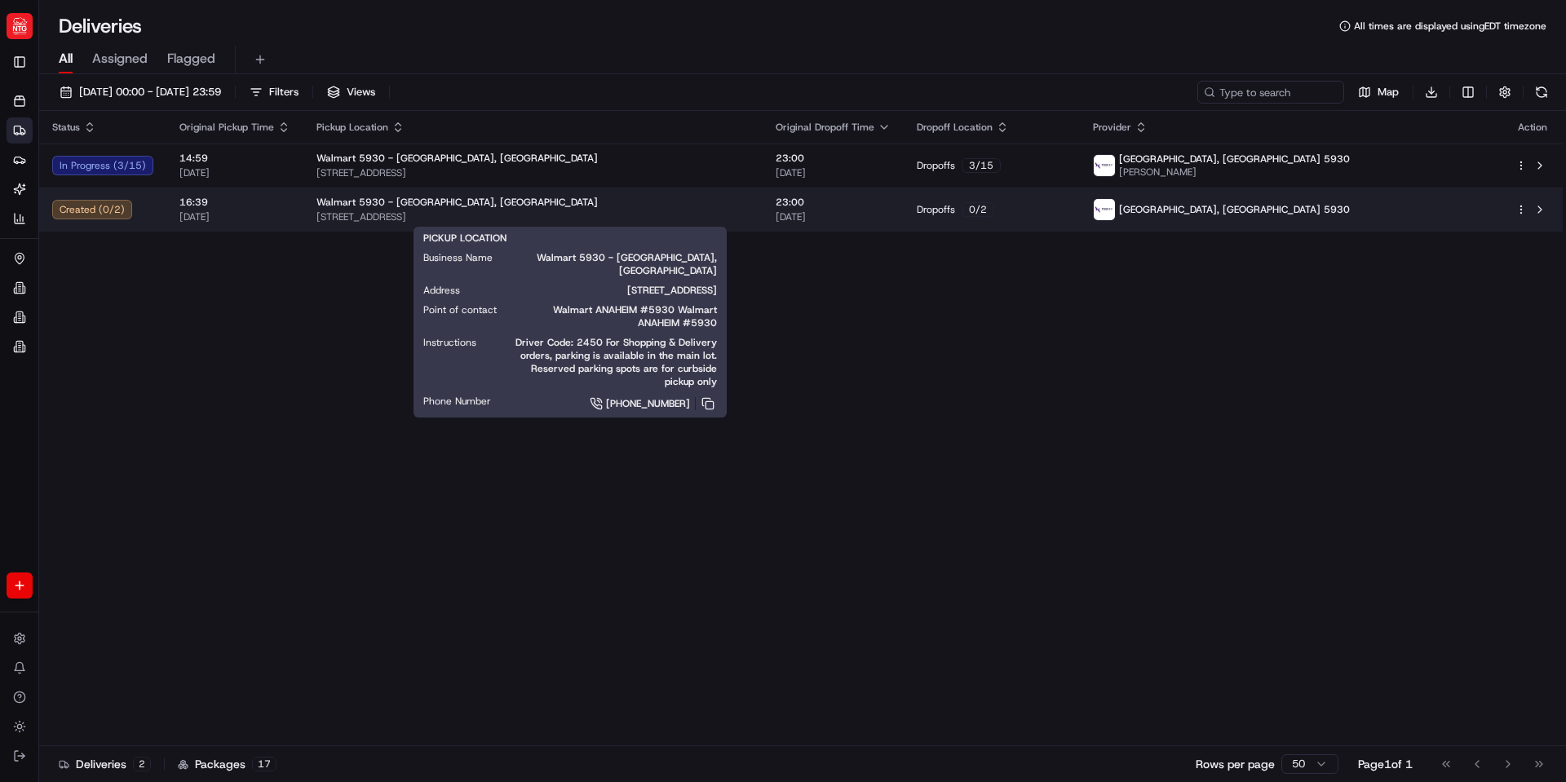
click at [636, 206] on div "Walmart 5930 - [GEOGRAPHIC_DATA], [GEOGRAPHIC_DATA]" at bounding box center [533, 202] width 433 height 13
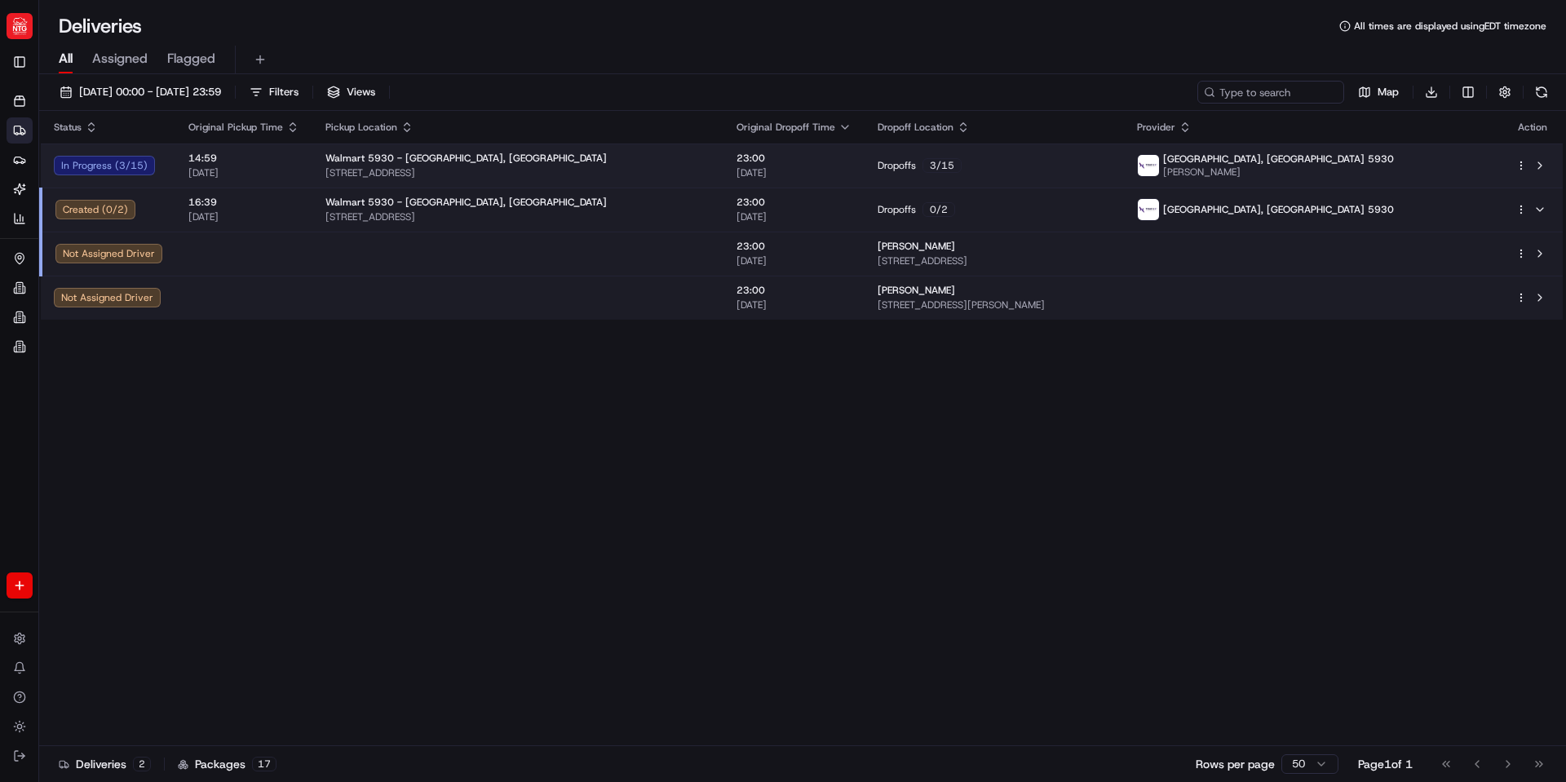
click at [942, 157] on td "Dropoffs 3 / 15" at bounding box center [994, 166] width 259 height 44
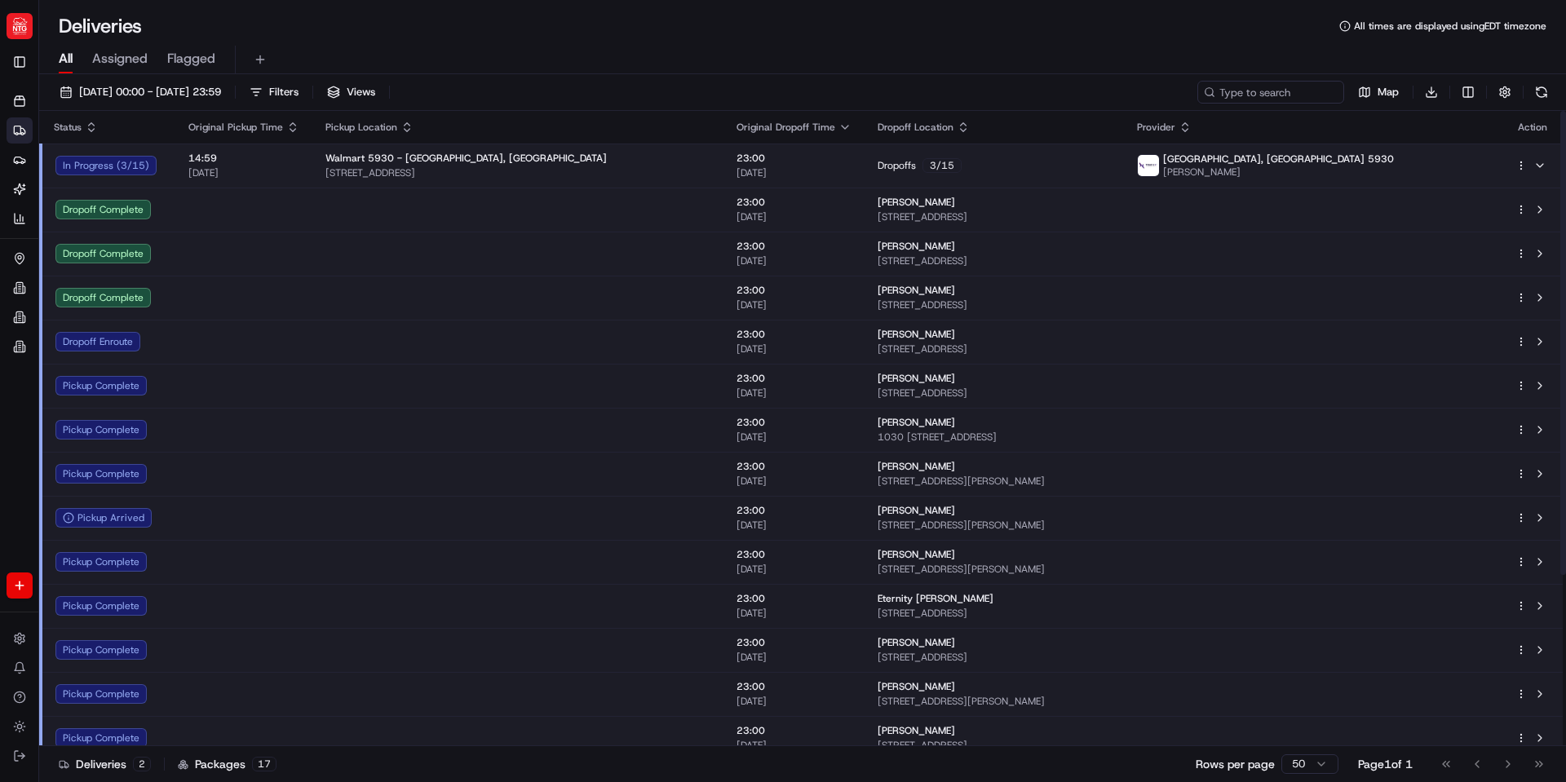
click at [645, 153] on div "Walmart 5930 - [GEOGRAPHIC_DATA], [GEOGRAPHIC_DATA]" at bounding box center [518, 158] width 385 height 13
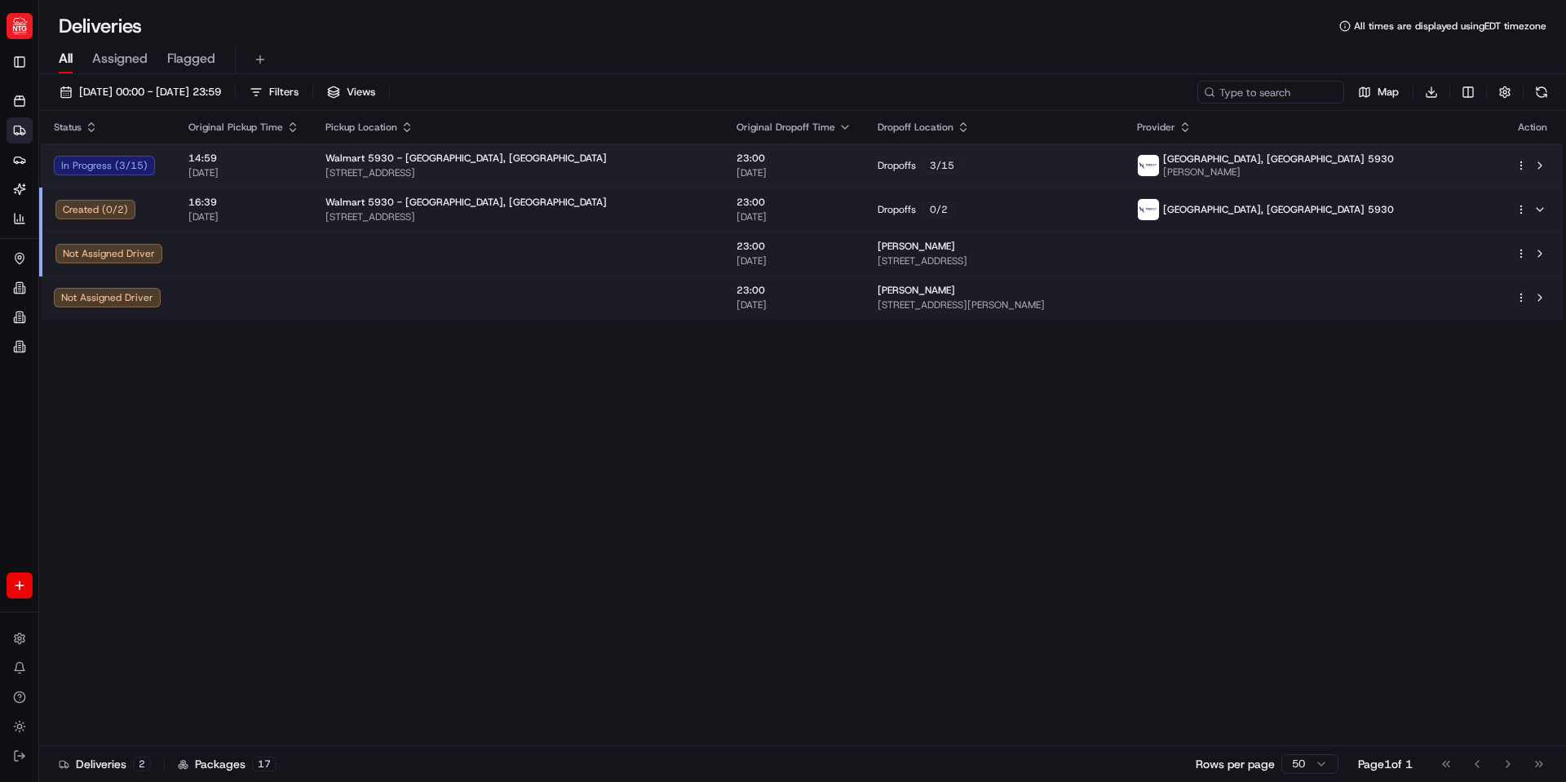
click at [645, 153] on div "Walmart 5930 - [GEOGRAPHIC_DATA], [GEOGRAPHIC_DATA]" at bounding box center [518, 158] width 385 height 13
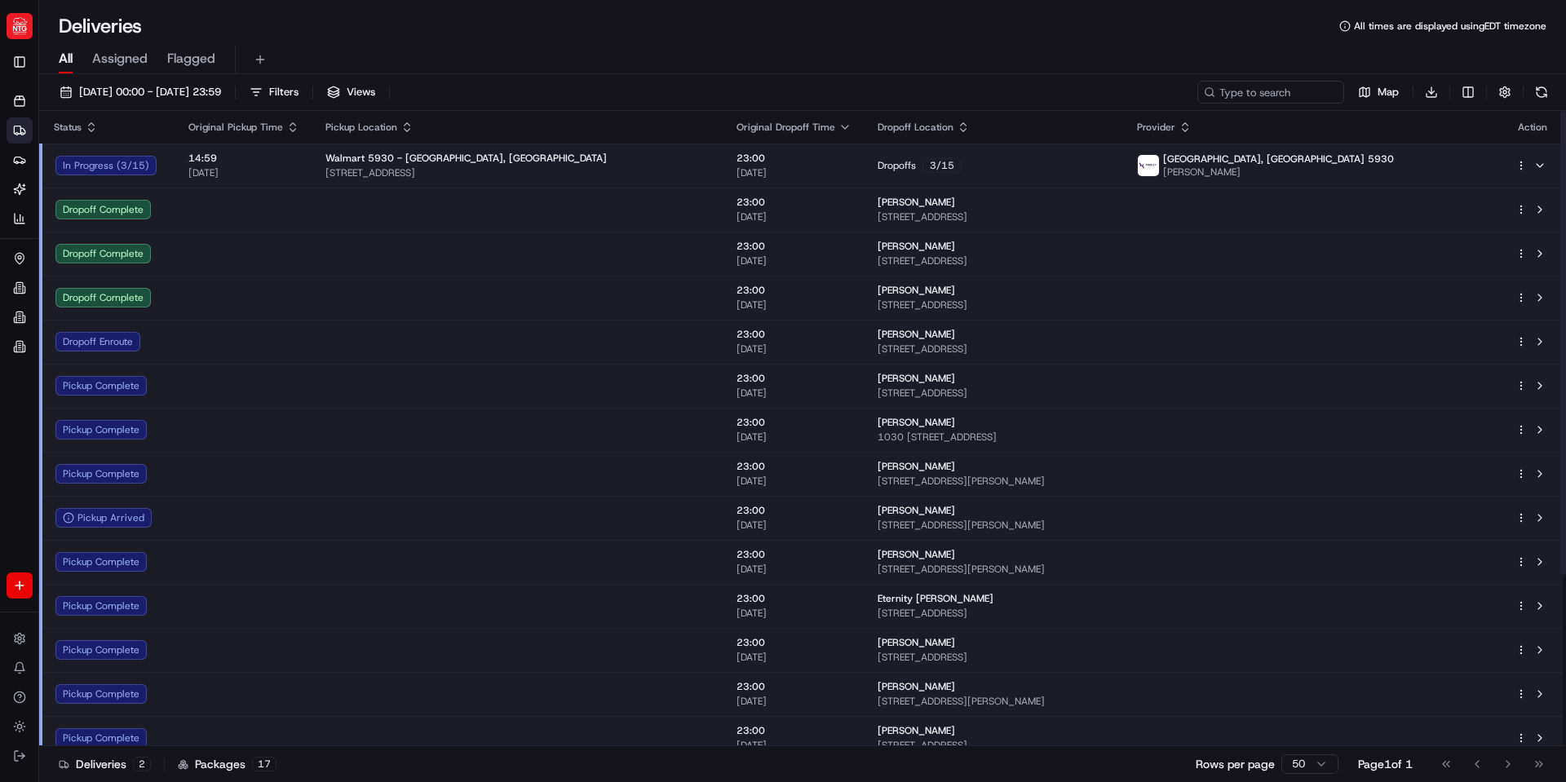
click at [645, 153] on div "Walmart 5930 - [GEOGRAPHIC_DATA], [GEOGRAPHIC_DATA]" at bounding box center [518, 158] width 385 height 13
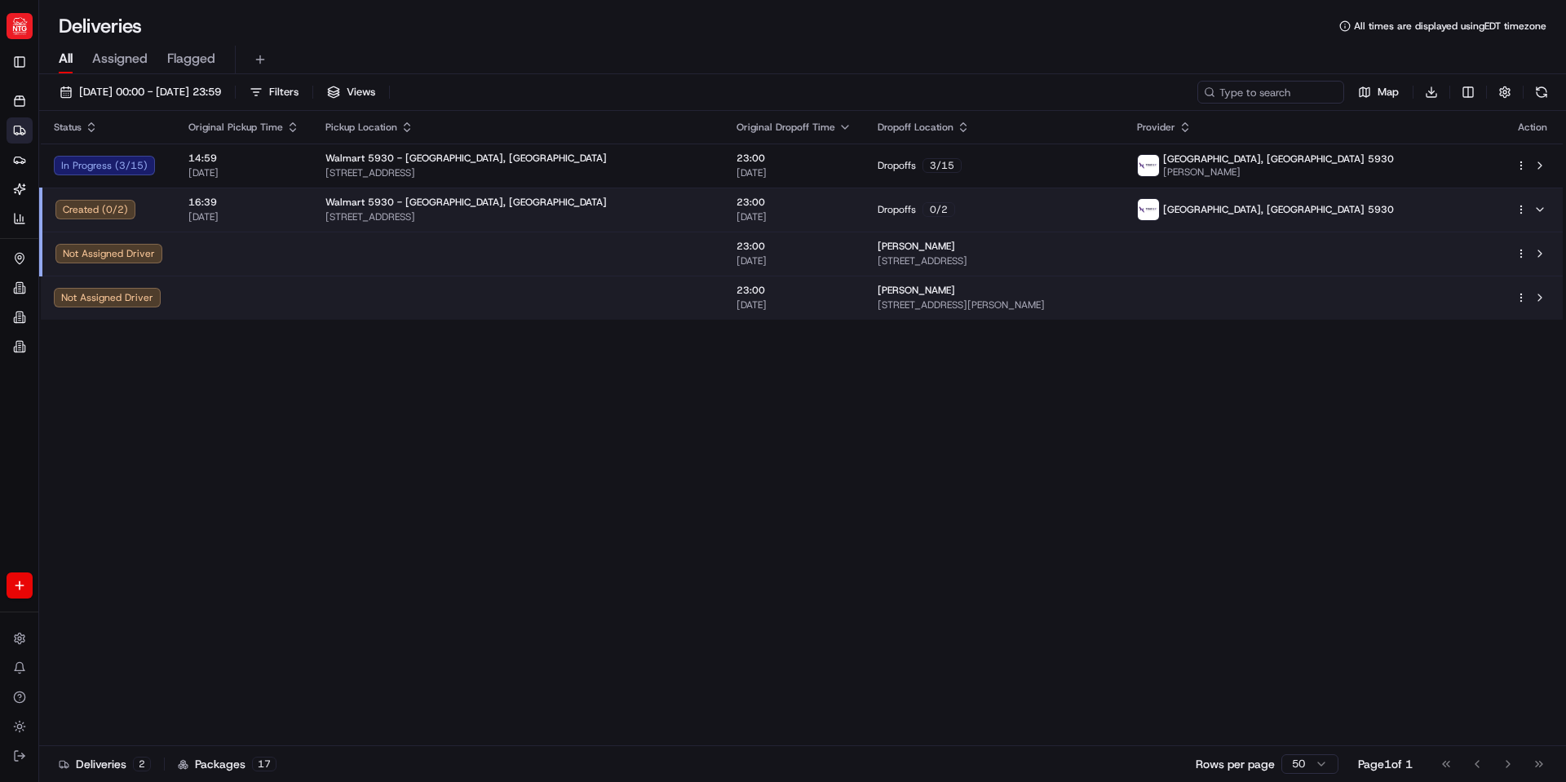
click at [965, 212] on div "Dropoffs 0 / 2" at bounding box center [994, 209] width 233 height 15
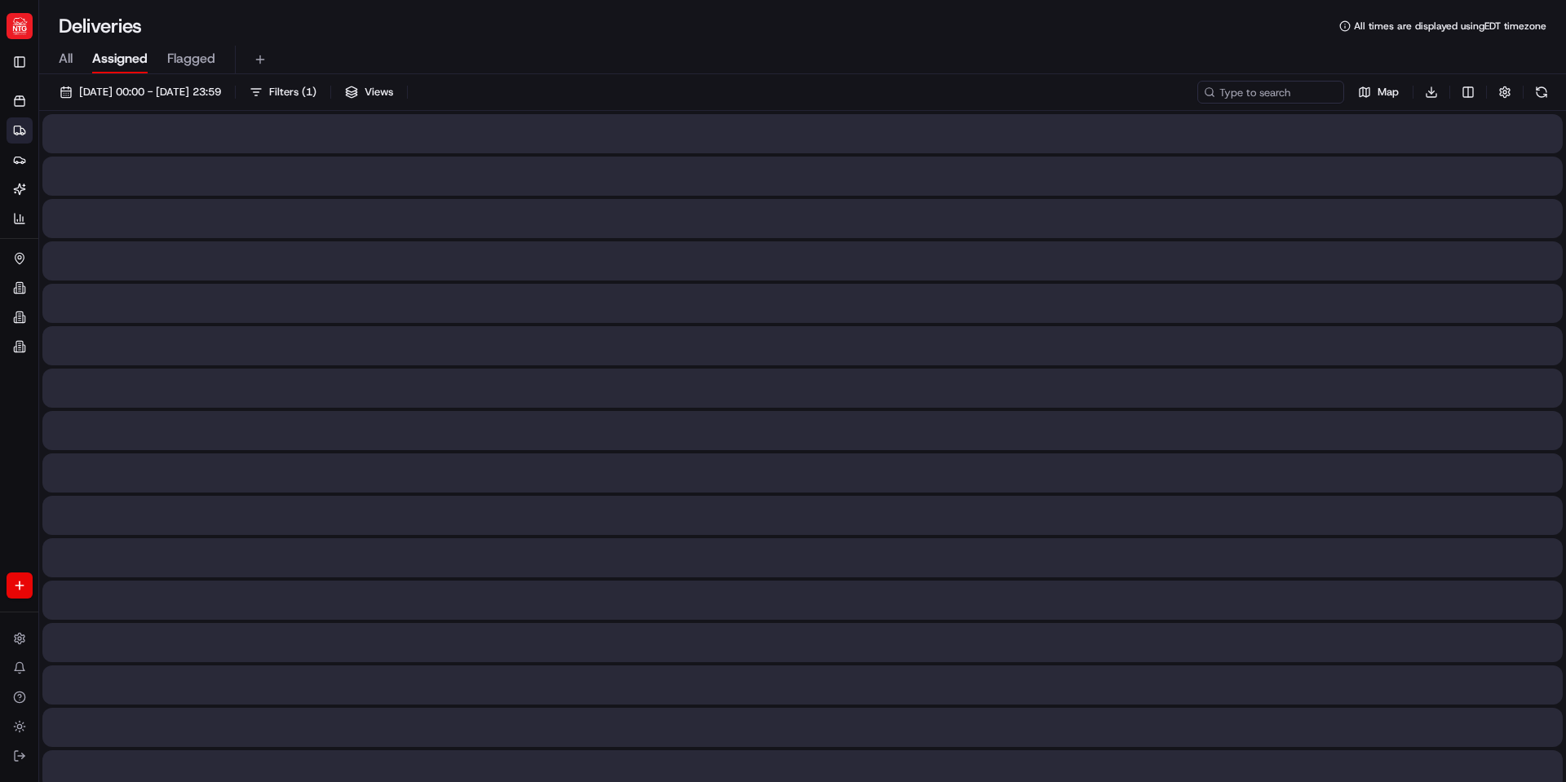
click at [127, 47] on button "Assigned" at bounding box center [119, 60] width 55 height 28
click at [68, 56] on span "All" at bounding box center [66, 59] width 14 height 20
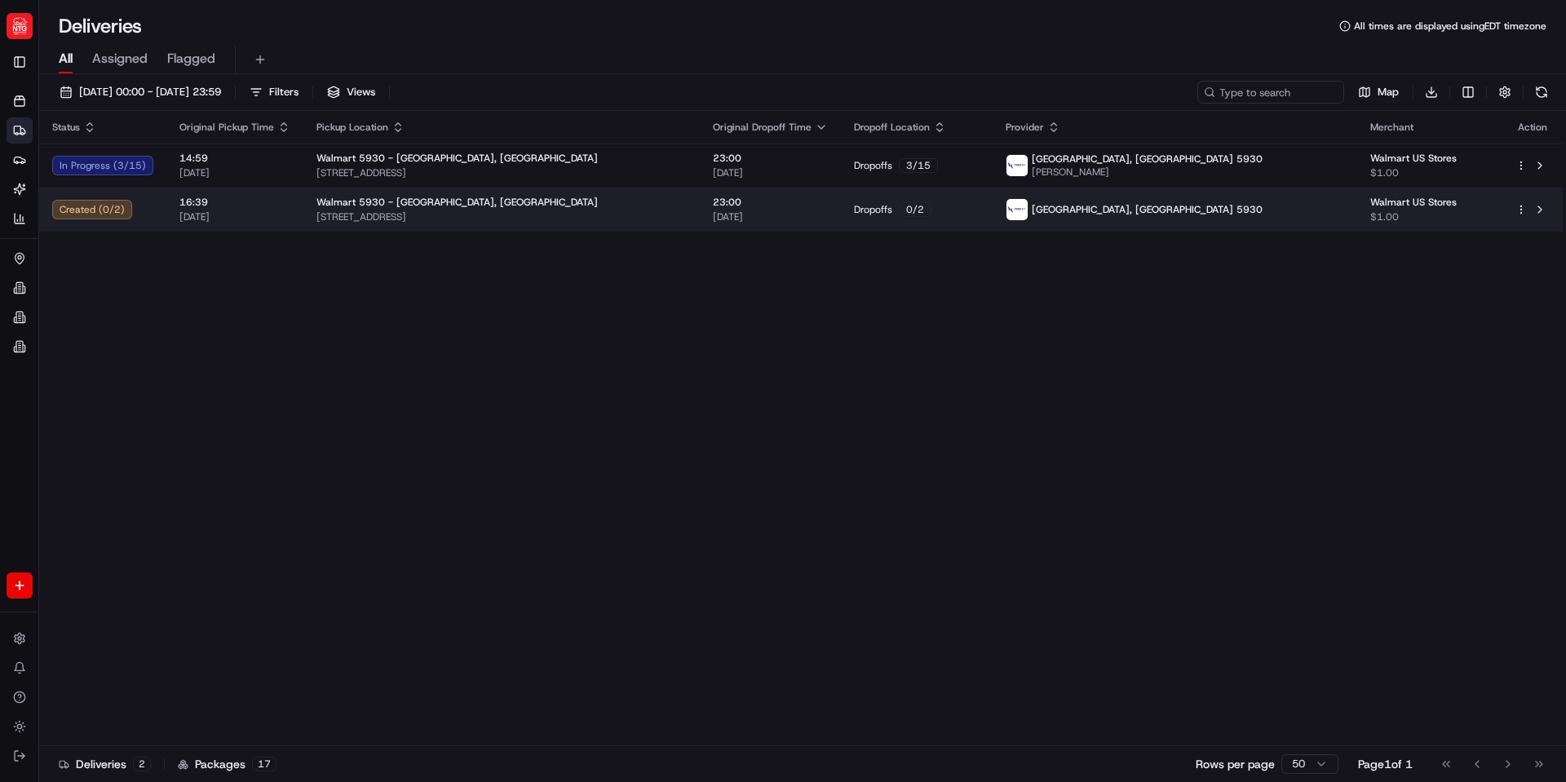
click at [1522, 210] on html "NTG brandyn.cummings@ntgfreight.com Toggle Sidebar Orders Deliveries Providers …" at bounding box center [783, 391] width 1566 height 782
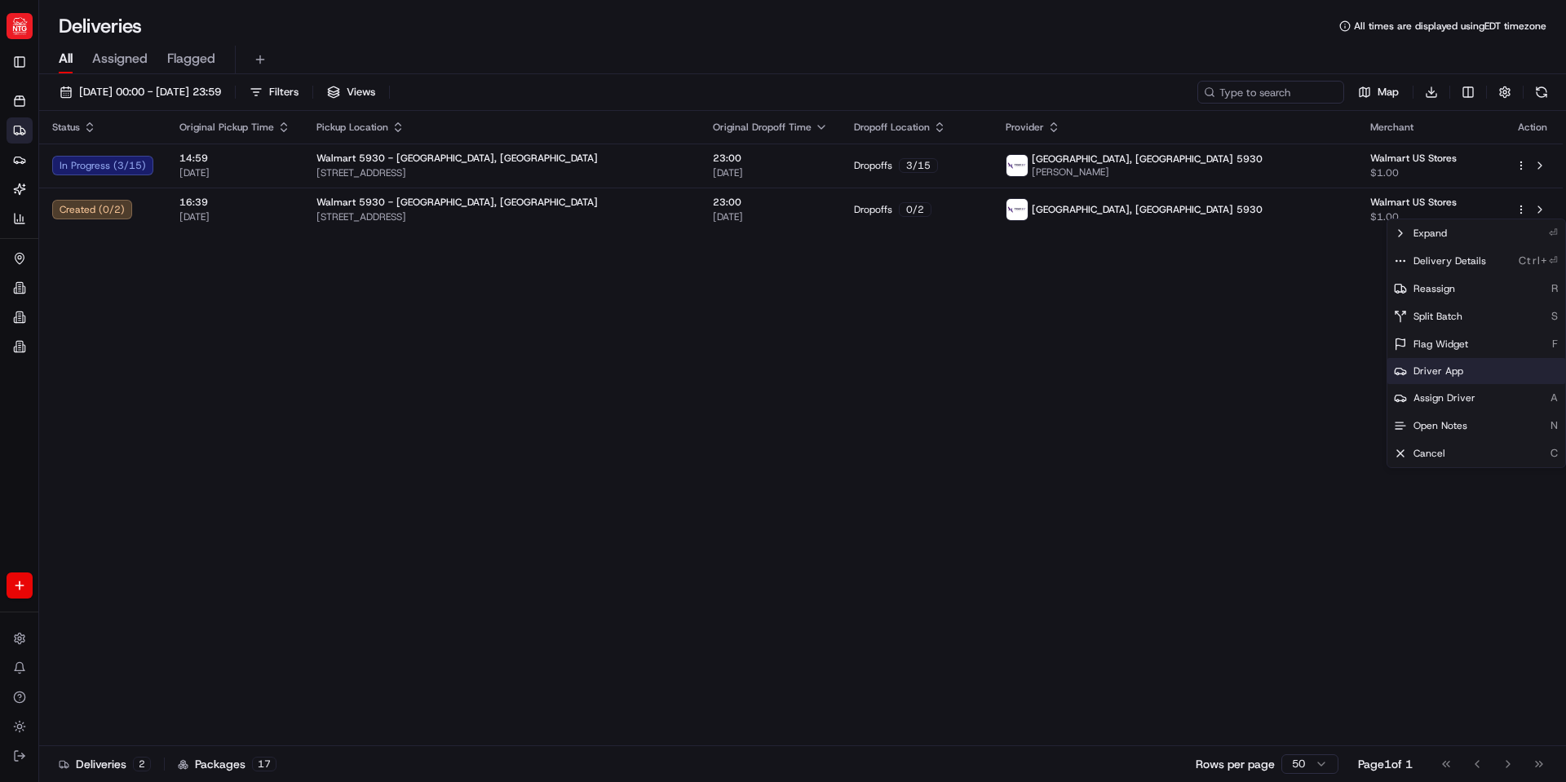
click at [1476, 374] on div "Driver App" at bounding box center [1477, 371] width 178 height 26
click at [1449, 371] on span "Driver App" at bounding box center [1439, 371] width 50 height 13
click at [1472, 393] on span "Assign Driver" at bounding box center [1445, 398] width 62 height 13
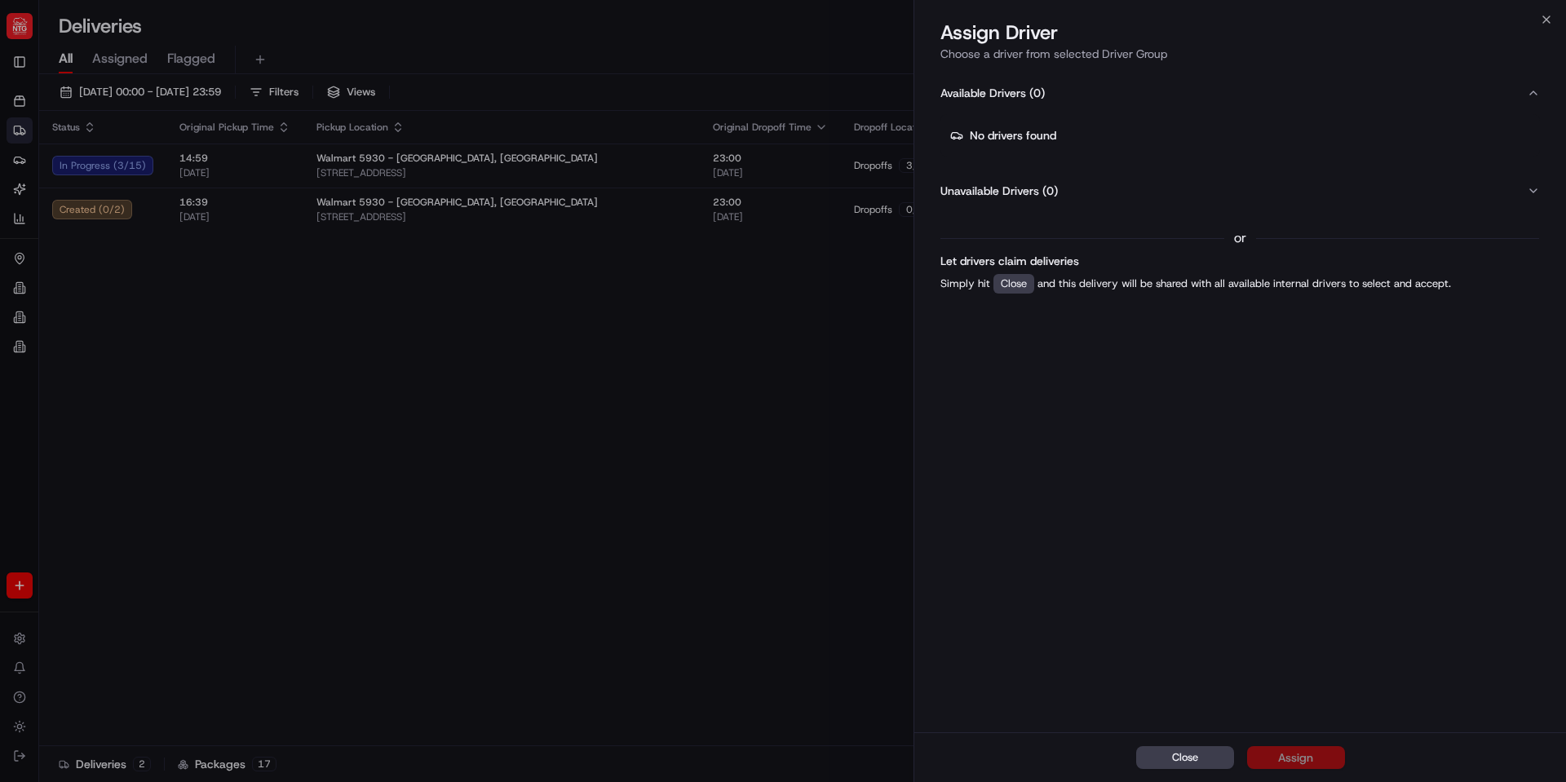
drag, startPoint x: 682, startPoint y: 365, endPoint x: 912, endPoint y: 323, distance: 233.8
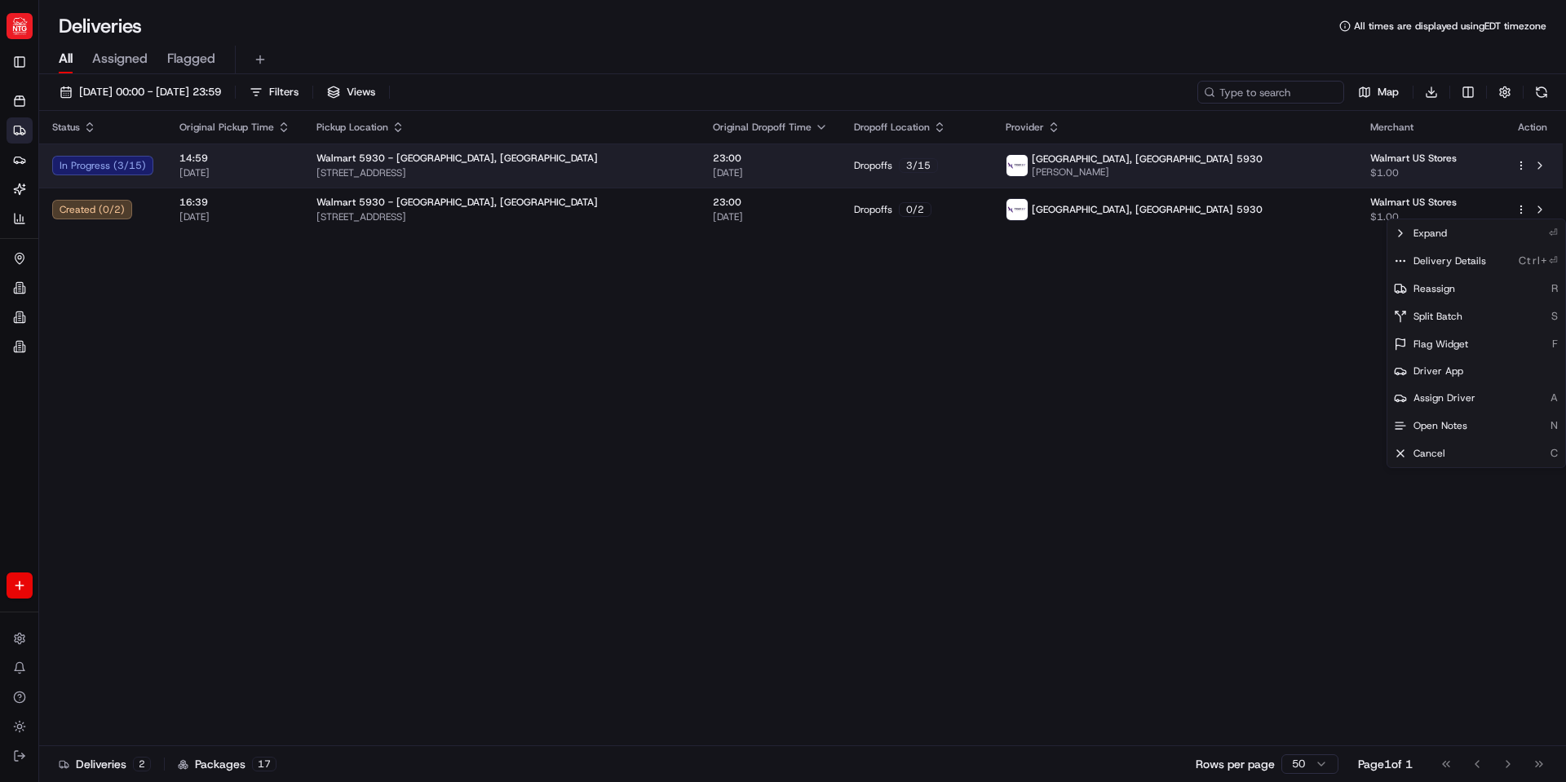
click at [1464, 162] on span "Walmart US Stores" at bounding box center [1430, 158] width 119 height 13
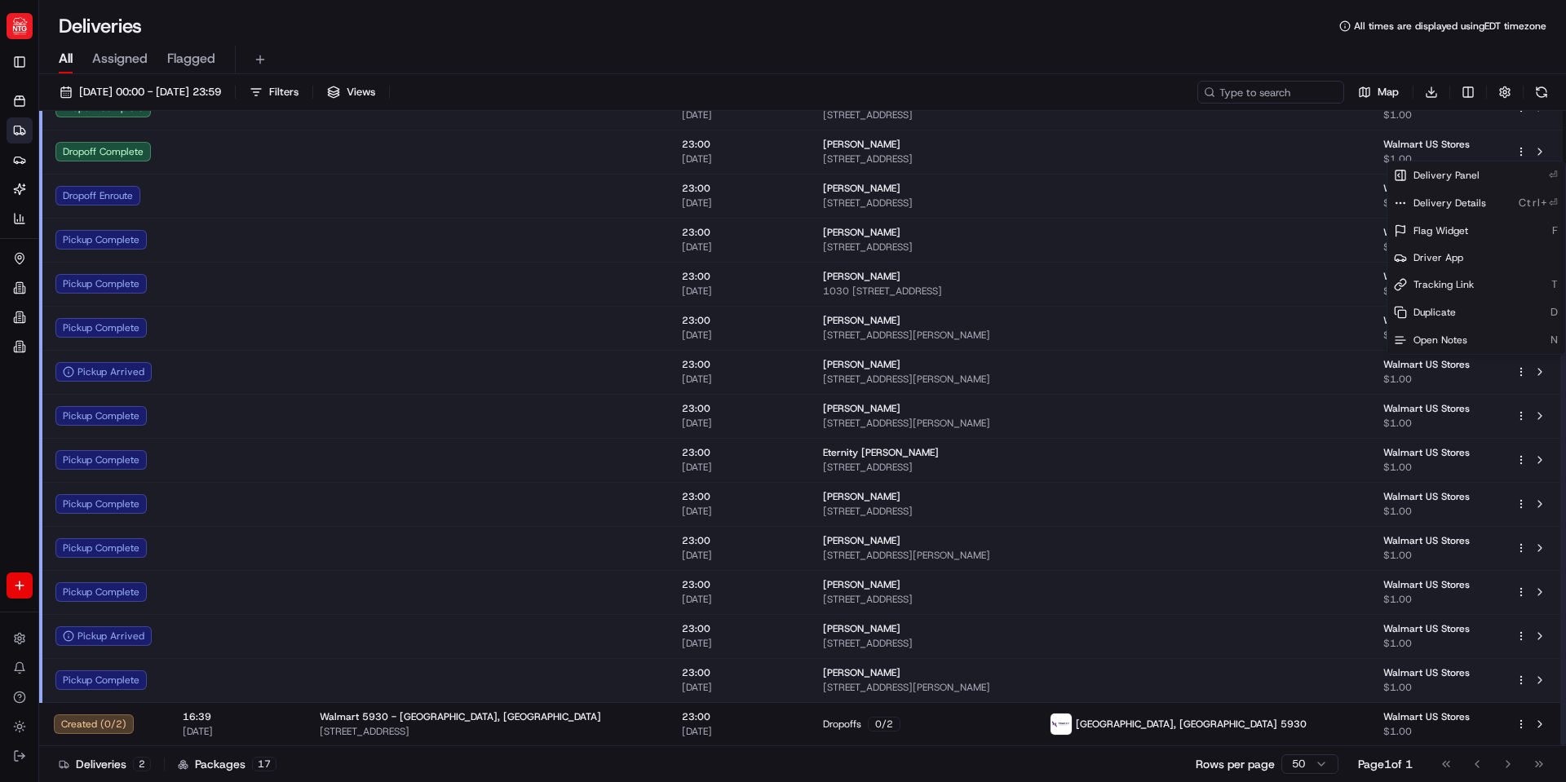
click at [1521, 157] on html "NTG brandyn.cummings@ntgfreight.com Toggle Sidebar Orders Deliveries Providers …" at bounding box center [783, 391] width 1566 height 782
click at [1483, 259] on div "Driver App" at bounding box center [1477, 258] width 178 height 26
click at [1296, 209] on html "NTG brandyn.cummings@ntgfreight.com Toggle Sidebar Orders Deliveries Providers …" at bounding box center [783, 391] width 1566 height 782
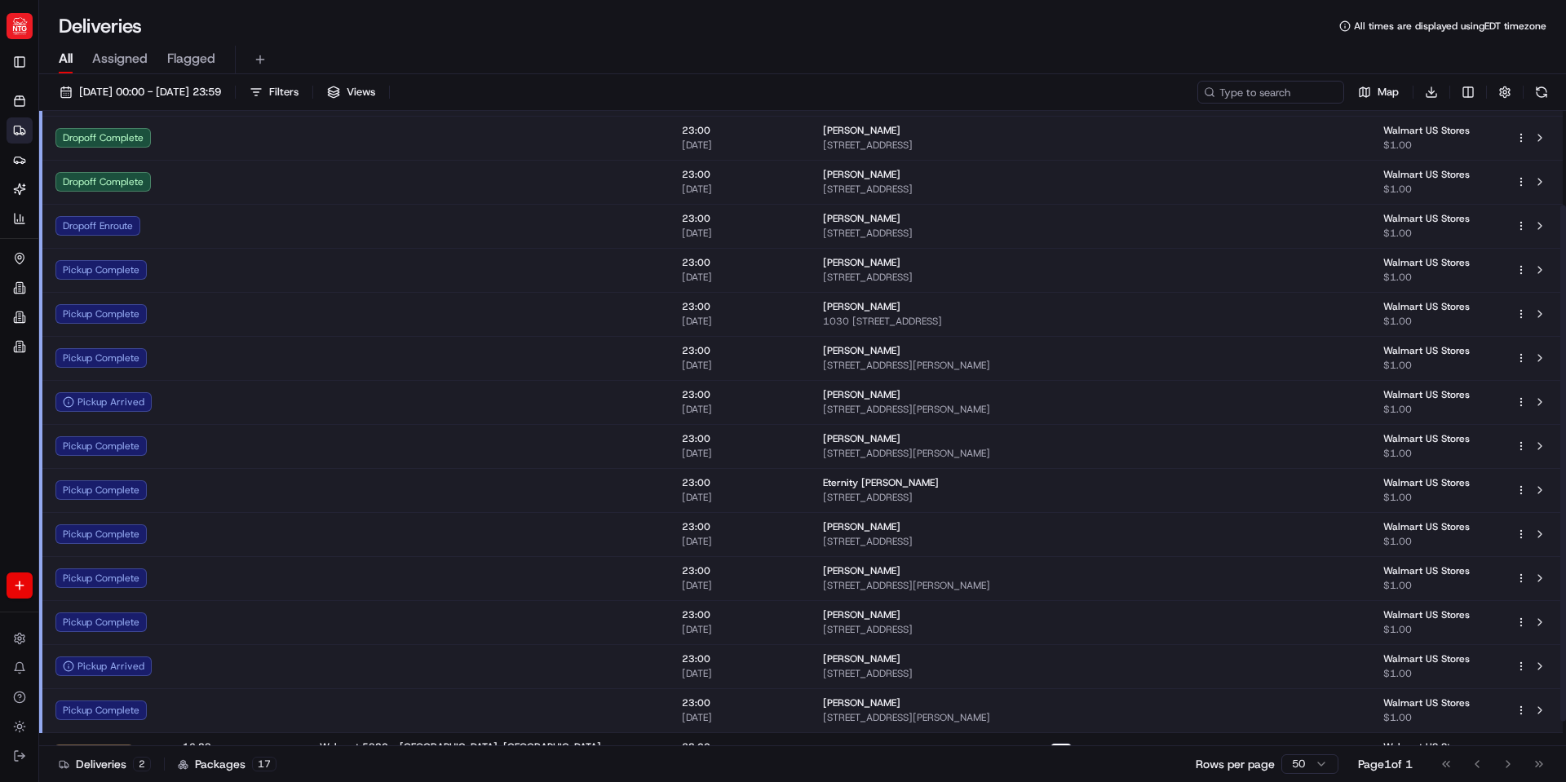
click at [1526, 219] on div at bounding box center [1533, 226] width 34 height 20
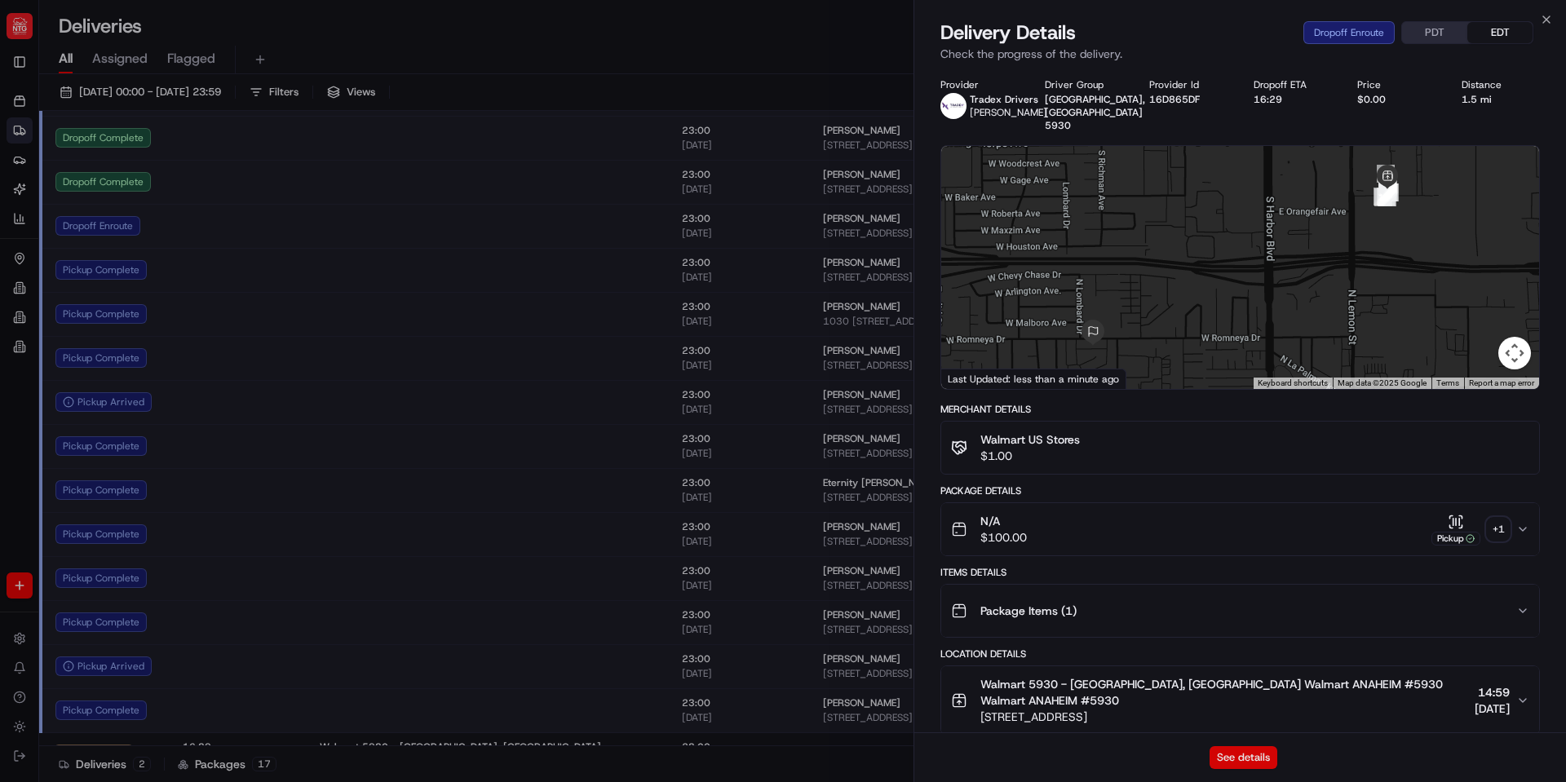
click at [1234, 762] on button "See details" at bounding box center [1244, 758] width 68 height 23
click at [1552, 21] on icon "button" at bounding box center [1546, 19] width 13 height 13
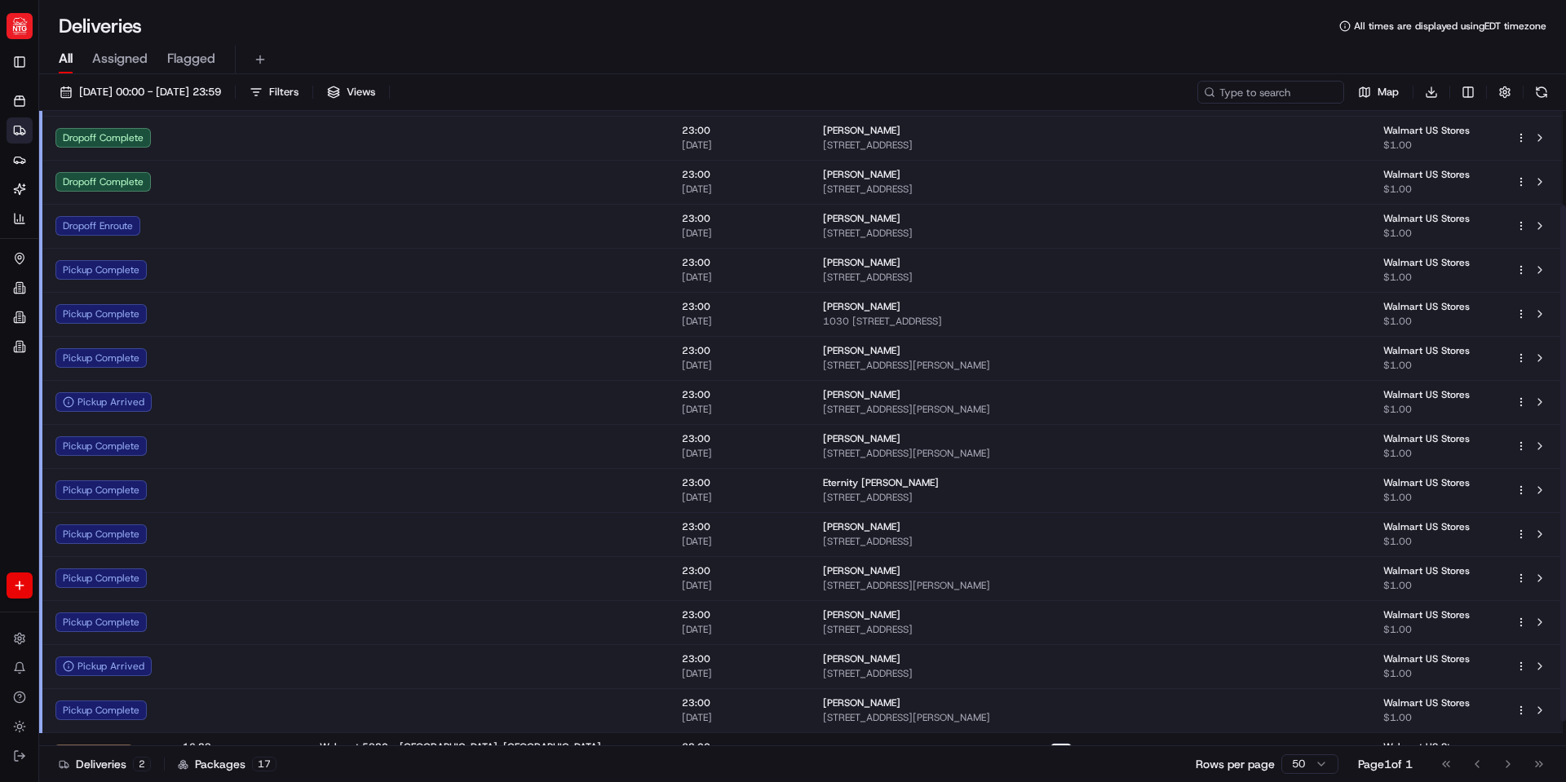
click at [1521, 224] on html "NTG brandyn.cummings@ntgfreight.com Toggle Sidebar Orders Deliveries Providers …" at bounding box center [783, 391] width 1566 height 782
click at [1472, 330] on div "Driver App" at bounding box center [1477, 332] width 178 height 26
click at [412, 131] on html "NTG brandyn.cummings@ntgfreight.com Toggle Sidebar Orders Deliveries Providers …" at bounding box center [783, 391] width 1566 height 782
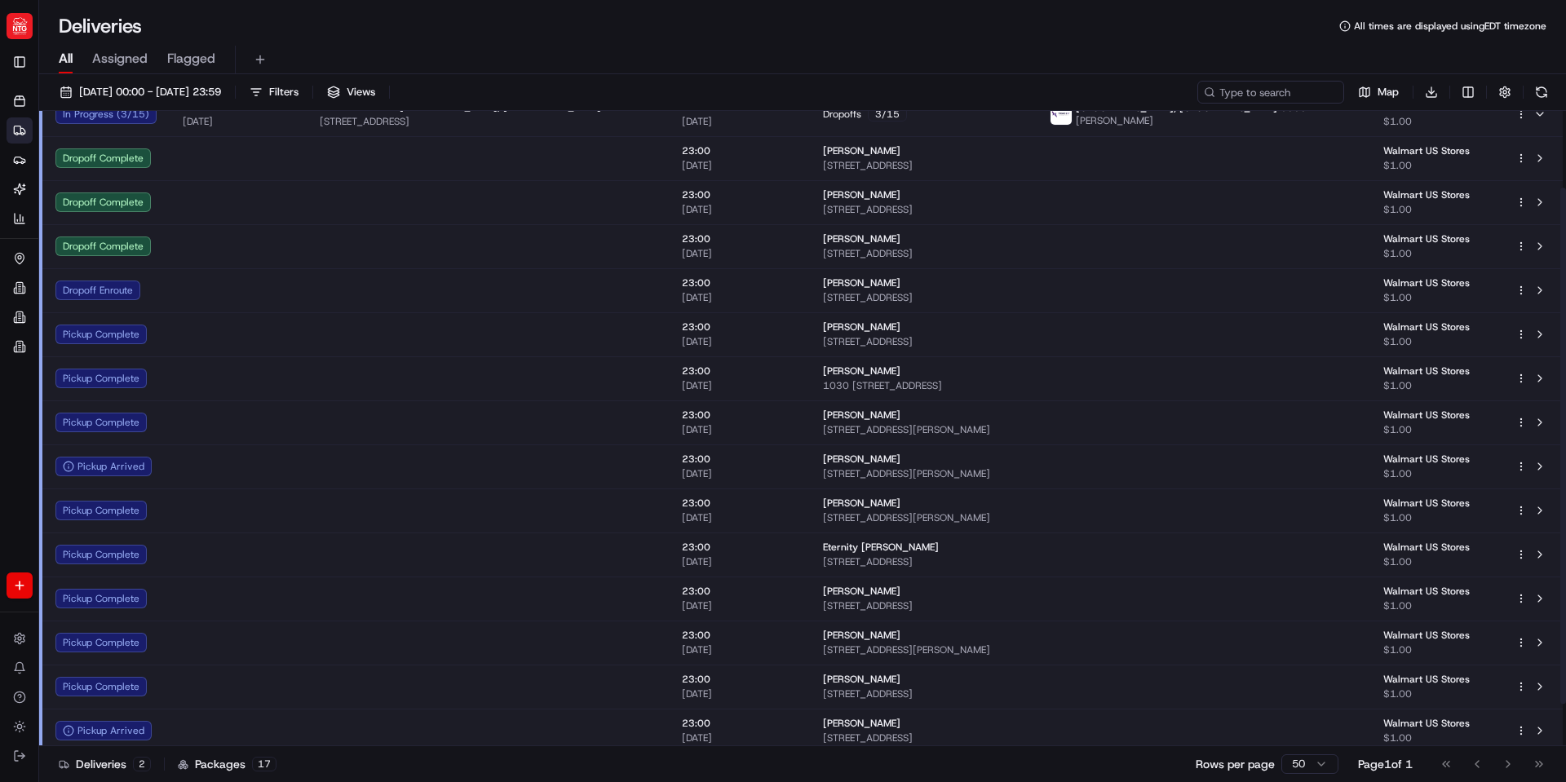
scroll to position [0, 0]
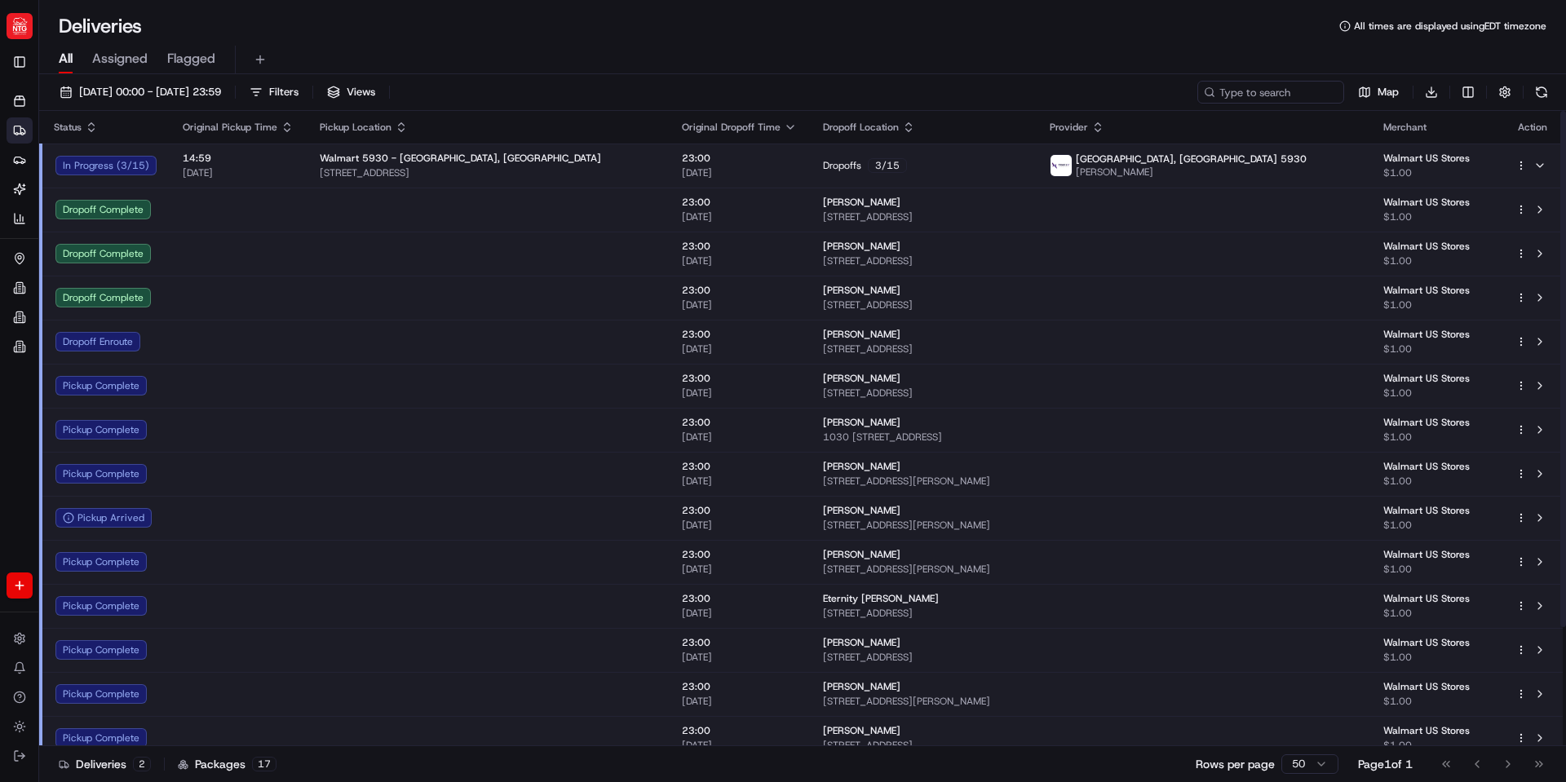
click at [425, 159] on span "Walmart 5930 - [GEOGRAPHIC_DATA], [GEOGRAPHIC_DATA]" at bounding box center [460, 158] width 281 height 13
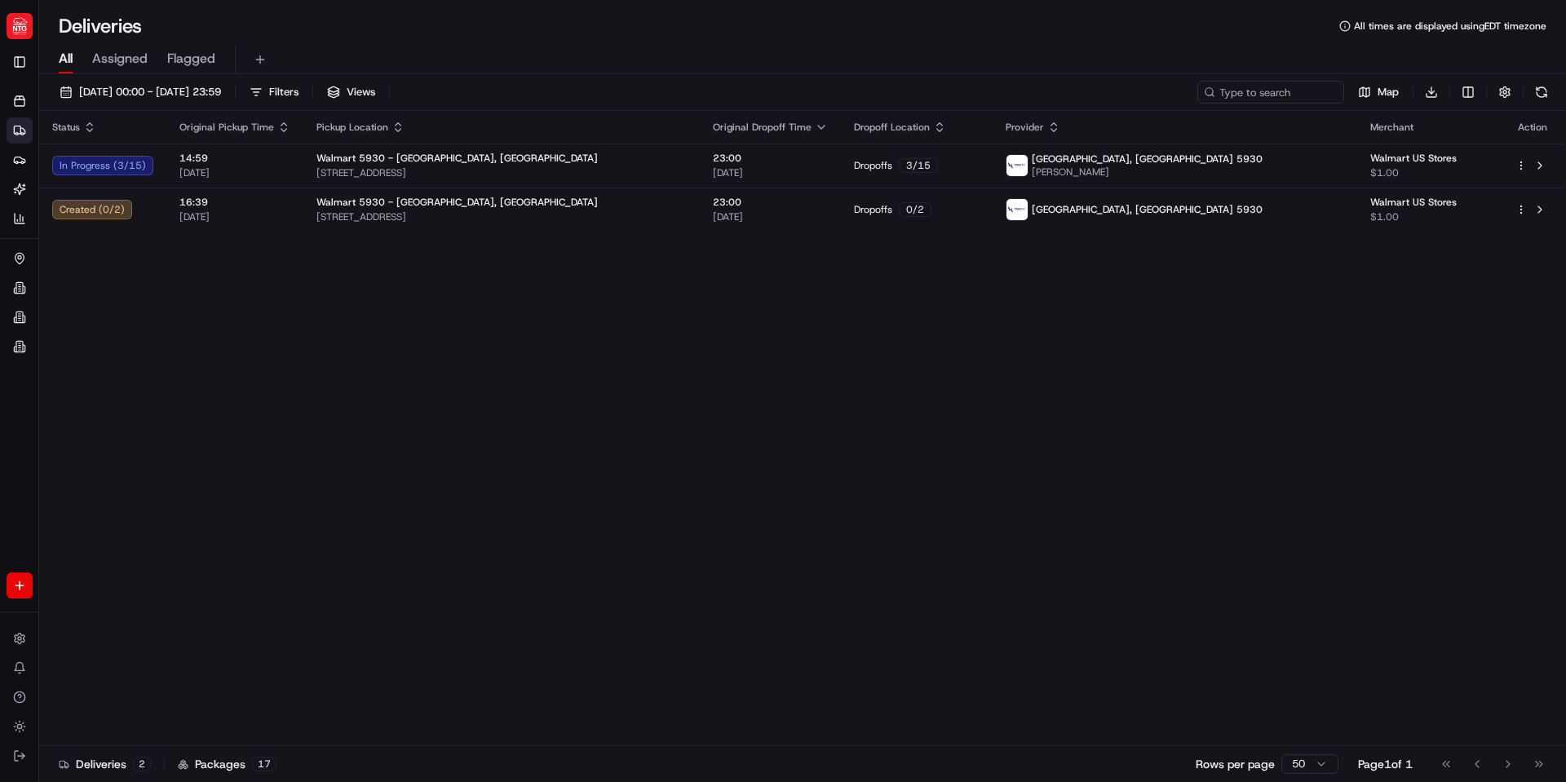
drag, startPoint x: 903, startPoint y: 363, endPoint x: 867, endPoint y: 353, distance: 37.2
click at [904, 366] on div "Status Original Pickup Time Pickup Location Original Dropoff Time Dropoff Locat…" at bounding box center [801, 429] width 1524 height 636
click at [299, 91] on span "Filters" at bounding box center [283, 92] width 29 height 15
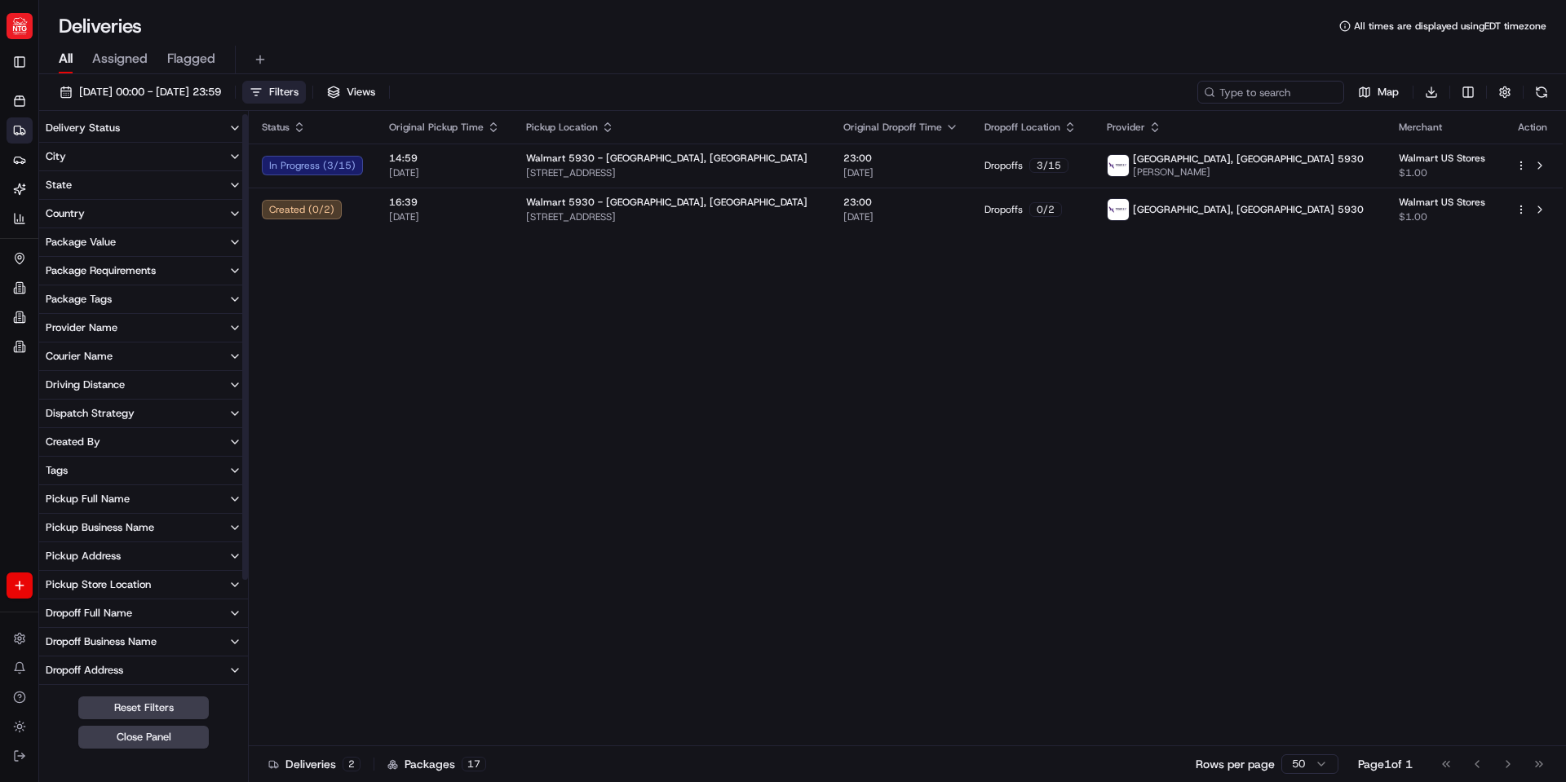
click at [423, 507] on div "Status Original Pickup Time Pickup Location Original Dropoff Time Dropoff Locat…" at bounding box center [906, 429] width 1314 height 636
click at [299, 88] on span "Filters" at bounding box center [283, 92] width 29 height 15
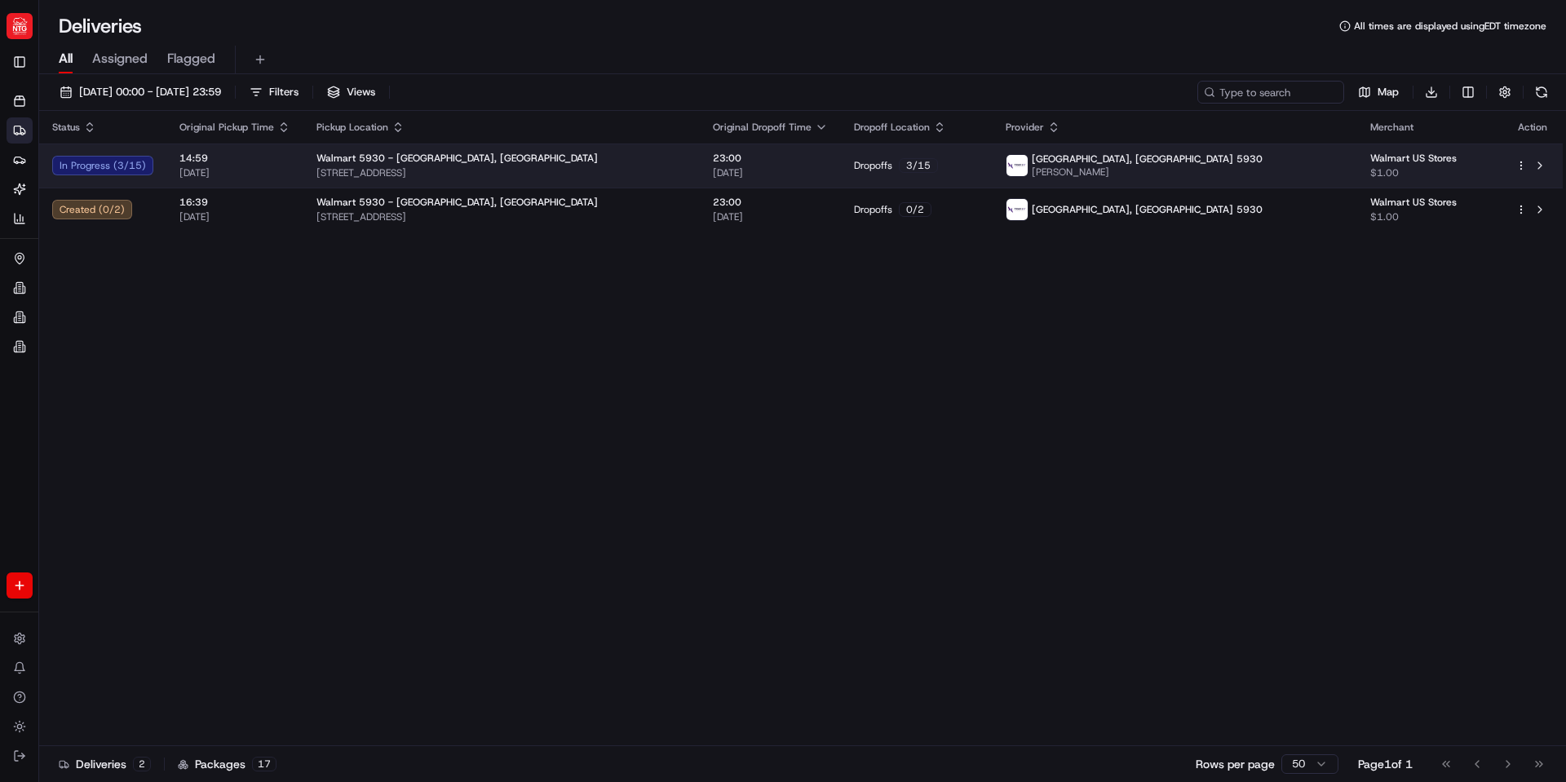
click at [238, 169] on span "[DATE]" at bounding box center [234, 172] width 111 height 13
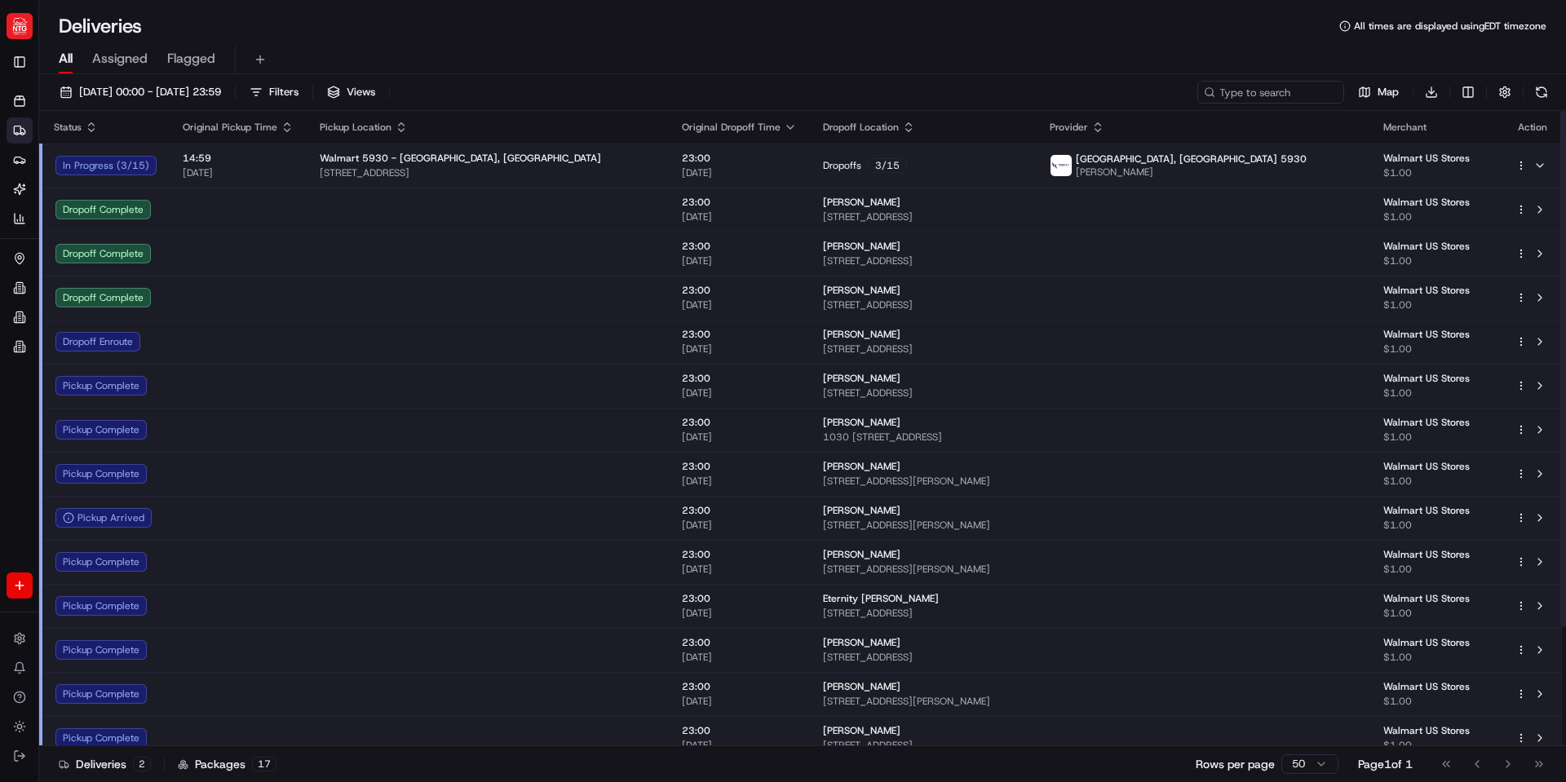
click at [1412, 212] on span "$1.00" at bounding box center [1437, 216] width 106 height 13
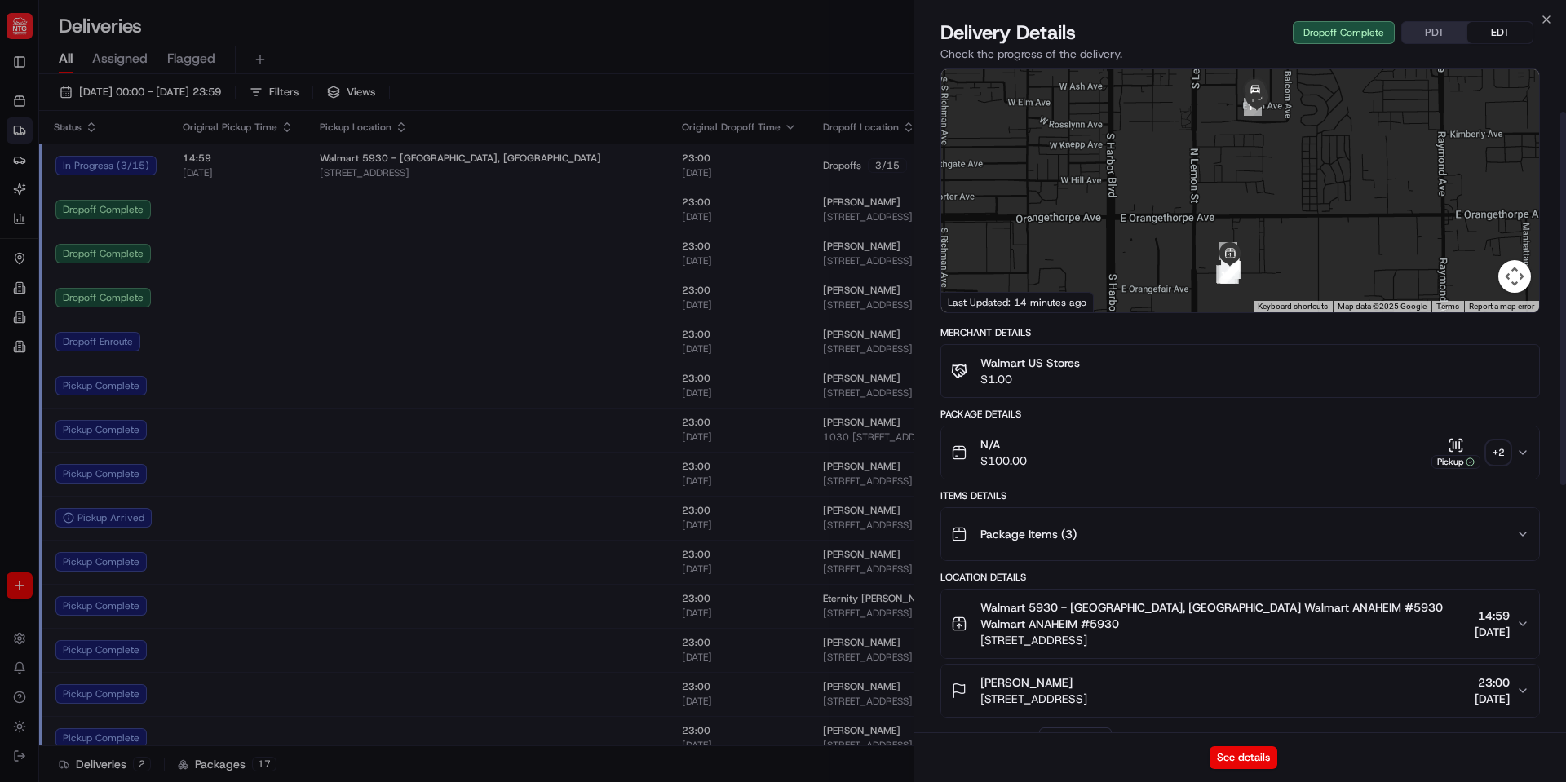
scroll to position [245, 0]
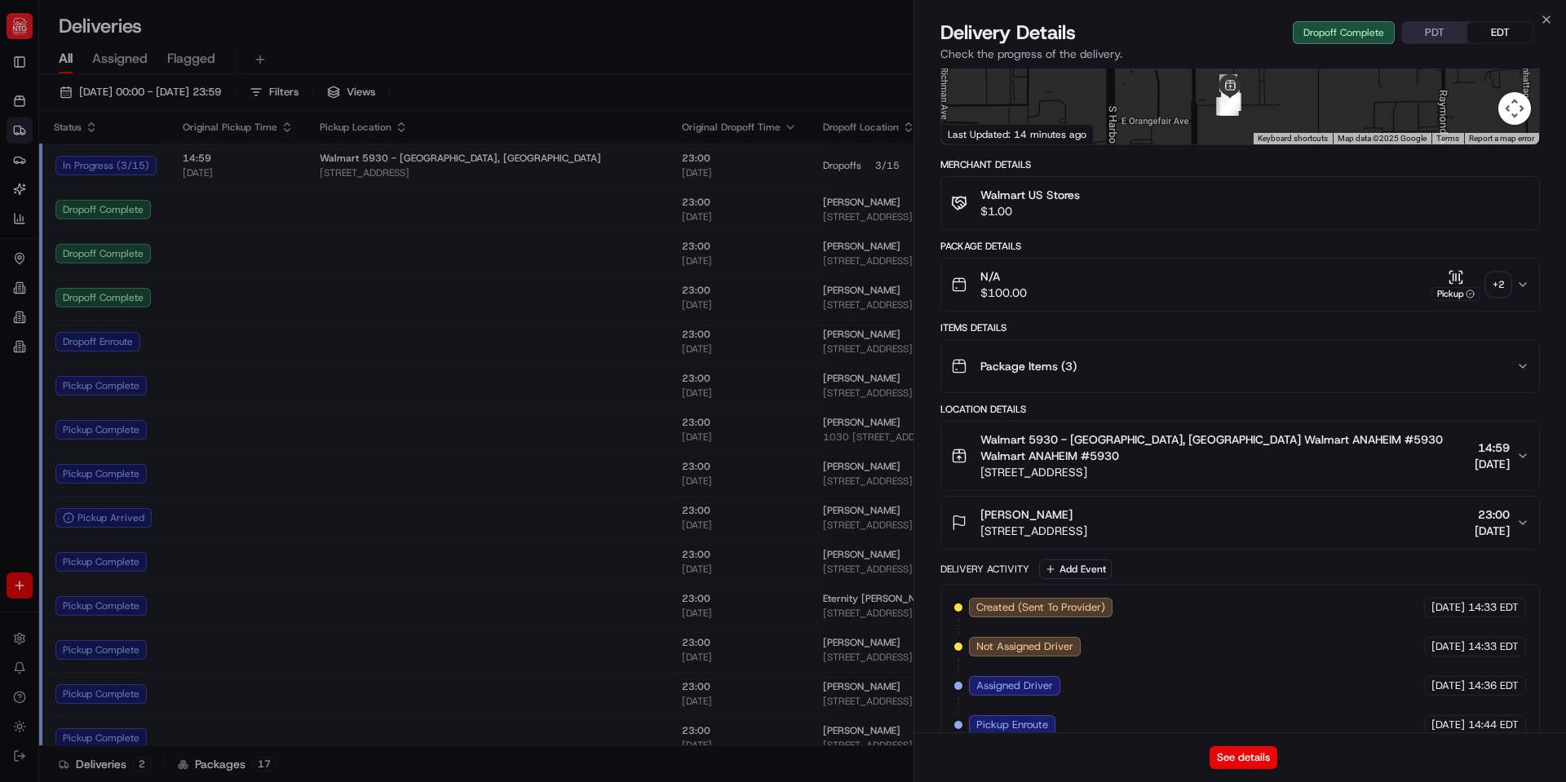
click at [1389, 290] on button "N/A $100.00 Pickup + 2" at bounding box center [1241, 285] width 598 height 52
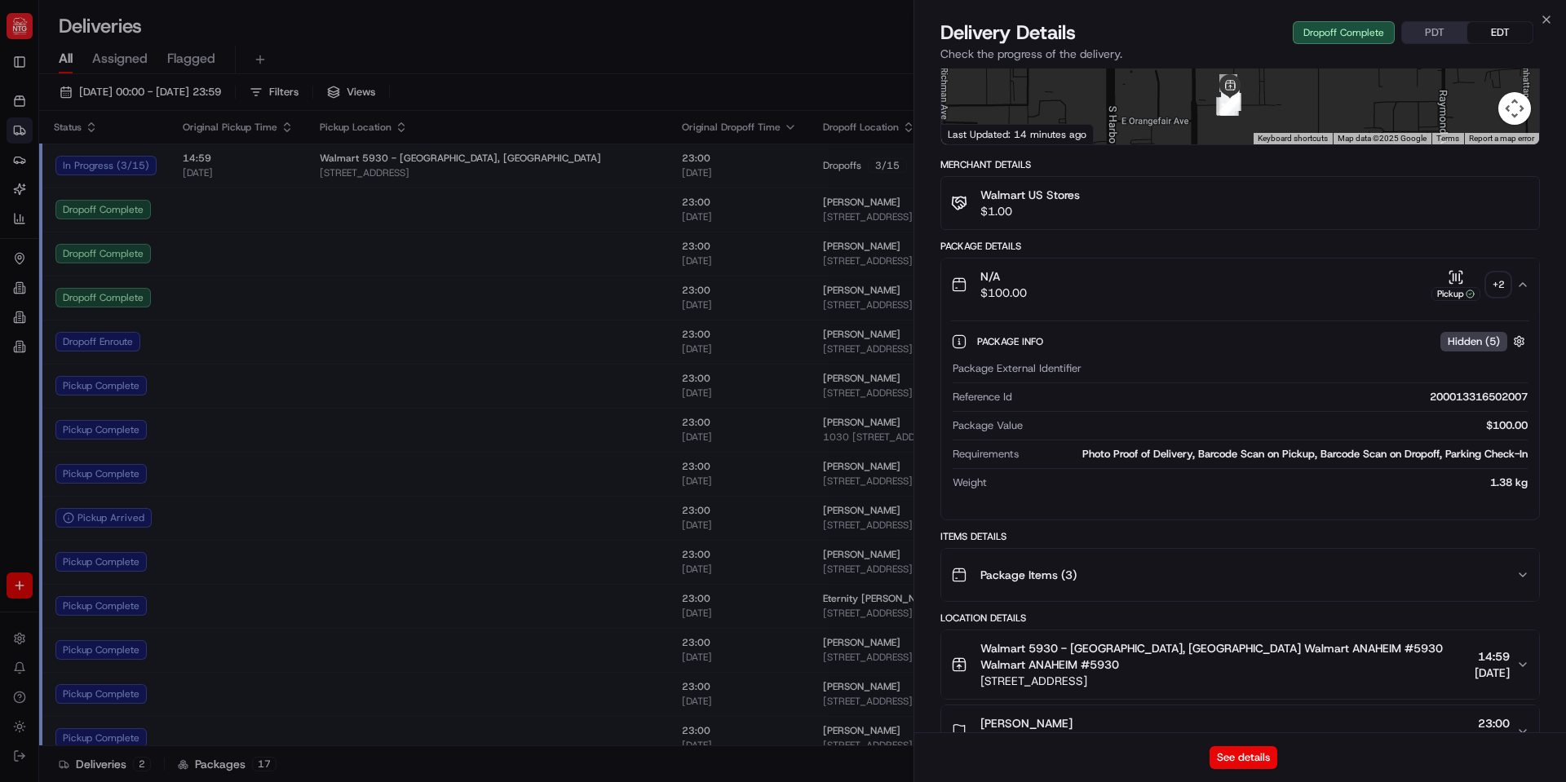
click at [1346, 273] on div "N/A $100.00 Pickup + 2" at bounding box center [1233, 284] width 565 height 33
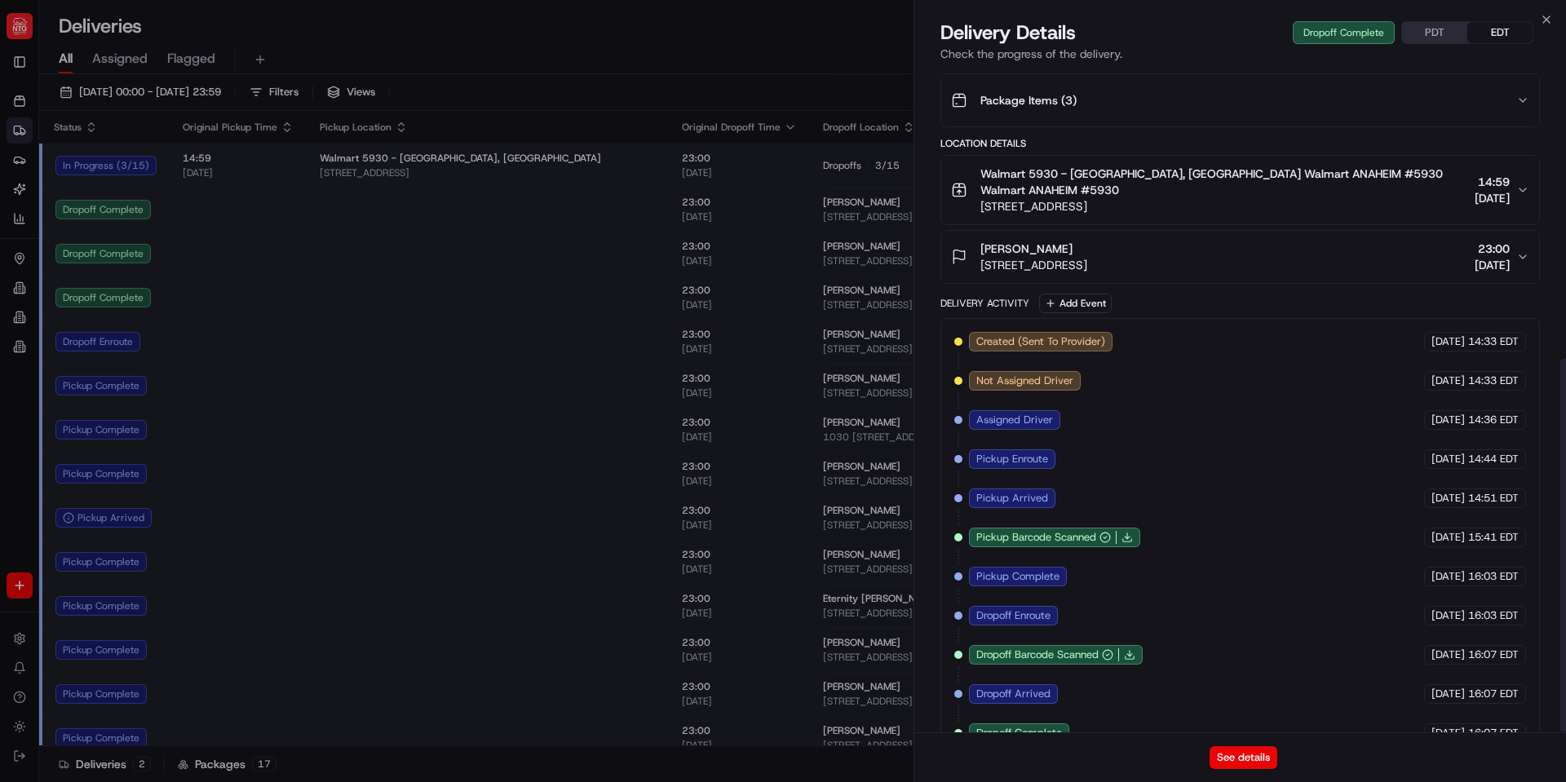
scroll to position [516, 0]
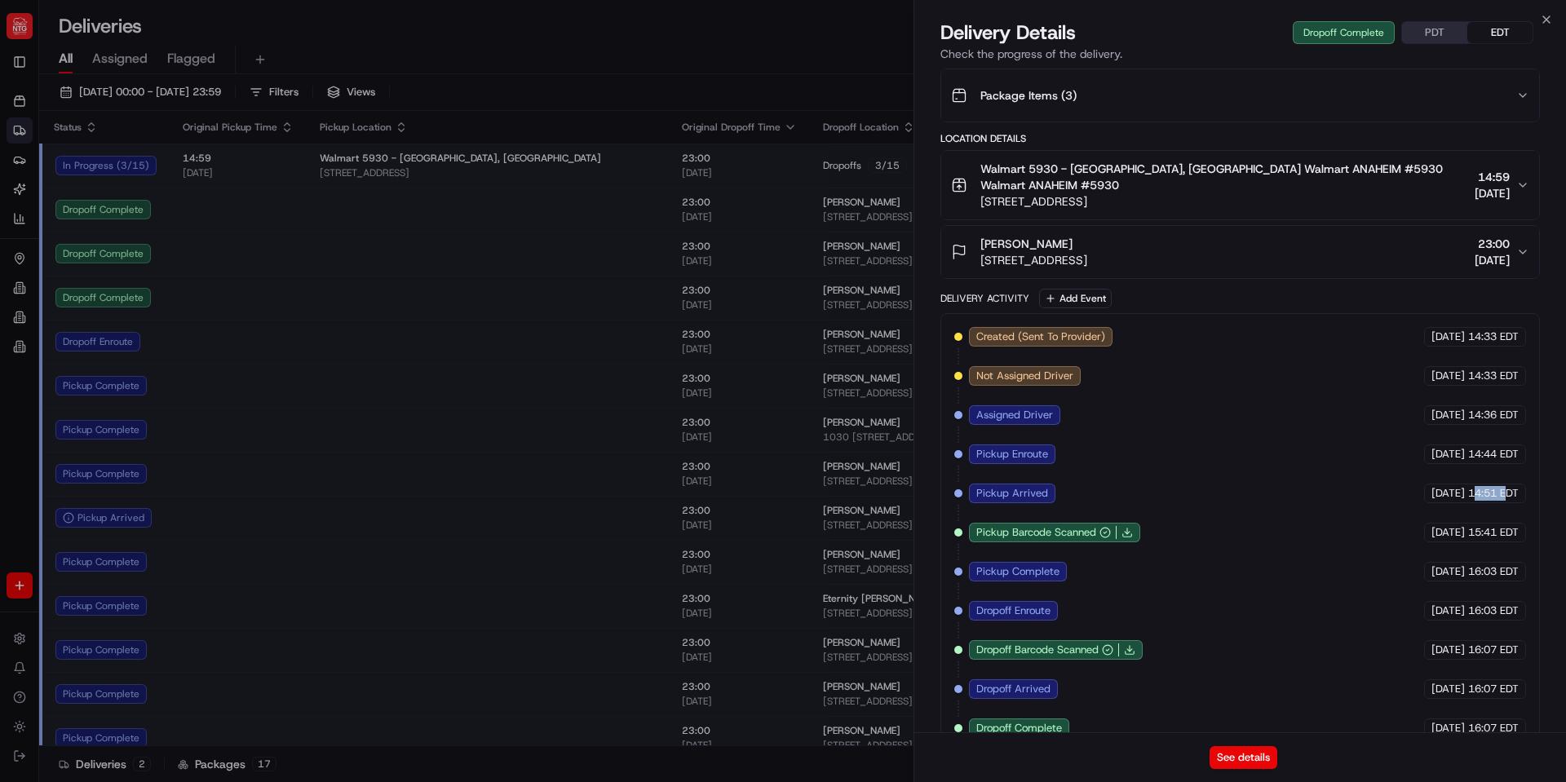
drag, startPoint x: 1471, startPoint y: 465, endPoint x: 1507, endPoint y: 465, distance: 35.9
click at [1507, 486] on span "14:51 EDT" at bounding box center [1494, 493] width 51 height 15
drag, startPoint x: 1488, startPoint y: 503, endPoint x: 1507, endPoint y: 503, distance: 18.8
click at [1504, 525] on span "15:41 EDT" at bounding box center [1494, 532] width 51 height 15
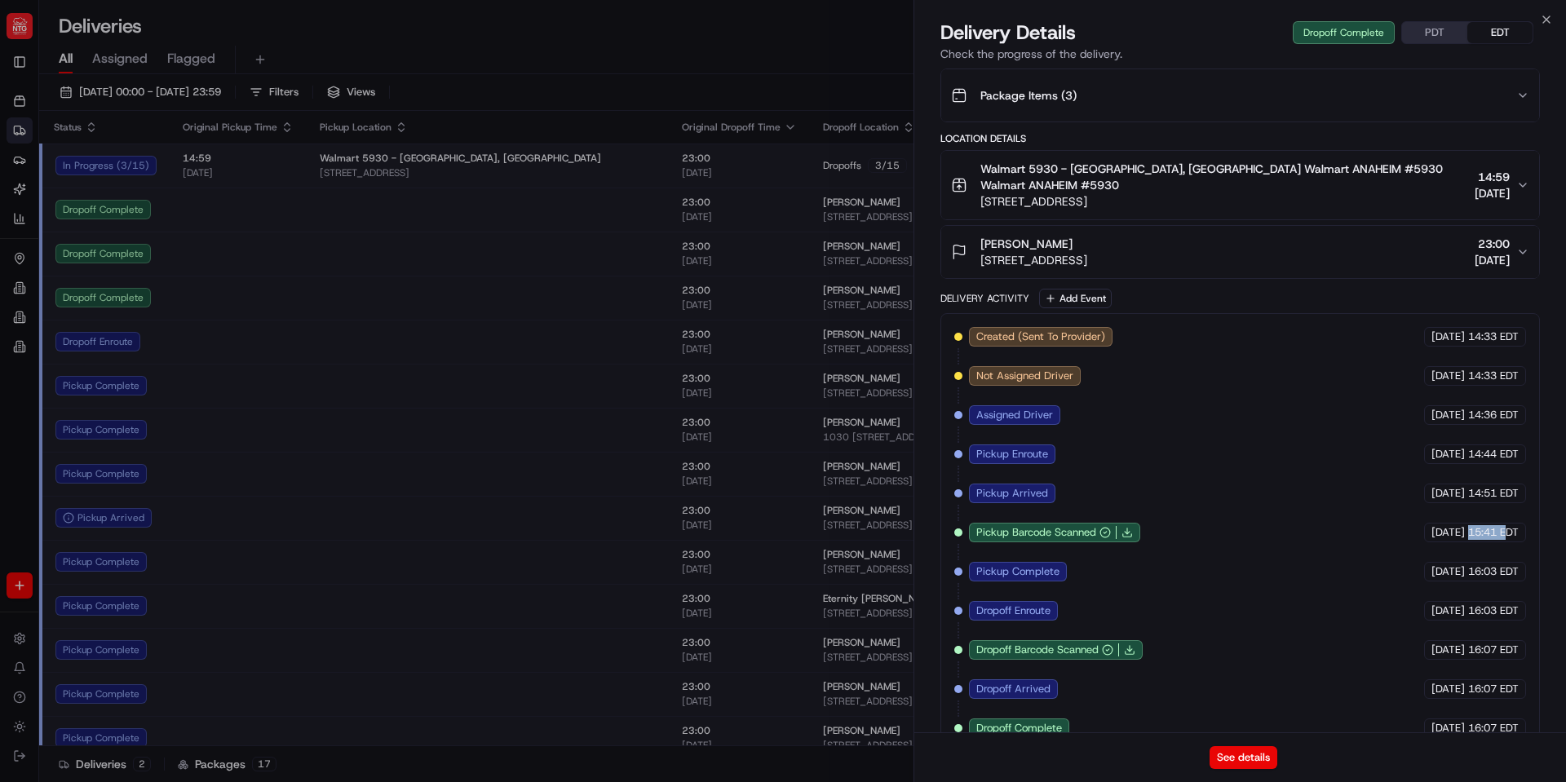
click at [1509, 525] on span "15:41 EDT" at bounding box center [1494, 532] width 51 height 15
drag, startPoint x: 1477, startPoint y: 505, endPoint x: 1504, endPoint y: 507, distance: 27.0
click at [1506, 525] on span "15:41 EDT" at bounding box center [1494, 532] width 51 height 15
drag, startPoint x: 1469, startPoint y: 695, endPoint x: 1500, endPoint y: 697, distance: 31.9
click at [1496, 721] on span "16:07 EDT" at bounding box center [1494, 728] width 51 height 15
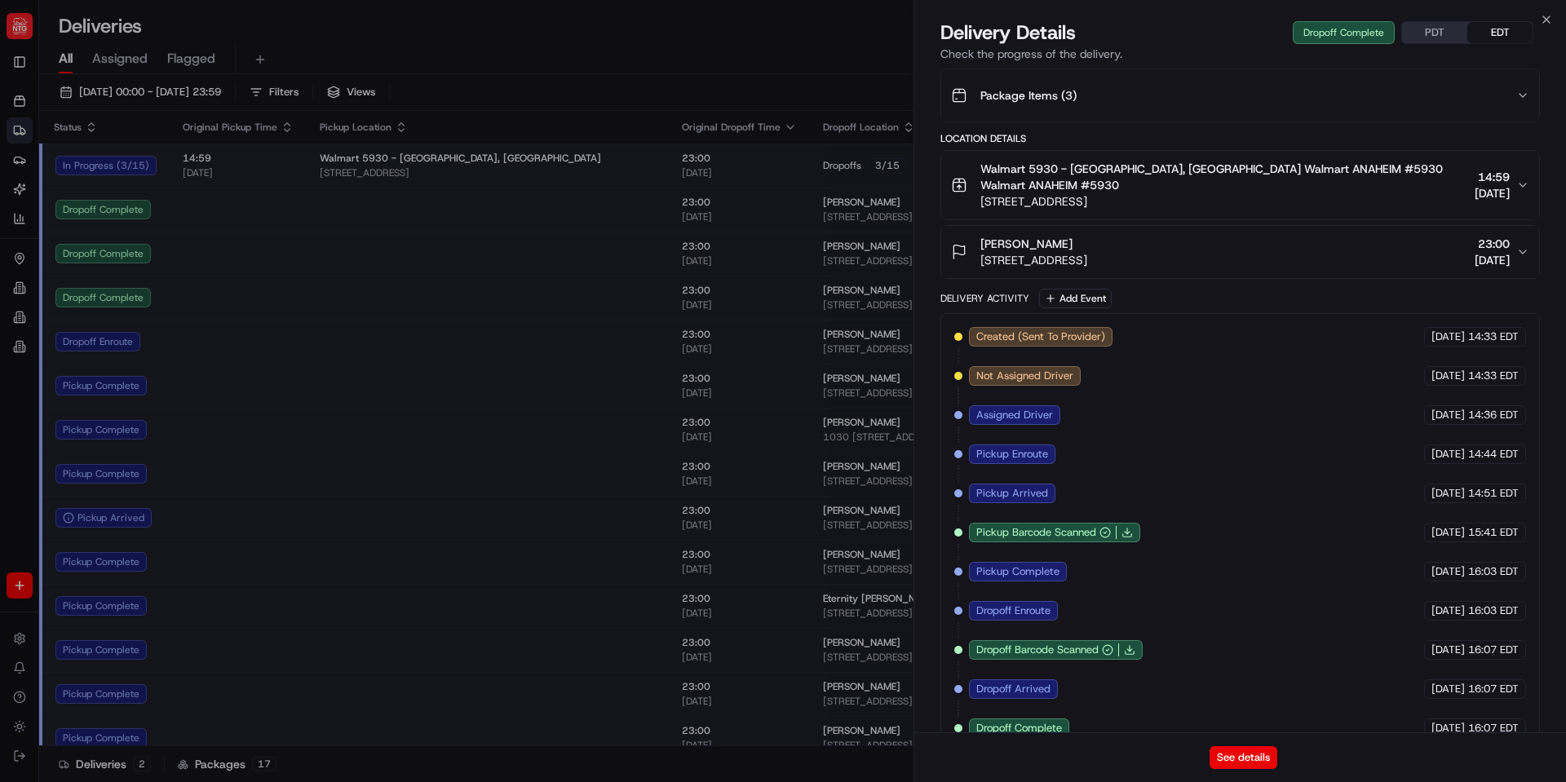
click at [1500, 721] on span "16:07 EDT" at bounding box center [1494, 728] width 51 height 15
drag, startPoint x: 1472, startPoint y: 701, endPoint x: 1511, endPoint y: 702, distance: 39.2
click at [1511, 721] on span "16:07 EDT" at bounding box center [1494, 728] width 51 height 15
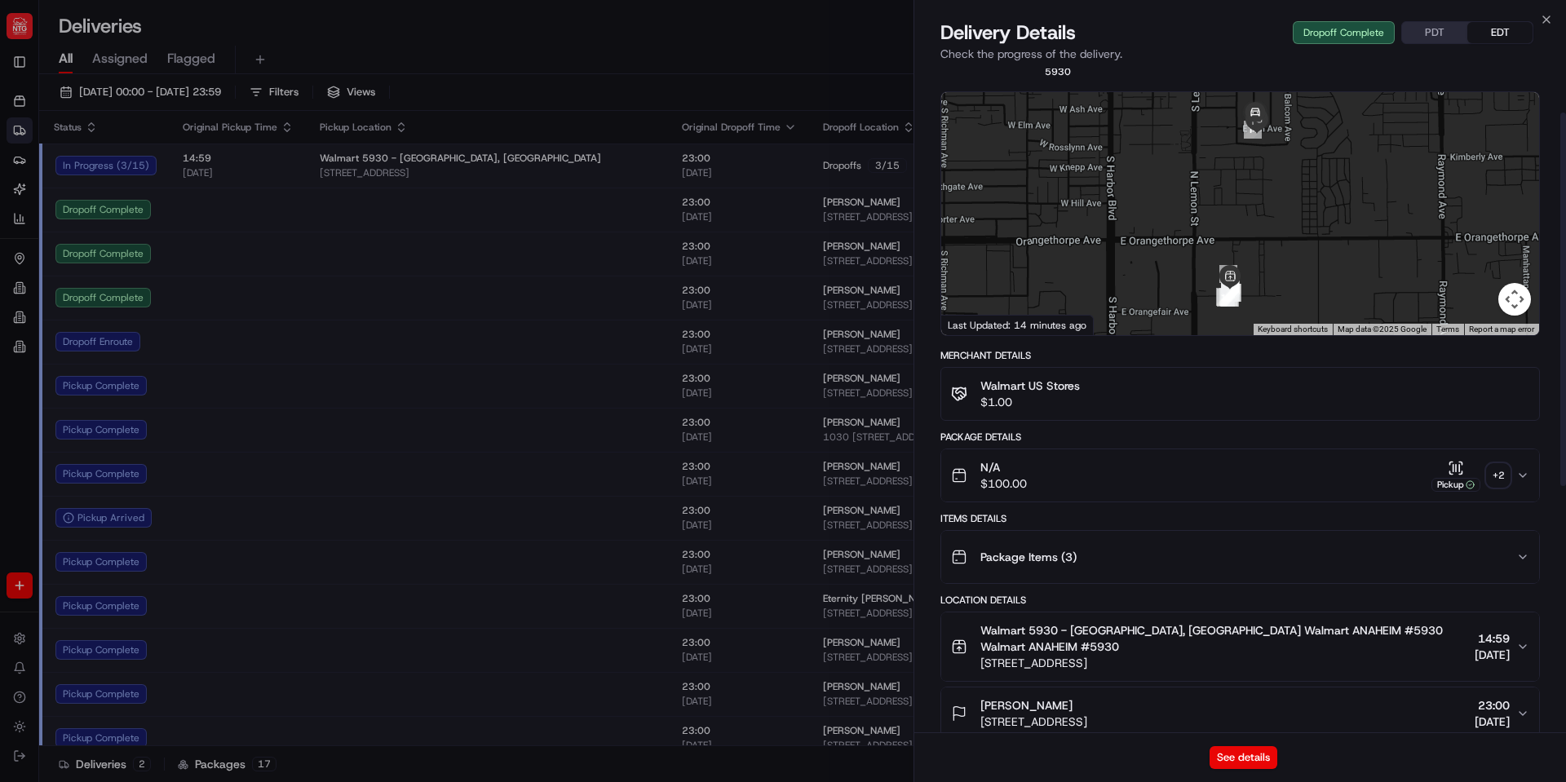
scroll to position [82, 0]
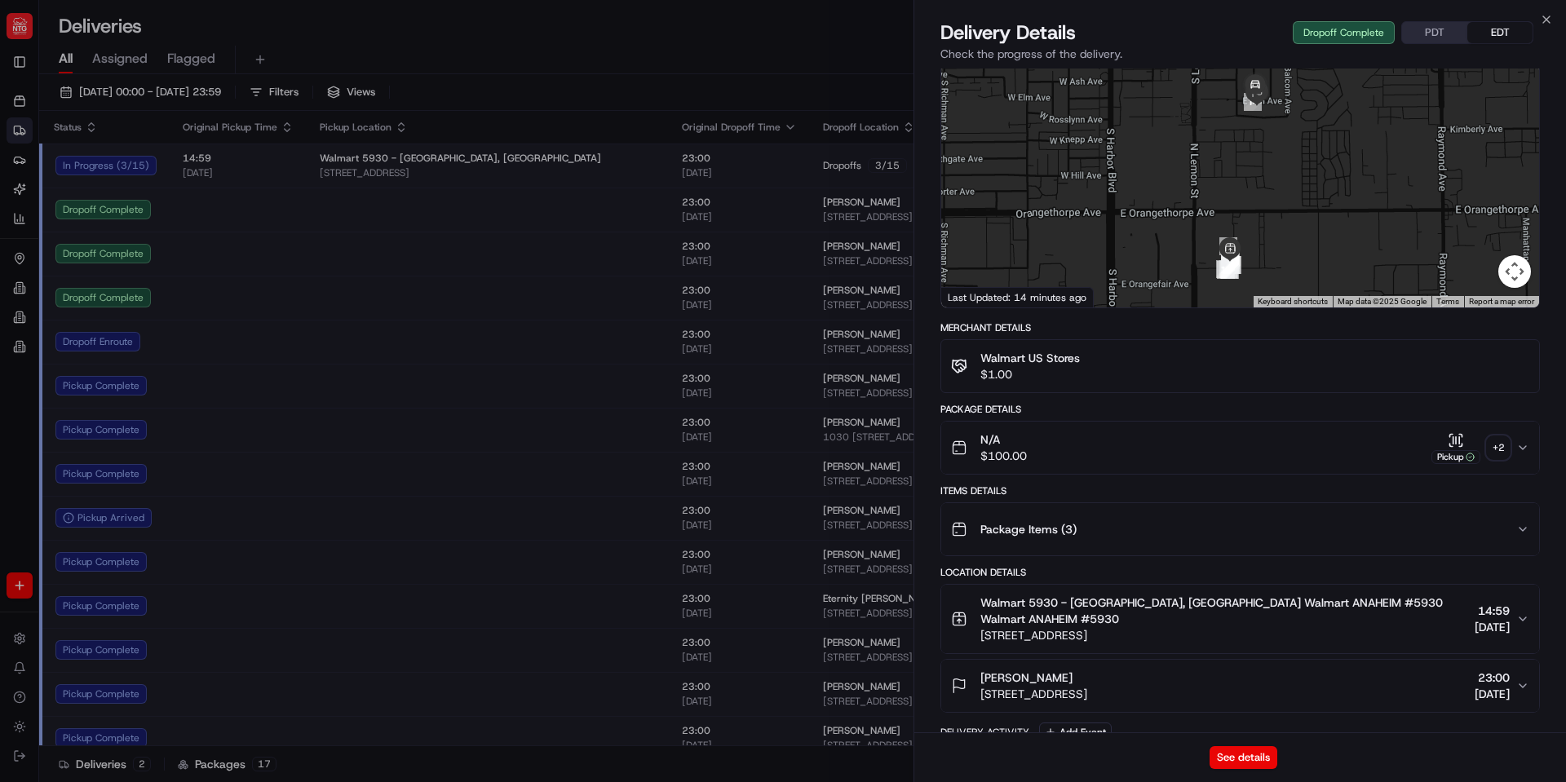
click at [1099, 516] on div "Package Items ( 3 )" at bounding box center [1233, 529] width 565 height 33
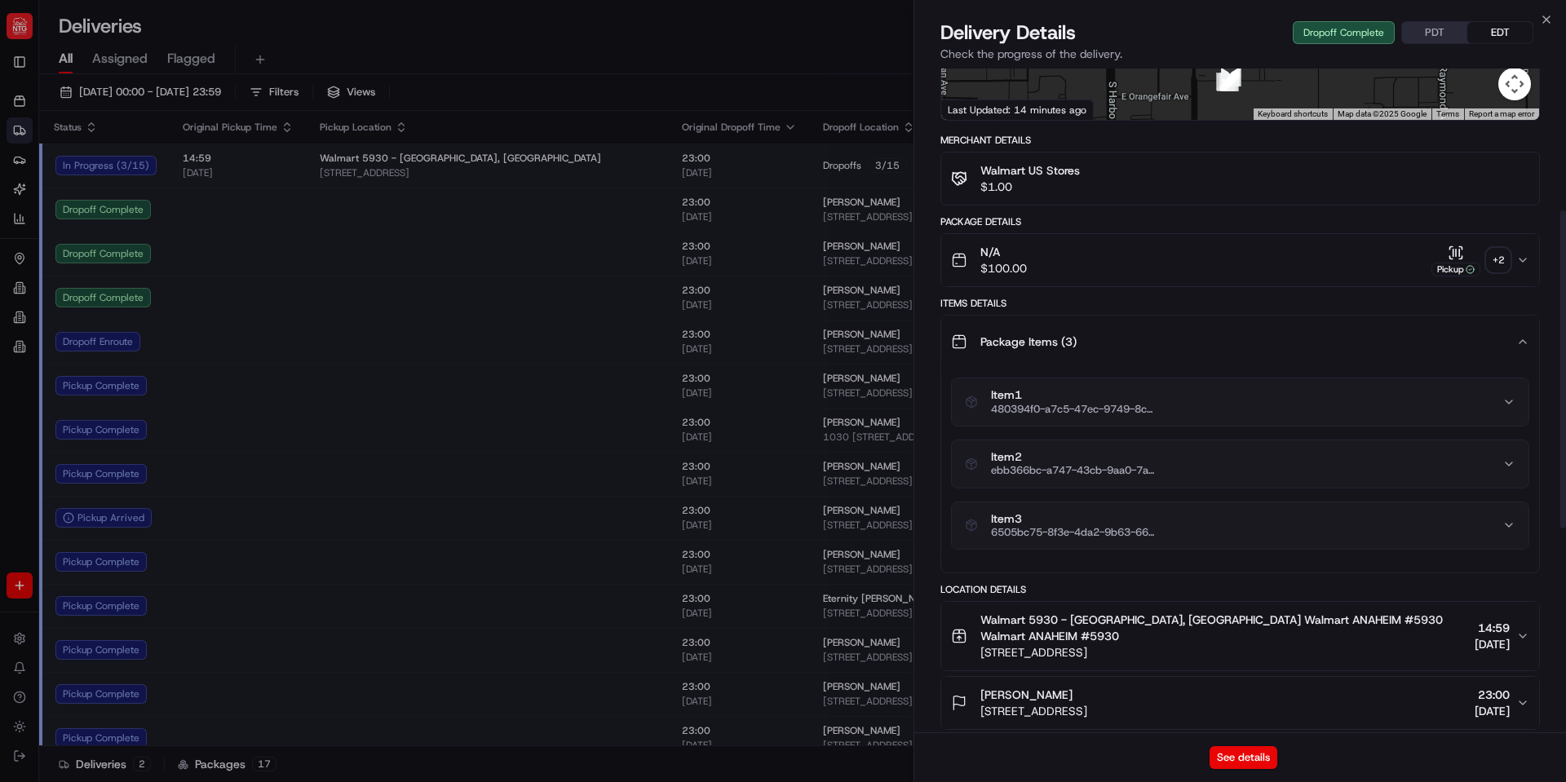
scroll to position [326, 0]
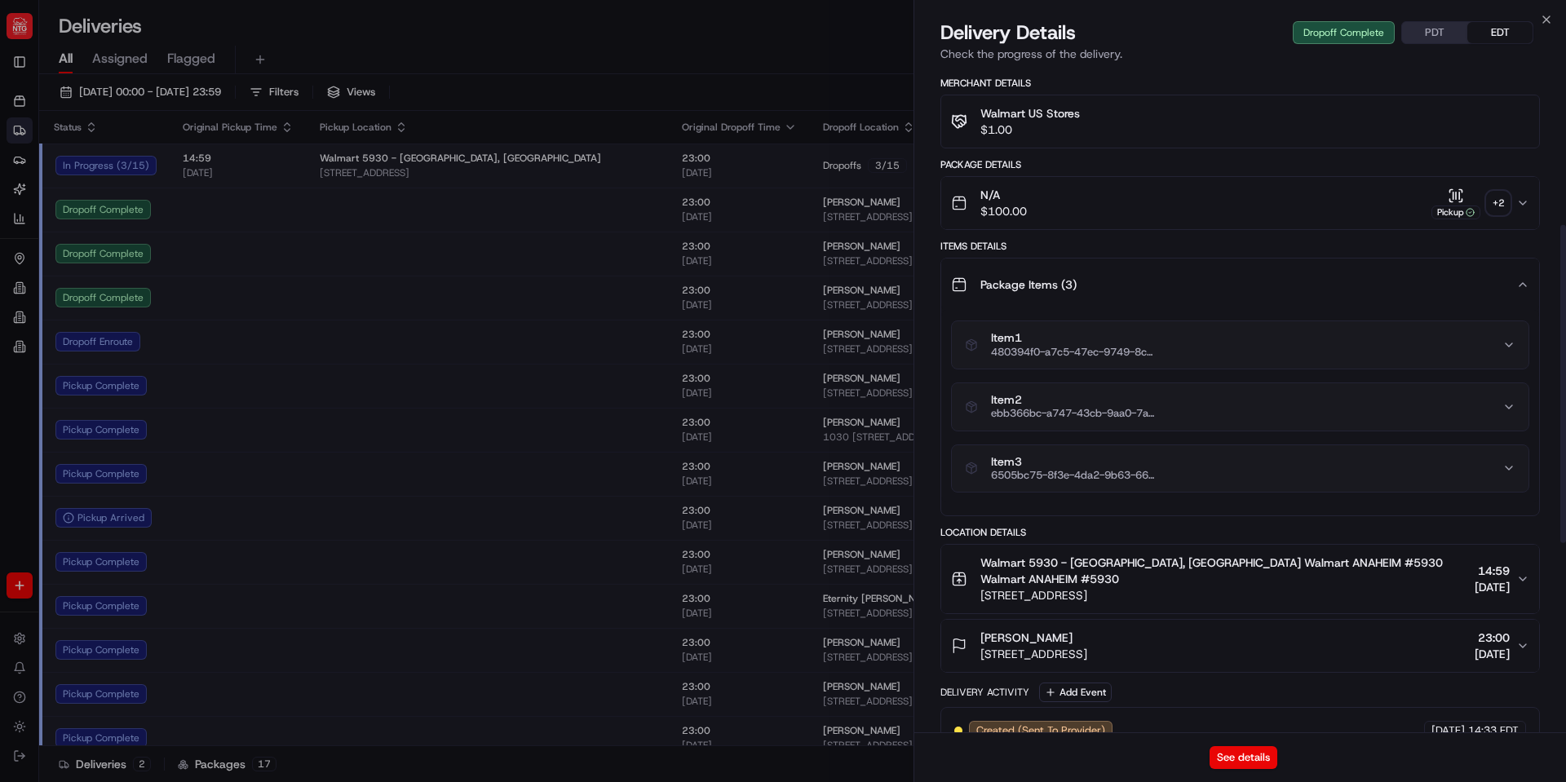
click at [1138, 469] on span "6505bc75-8f3e-4da2-9b63-66473459f4b2" at bounding box center [1072, 475] width 163 height 13
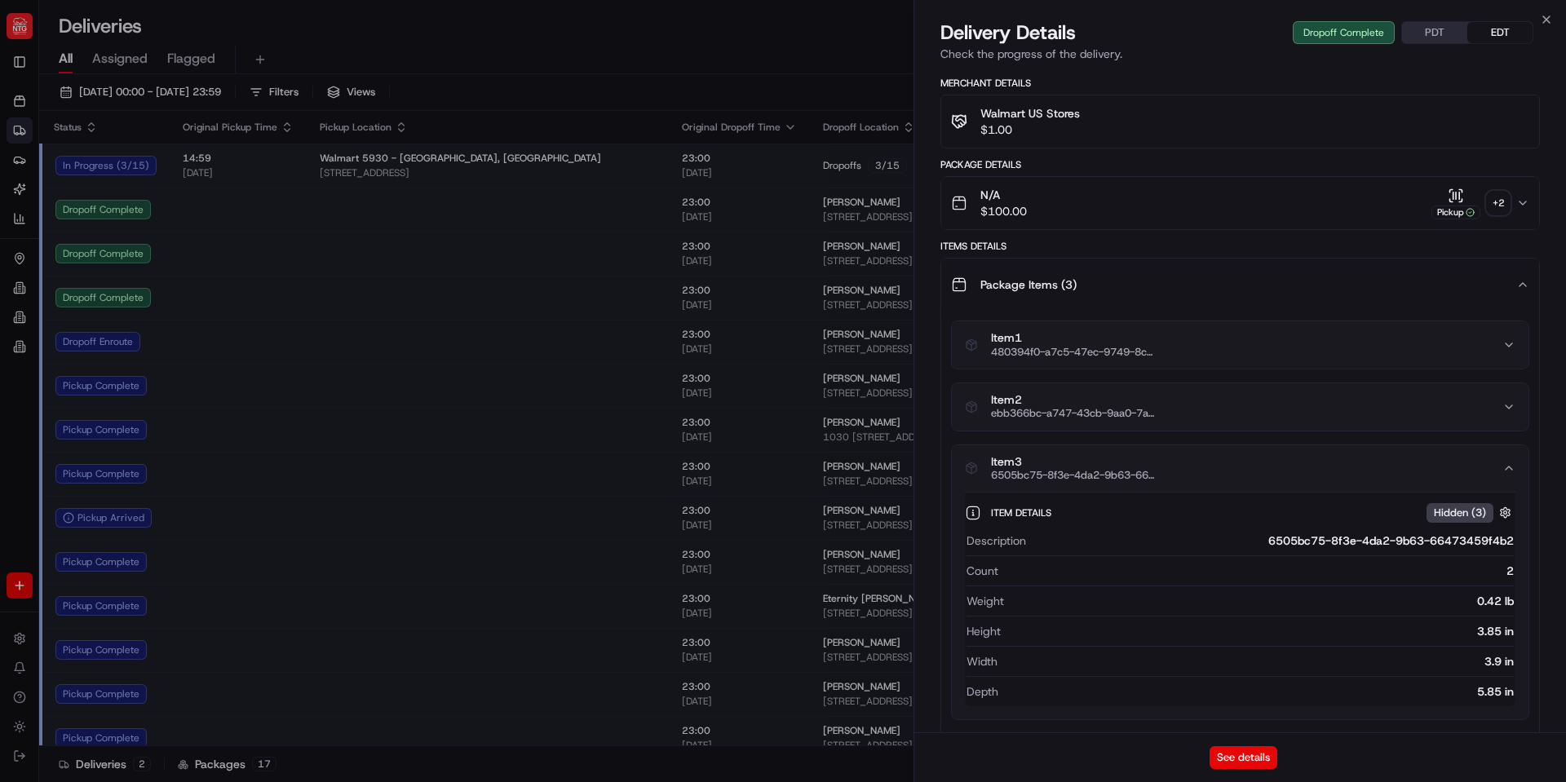
click at [1186, 445] on button "Item 3 6505bc75-8f3e-4da2-9b63-66473459f4b2" at bounding box center [1240, 468] width 577 height 47
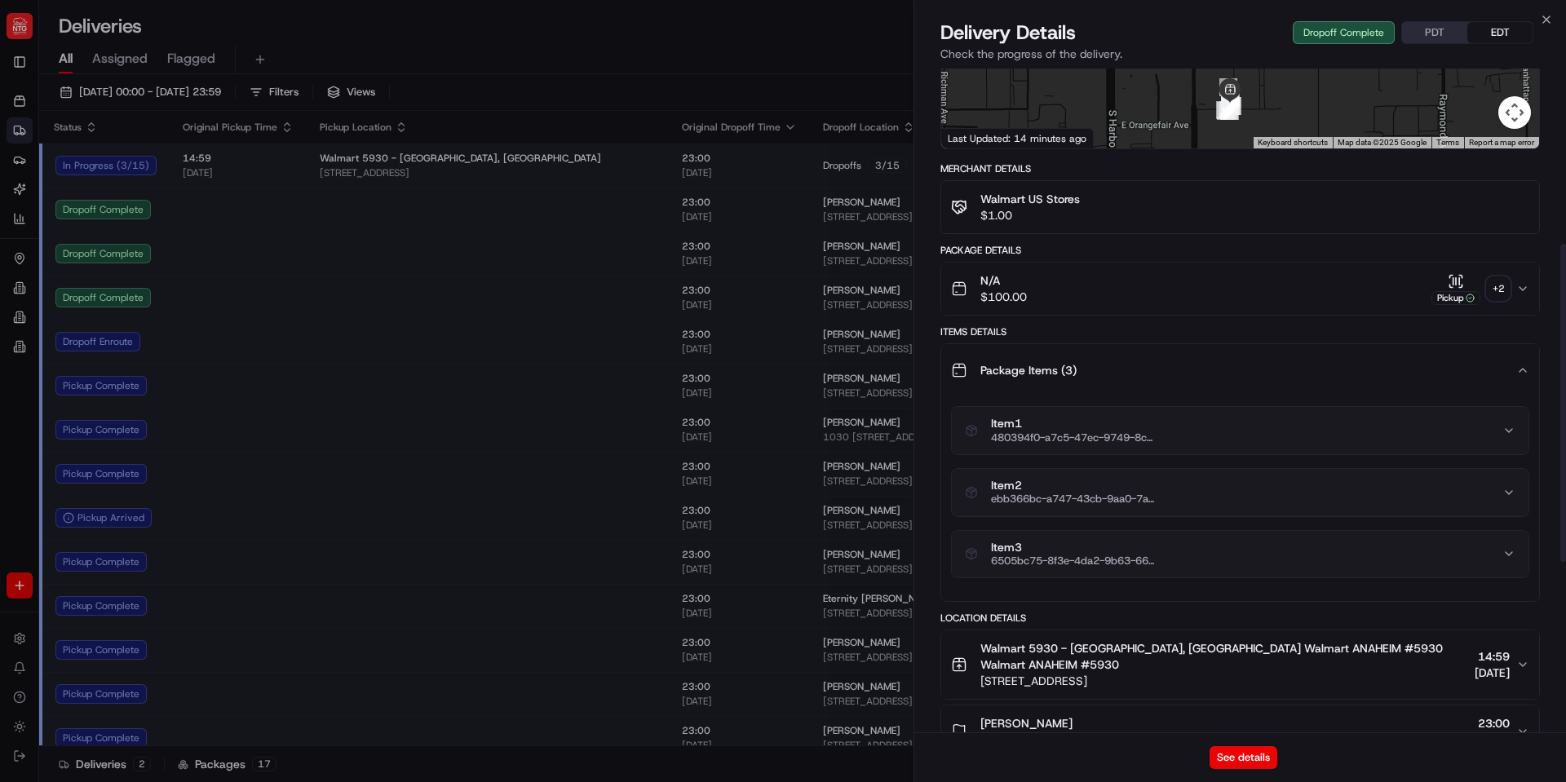
scroll to position [163, 0]
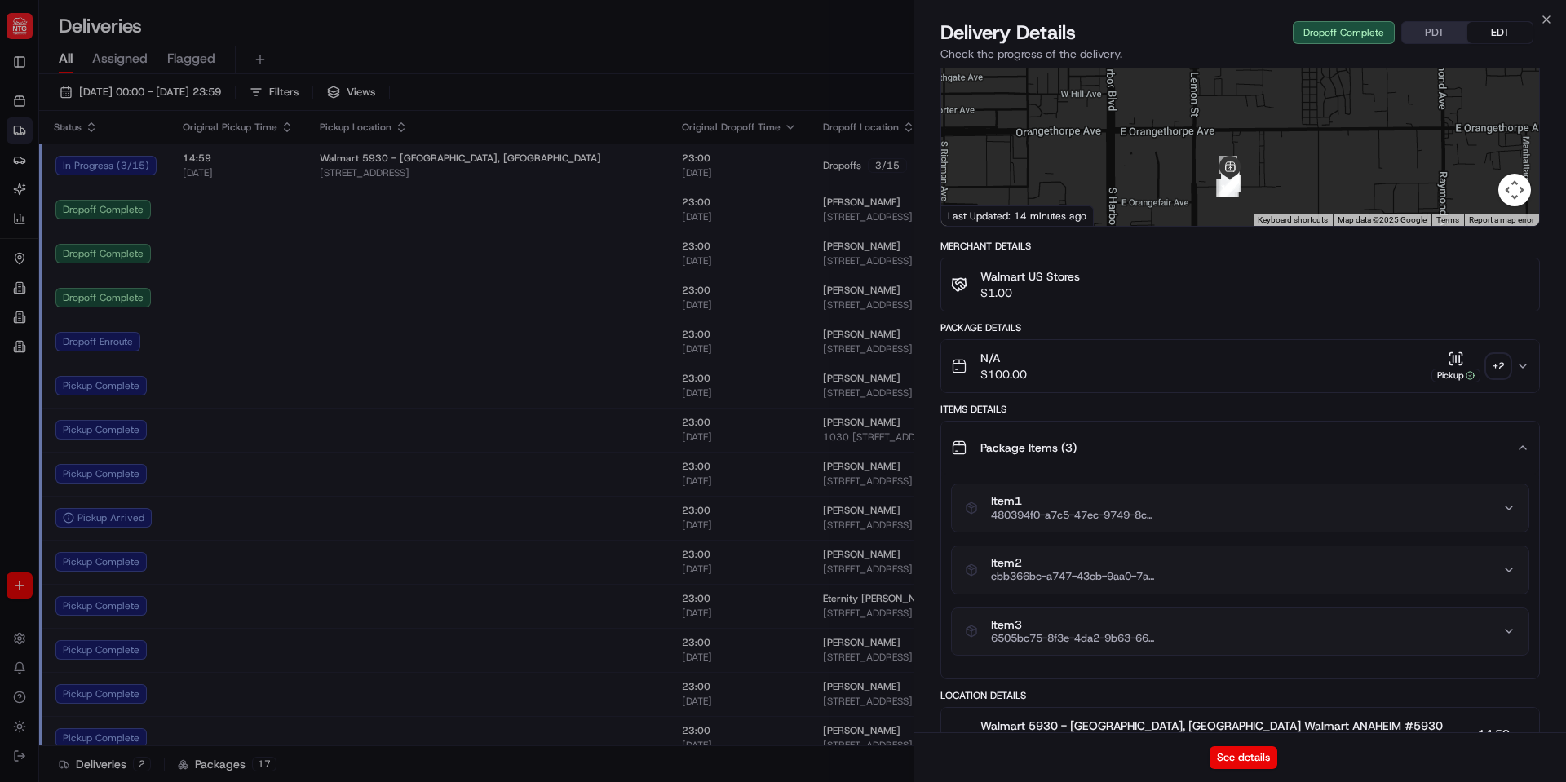
click at [1326, 350] on div "N/A $100.00 Pickup + 2" at bounding box center [1233, 366] width 565 height 33
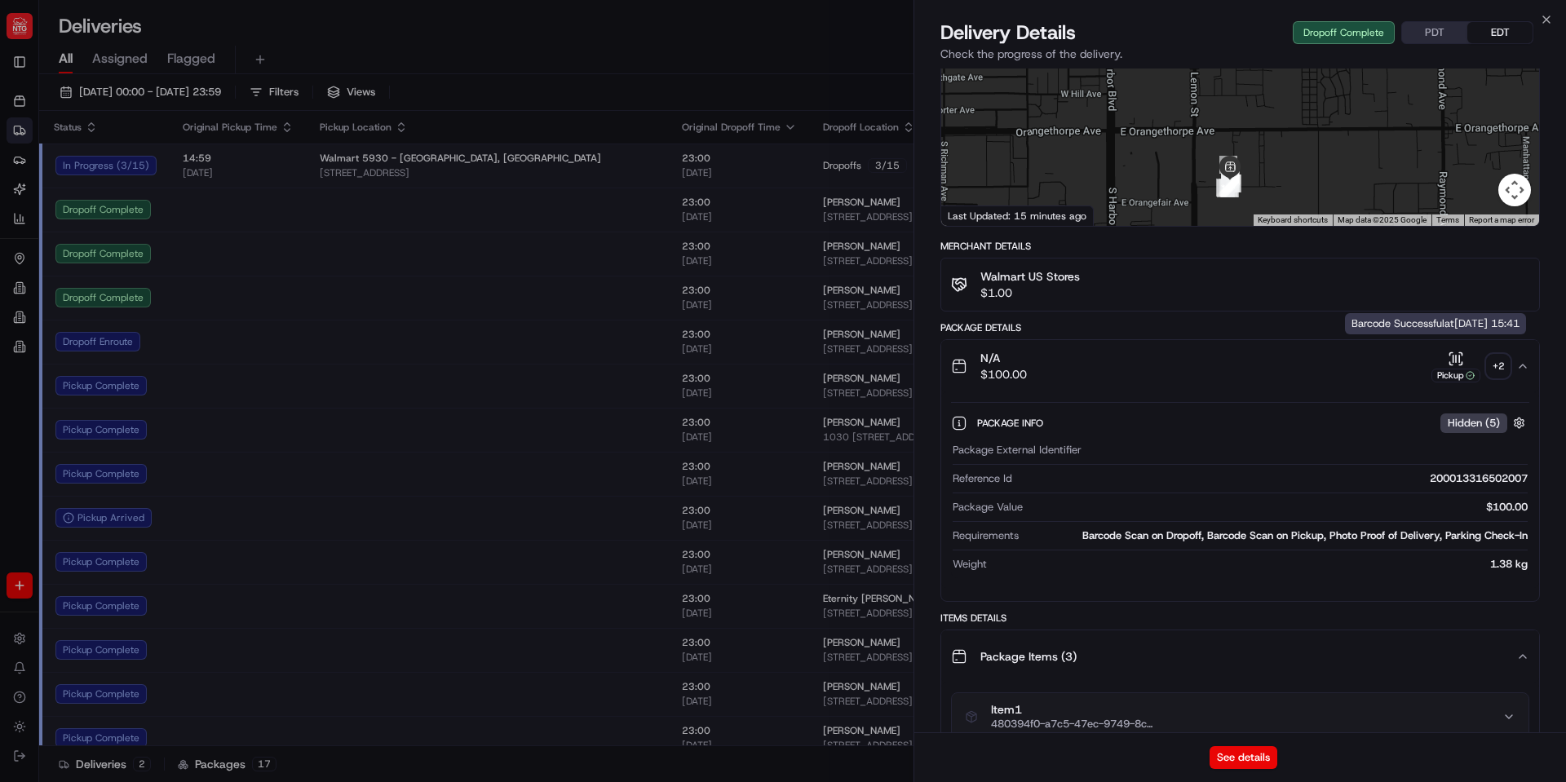
click at [1479, 352] on div "Pickup" at bounding box center [1456, 367] width 49 height 32
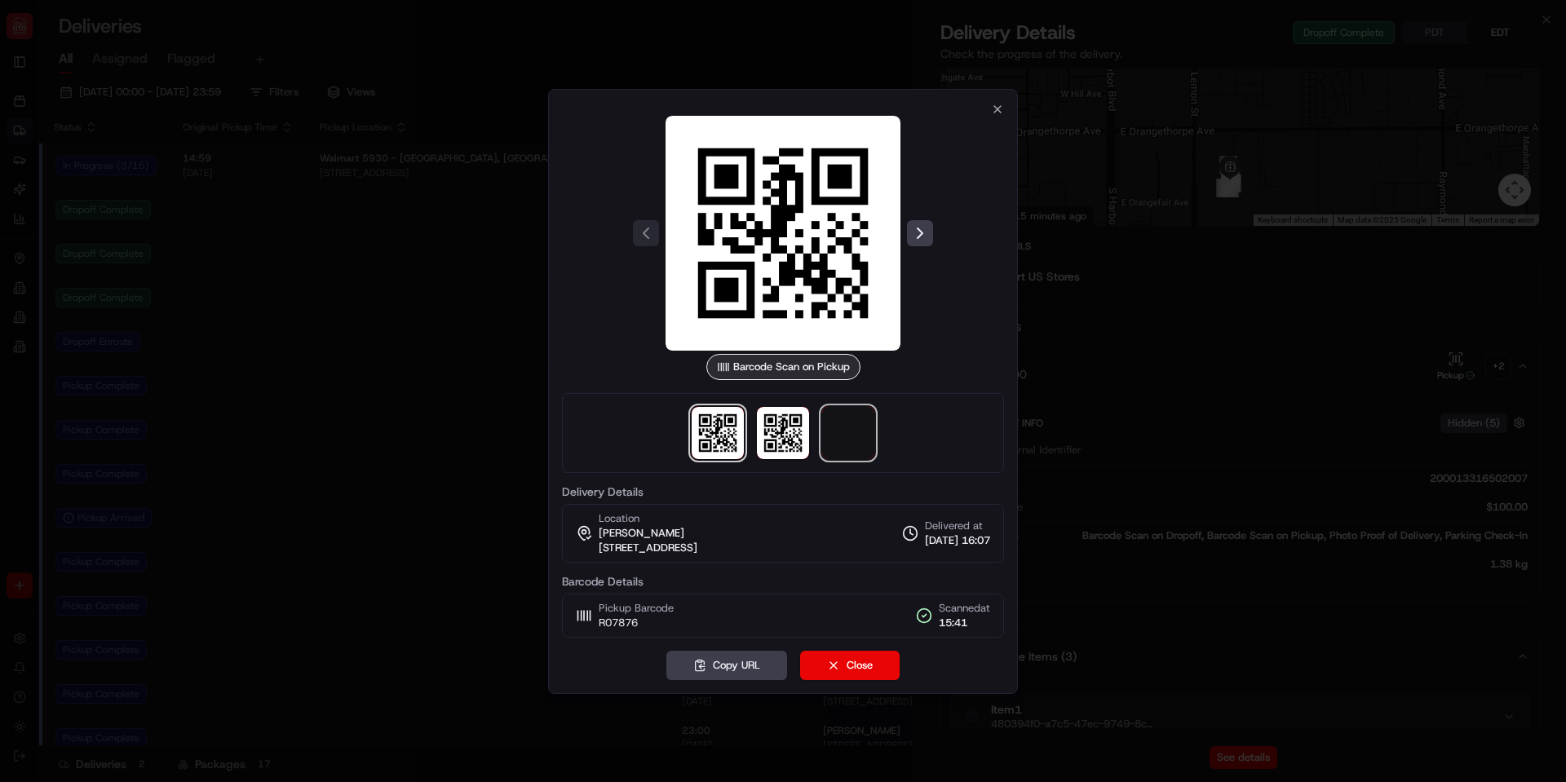
click at [850, 445] on span at bounding box center [848, 433] width 52 height 52
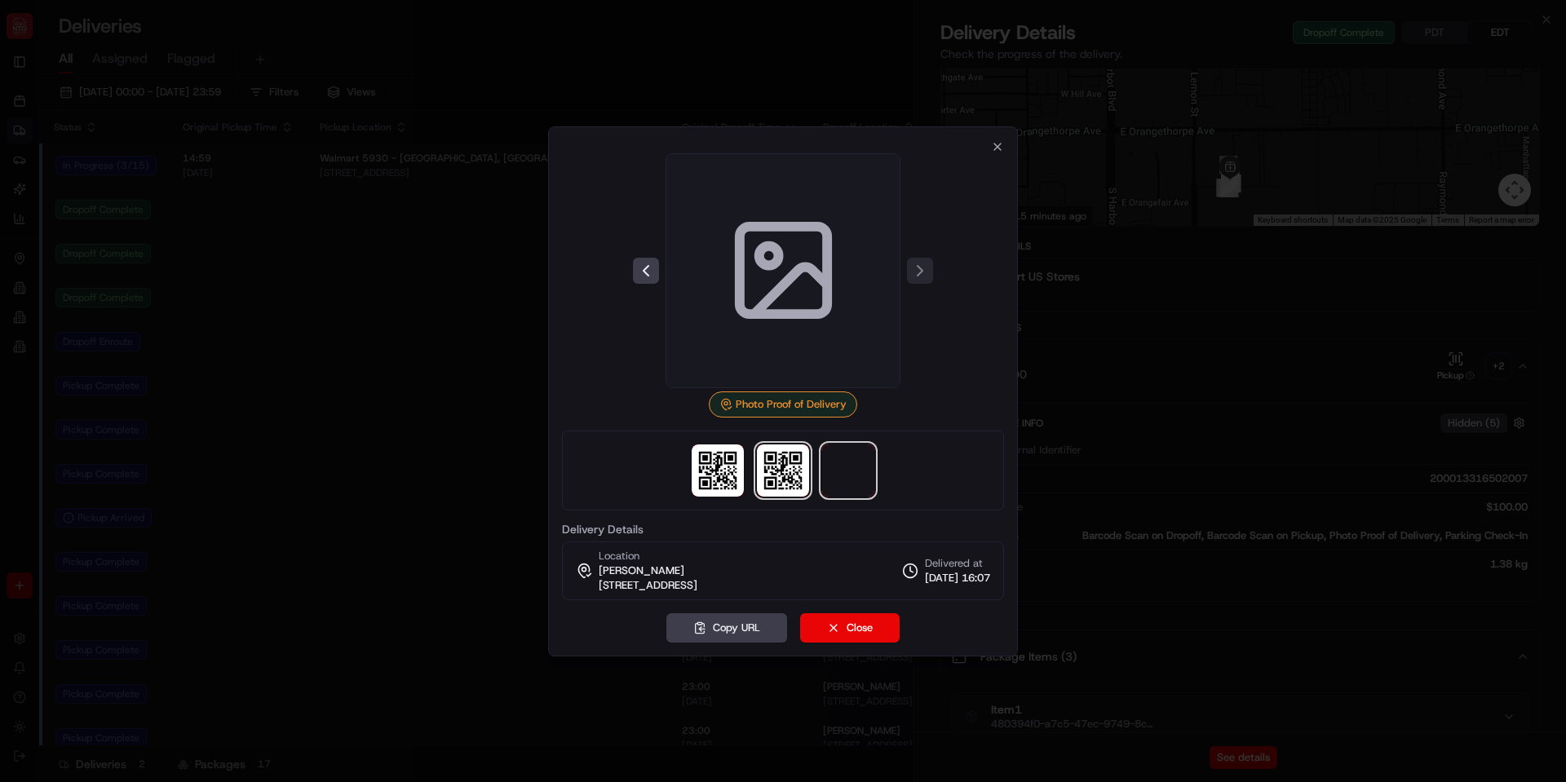
click at [790, 476] on img at bounding box center [783, 471] width 52 height 52
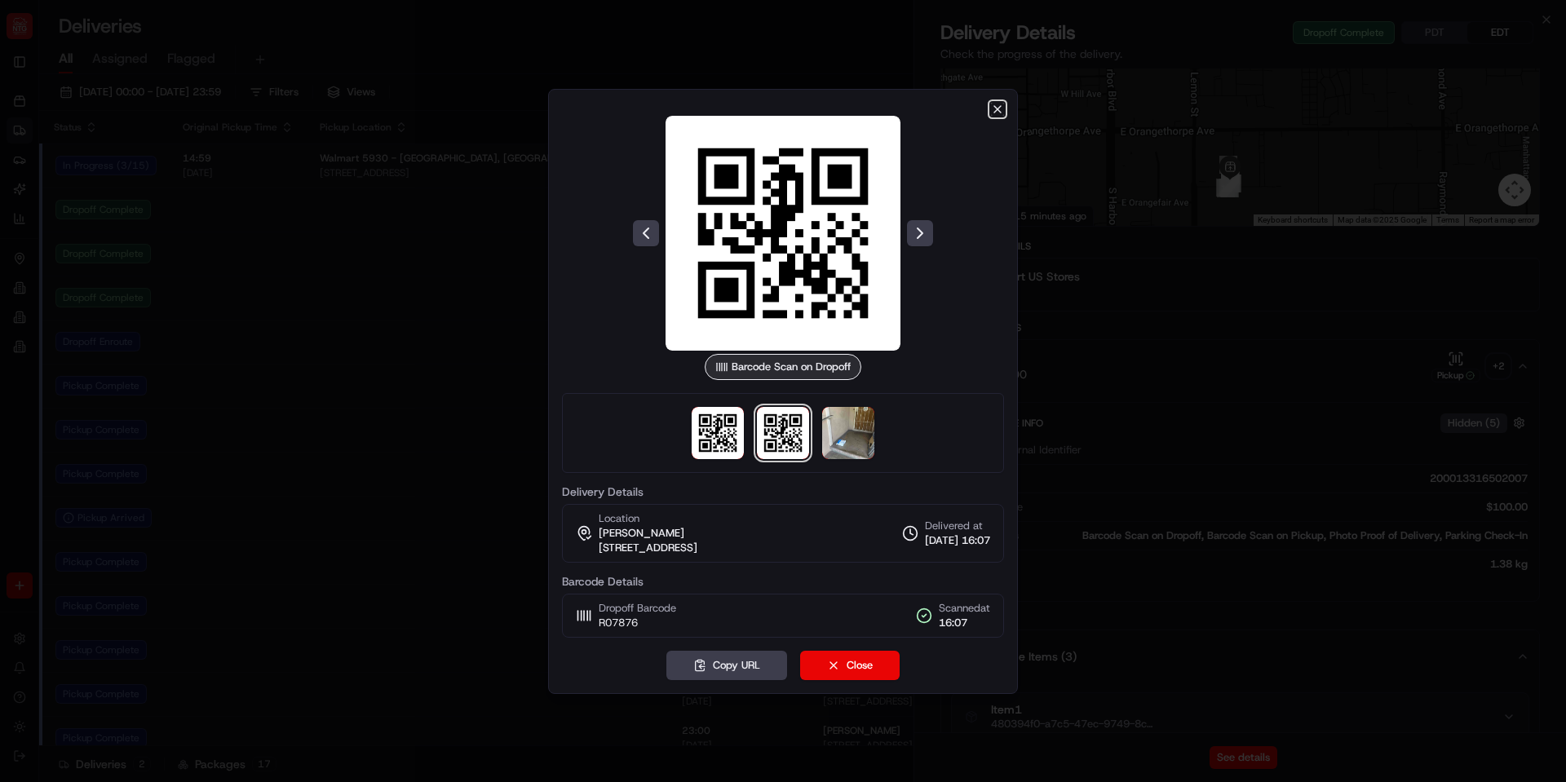
click at [1001, 114] on icon "button" at bounding box center [997, 109] width 13 height 13
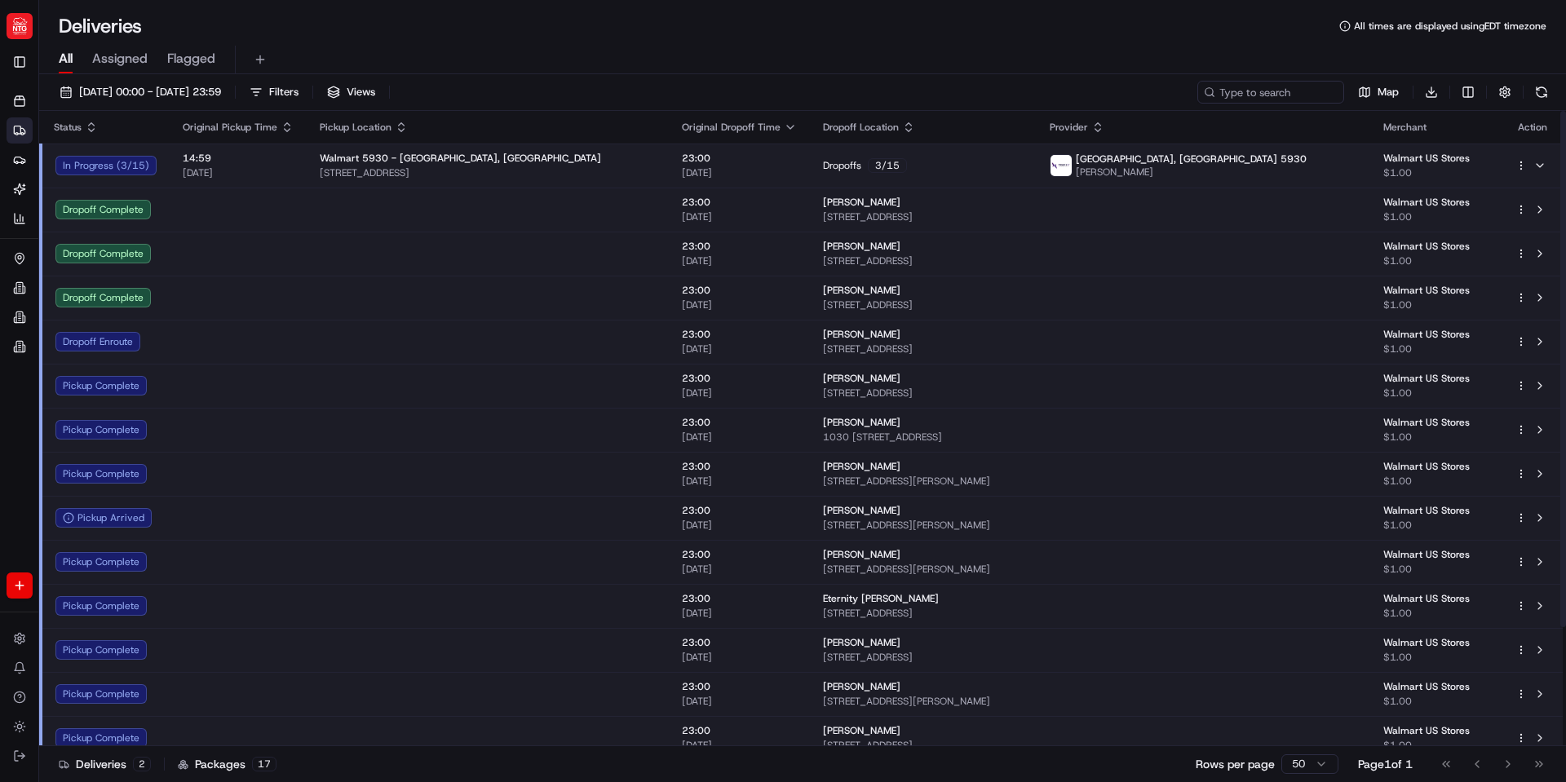
click at [250, 220] on td at bounding box center [238, 210] width 137 height 44
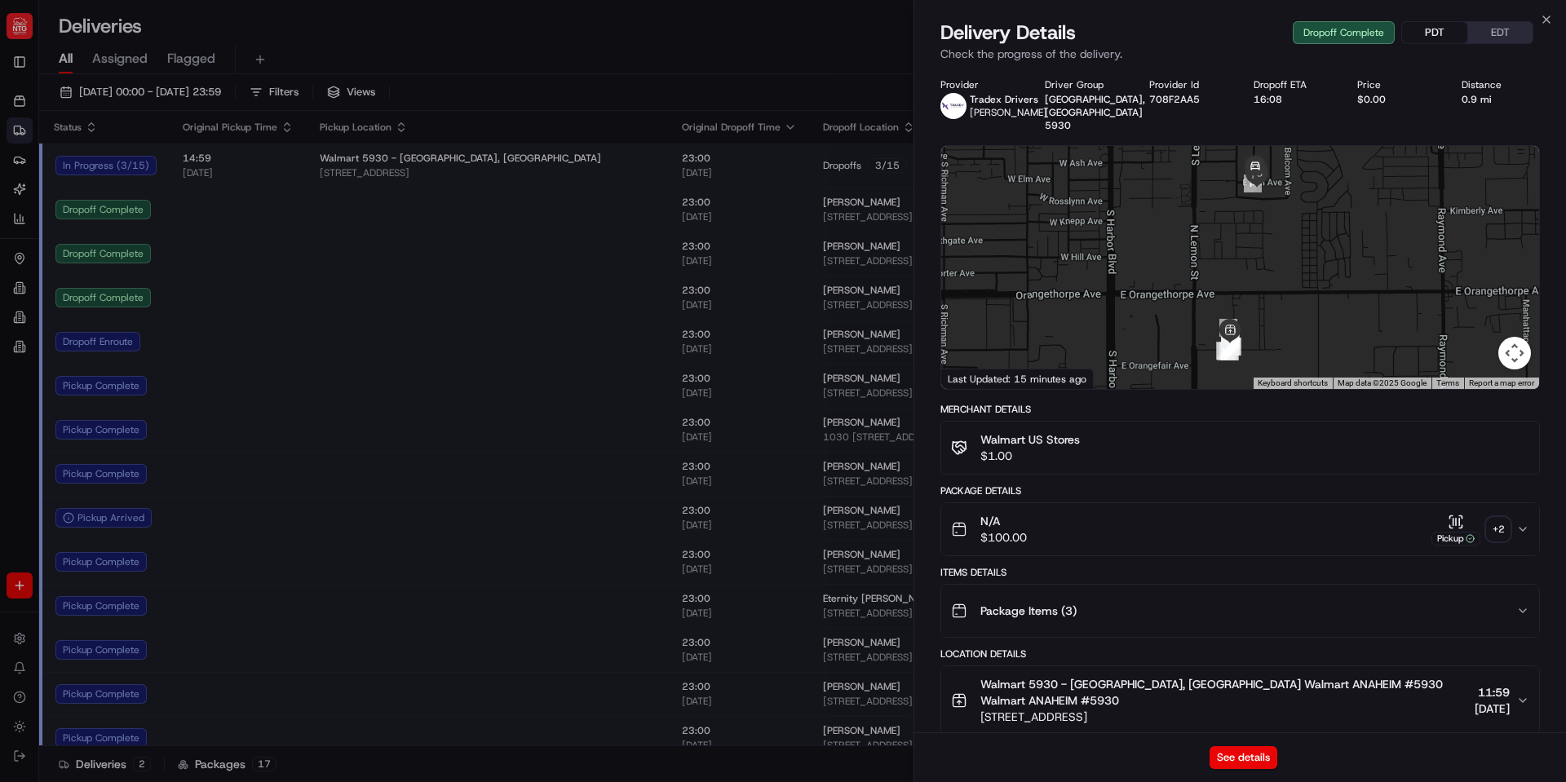
click at [1449, 31] on button "PDT" at bounding box center [1434, 32] width 65 height 21
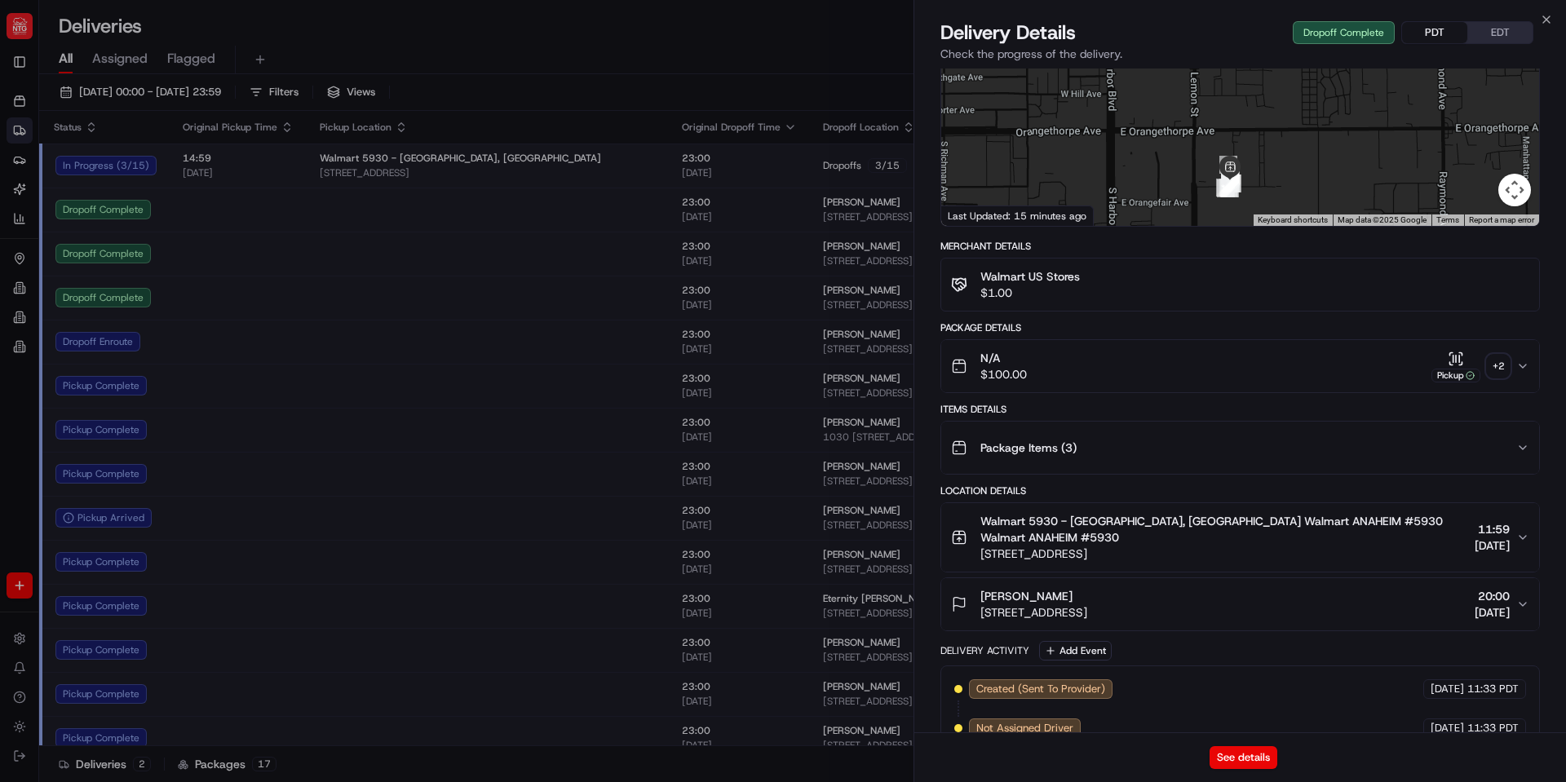
click at [1083, 432] on div "Package Items ( 3 )" at bounding box center [1233, 448] width 565 height 33
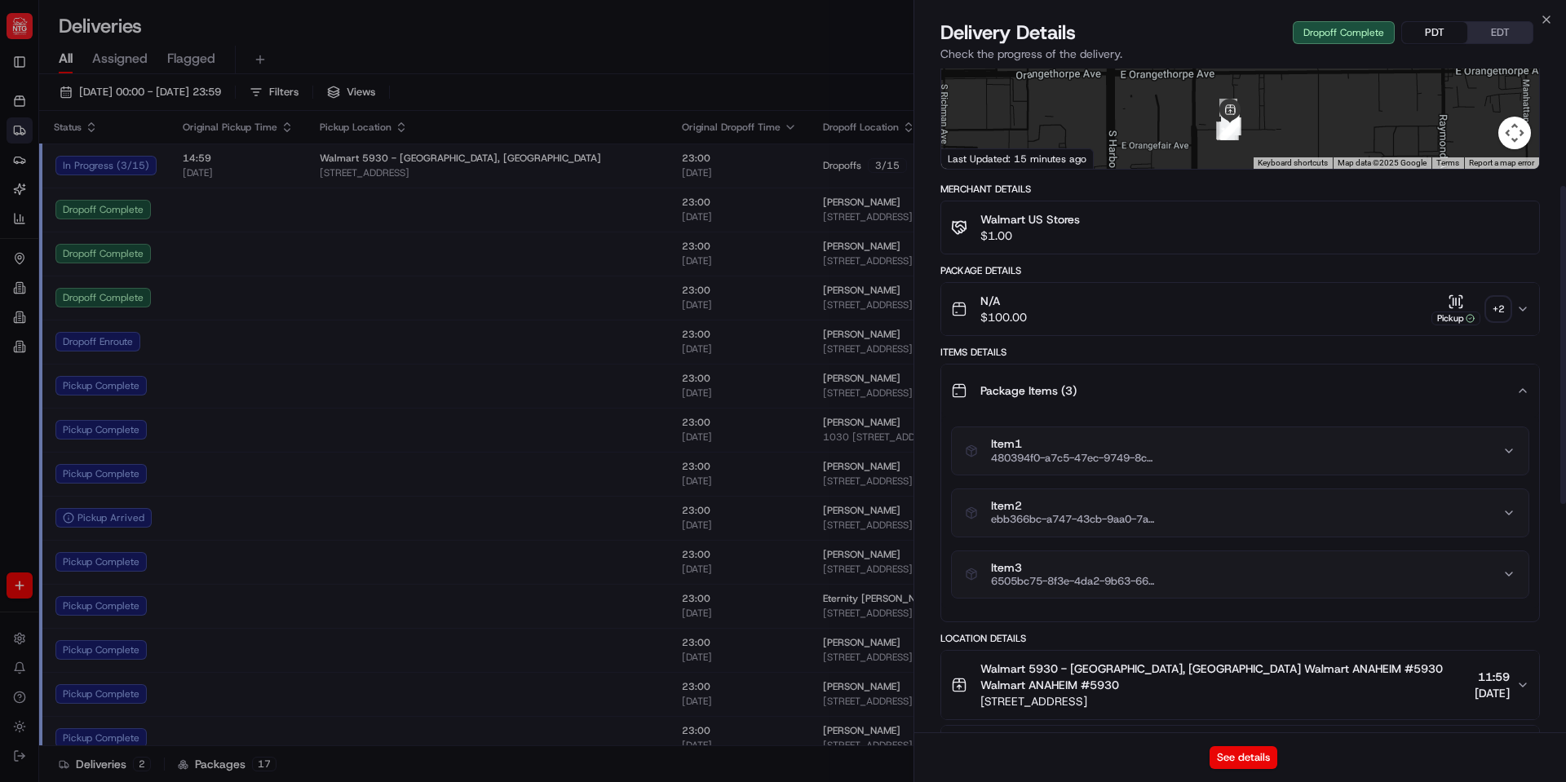
scroll to position [245, 0]
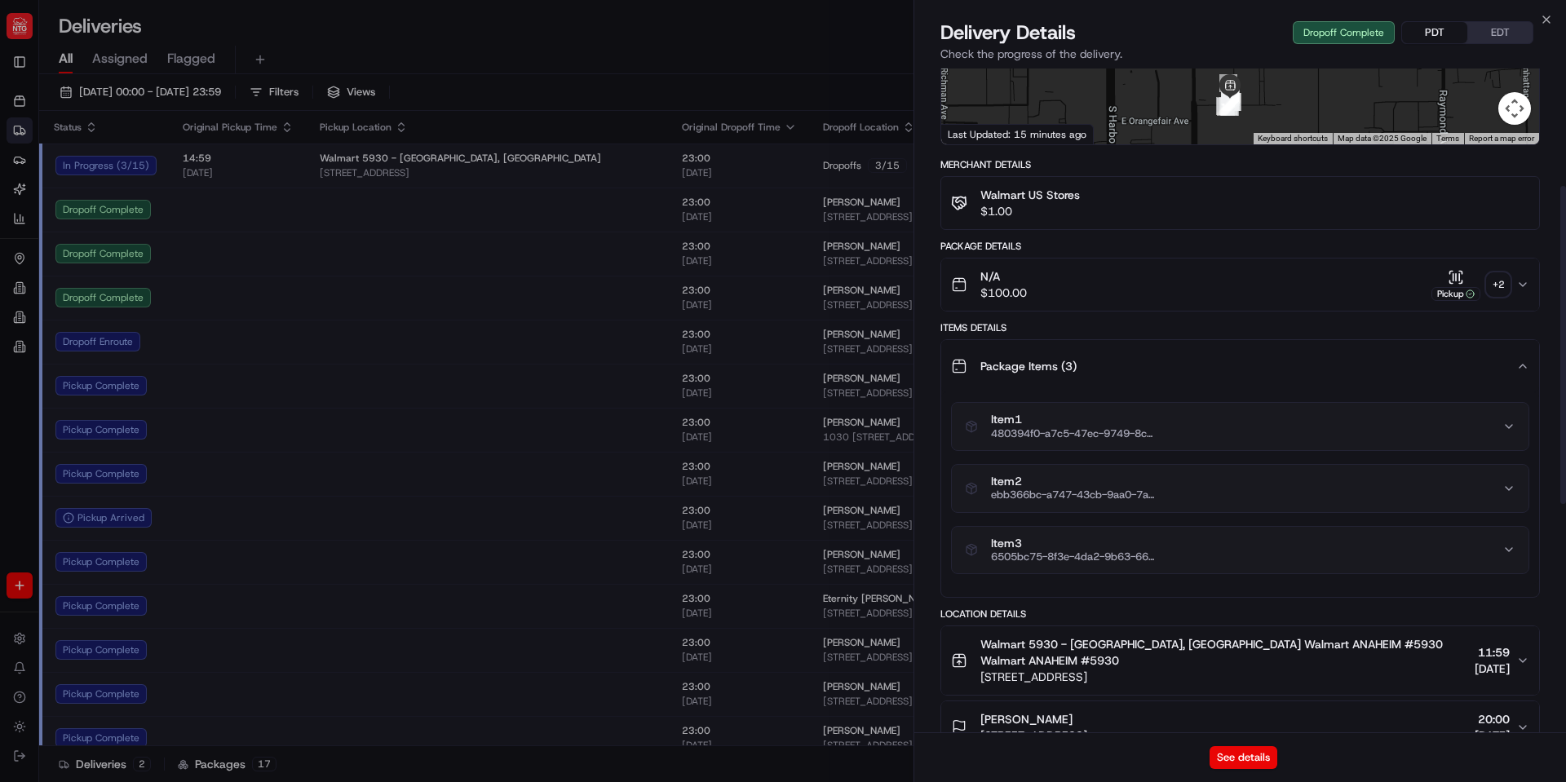
click at [1096, 413] on span "Item 1" at bounding box center [1072, 420] width 163 height 15
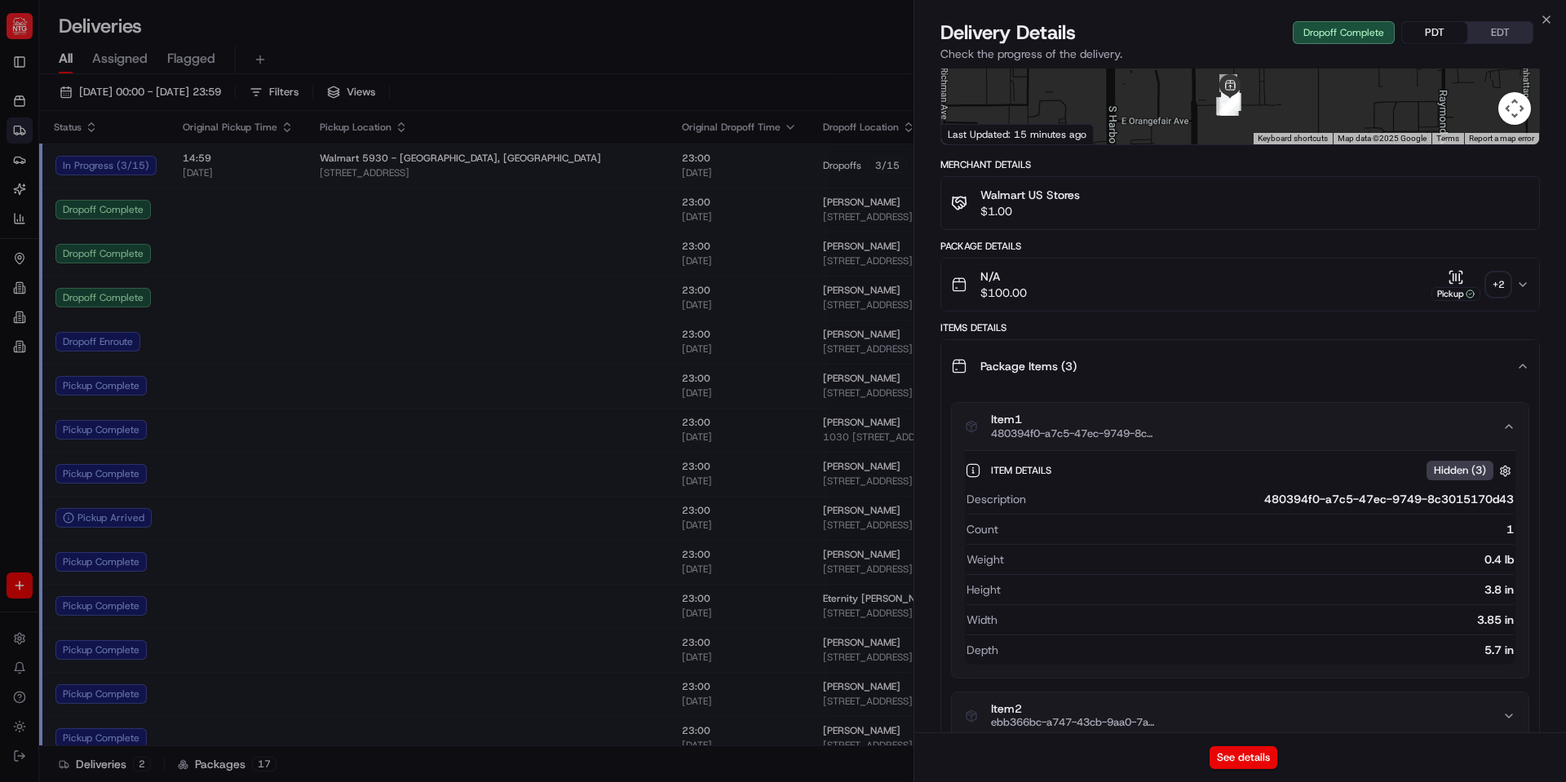
click at [1399, 491] on div "480394f0-a7c5-47ec-9749-8c3015170d43" at bounding box center [1273, 499] width 481 height 16
click at [1239, 420] on div "Item 1 480394f0-a7c5-47ec-9749-8c3015170d43" at bounding box center [1234, 427] width 538 height 28
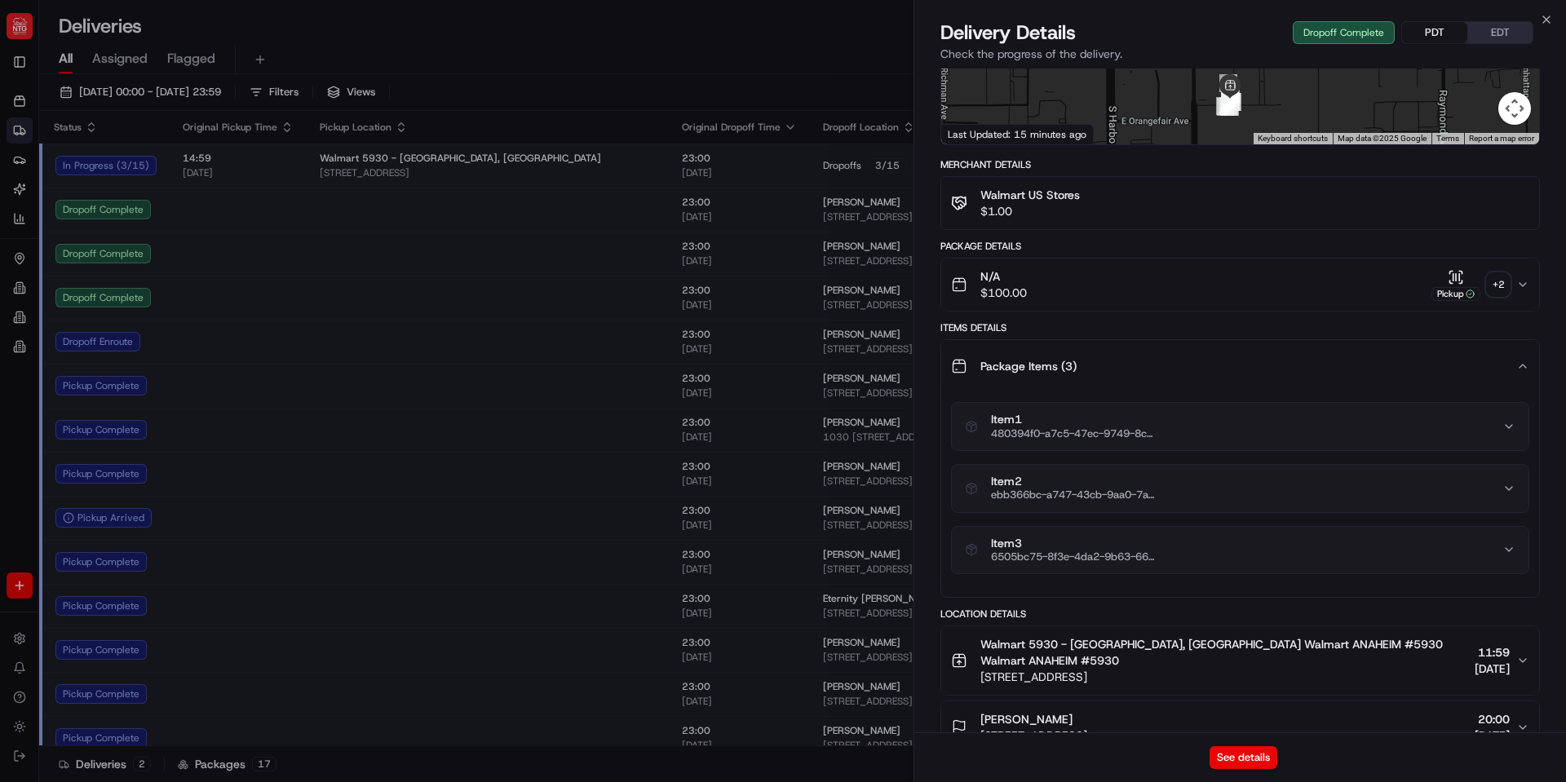
click at [1455, 445] on div "Item 1 480394f0-a7c5-47ec-9749-8c3015170d43 Item 2 ebb366bc-a747-43cb-9aa0-7a50…" at bounding box center [1240, 488] width 578 height 172
click at [1464, 419] on div "Item 1 480394f0-a7c5-47ec-9749-8c3015170d43" at bounding box center [1234, 427] width 538 height 28
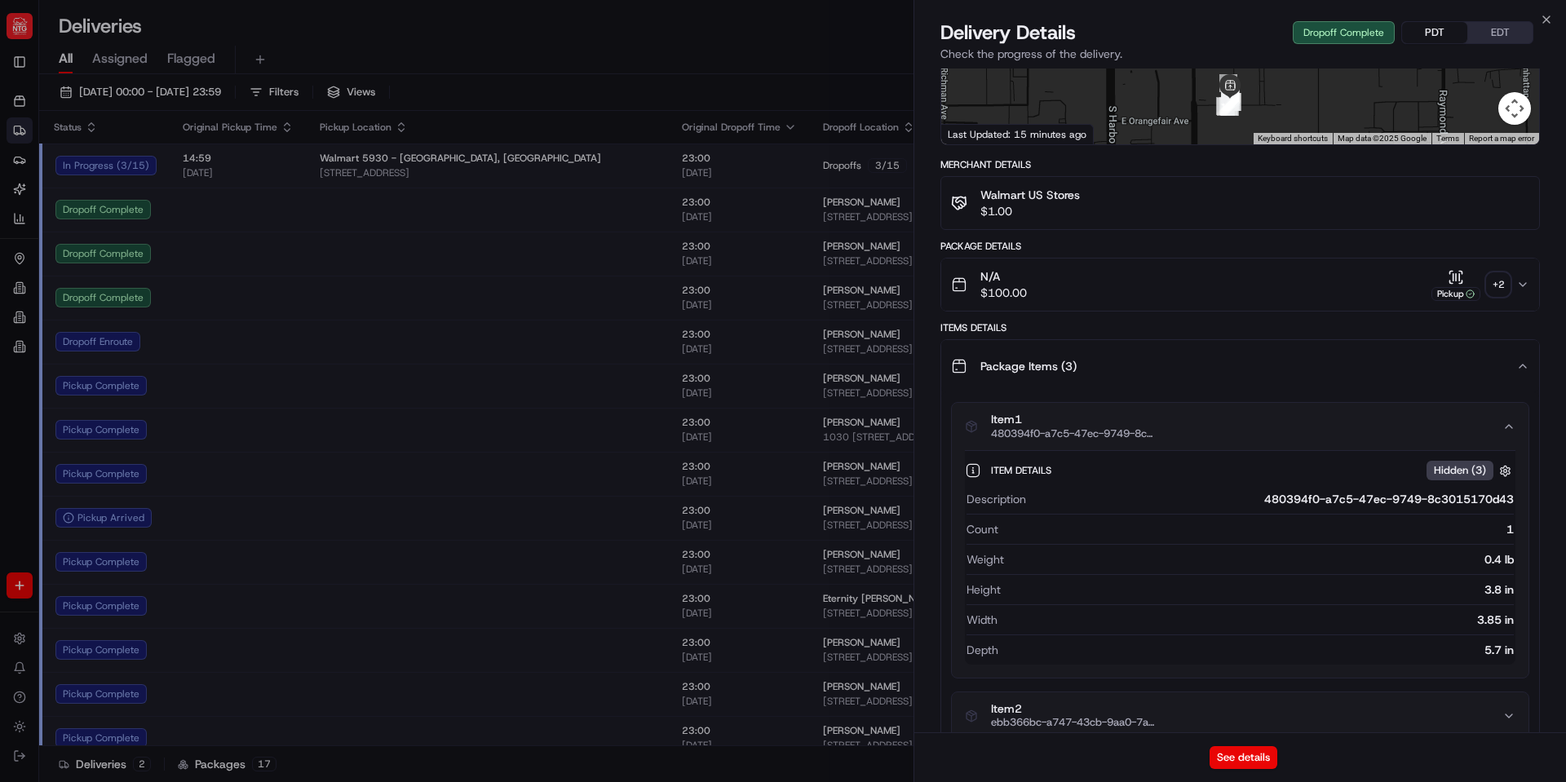
click at [1464, 463] on span "Hidden ( 3 )" at bounding box center [1460, 470] width 52 height 15
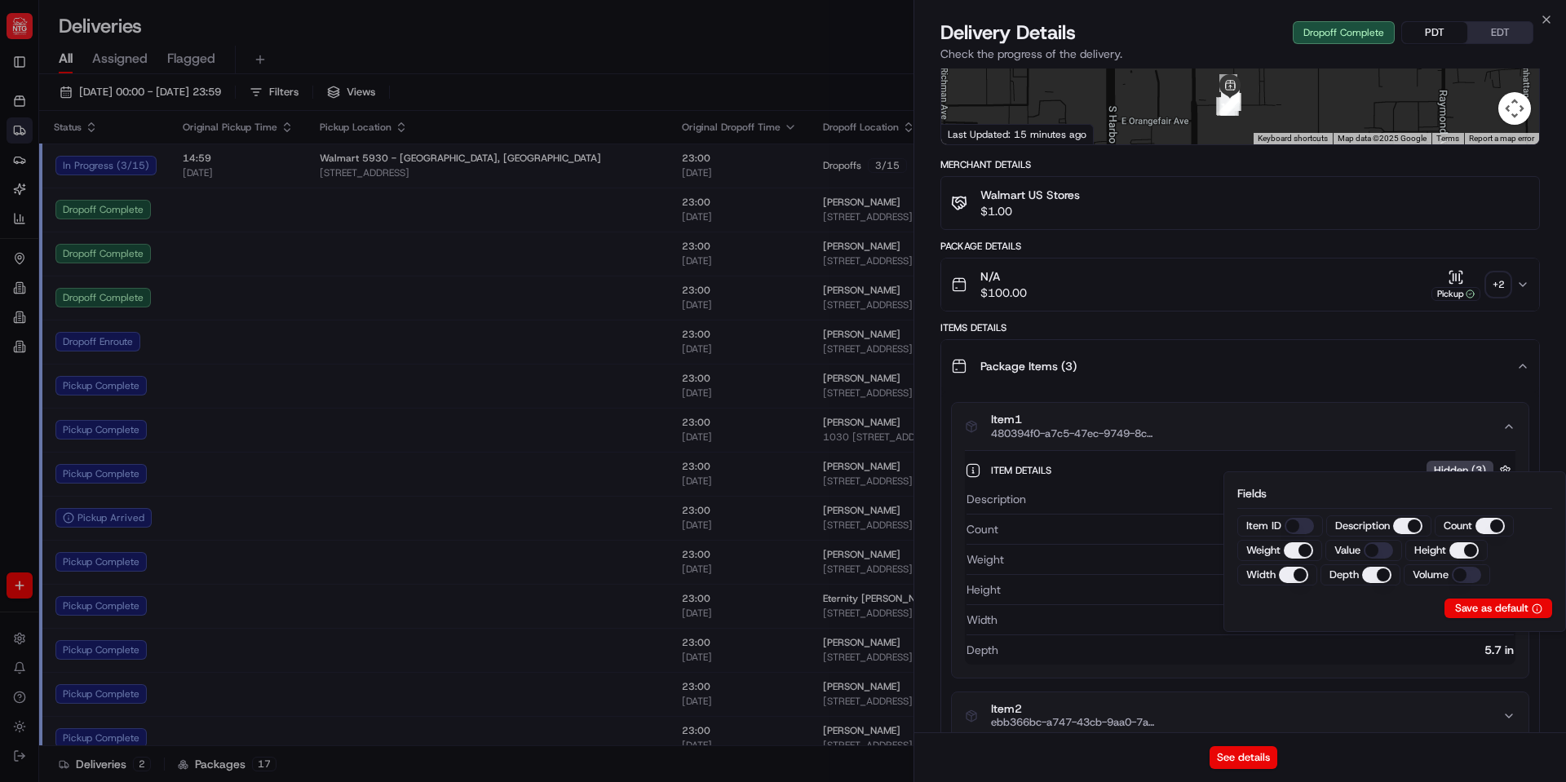
click at [1462, 463] on span "Hidden ( 3 )" at bounding box center [1460, 470] width 52 height 15
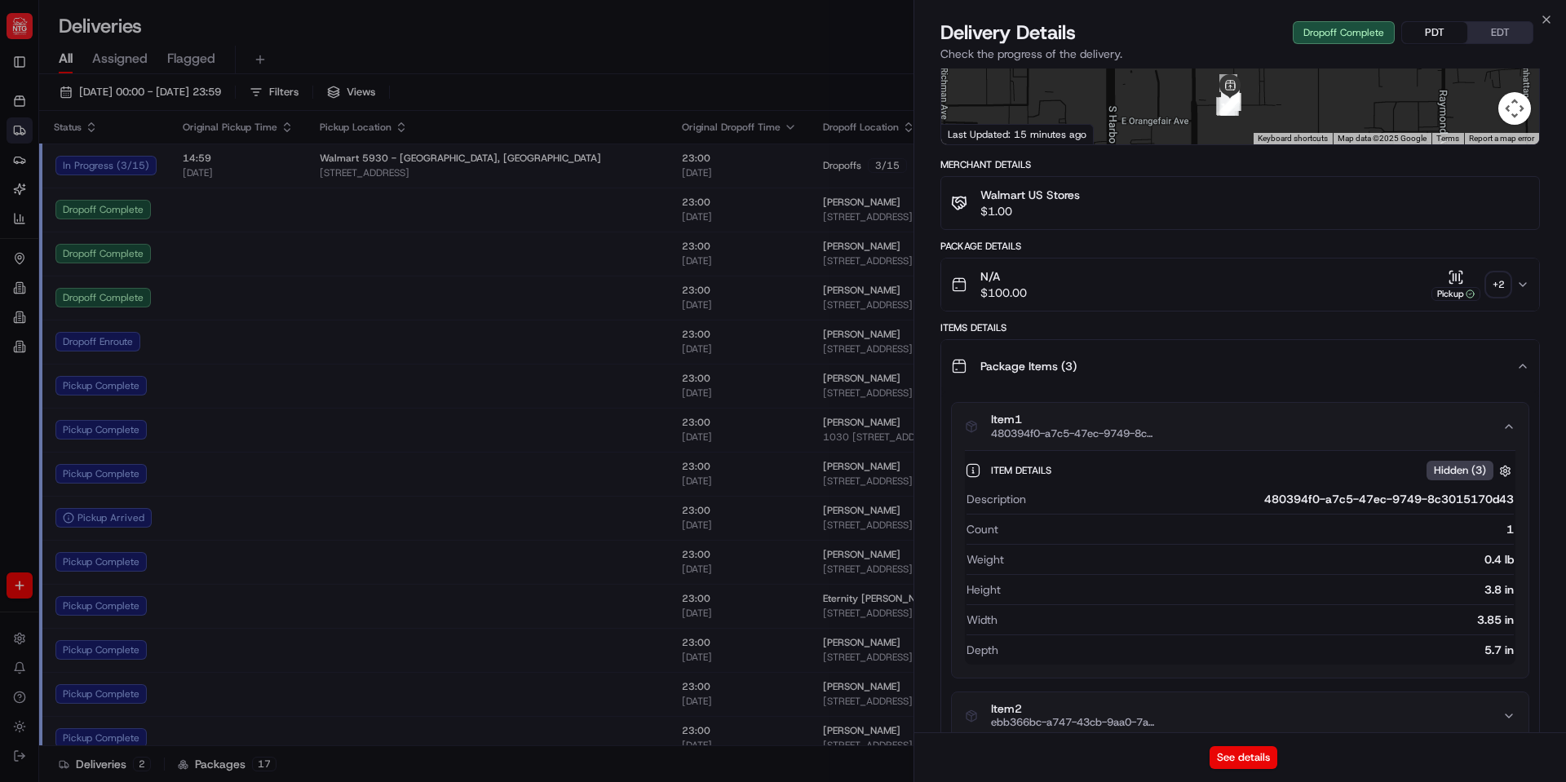
click at [1420, 361] on div "Package Items ( 3 )" at bounding box center [1233, 366] width 565 height 33
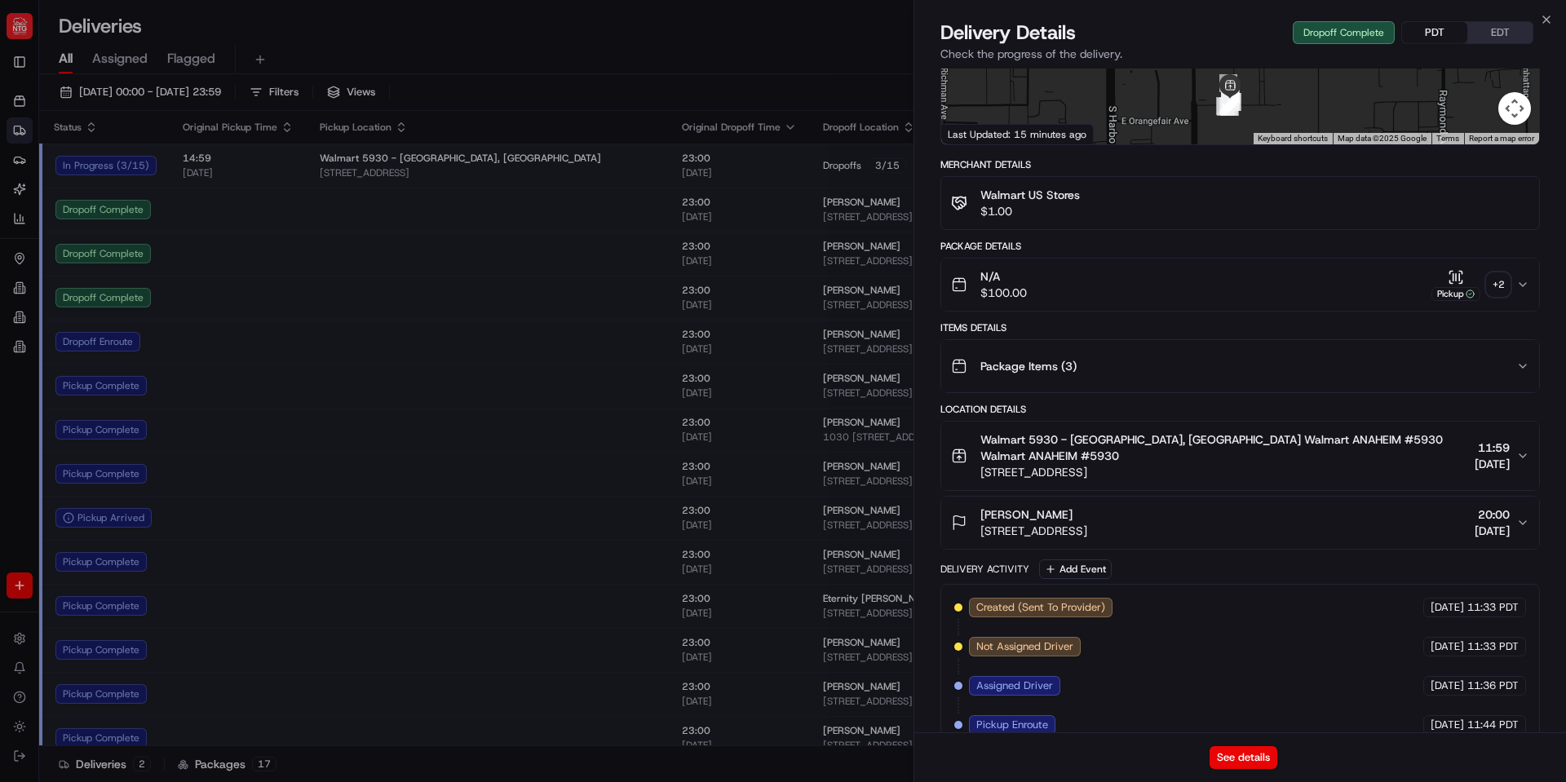
click at [1450, 403] on div "Location Details" at bounding box center [1241, 409] width 600 height 13
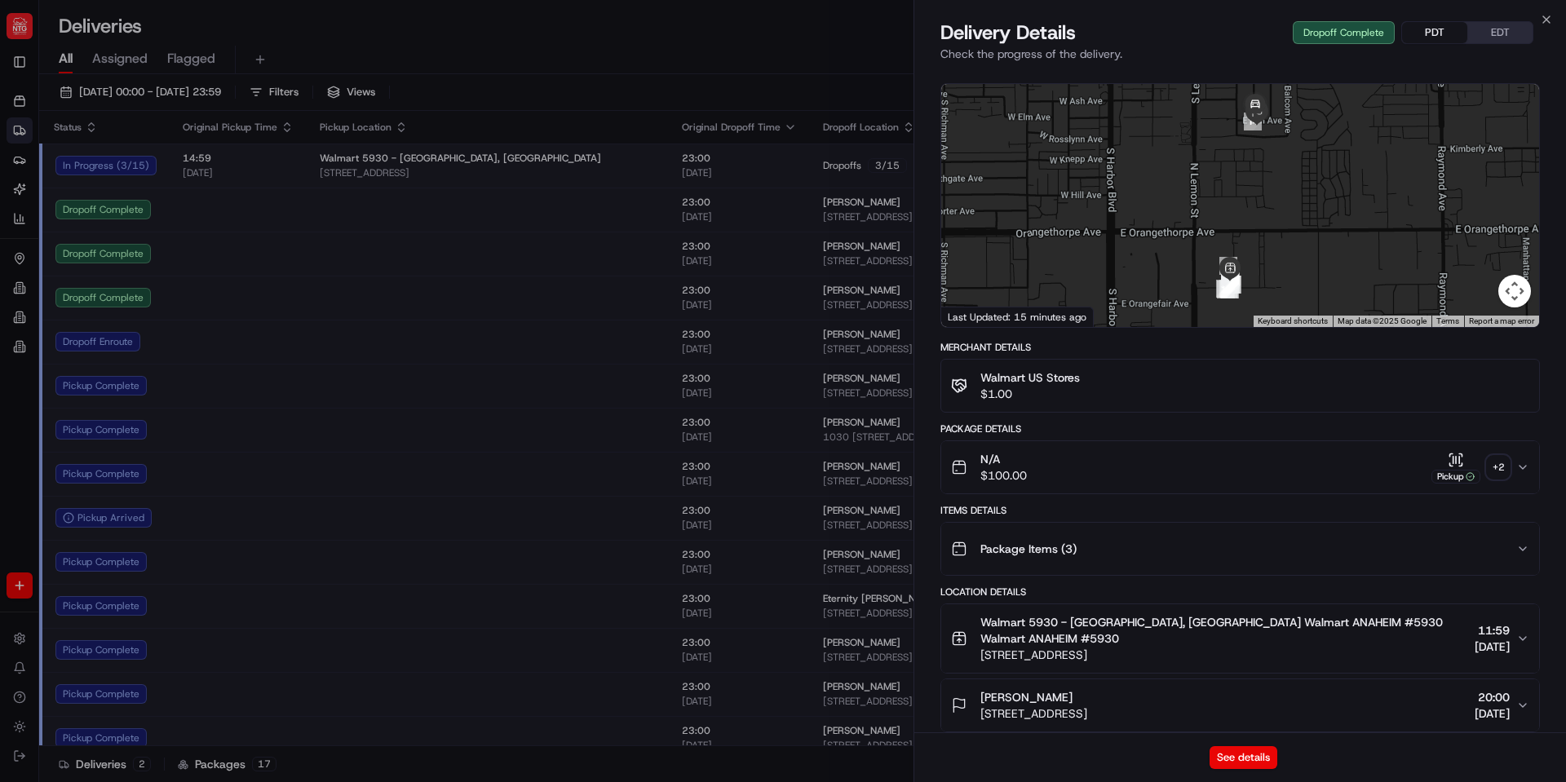
scroll to position [0, 0]
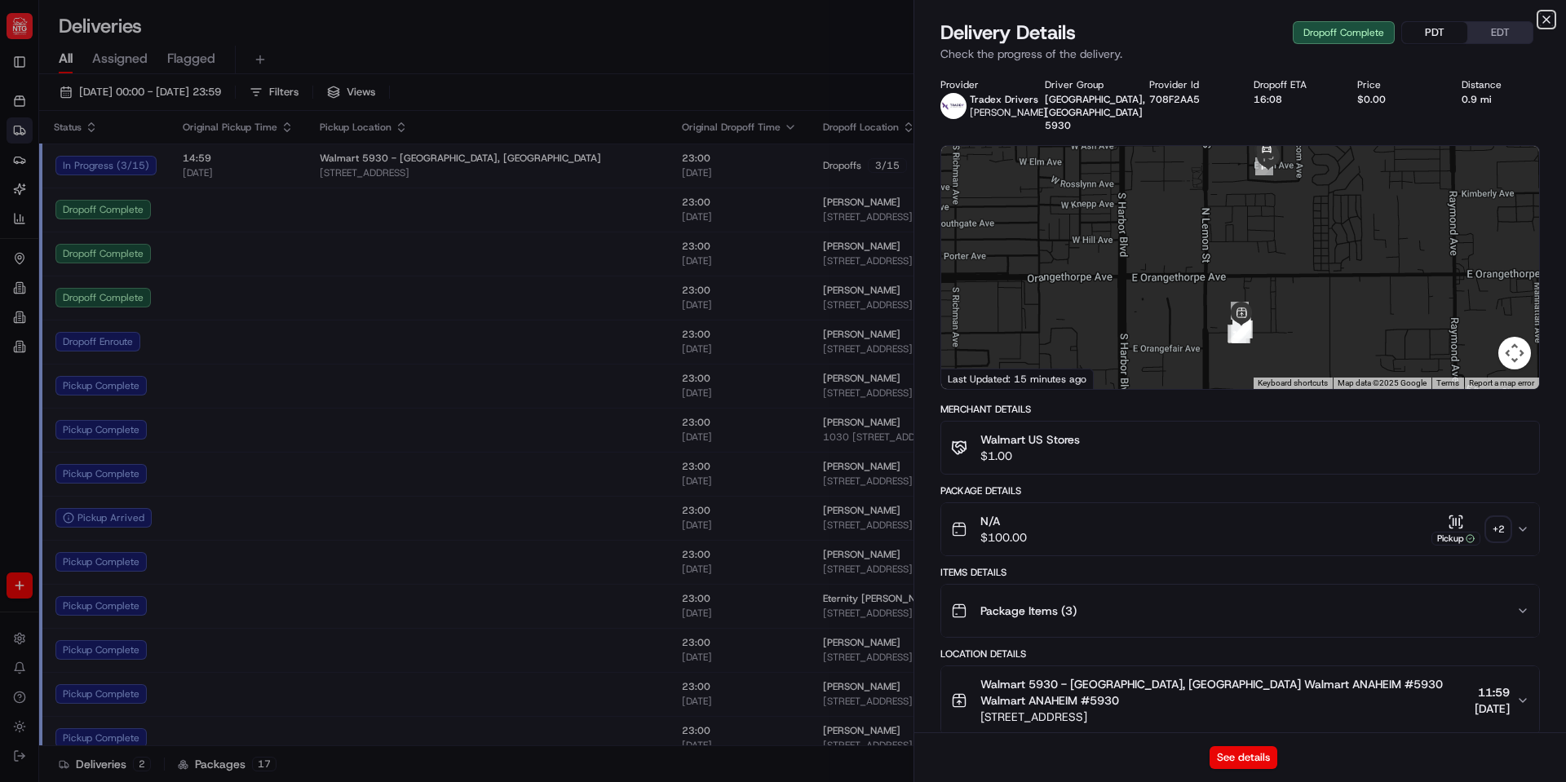
click at [1549, 24] on icon "button" at bounding box center [1546, 19] width 13 height 13
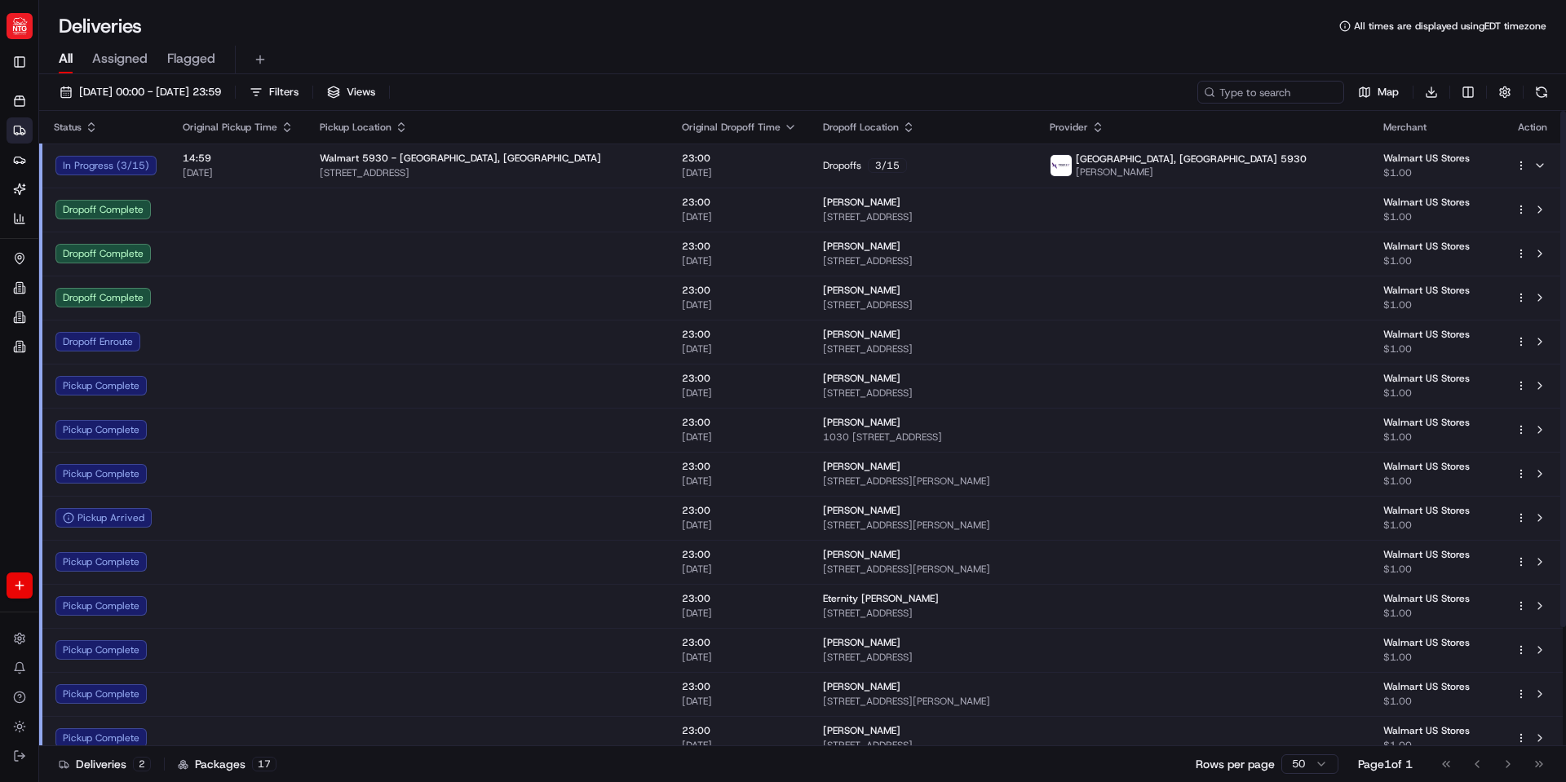
click at [1522, 339] on html "NTG brandyn.cummings@ntgfreight.com Toggle Sidebar Orders Deliveries Providers …" at bounding box center [783, 391] width 1566 height 782
click at [1475, 446] on div "Driver App" at bounding box center [1477, 448] width 178 height 26
click at [157, 176] on html "NTG brandyn.cummings@ntgfreight.com Toggle Sidebar Orders Deliveries Providers …" at bounding box center [783, 391] width 1566 height 782
click at [267, 169] on span "[DATE]" at bounding box center [238, 172] width 111 height 13
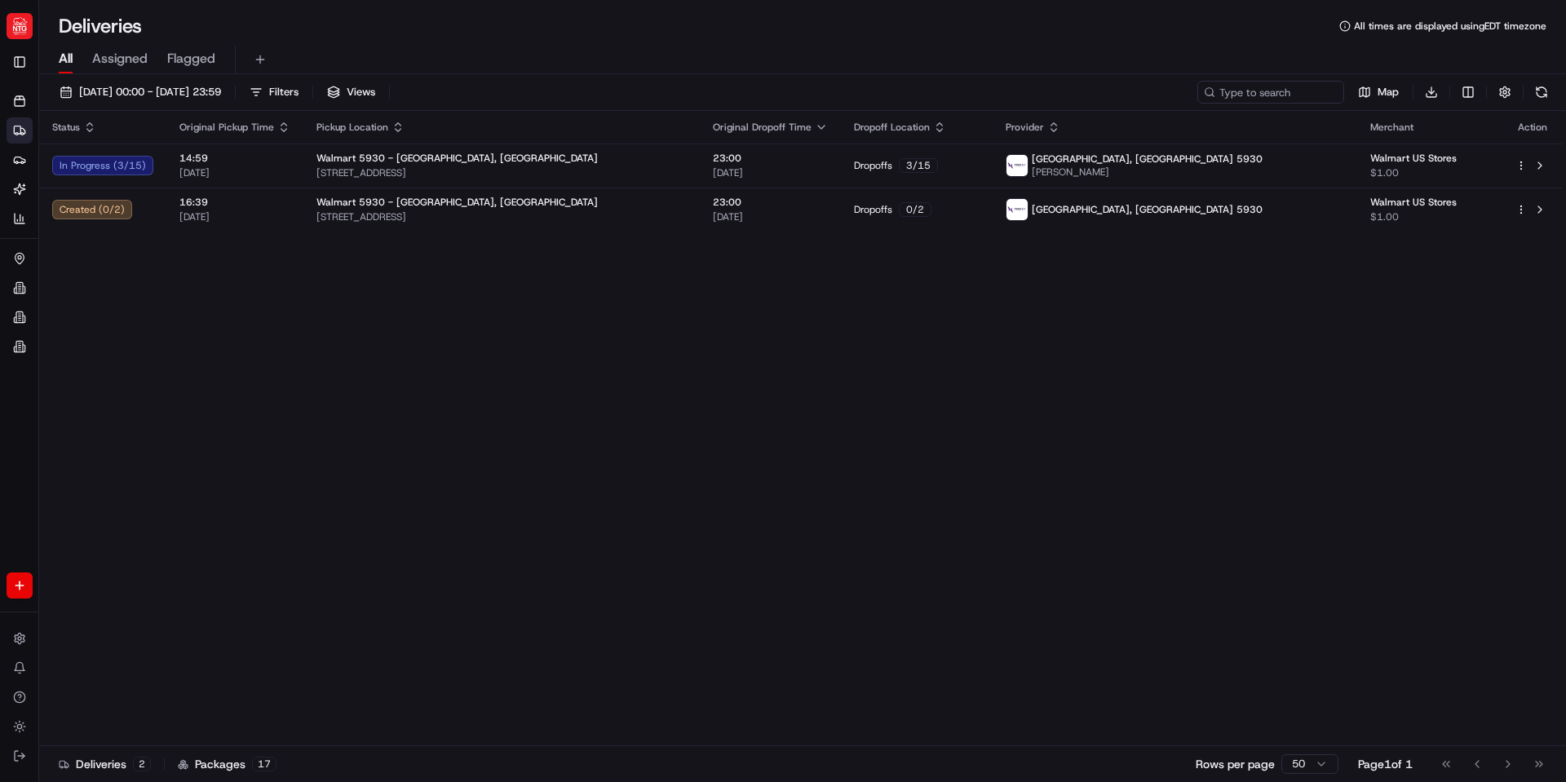
click at [737, 363] on div "Status Original Pickup Time Pickup Location Original Dropoff Time Dropoff Locat…" at bounding box center [801, 429] width 1524 height 636
click at [306, 91] on button "Filters" at bounding box center [274, 92] width 64 height 23
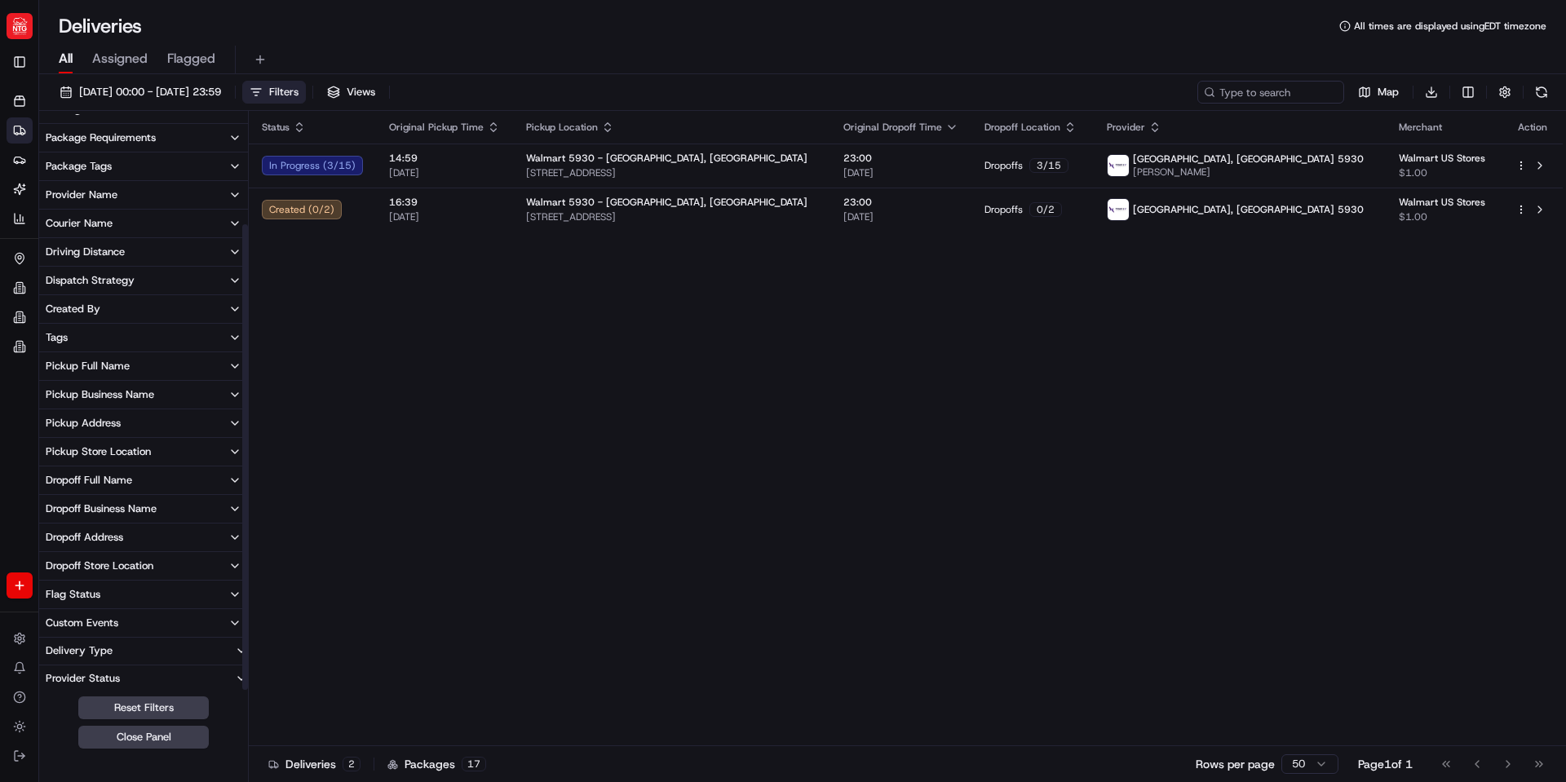
scroll to position [136, 0]
click at [1543, 86] on button at bounding box center [1542, 92] width 23 height 23
click at [1247, 481] on div "Status Original Pickup Time Pickup Location Original Dropoff Time Dropoff Locat…" at bounding box center [906, 429] width 1314 height 636
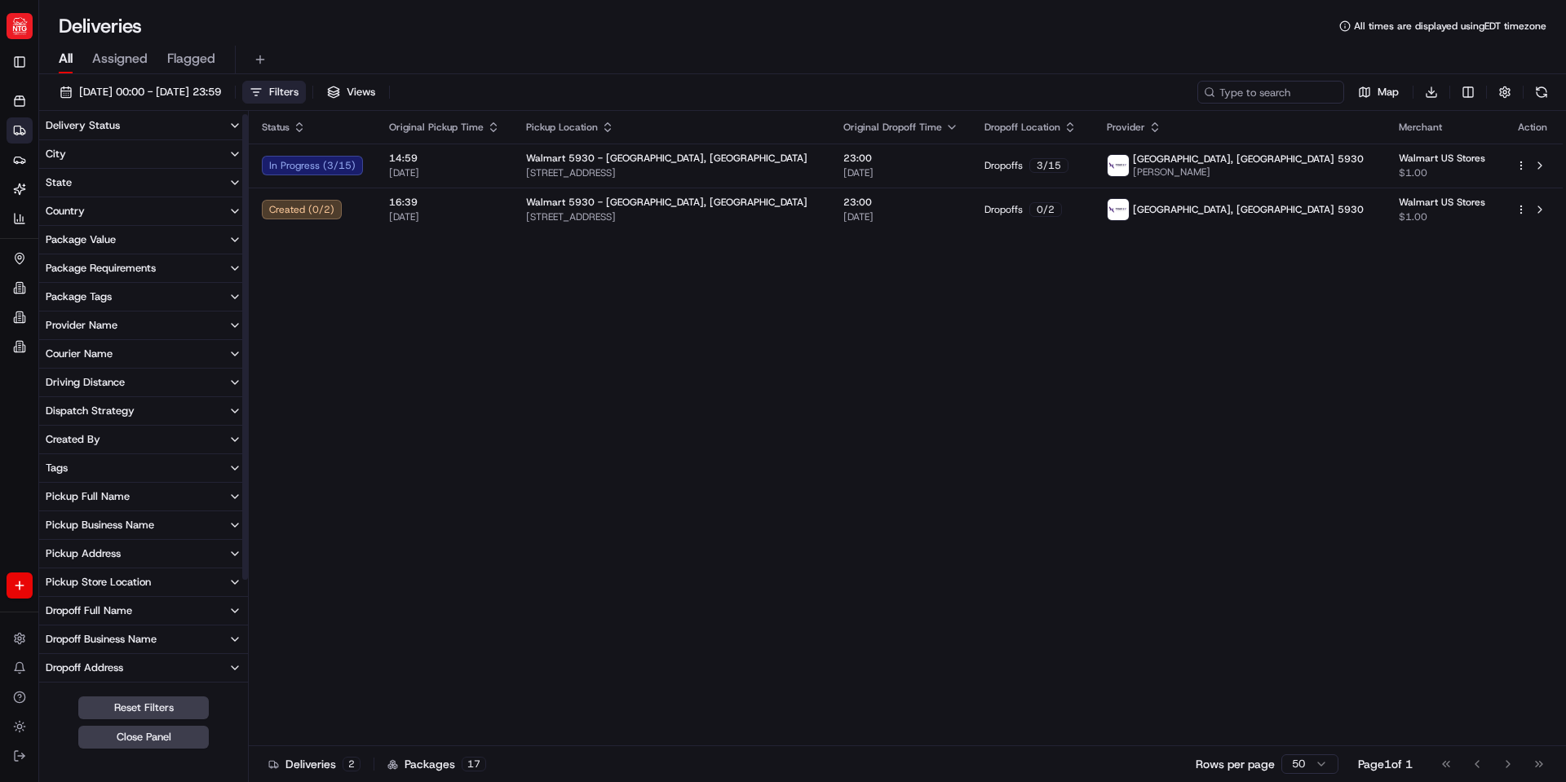
scroll to position [0, 0]
click at [11, 104] on link "Orders" at bounding box center [20, 101] width 26 height 26
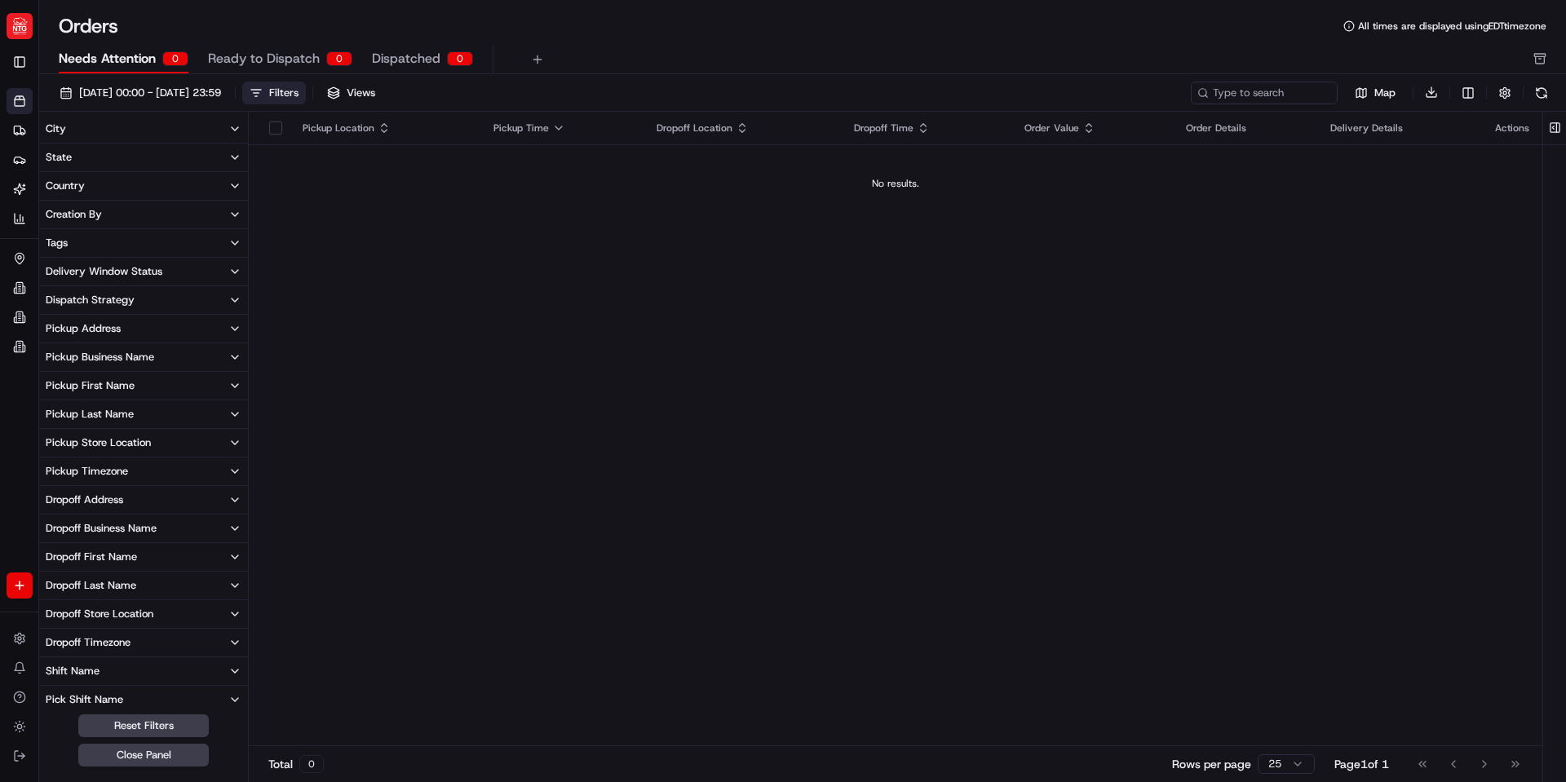
click at [299, 55] on span "Ready to Dispatch" at bounding box center [264, 59] width 112 height 20
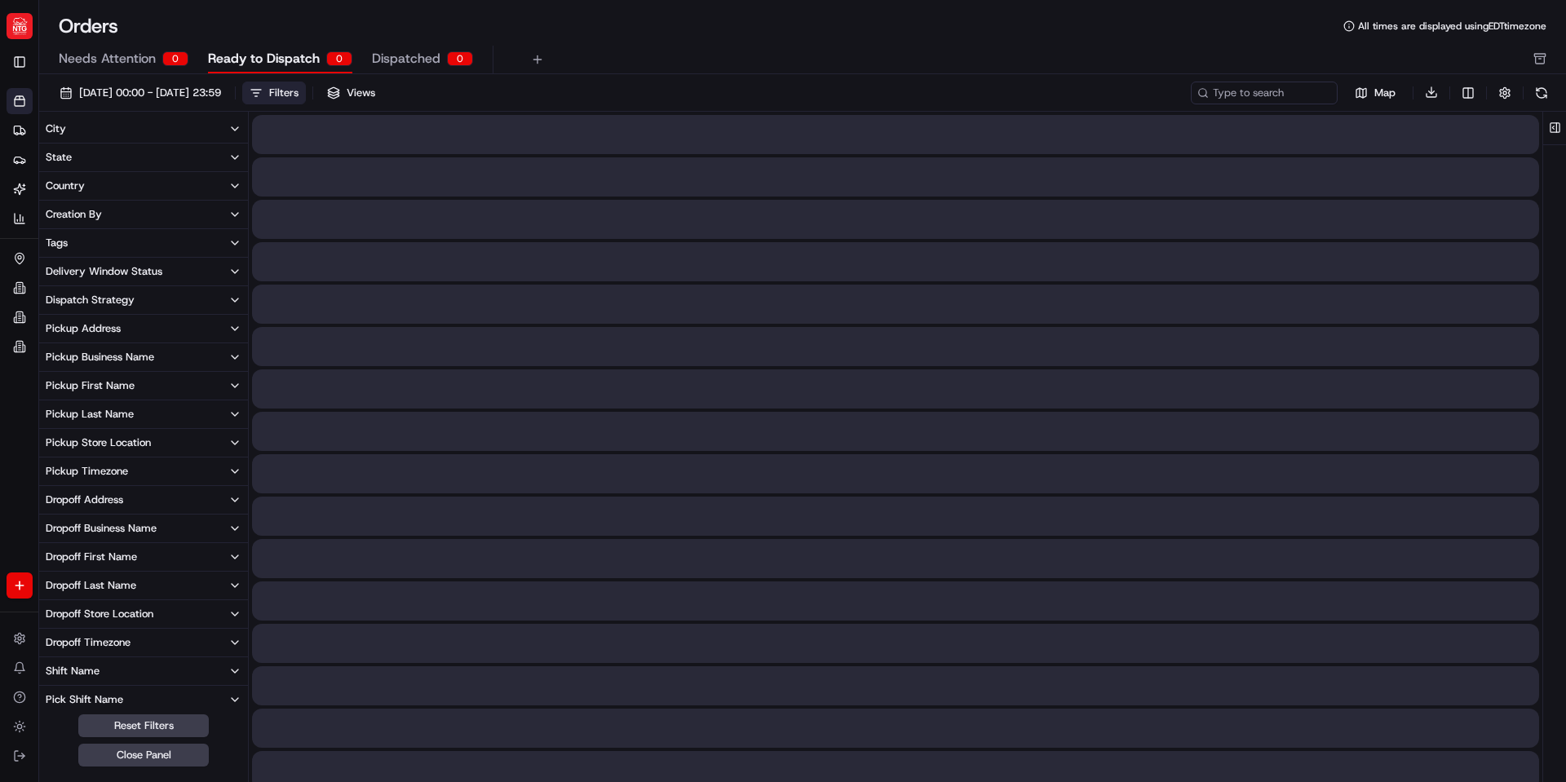
click at [417, 51] on span "Dispatched" at bounding box center [406, 59] width 69 height 20
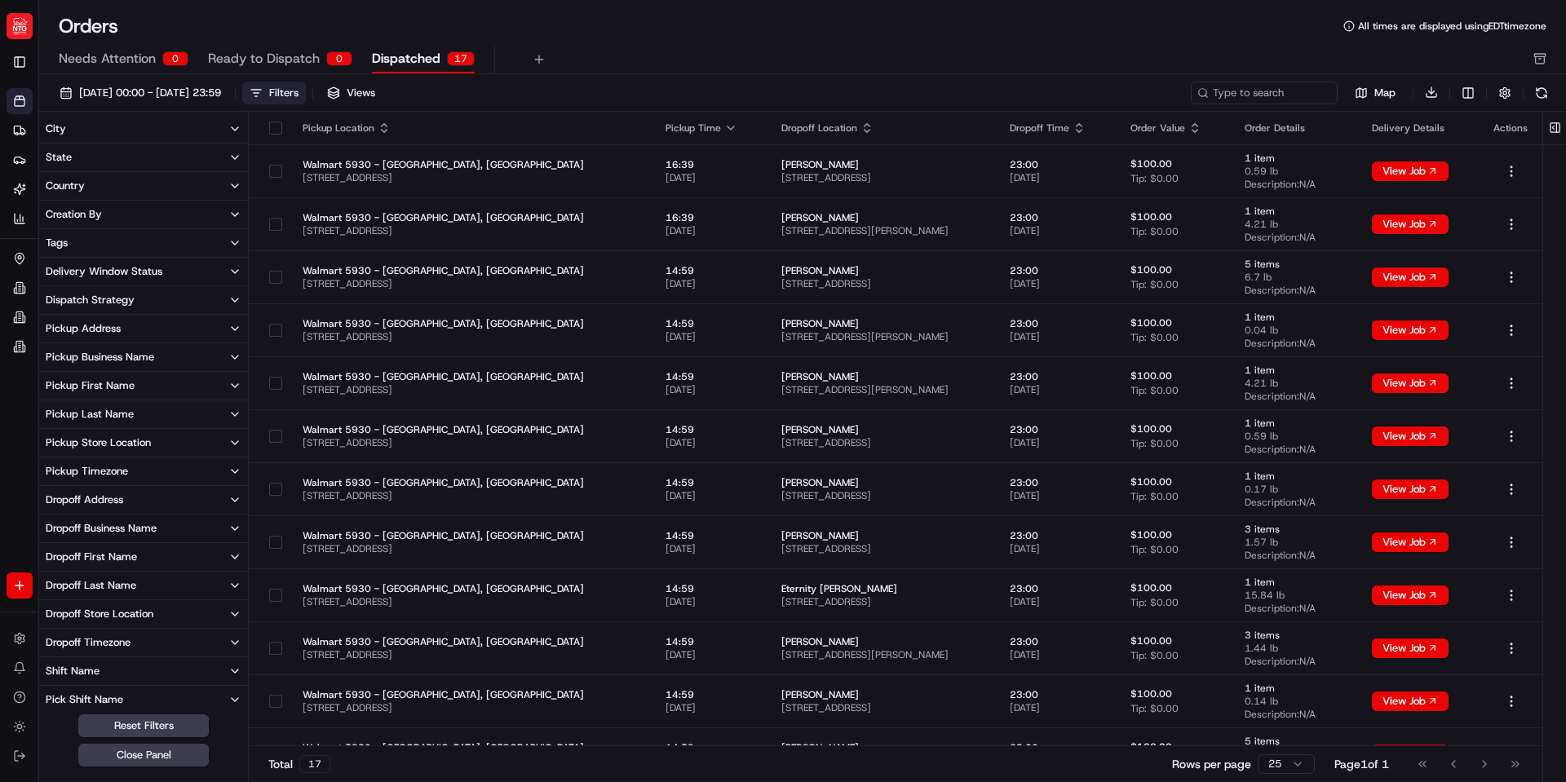
click at [287, 117] on th at bounding box center [269, 128] width 41 height 33
click at [278, 125] on button "button" at bounding box center [275, 128] width 13 height 13
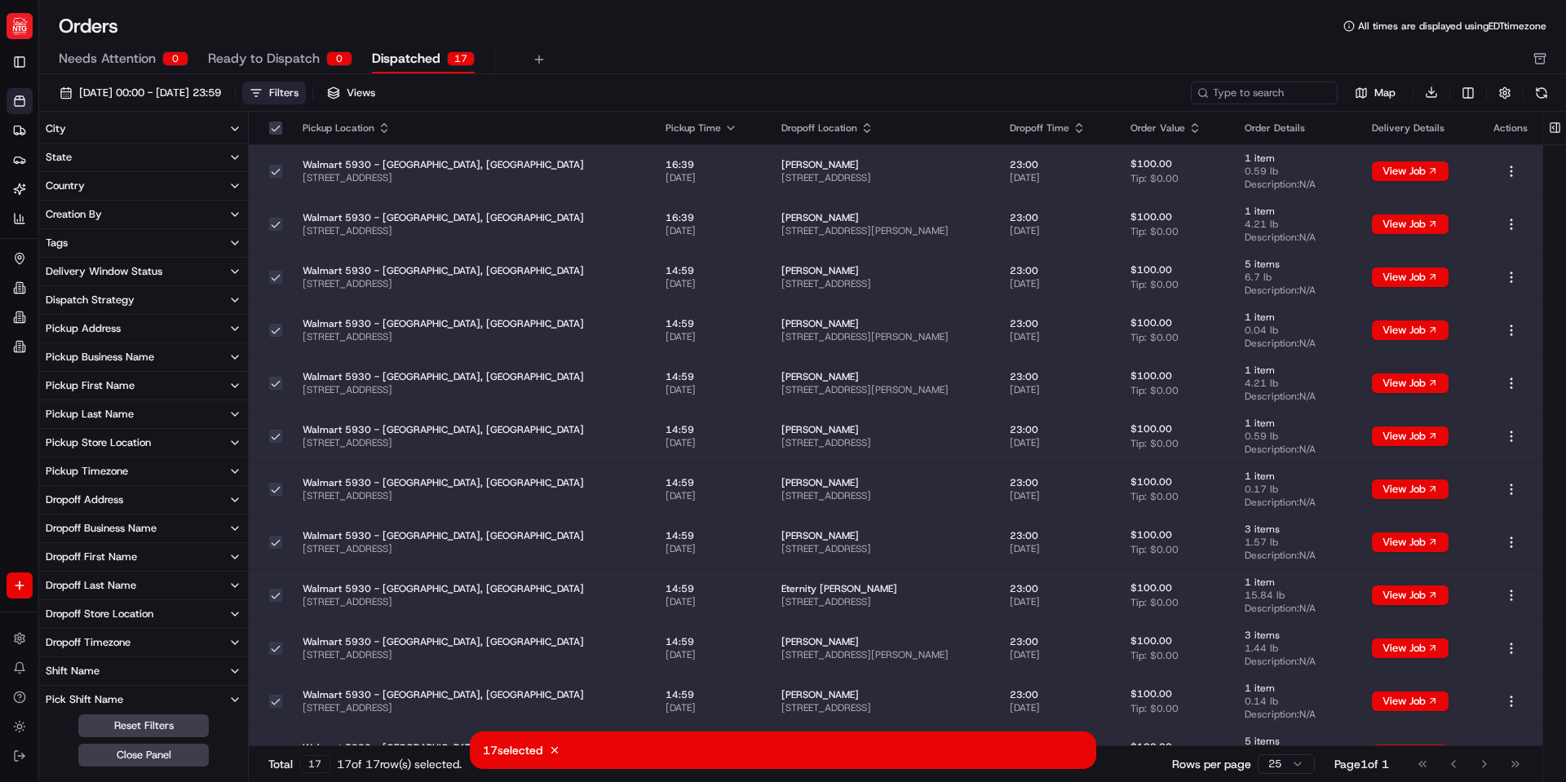
click at [277, 124] on button "button" at bounding box center [275, 128] width 13 height 13
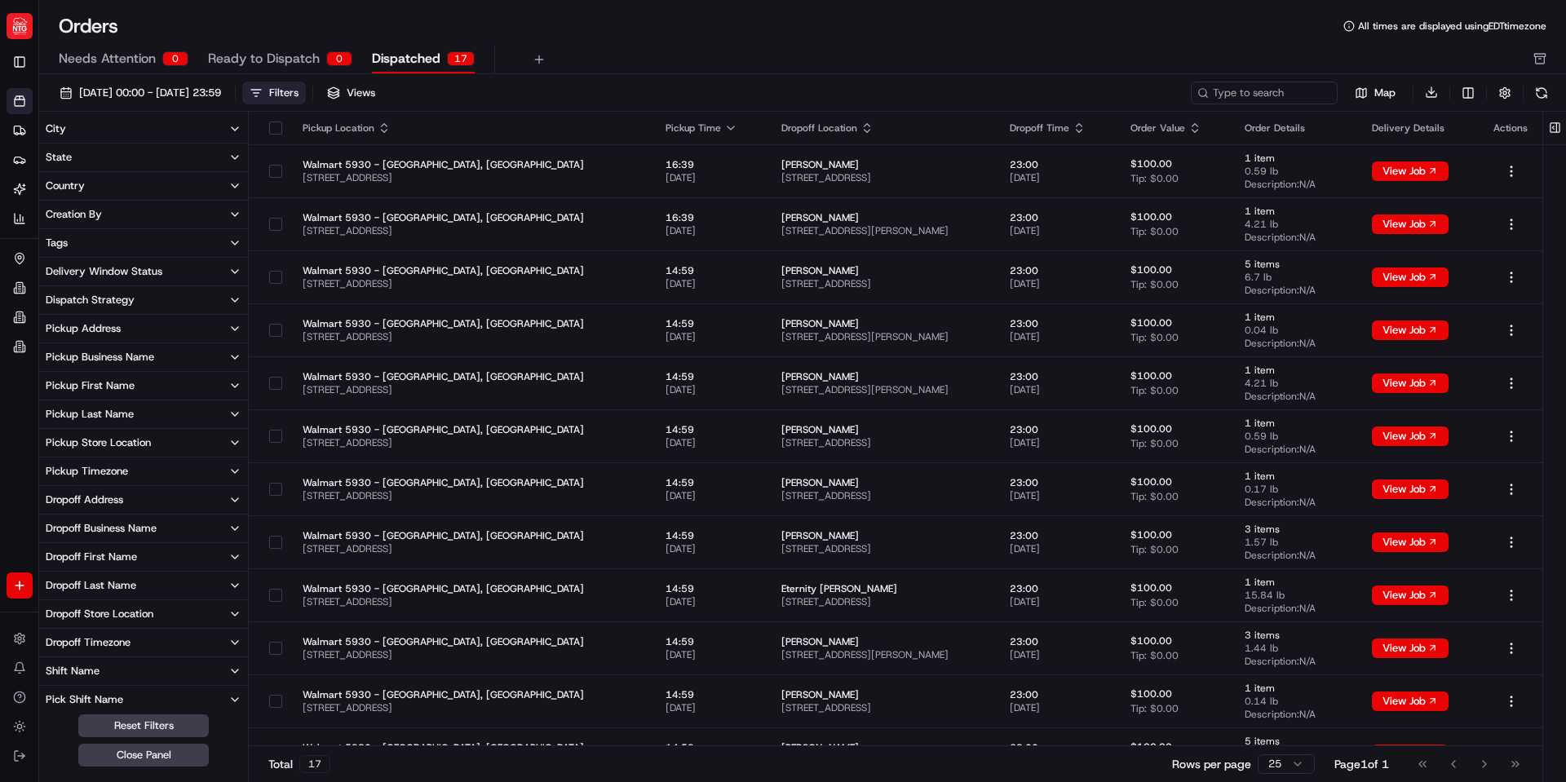
click at [762, 40] on div "Orders All times are displayed using EDT timezone Needs Attention 0 Ready to Di…" at bounding box center [802, 43] width 1527 height 61
click at [269, 59] on span "Ready to Dispatch" at bounding box center [264, 59] width 112 height 20
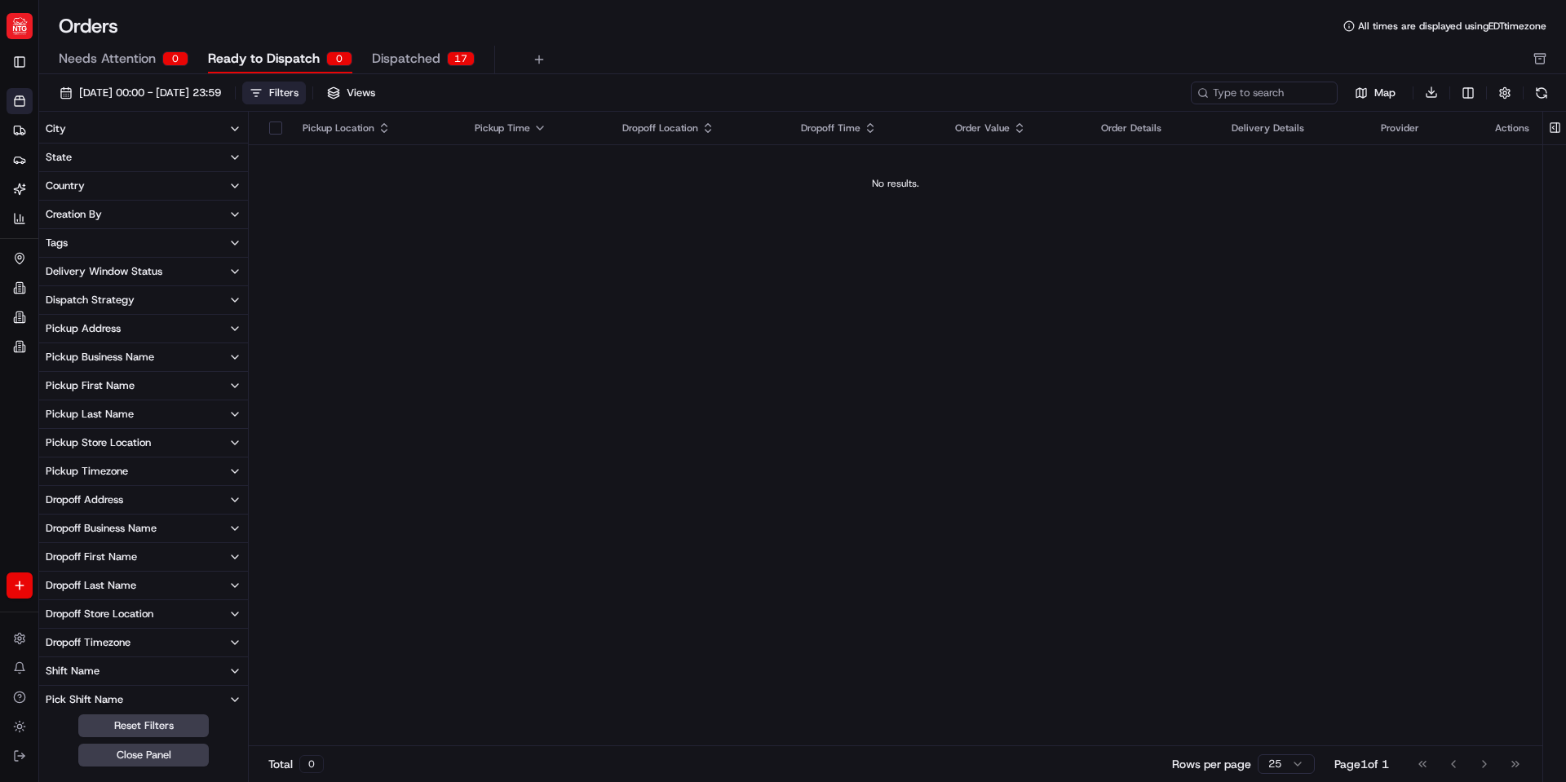
click at [124, 59] on span "Needs Attention" at bounding box center [107, 59] width 97 height 20
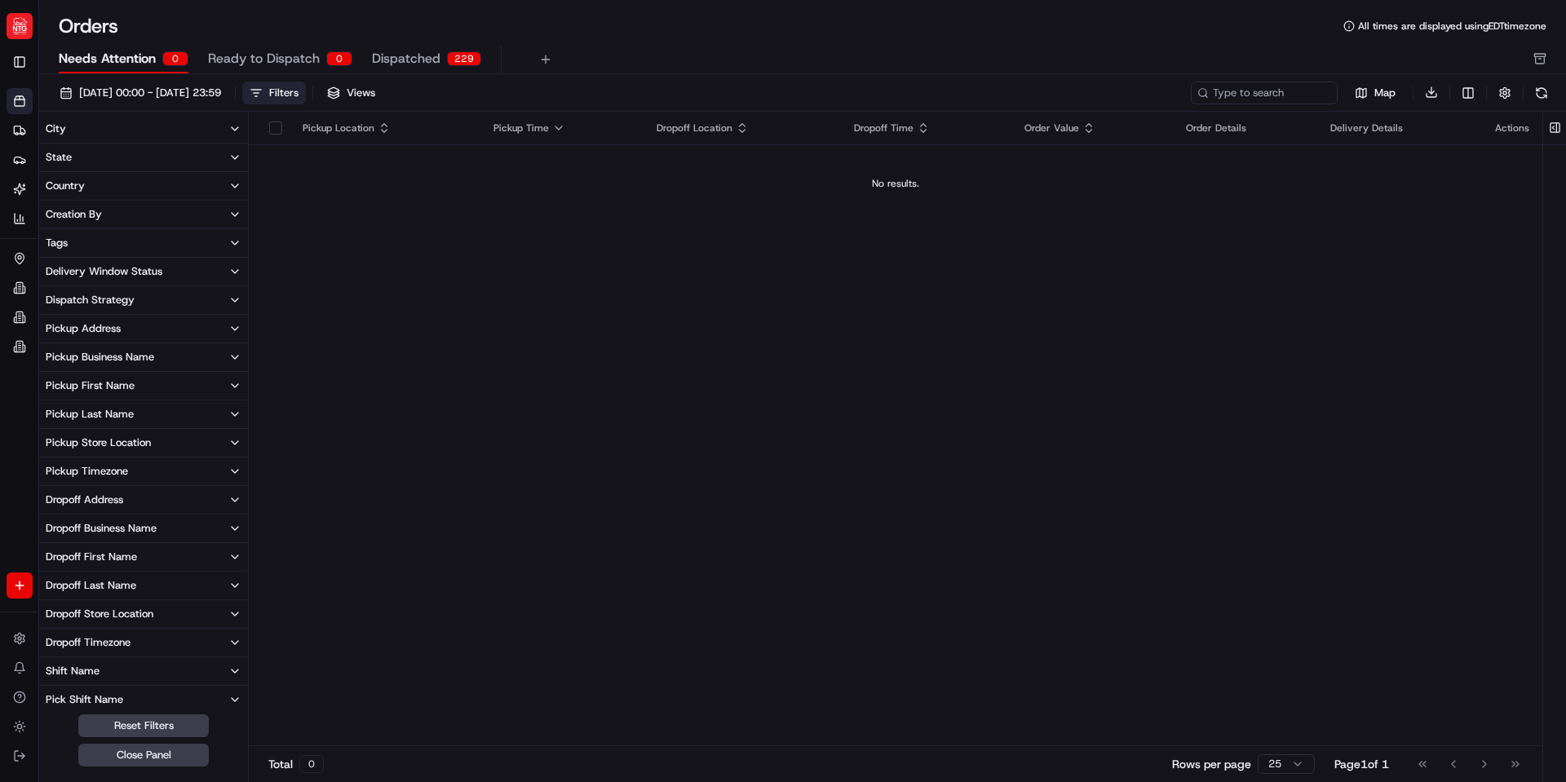
click at [916, 477] on div "Pickup Location Pickup Time Dropoff Location Dropoff Time Order Value Order Det…" at bounding box center [896, 430] width 1294 height 636
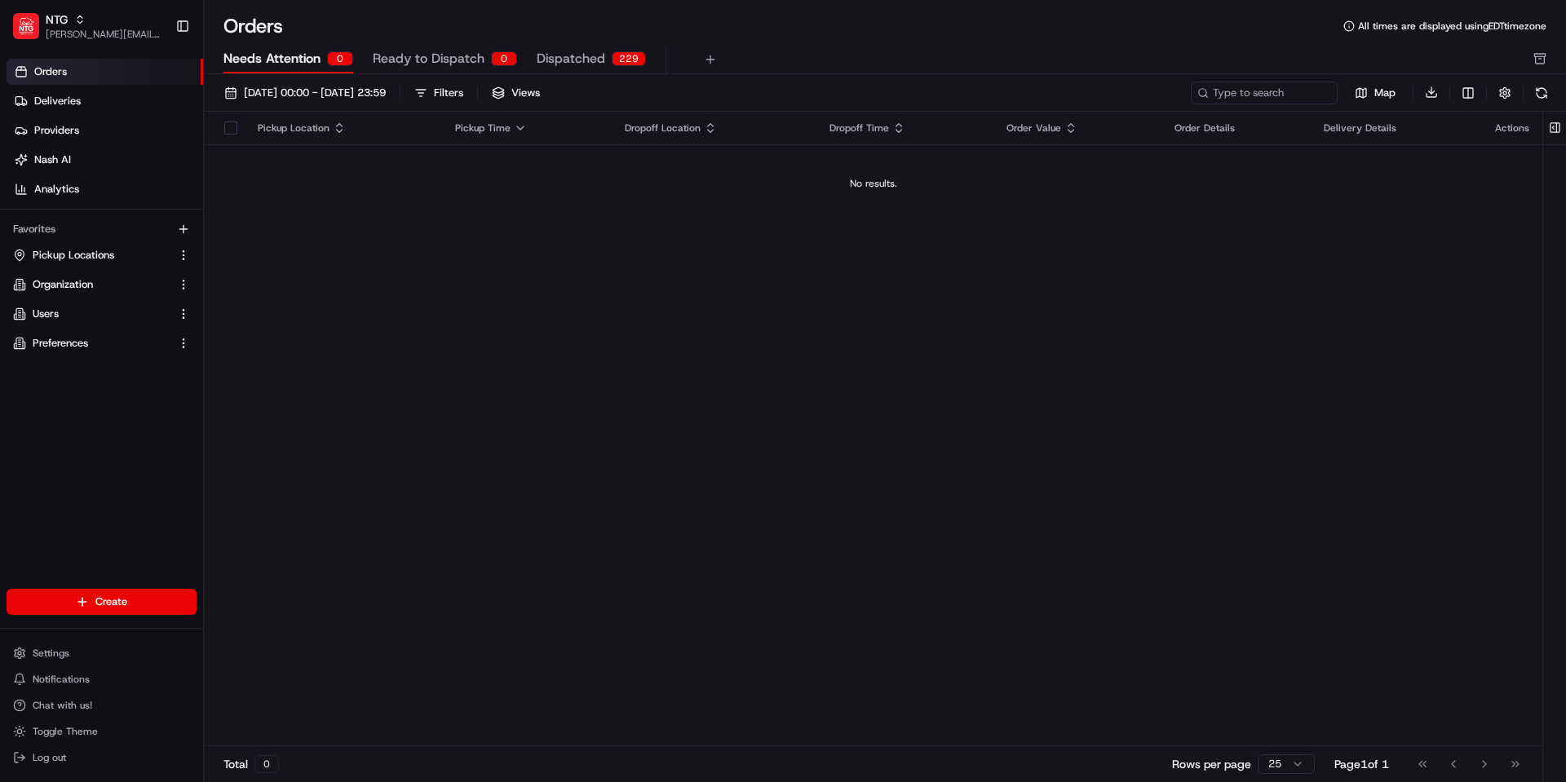
click at [775, 263] on div "Pickup Location Pickup Time Dropoff Location Dropoff Time Order Value Order Det…" at bounding box center [873, 430] width 1339 height 636
click at [55, 99] on span "Deliveries" at bounding box center [57, 101] width 47 height 15
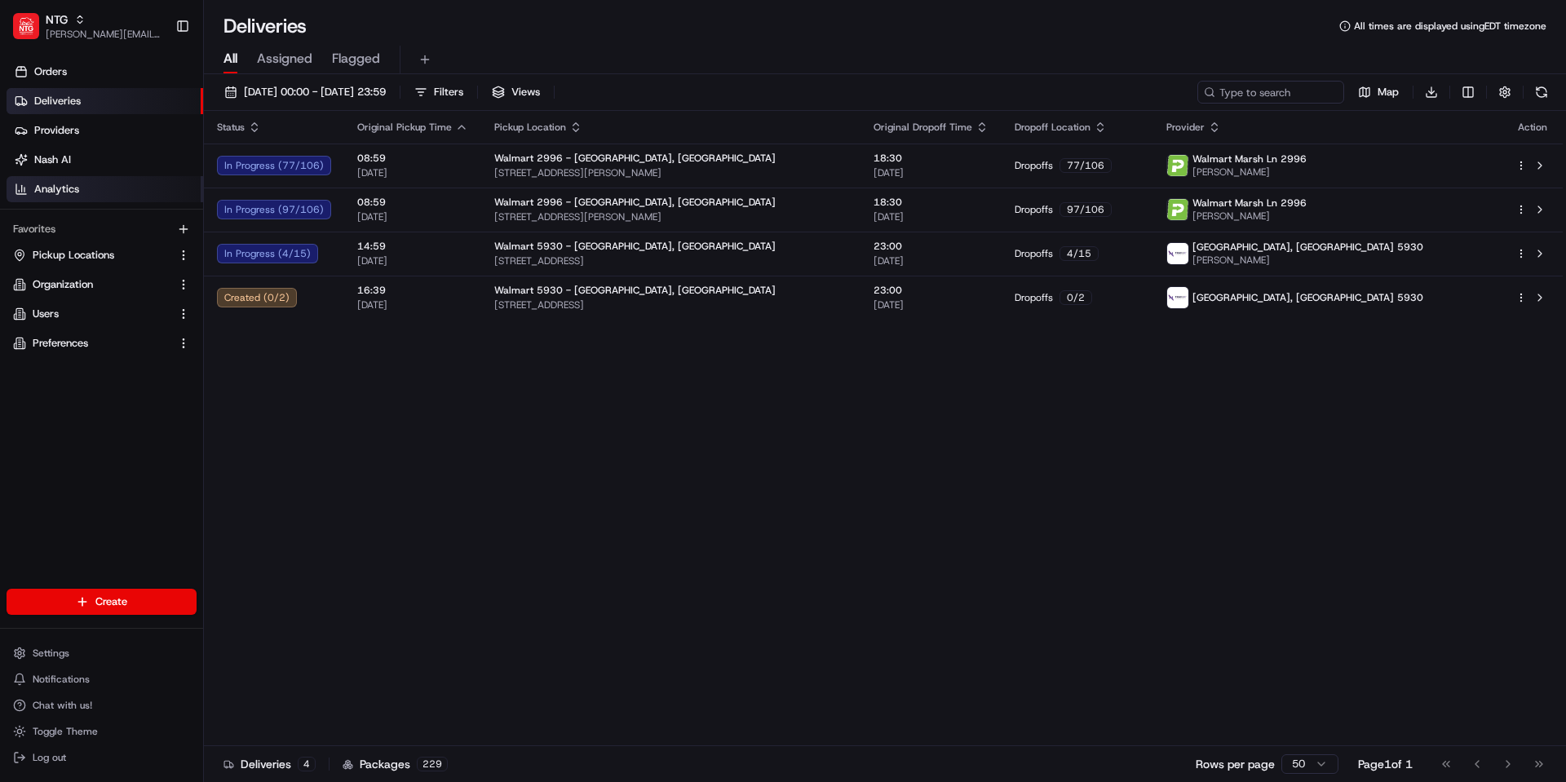
click at [76, 188] on span "Analytics" at bounding box center [56, 189] width 45 height 15
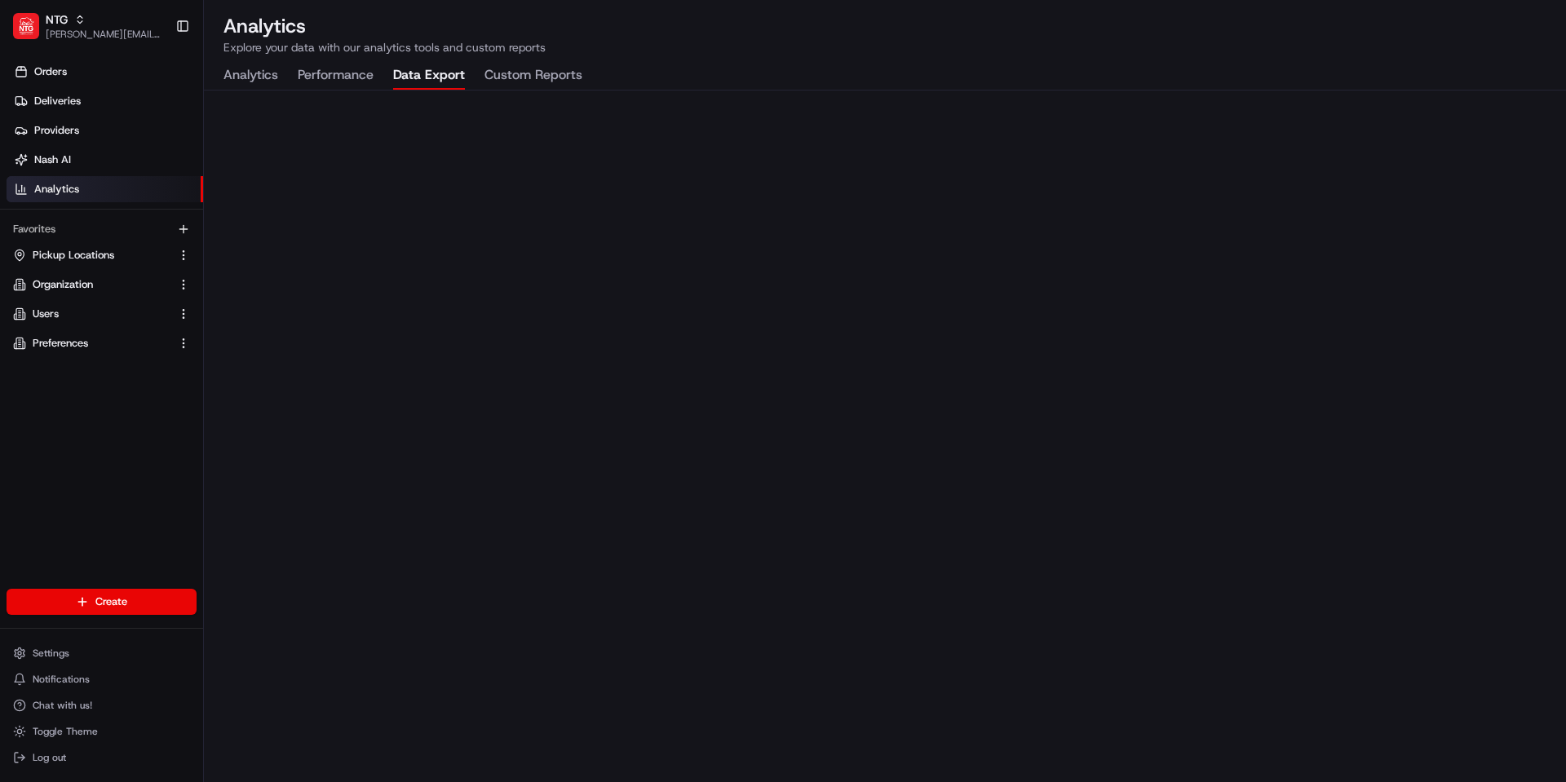
click at [424, 75] on button "Data Export" at bounding box center [429, 76] width 72 height 28
click at [438, 76] on button "Data Export" at bounding box center [429, 76] width 72 height 28
click at [1449, 36] on h2 "Analytics" at bounding box center [885, 26] width 1323 height 26
